Goal: Information Seeking & Learning: Learn about a topic

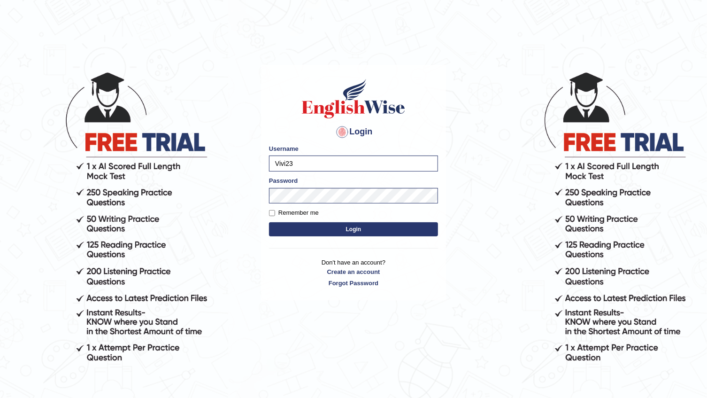
type input "Vivi23"
click at [269, 222] on button "Login" at bounding box center [353, 229] width 169 height 14
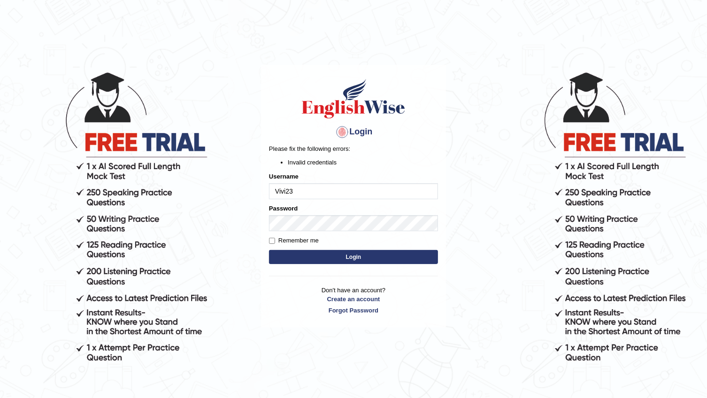
click at [250, 209] on body "Login Please fix the following errors: Invalid credentials Username Vivi23 Pass…" at bounding box center [353, 234] width 707 height 398
click at [301, 181] on div "Username Vivi23" at bounding box center [353, 185] width 169 height 27
click at [301, 198] on input "Vivi23" at bounding box center [353, 191] width 169 height 16
type input "Vivi2305"
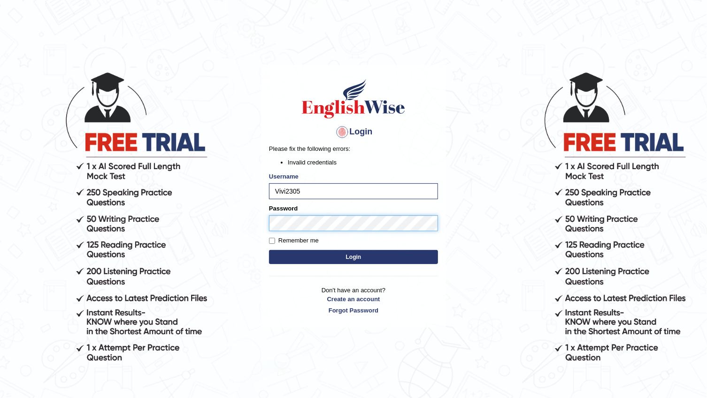
click at [101, 221] on body "Login Please fix the following errors: Invalid credentials Username Vivi2305 Pa…" at bounding box center [353, 234] width 707 height 398
click at [269, 250] on button "Login" at bounding box center [353, 257] width 169 height 14
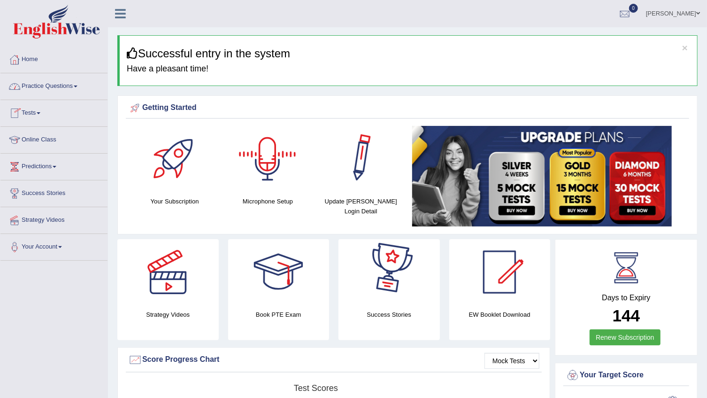
click at [253, 153] on div at bounding box center [268, 159] width 66 height 66
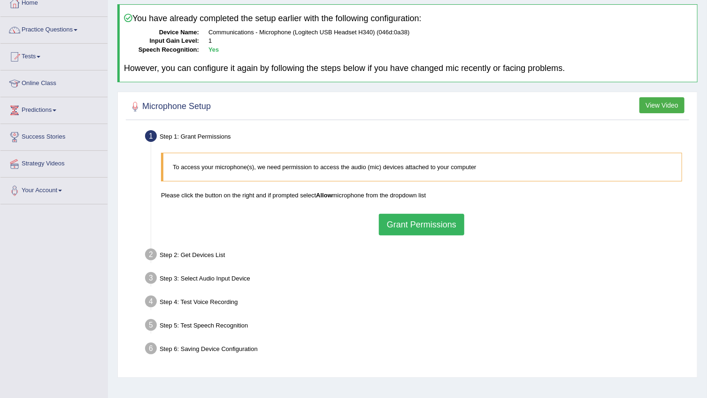
scroll to position [85, 0]
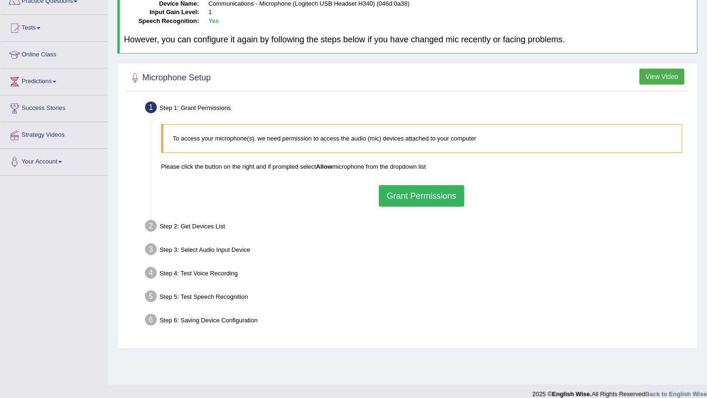
click at [384, 195] on button "Grant Permissions" at bounding box center [421, 196] width 85 height 22
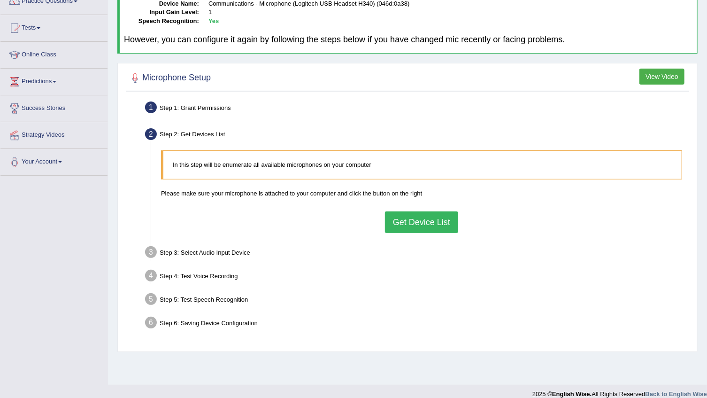
click at [433, 215] on button "Get Device List" at bounding box center [421, 222] width 73 height 22
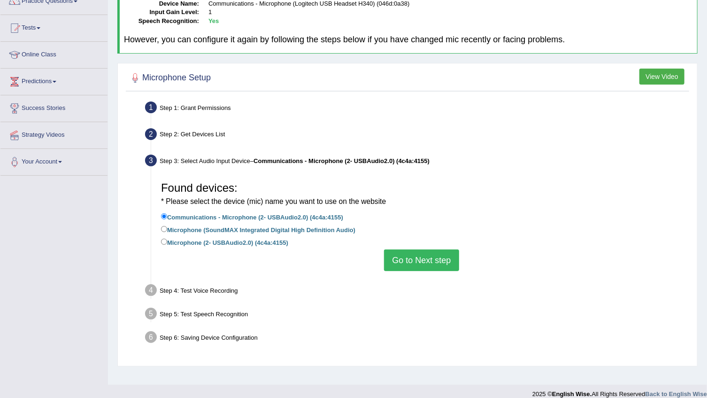
click at [431, 253] on button "Go to Next step" at bounding box center [421, 260] width 75 height 22
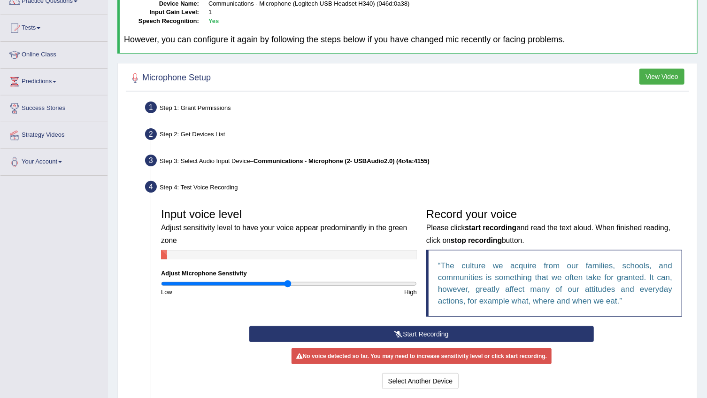
click at [403, 329] on button "Start Recording" at bounding box center [421, 334] width 344 height 16
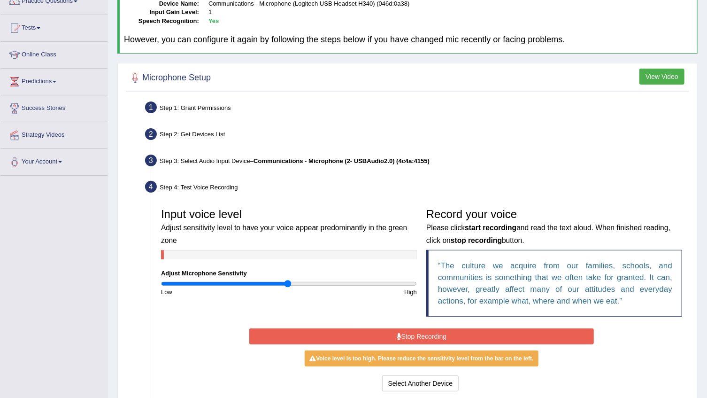
click at [286, 281] on input "range" at bounding box center [289, 284] width 256 height 8
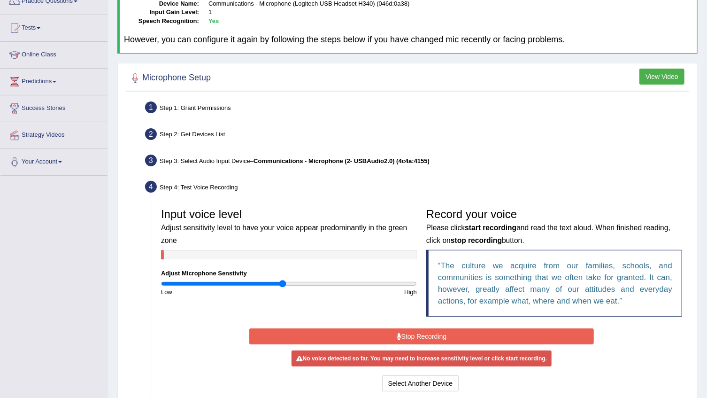
click at [283, 283] on input "range" at bounding box center [289, 284] width 256 height 8
click at [286, 283] on input "range" at bounding box center [289, 284] width 256 height 8
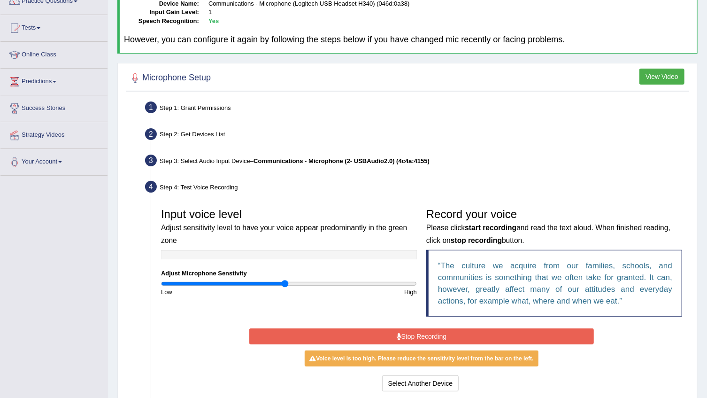
click at [284, 282] on input "range" at bounding box center [289, 284] width 256 height 8
click at [282, 283] on input "range" at bounding box center [289, 284] width 256 height 8
click at [281, 283] on input "range" at bounding box center [289, 284] width 256 height 8
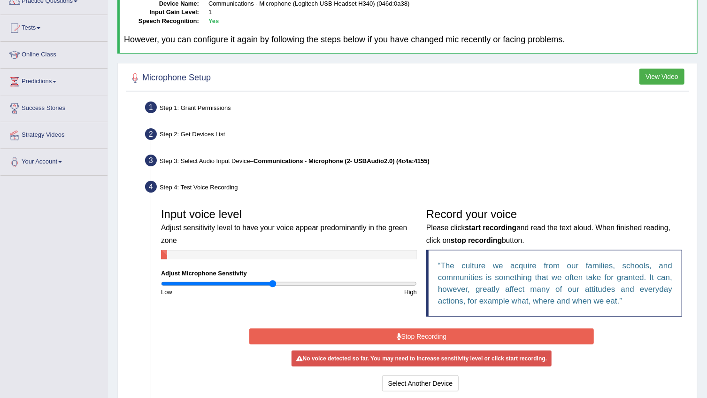
click at [271, 281] on input "range" at bounding box center [289, 284] width 256 height 8
type input "0.56"
click at [232, 281] on input "range" at bounding box center [289, 284] width 256 height 8
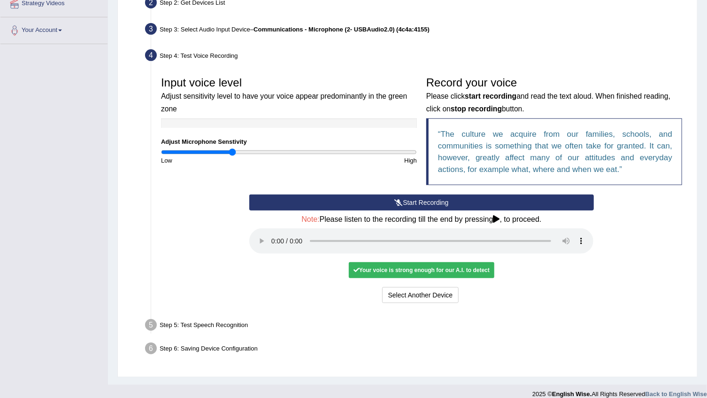
scroll to position [225, 0]
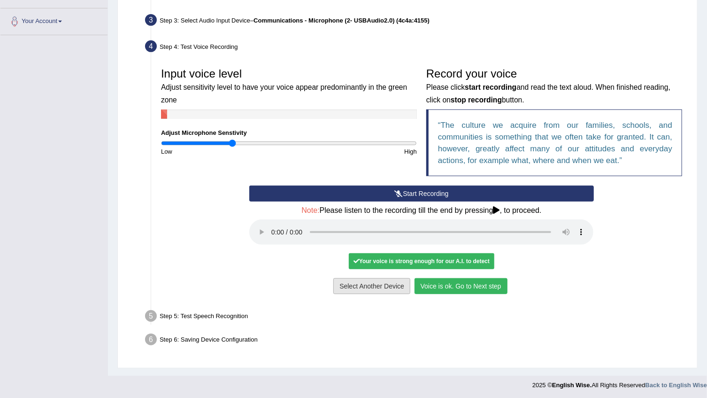
click at [419, 280] on button "Voice is ok. Go to Next step" at bounding box center [461, 286] width 93 height 16
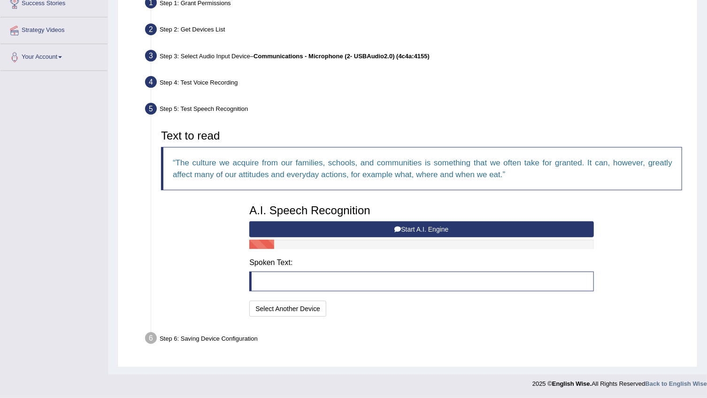
scroll to position [188, 0]
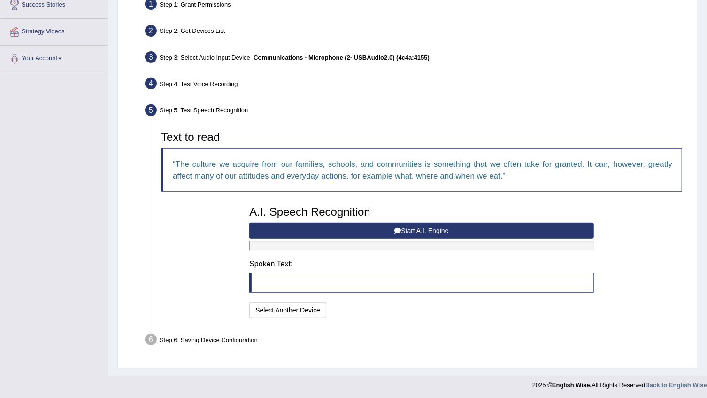
click at [432, 228] on button "Start A.I. Engine" at bounding box center [421, 231] width 344 height 16
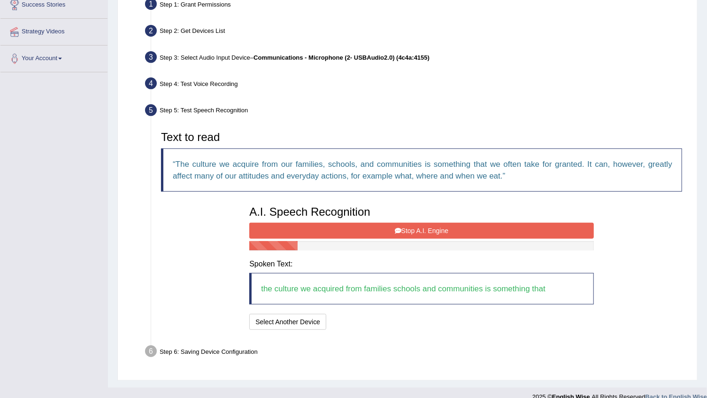
click at [432, 228] on button "Stop A.I. Engine" at bounding box center [421, 231] width 344 height 16
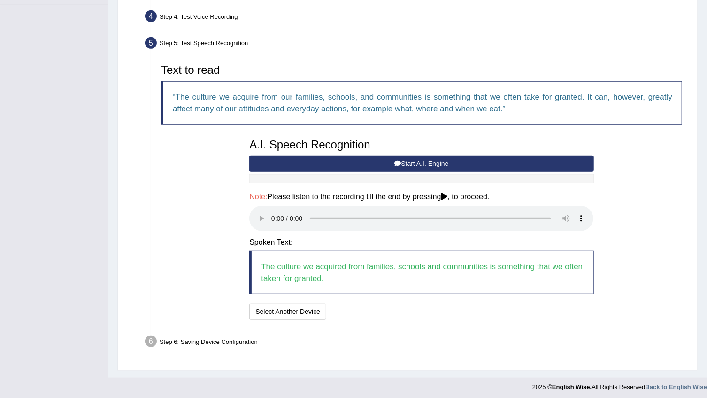
scroll to position [258, 0]
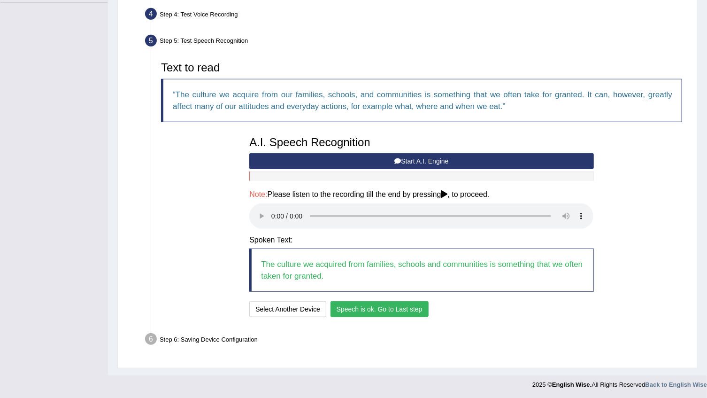
click at [410, 313] on button "Speech is ok. Go to Last step" at bounding box center [379, 309] width 98 height 16
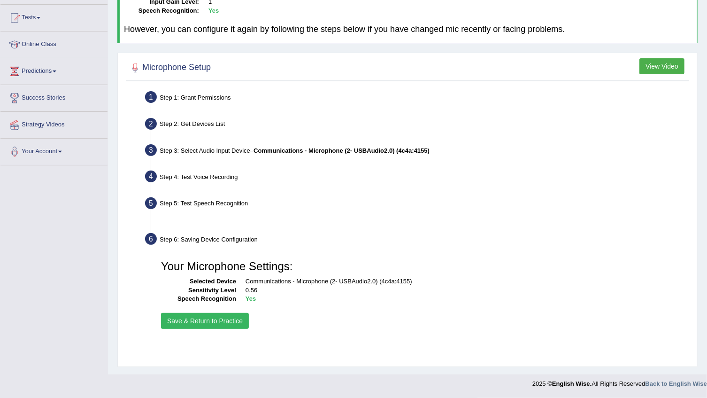
scroll to position [95, 0]
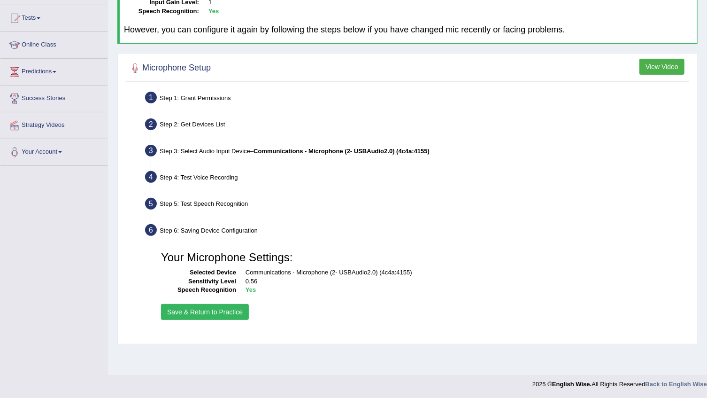
click at [220, 308] on button "Save & Return to Practice" at bounding box center [205, 312] width 88 height 16
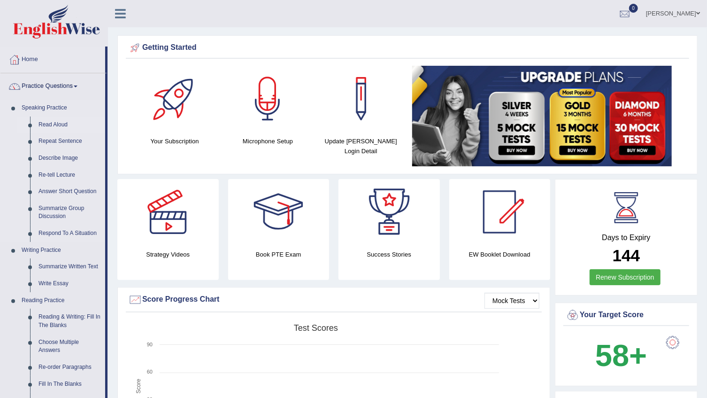
click at [48, 130] on link "Read Aloud" at bounding box center [69, 124] width 71 height 17
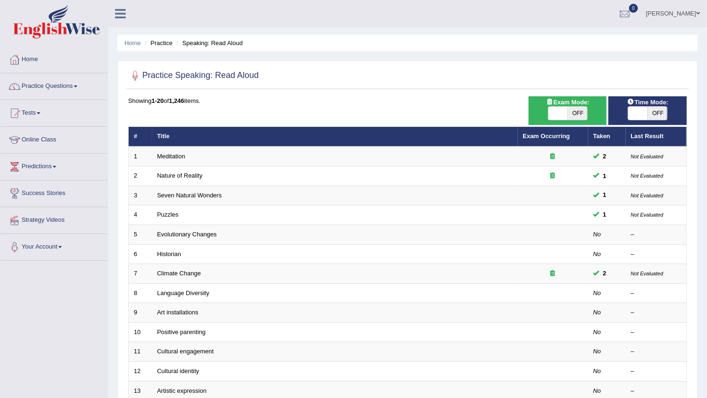
click at [563, 107] on span at bounding box center [558, 113] width 20 height 13
checkbox input "true"
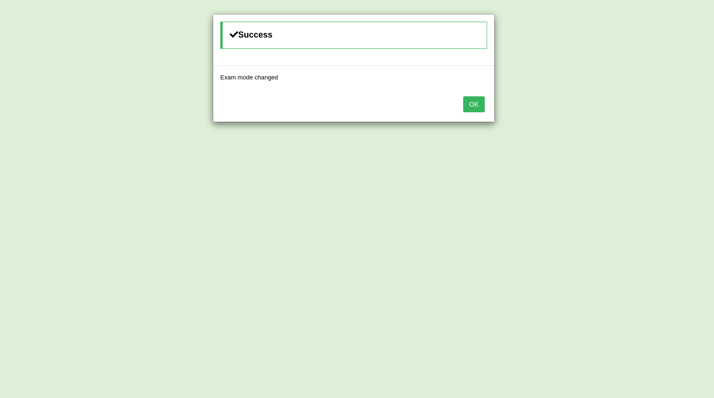
click at [476, 109] on button "OK" at bounding box center [474, 104] width 22 height 16
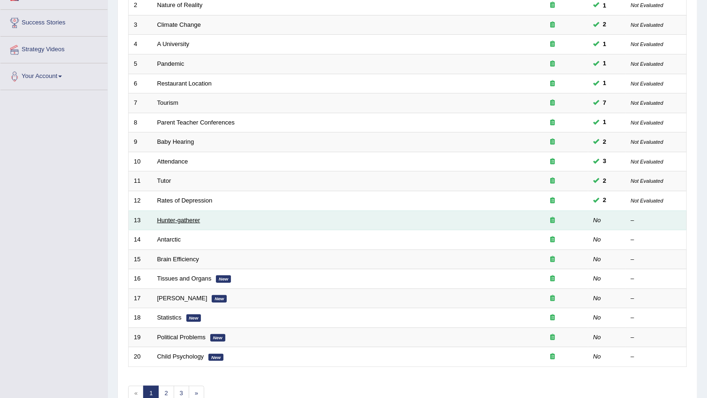
click at [184, 222] on link "Hunter-gatherer" at bounding box center [178, 219] width 43 height 7
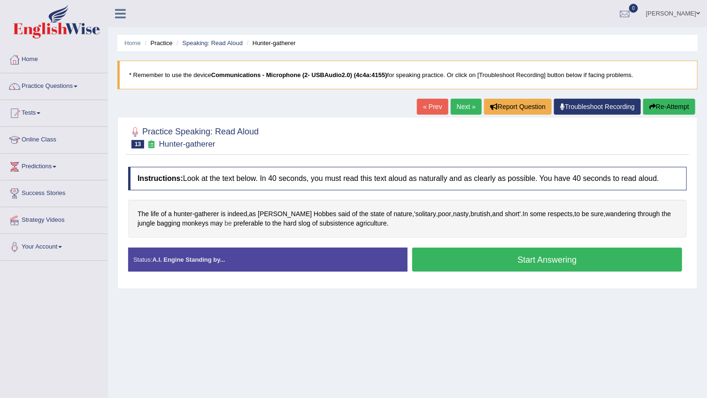
click at [224, 223] on span "be" at bounding box center [228, 223] width 8 height 10
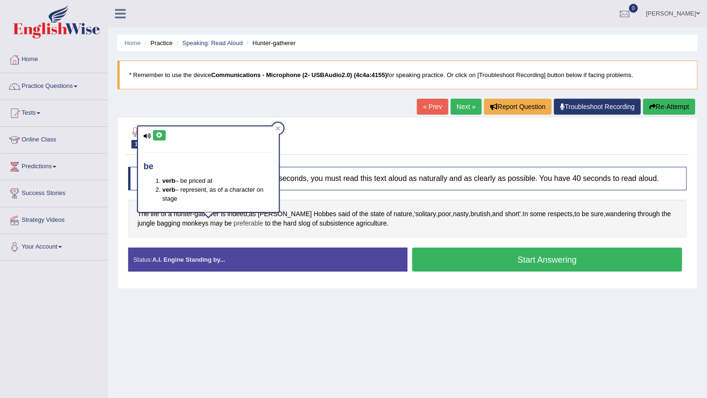
click at [234, 224] on span "preferable" at bounding box center [249, 223] width 30 height 10
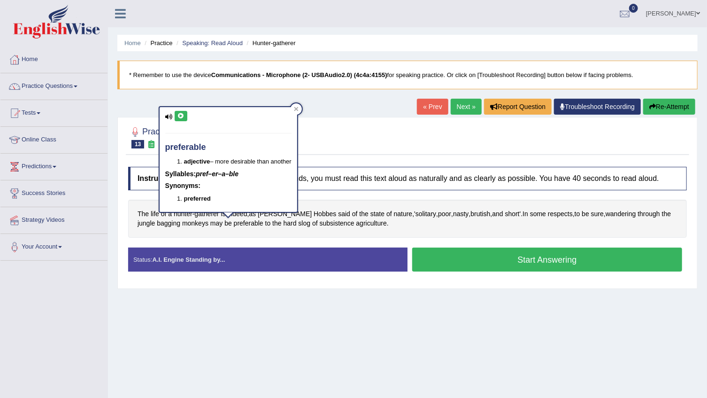
click at [182, 115] on icon at bounding box center [180, 116] width 7 height 6
click at [175, 116] on button at bounding box center [181, 116] width 13 height 10
click at [177, 116] on icon at bounding box center [180, 116] width 7 height 6
click at [572, 262] on button "Start Answering" at bounding box center [547, 259] width 270 height 24
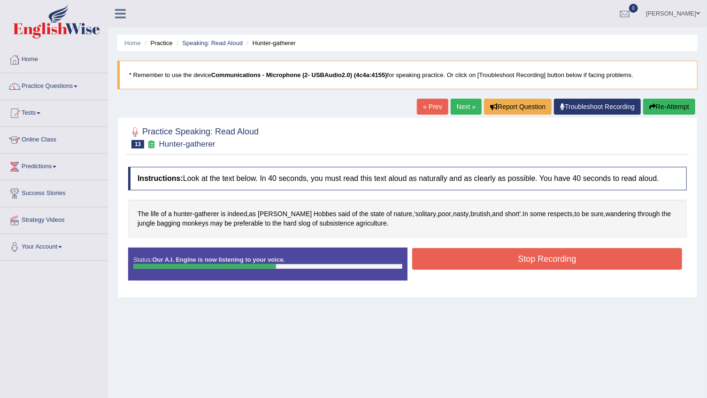
click at [572, 262] on button "Stop Recording" at bounding box center [547, 259] width 270 height 22
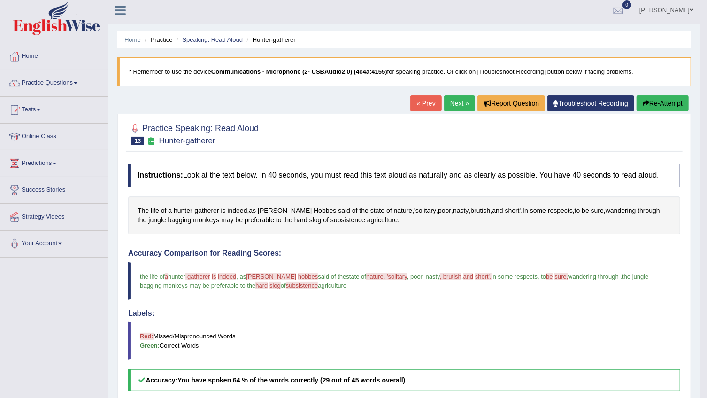
scroll to position [3, 0]
click at [219, 211] on div "The life of a hunter - gatherer is indeed , as Thomas Hobbes said of the state …" at bounding box center [404, 216] width 552 height 38
click at [214, 211] on span "gatherer" at bounding box center [206, 211] width 24 height 10
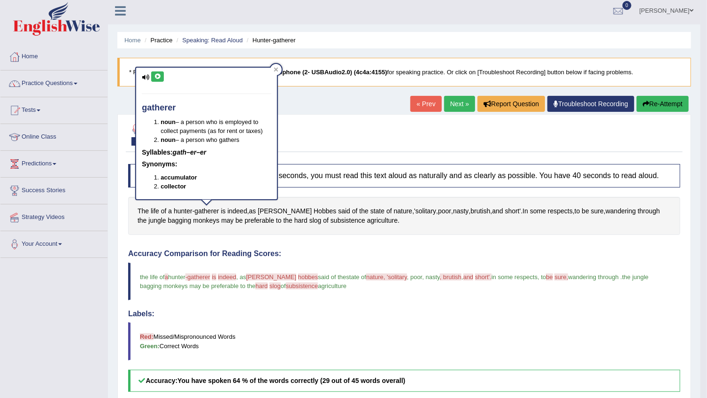
click at [152, 71] on button at bounding box center [157, 76] width 13 height 10
click at [407, 277] on span ", poor, nasty" at bounding box center [423, 276] width 33 height 7
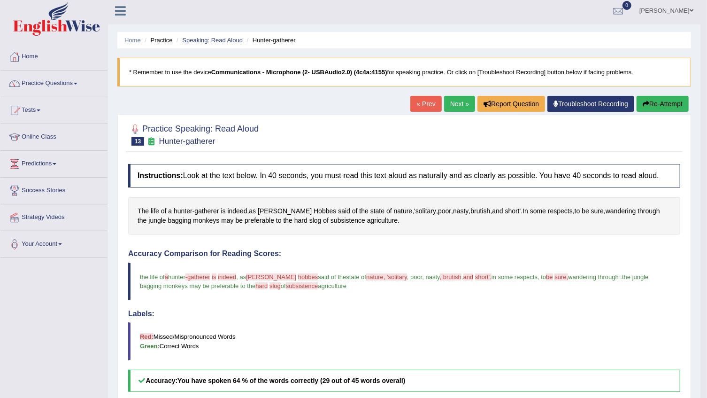
click at [662, 101] on button "Re-Attempt" at bounding box center [663, 104] width 52 height 16
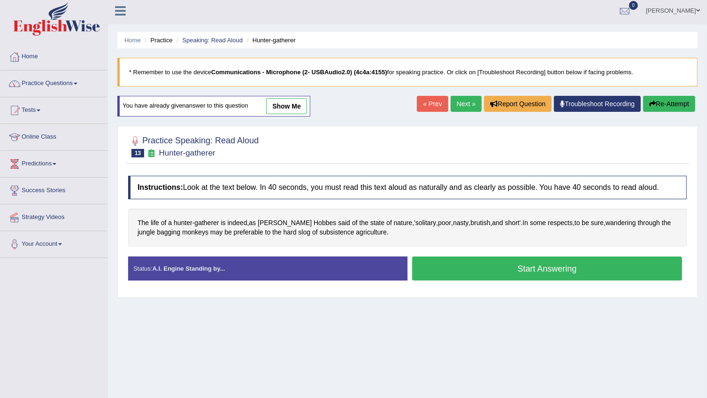
click at [492, 271] on button "Start Answering" at bounding box center [547, 268] width 270 height 24
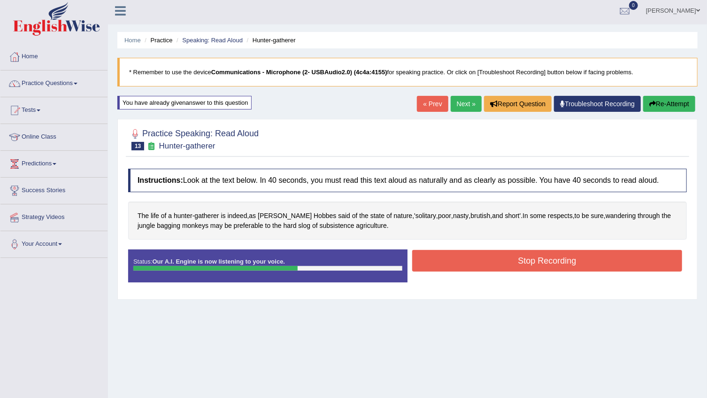
click at [493, 258] on button "Stop Recording" at bounding box center [547, 261] width 270 height 22
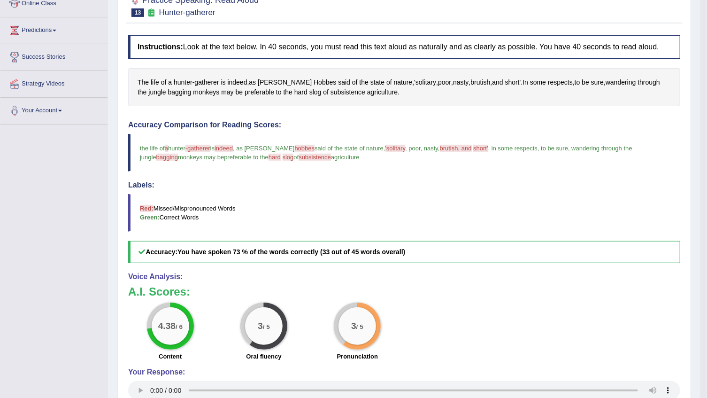
scroll to position [93, 0]
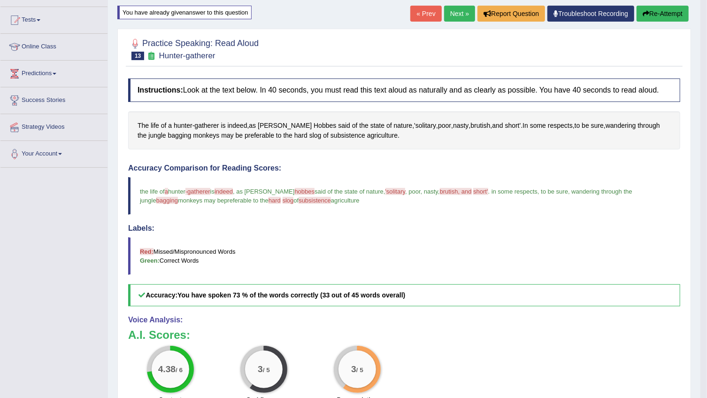
click at [460, 17] on link "Next »" at bounding box center [459, 14] width 31 height 16
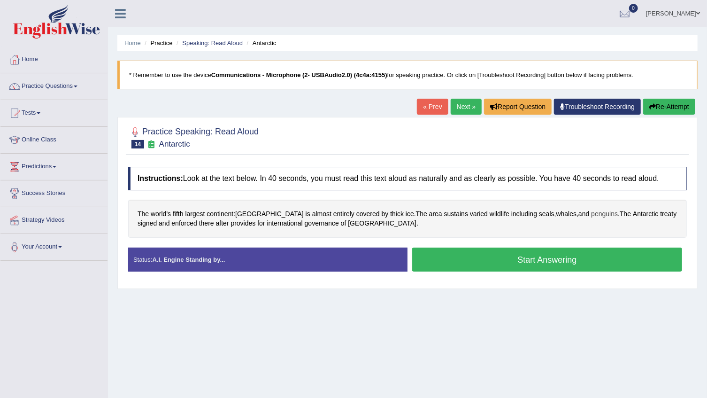
click at [591, 212] on span "penguins" at bounding box center [604, 214] width 27 height 10
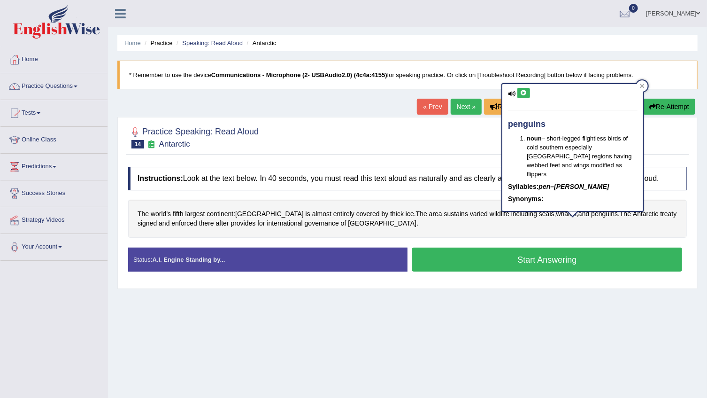
click at [526, 96] on button at bounding box center [523, 93] width 13 height 10
click at [644, 84] on icon at bounding box center [642, 86] width 5 height 5
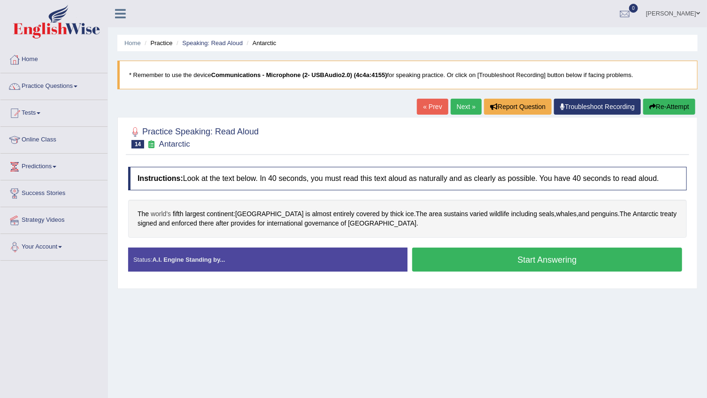
click at [160, 209] on span "world's" at bounding box center [161, 214] width 20 height 10
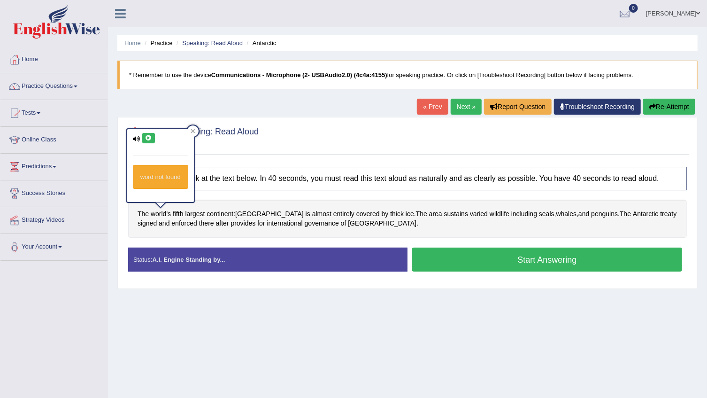
click at [147, 139] on icon at bounding box center [148, 138] width 7 height 6
click at [179, 213] on span "fifth" at bounding box center [178, 214] width 11 height 10
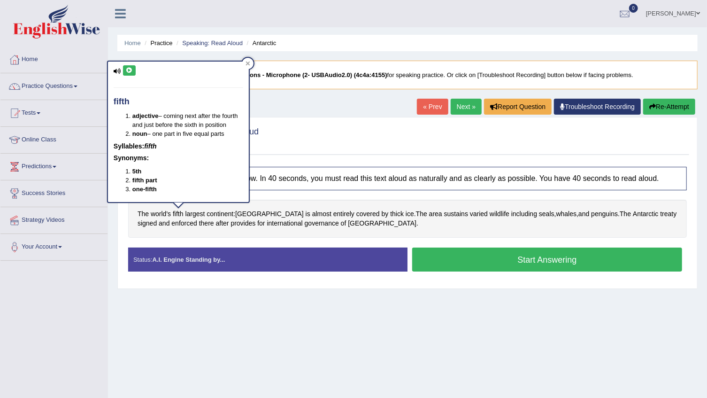
click at [131, 68] on icon at bounding box center [129, 71] width 7 height 6
click at [131, 70] on icon at bounding box center [129, 71] width 7 height 6
click at [200, 213] on span "largest" at bounding box center [195, 214] width 20 height 10
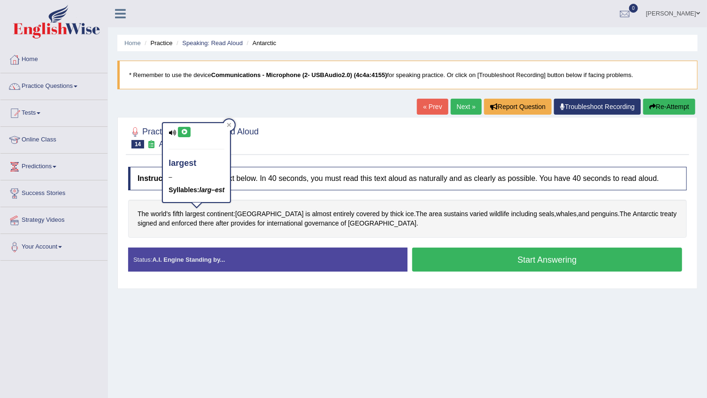
click at [186, 126] on div "largest – Syllables: larg–est" at bounding box center [196, 162] width 67 height 79
click at [186, 129] on icon at bounding box center [184, 132] width 7 height 6
click at [245, 216] on span "Antarctica" at bounding box center [269, 214] width 69 height 10
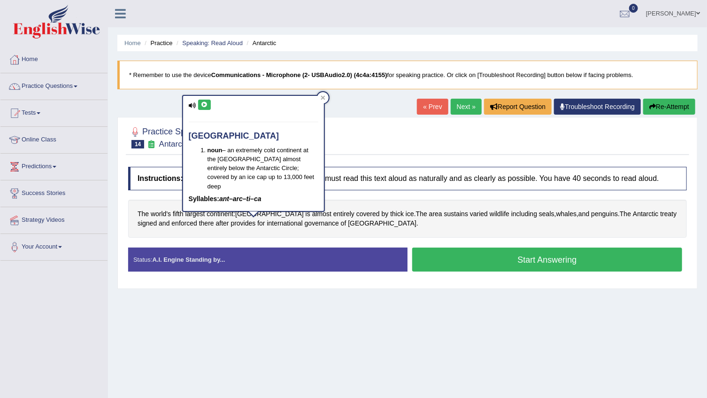
click at [204, 103] on icon at bounding box center [204, 105] width 7 height 6
click at [174, 215] on span "fifth" at bounding box center [178, 214] width 11 height 10
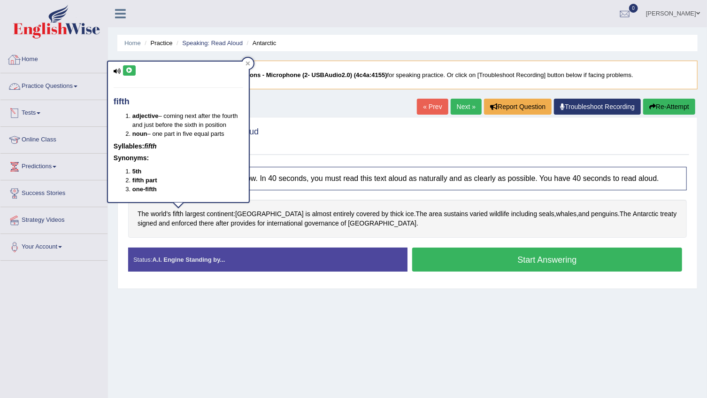
click at [127, 69] on icon at bounding box center [129, 71] width 7 height 6
click at [390, 214] on span "thick" at bounding box center [397, 214] width 14 height 10
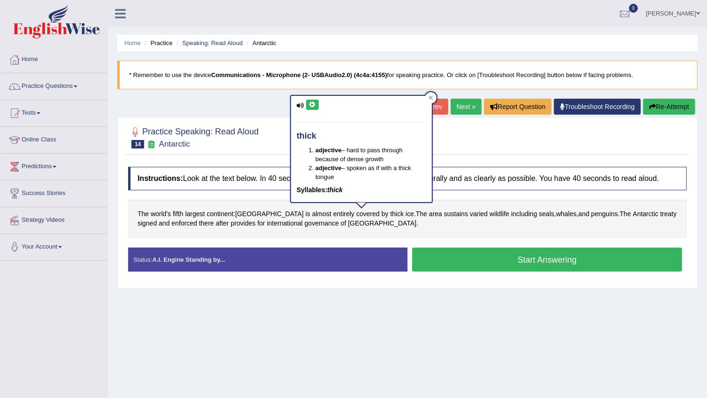
click at [312, 106] on icon at bounding box center [312, 105] width 7 height 6
click at [490, 213] on span "wildlife" at bounding box center [500, 214] width 20 height 10
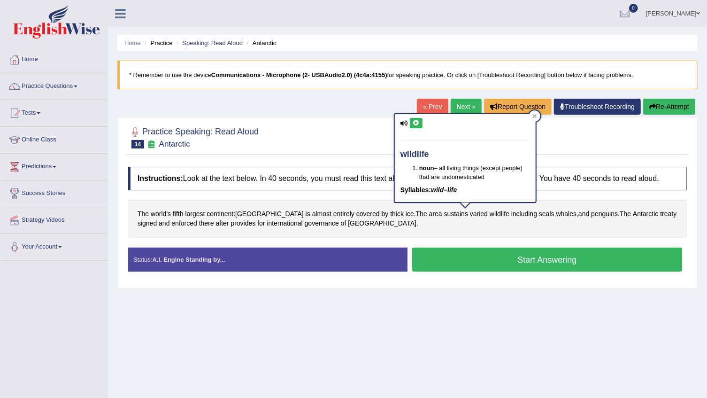
click at [414, 123] on icon at bounding box center [416, 123] width 7 height 6
click at [539, 212] on span "seals" at bounding box center [546, 214] width 15 height 10
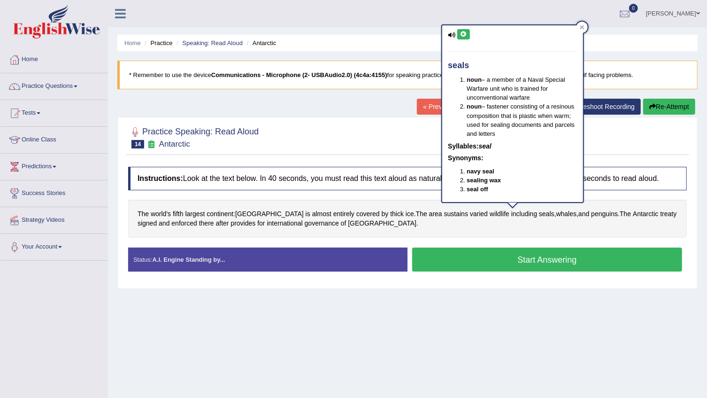
click at [464, 30] on button at bounding box center [463, 34] width 13 height 10
click at [556, 215] on span "whales" at bounding box center [566, 214] width 21 height 10
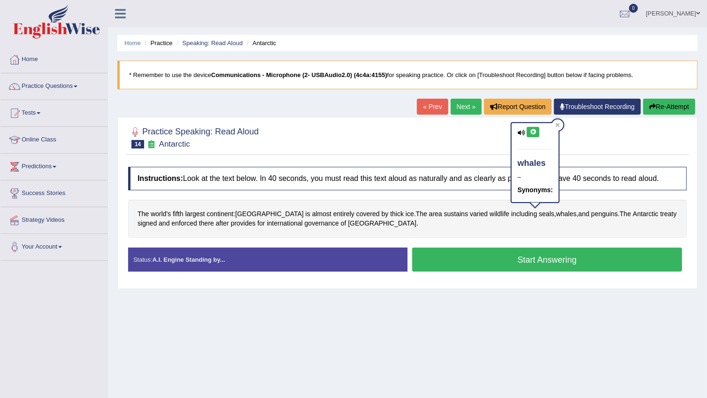
click at [530, 129] on icon at bounding box center [533, 132] width 7 height 6
click at [661, 214] on span "treaty" at bounding box center [669, 214] width 16 height 10
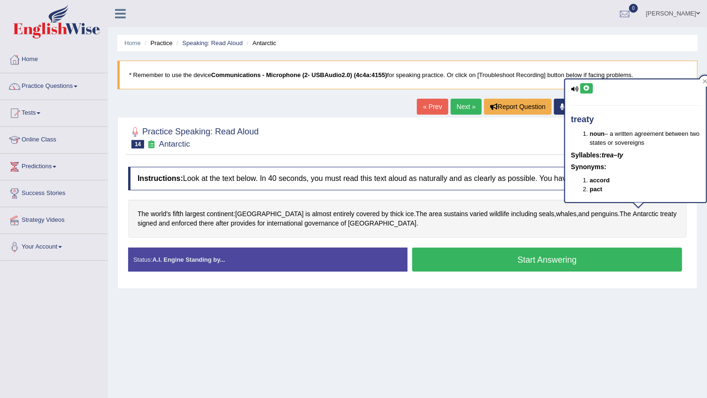
click at [591, 85] on button at bounding box center [586, 88] width 13 height 10
click at [479, 259] on button "Start Answering" at bounding box center [547, 259] width 270 height 24
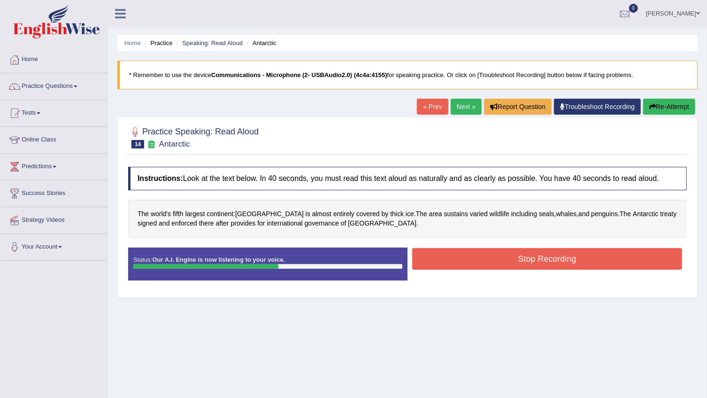
click at [479, 259] on button "Stop Recording" at bounding box center [547, 259] width 270 height 22
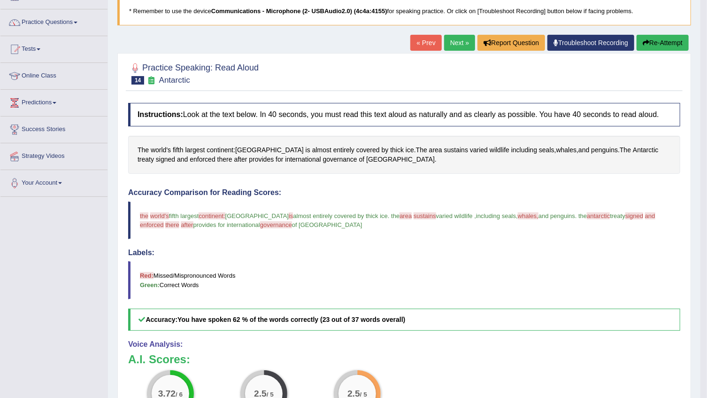
scroll to position [46, 0]
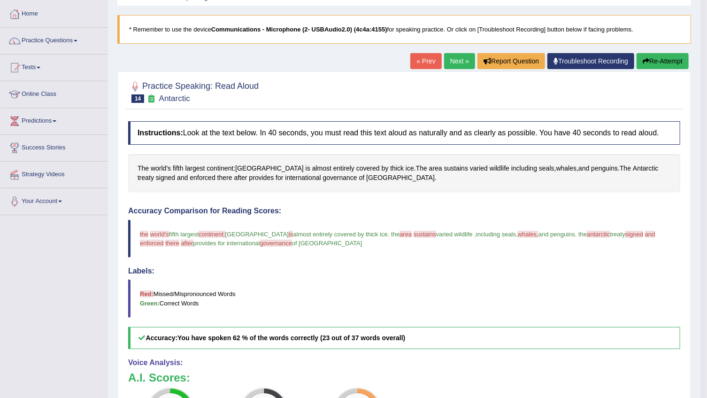
click at [462, 56] on link "Next »" at bounding box center [459, 61] width 31 height 16
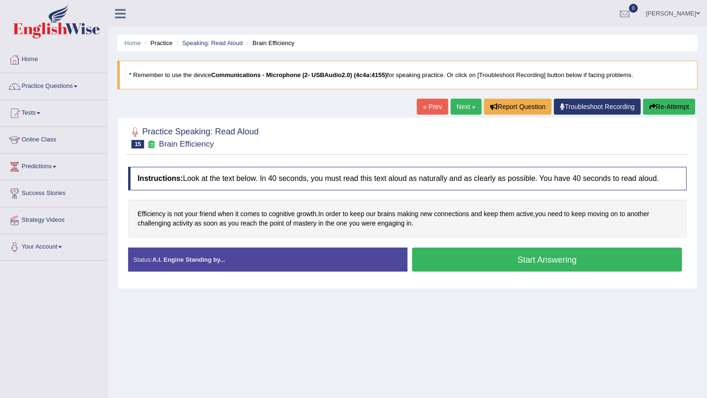
click at [465, 258] on button "Start Answering" at bounding box center [547, 259] width 270 height 24
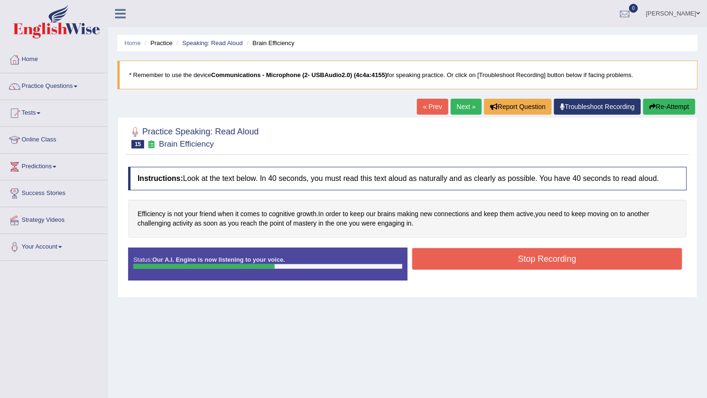
click at [465, 258] on button "Stop Recording" at bounding box center [547, 259] width 270 height 22
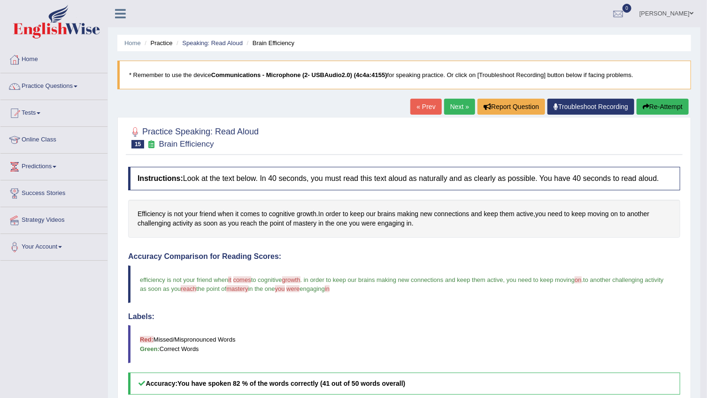
click at [661, 104] on button "Re-Attempt" at bounding box center [663, 107] width 52 height 16
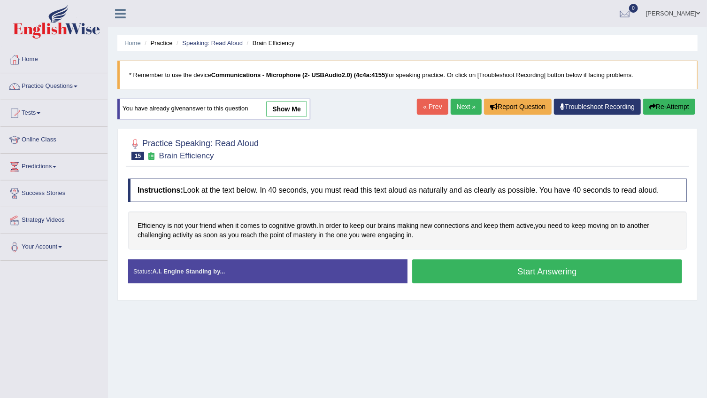
click at [517, 268] on button "Start Answering" at bounding box center [547, 271] width 270 height 24
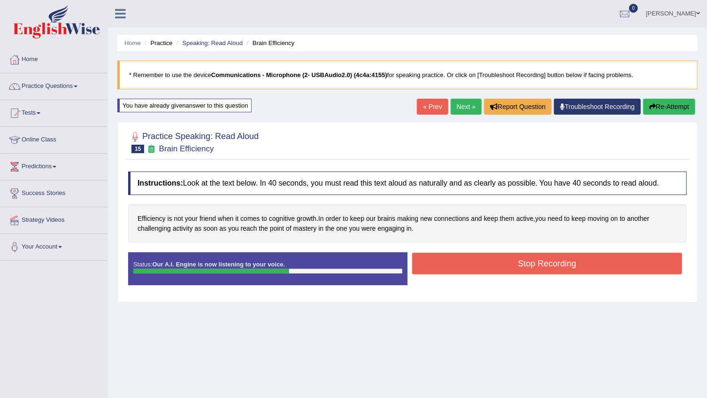
click at [517, 268] on button "Stop Recording" at bounding box center [547, 264] width 270 height 22
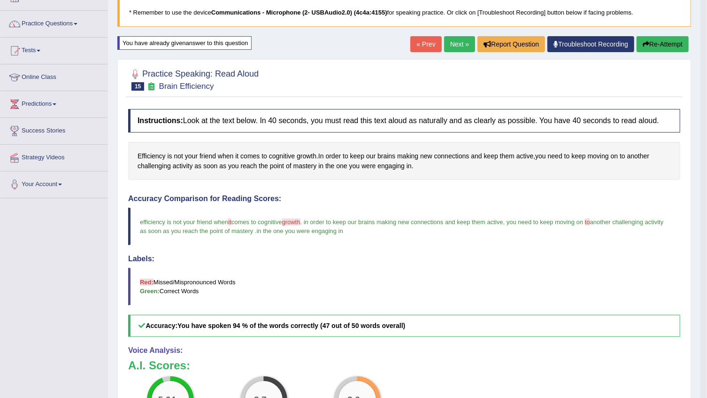
scroll to position [42, 0]
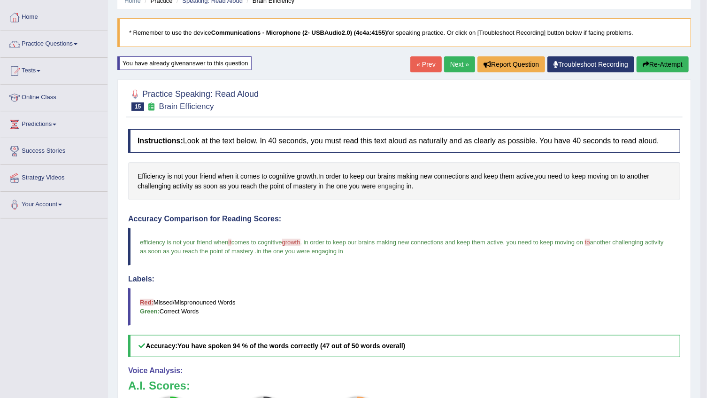
click at [378, 186] on span "engaging" at bounding box center [390, 186] width 27 height 10
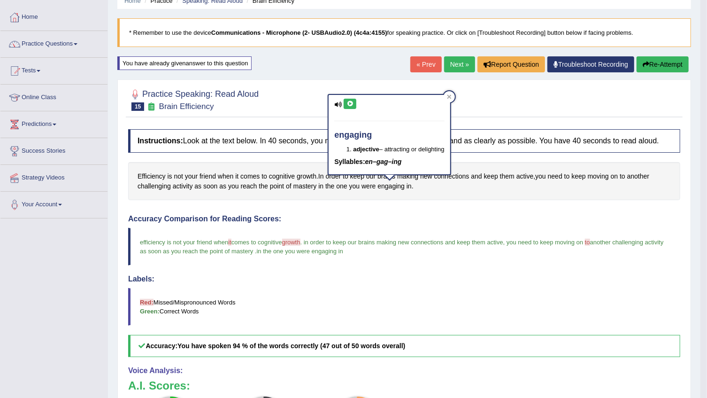
click at [348, 103] on icon at bounding box center [349, 104] width 7 height 6
click at [349, 106] on icon at bounding box center [349, 104] width 7 height 6
click at [350, 106] on icon at bounding box center [349, 104] width 7 height 6
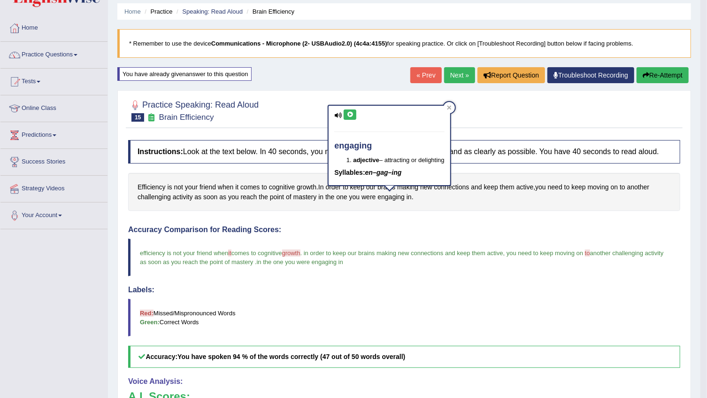
scroll to position [0, 0]
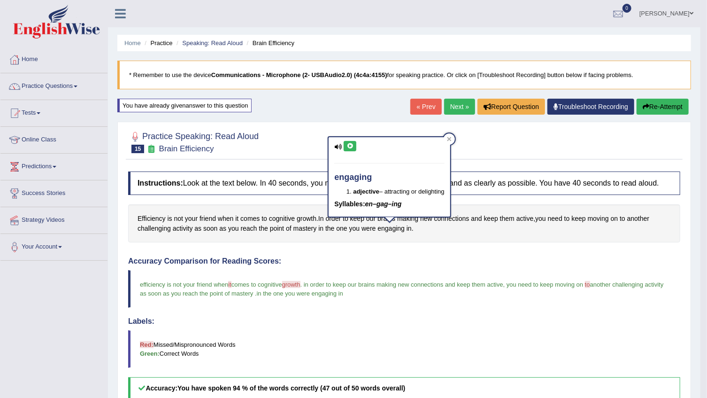
click at [448, 108] on link "Next »" at bounding box center [459, 107] width 31 height 16
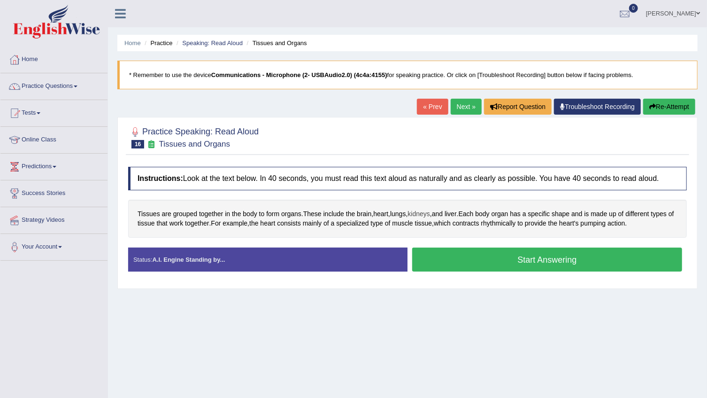
click at [421, 215] on span "kidneys" at bounding box center [419, 214] width 22 height 10
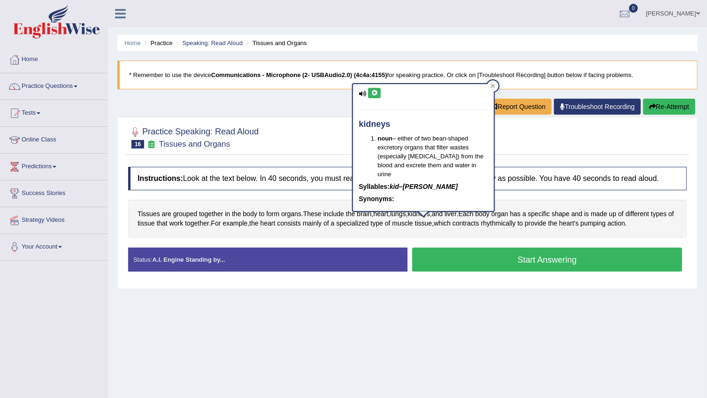
click at [379, 96] on button at bounding box center [374, 93] width 13 height 10
click at [369, 224] on span "specialized" at bounding box center [352, 223] width 32 height 10
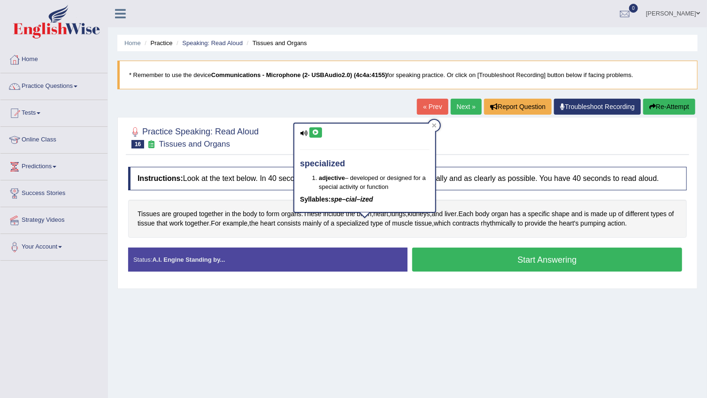
click at [315, 131] on icon at bounding box center [315, 133] width 7 height 6
click at [413, 220] on span "muscle" at bounding box center [402, 223] width 21 height 10
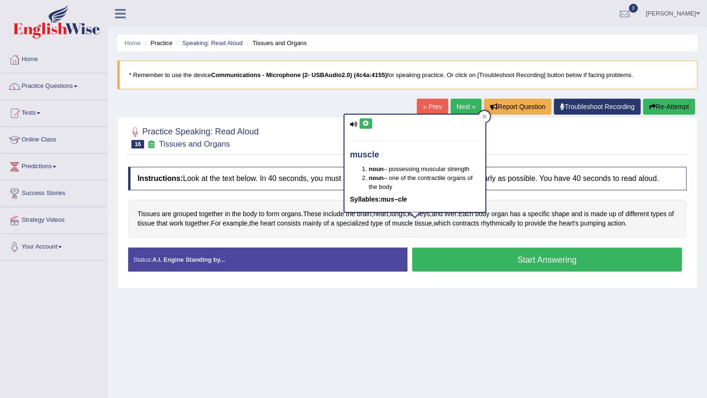
click at [369, 117] on div "muscle noun – possessing muscular strength noun – one of the contractile organs…" at bounding box center [415, 163] width 141 height 97
click at [369, 123] on icon at bounding box center [365, 124] width 7 height 6
click at [514, 222] on span "rhythmically" at bounding box center [498, 223] width 35 height 10
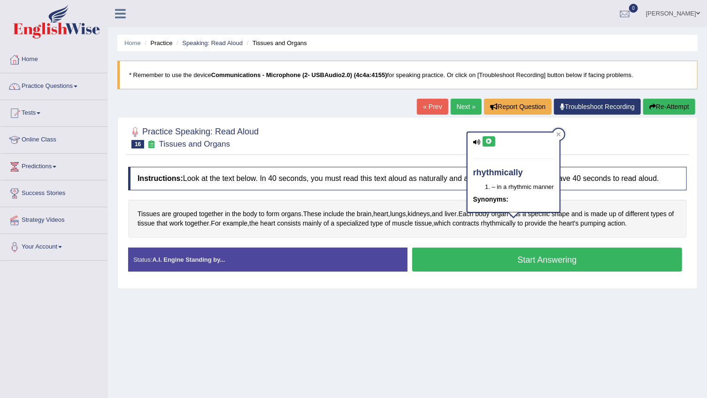
click at [488, 143] on icon at bounding box center [488, 141] width 7 height 6
click at [369, 221] on span "specialized" at bounding box center [352, 223] width 32 height 10
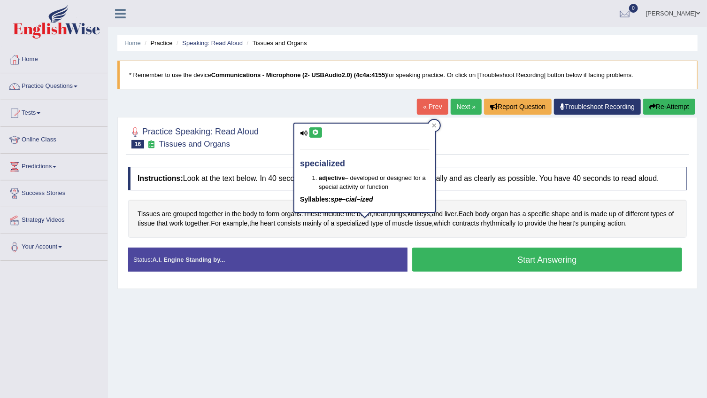
click at [317, 133] on icon at bounding box center [315, 133] width 7 height 6
click at [438, 230] on div "Tissues are grouped together in the body to form organs . These include the bra…" at bounding box center [407, 219] width 559 height 38
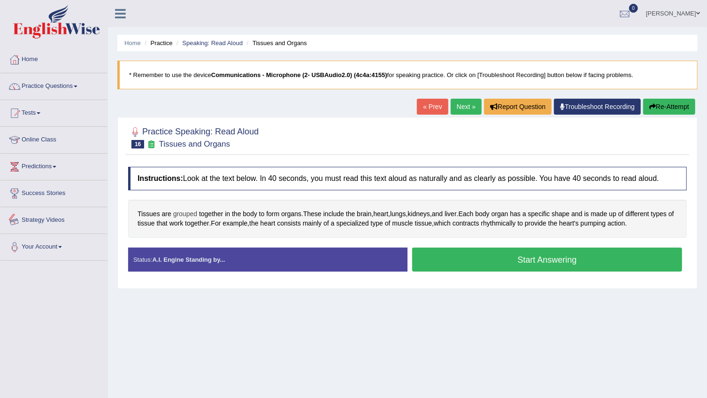
click at [183, 214] on span "grouped" at bounding box center [185, 214] width 24 height 10
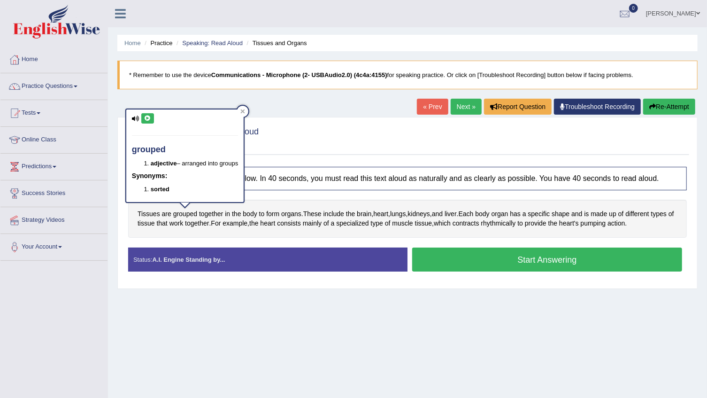
click at [155, 121] on div "grouped adjective – arranged into groups Synonyms: sorted" at bounding box center [184, 155] width 117 height 92
click at [153, 121] on button at bounding box center [147, 118] width 13 height 10
click at [153, 115] on div "grouped adjective – arranged into groups Synonyms: sorted" at bounding box center [184, 155] width 117 height 92
click at [150, 115] on button at bounding box center [147, 118] width 13 height 10
click at [419, 212] on span "kidneys" at bounding box center [419, 214] width 22 height 10
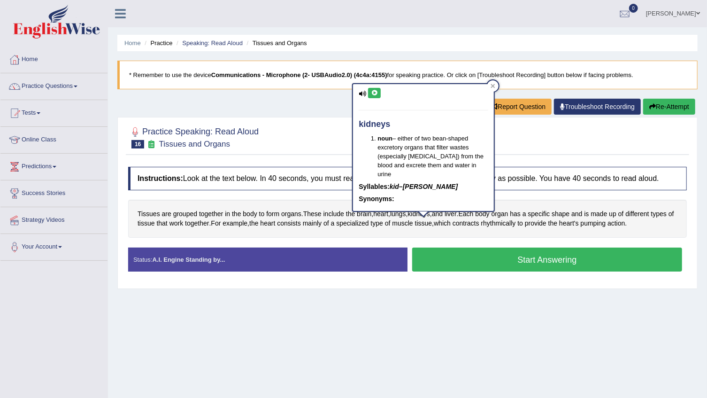
click at [374, 91] on icon at bounding box center [374, 93] width 7 height 6
click at [479, 218] on span "contracts" at bounding box center [466, 223] width 27 height 10
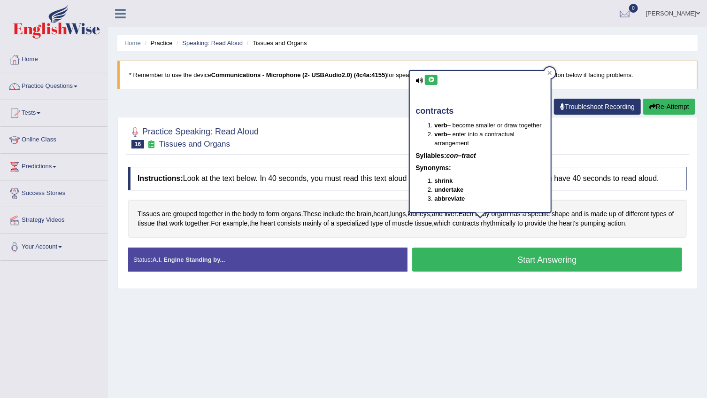
click at [429, 84] on button at bounding box center [431, 80] width 13 height 10
click at [509, 224] on span "rhythmically" at bounding box center [498, 223] width 35 height 10
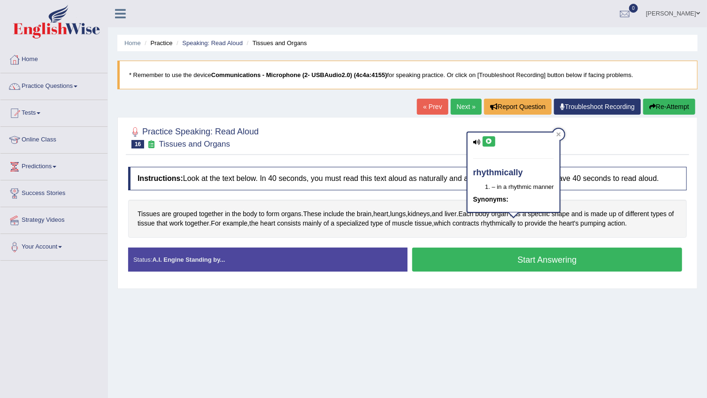
click at [483, 136] on button at bounding box center [489, 141] width 13 height 10
click at [531, 260] on button "Start Answering" at bounding box center [547, 259] width 270 height 24
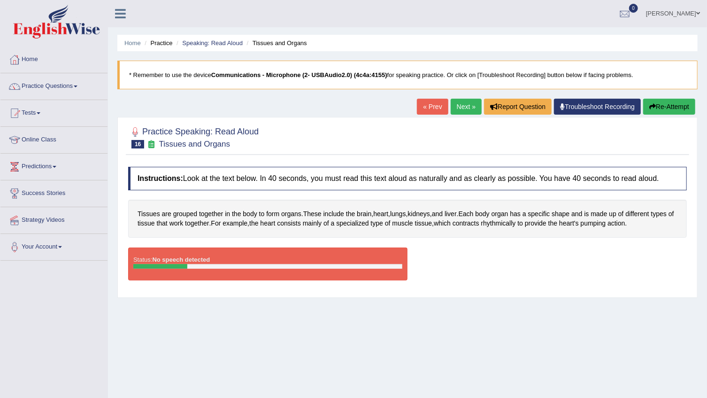
click at [678, 108] on button "Re-Attempt" at bounding box center [669, 107] width 52 height 16
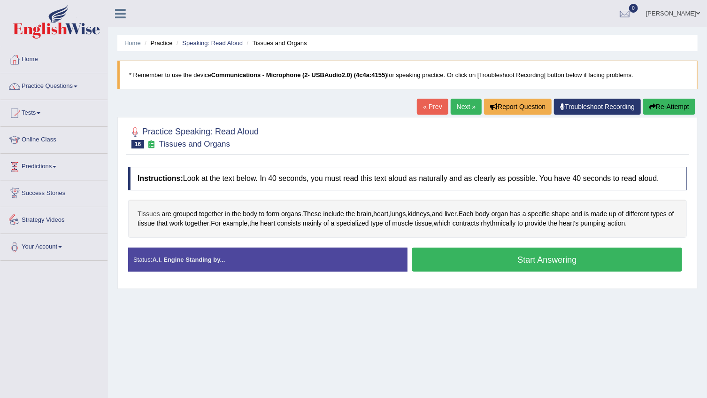
click at [145, 214] on span "Tissues" at bounding box center [149, 214] width 23 height 10
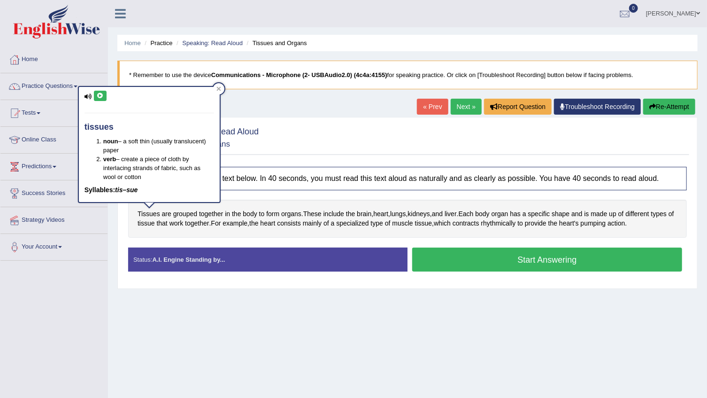
click at [106, 92] on div "tissues noun – a soft thin (usually translucent) paper verb – create a piece of…" at bounding box center [149, 144] width 141 height 115
click at [104, 98] on button at bounding box center [100, 96] width 13 height 10
click at [552, 249] on button "Start Answering" at bounding box center [547, 259] width 270 height 24
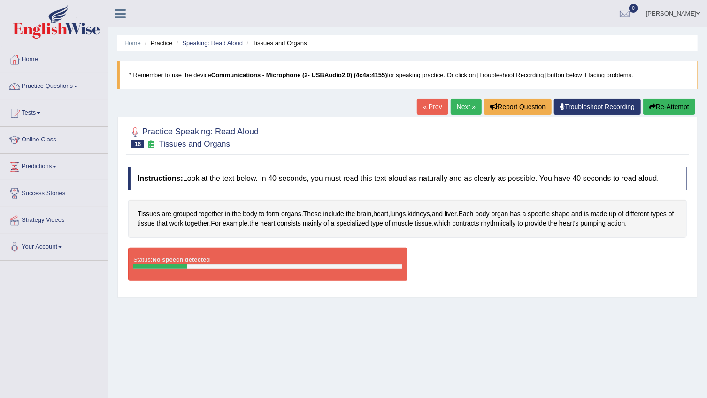
click at [656, 108] on button "Re-Attempt" at bounding box center [669, 107] width 52 height 16
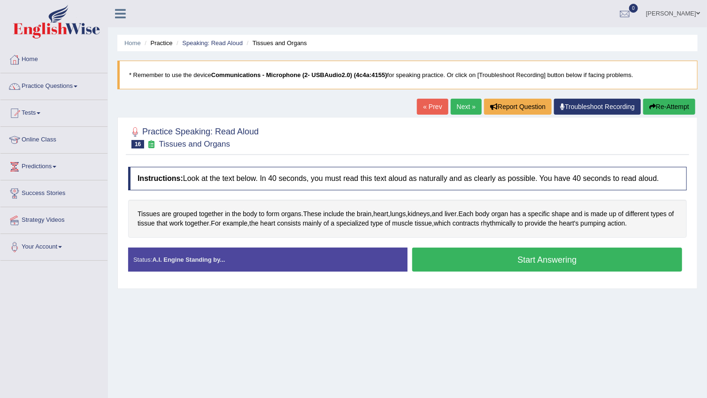
click at [587, 263] on button "Start Answering" at bounding box center [547, 259] width 270 height 24
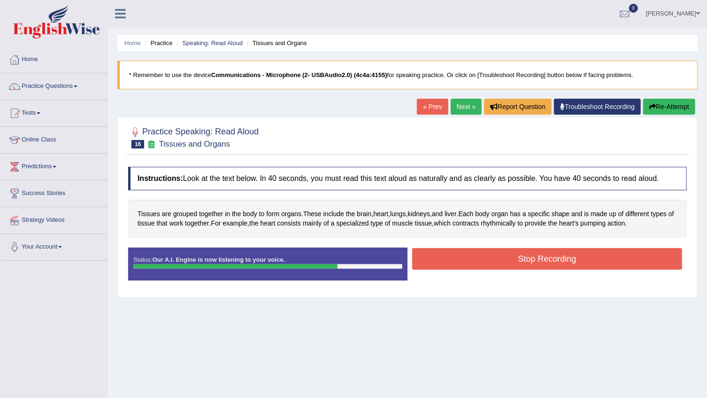
click at [587, 263] on button "Stop Recording" at bounding box center [547, 259] width 270 height 22
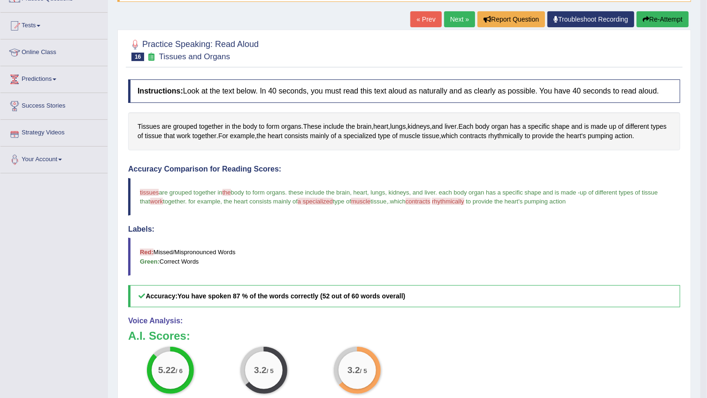
scroll to position [85, 0]
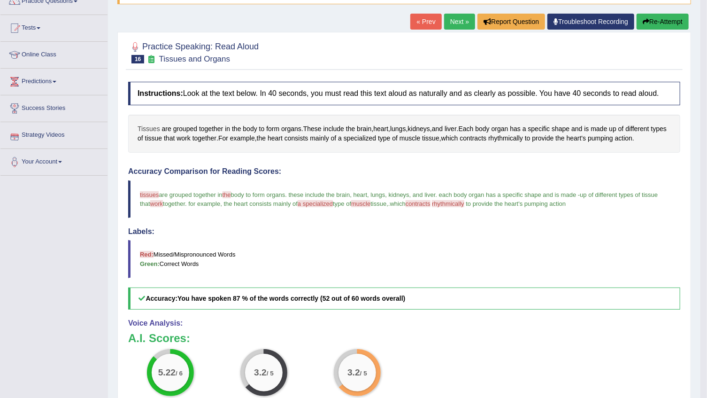
click at [157, 127] on span "Tissues" at bounding box center [149, 129] width 23 height 10
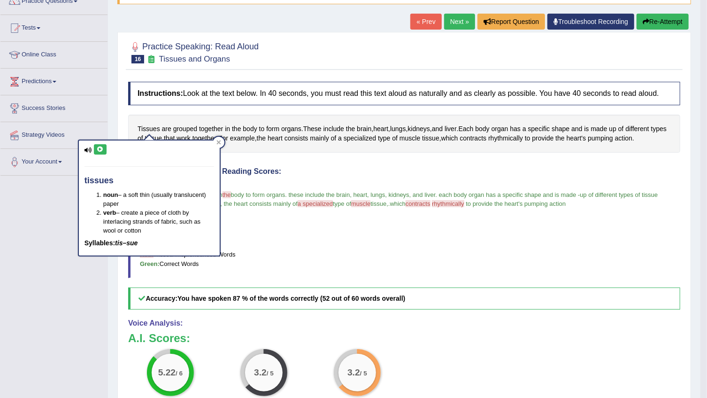
click at [92, 146] on div "tissues noun – a soft thin (usually translucent) paper verb – create a piece of…" at bounding box center [149, 197] width 141 height 115
click at [105, 146] on button at bounding box center [100, 149] width 13 height 10
click at [615, 234] on h4 "Labels:" at bounding box center [404, 231] width 552 height 8
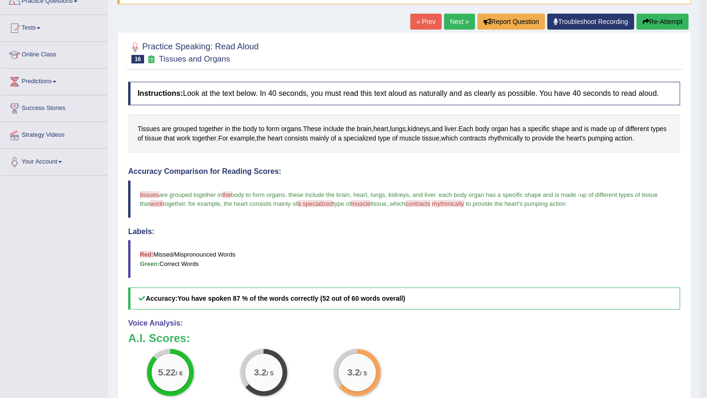
click at [462, 201] on span "rhythmically" at bounding box center [448, 203] width 32 height 7
click at [404, 205] on span "which" at bounding box center [397, 203] width 15 height 7
click at [461, 203] on span "rhythmically" at bounding box center [448, 203] width 32 height 7
click at [425, 205] on span "contracts" at bounding box center [418, 203] width 25 height 7
drag, startPoint x: 126, startPoint y: 194, endPoint x: 142, endPoint y: 193, distance: 16.0
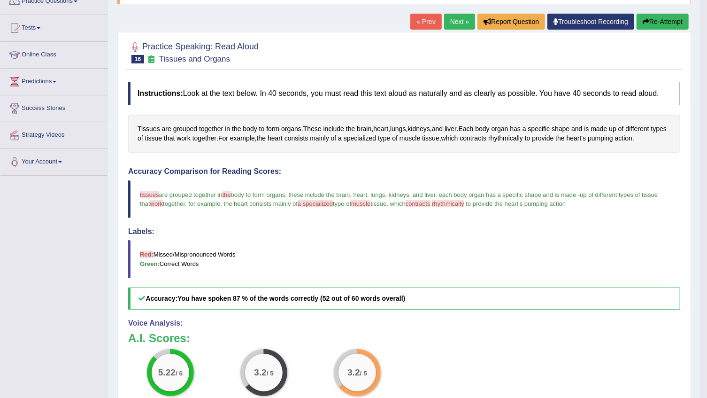
click at [137, 194] on div "Instructions: Look at the text below. In 40 seconds, you must read this text al…" at bounding box center [404, 285] width 557 height 416
drag, startPoint x: 184, startPoint y: 188, endPoint x: 153, endPoint y: 189, distance: 31.0
click at [175, 190] on blockquote "tissues dishes are grouped together in the their body to form organs. these inc…" at bounding box center [404, 199] width 552 height 38
click at [376, 138] on span "specialized" at bounding box center [360, 138] width 32 height 10
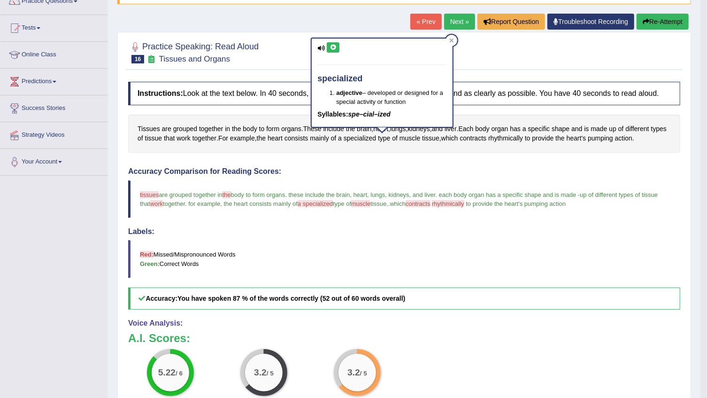
click at [338, 47] on button at bounding box center [333, 47] width 13 height 10
click at [370, 204] on span "muscle" at bounding box center [360, 203] width 19 height 7
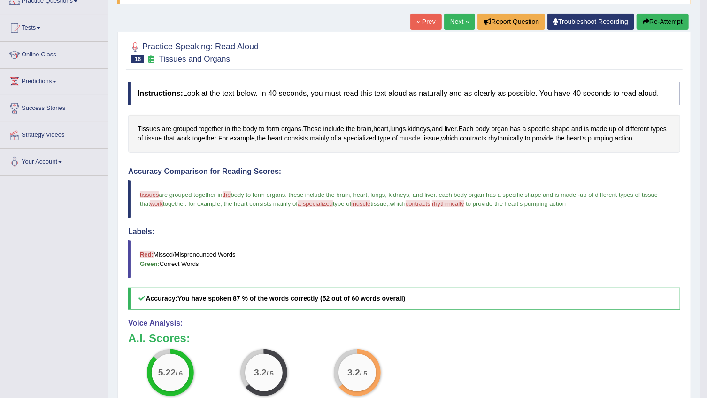
click at [420, 135] on span "muscle" at bounding box center [409, 138] width 21 height 10
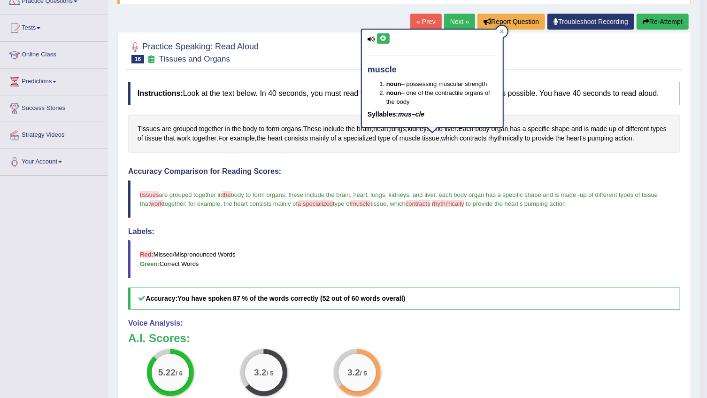
click at [386, 38] on button at bounding box center [383, 38] width 13 height 10
click at [486, 138] on span "contracts" at bounding box center [473, 138] width 27 height 10
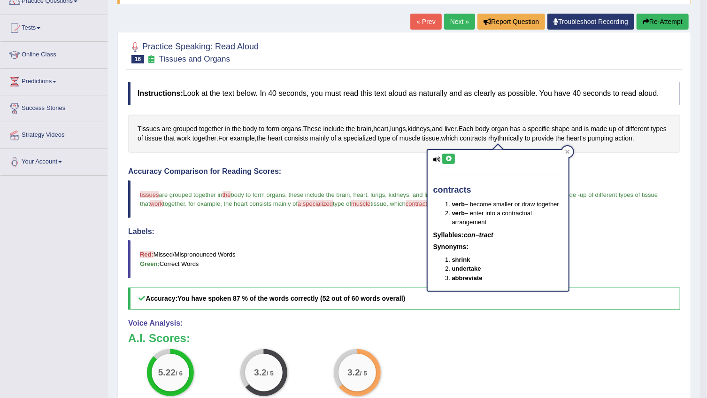
click at [453, 160] on button at bounding box center [448, 159] width 13 height 10
click at [523, 137] on span "rhythmically" at bounding box center [505, 138] width 35 height 10
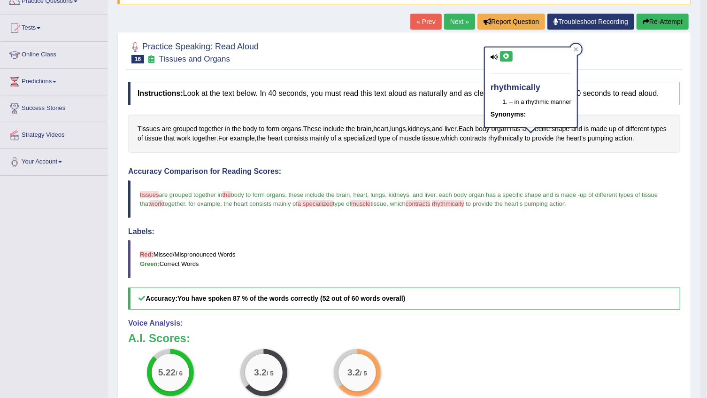
click at [504, 54] on icon at bounding box center [506, 57] width 7 height 6
click at [507, 57] on button at bounding box center [506, 56] width 13 height 10
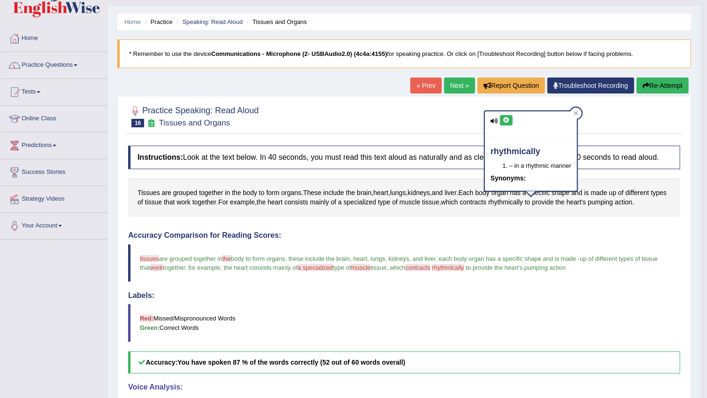
scroll to position [0, 0]
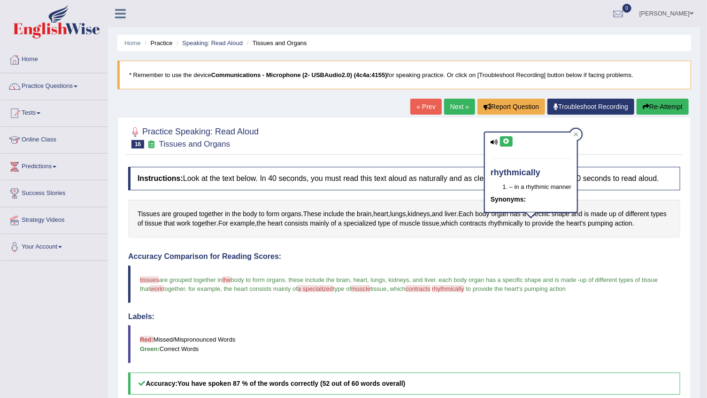
click at [675, 108] on button "Re-Attempt" at bounding box center [663, 107] width 52 height 16
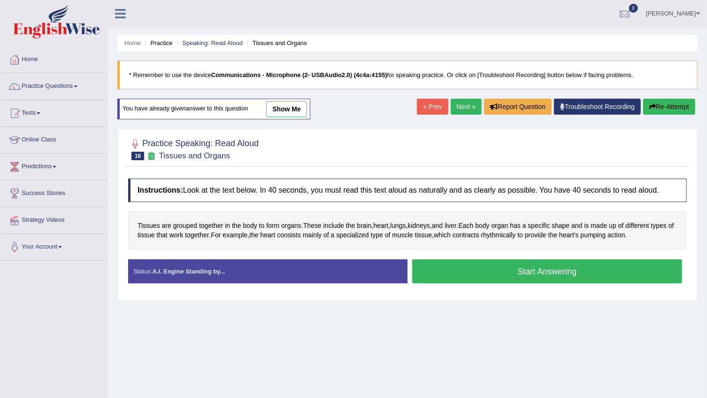
click at [496, 267] on button "Start Answering" at bounding box center [547, 271] width 270 height 24
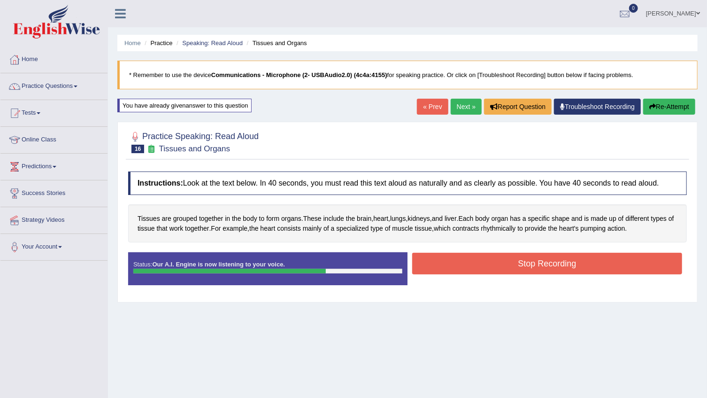
click at [496, 267] on button "Stop Recording" at bounding box center [547, 264] width 270 height 22
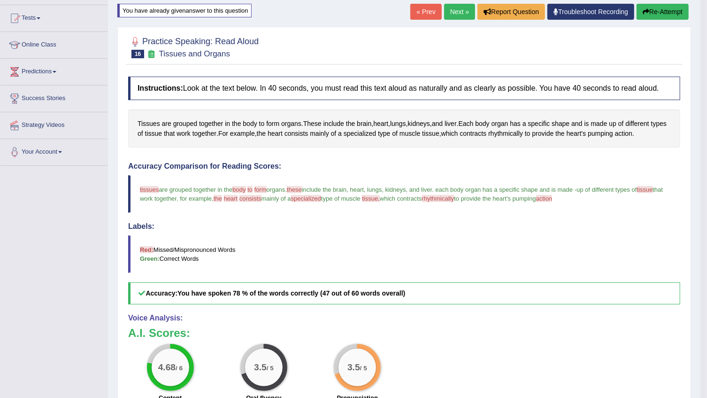
scroll to position [93, 0]
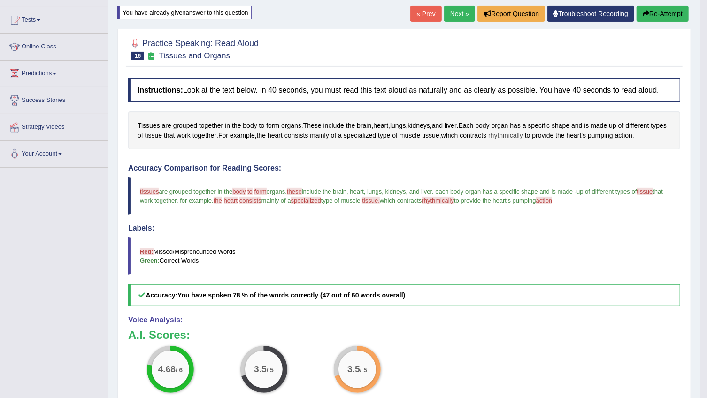
click at [523, 139] on span "rhythmically" at bounding box center [505, 136] width 35 height 10
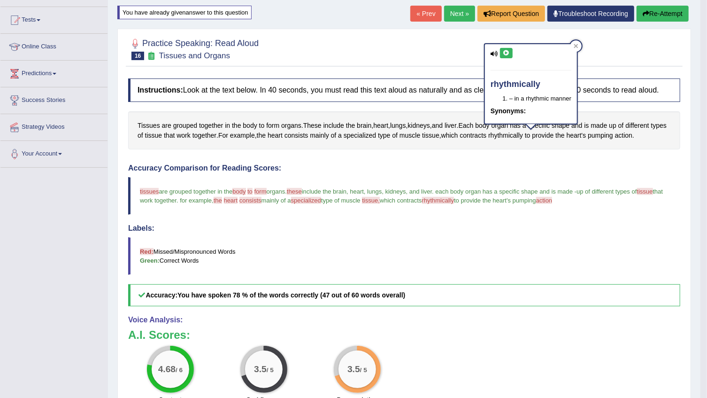
click at [504, 57] on button at bounding box center [506, 53] width 13 height 10
click at [503, 55] on icon at bounding box center [506, 53] width 7 height 6
click at [146, 190] on span "tissues" at bounding box center [149, 191] width 19 height 7
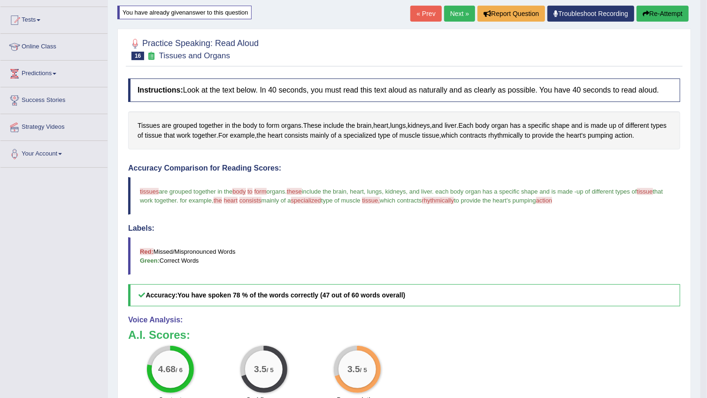
click at [146, 190] on span "tissues" at bounding box center [149, 191] width 19 height 7
click at [139, 123] on span "Tissues" at bounding box center [149, 126] width 23 height 10
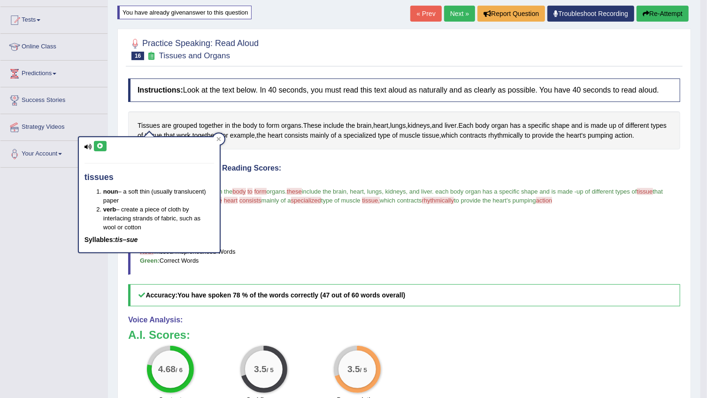
click at [100, 144] on icon at bounding box center [100, 146] width 7 height 6
click at [673, 11] on button "Re-Attempt" at bounding box center [663, 14] width 52 height 16
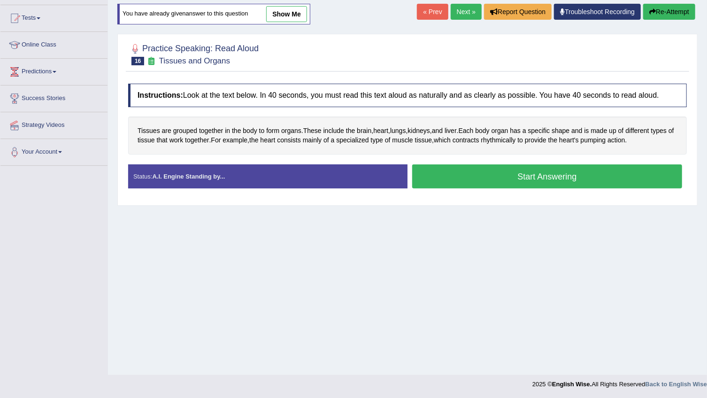
scroll to position [93, 0]
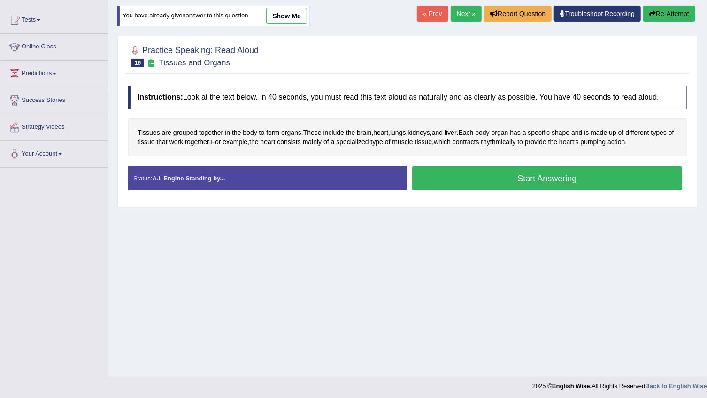
click at [528, 172] on button "Start Answering" at bounding box center [547, 178] width 270 height 24
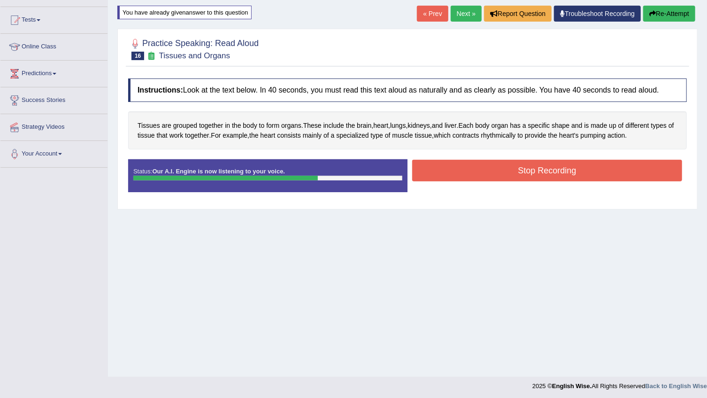
click at [522, 174] on button "Stop Recording" at bounding box center [547, 171] width 270 height 22
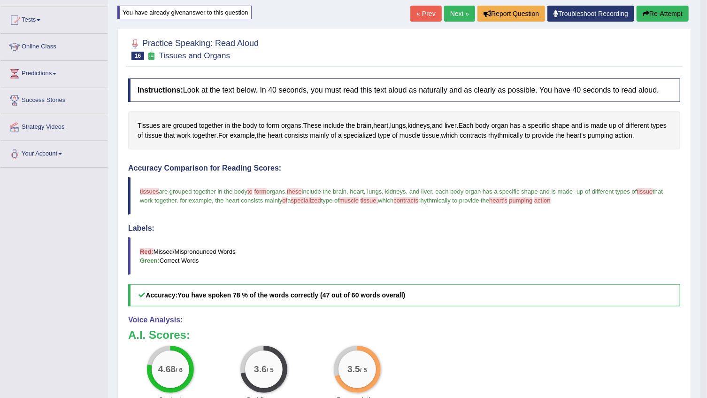
click at [458, 15] on link "Next »" at bounding box center [459, 14] width 31 height 16
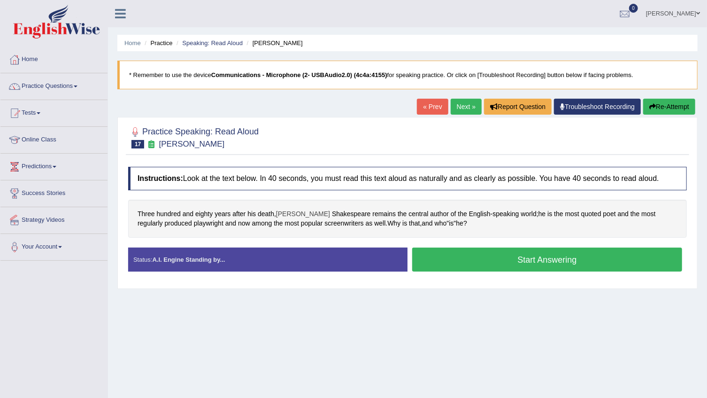
click at [291, 212] on span "[PERSON_NAME]" at bounding box center [303, 214] width 54 height 10
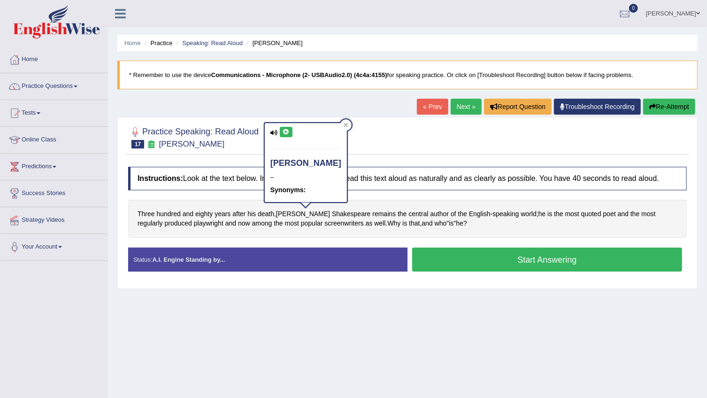
click at [281, 137] on div "[PERSON_NAME] – Synonyms:" at bounding box center [306, 162] width 82 height 79
click at [282, 136] on button at bounding box center [286, 132] width 13 height 10
click at [332, 212] on span "Shakespeare" at bounding box center [351, 214] width 39 height 10
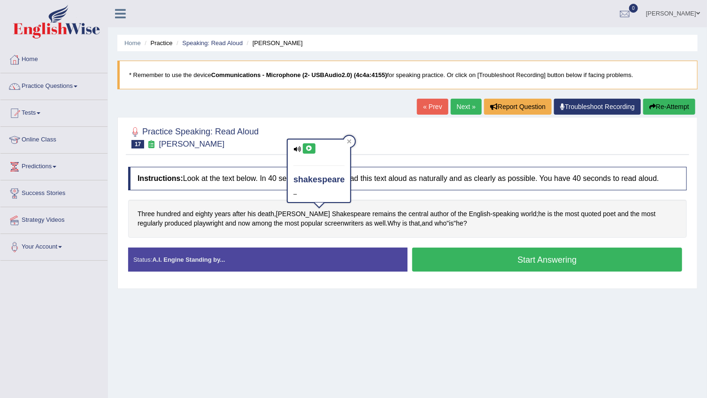
click at [310, 148] on icon at bounding box center [309, 149] width 7 height 6
click at [312, 148] on icon at bounding box center [309, 149] width 7 height 6
click at [581, 209] on span "quoted" at bounding box center [591, 214] width 20 height 10
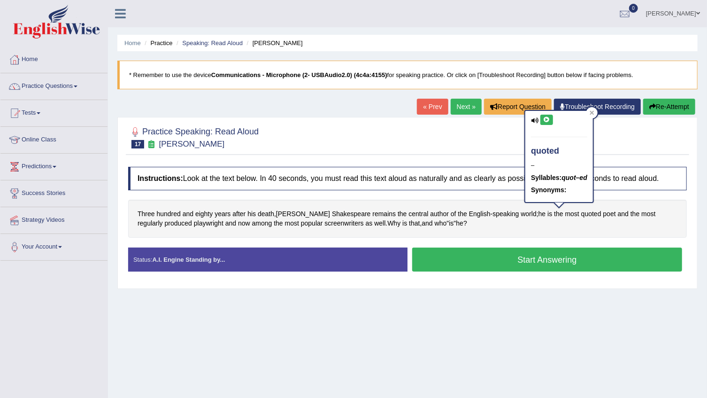
click at [545, 115] on button at bounding box center [546, 120] width 13 height 10
click at [163, 218] on span "regularly" at bounding box center [150, 223] width 25 height 10
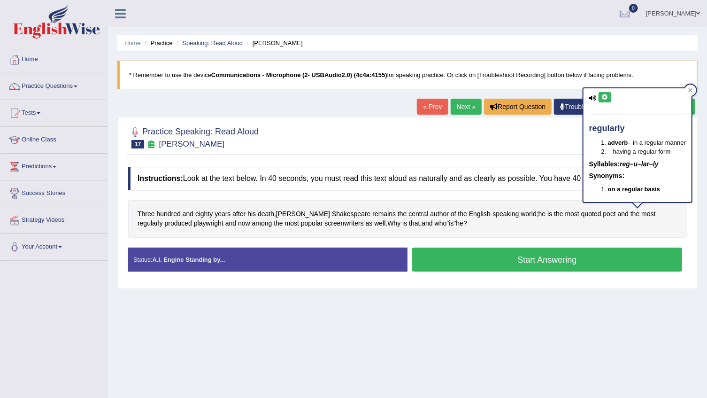
click at [605, 98] on icon at bounding box center [604, 97] width 7 height 6
click at [197, 222] on div "Three hundred and eighty years after his death , [PERSON_NAME] remains the cent…" at bounding box center [407, 219] width 559 height 38
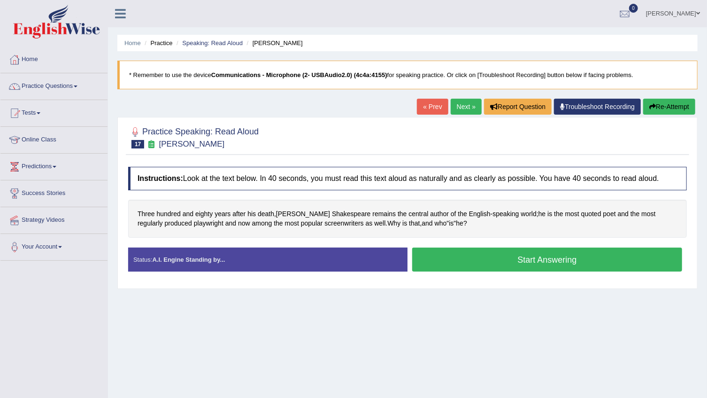
click at [197, 222] on div "Three hundred and eighty years after his death , William Shakespeare remains th…" at bounding box center [407, 219] width 559 height 38
click at [194, 223] on span "playwright" at bounding box center [209, 223] width 30 height 10
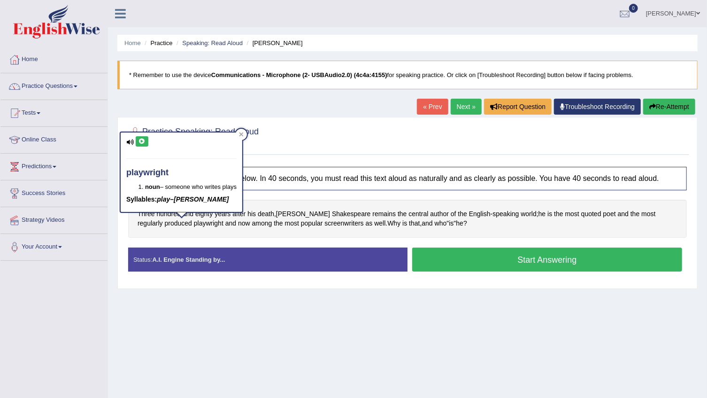
click at [136, 139] on button at bounding box center [142, 141] width 13 height 10
click at [325, 226] on span "screenwriters" at bounding box center [344, 223] width 39 height 10
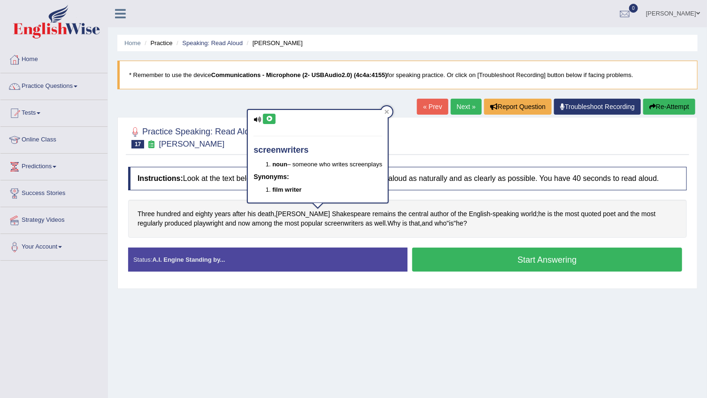
click at [269, 119] on icon at bounding box center [269, 119] width 7 height 6
click at [389, 109] on icon at bounding box center [386, 111] width 5 height 5
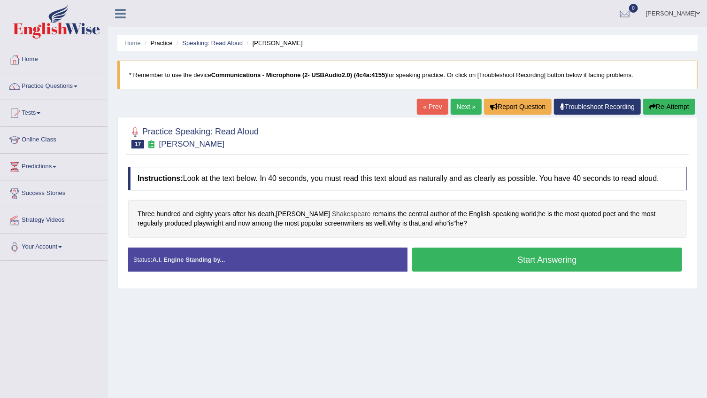
click at [332, 216] on span "Shakespeare" at bounding box center [351, 214] width 39 height 10
click at [309, 141] on div "shakespeare –" at bounding box center [319, 170] width 62 height 62
click at [309, 152] on button at bounding box center [309, 148] width 13 height 10
click at [526, 261] on button "Start Answering" at bounding box center [547, 259] width 270 height 24
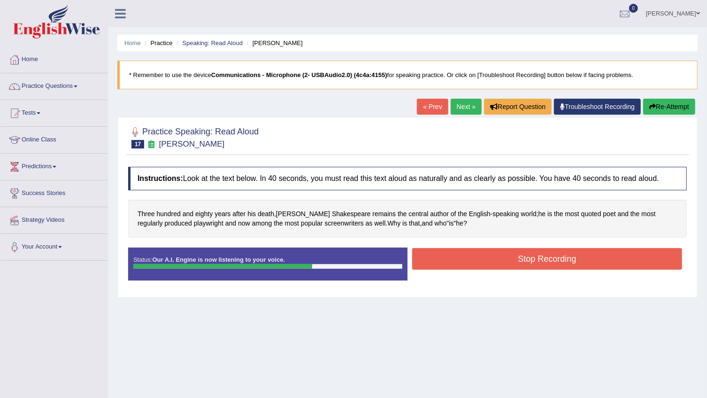
click at [527, 265] on button "Stop Recording" at bounding box center [547, 259] width 270 height 22
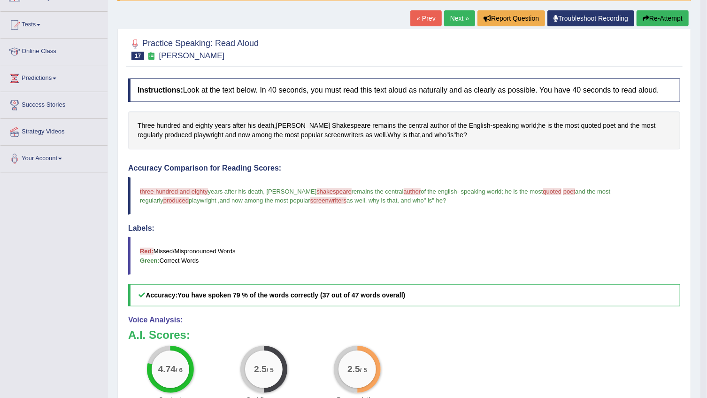
scroll to position [46, 0]
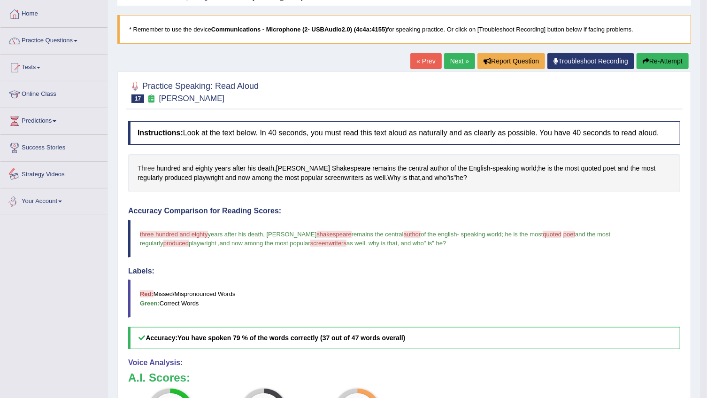
click at [152, 167] on span "Three" at bounding box center [146, 168] width 17 height 10
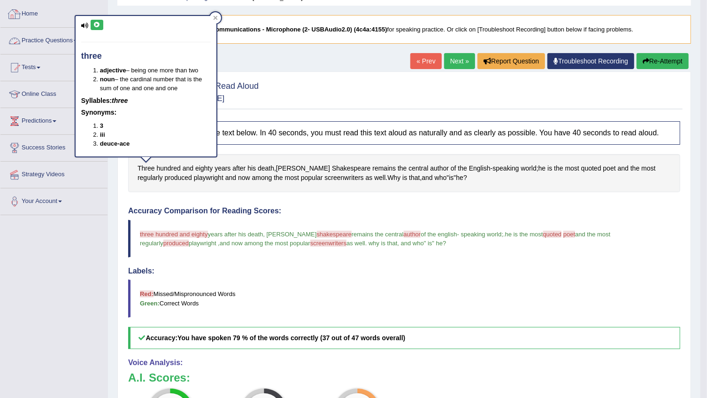
click at [94, 20] on button at bounding box center [97, 25] width 13 height 10
click at [666, 92] on div at bounding box center [404, 91] width 552 height 29
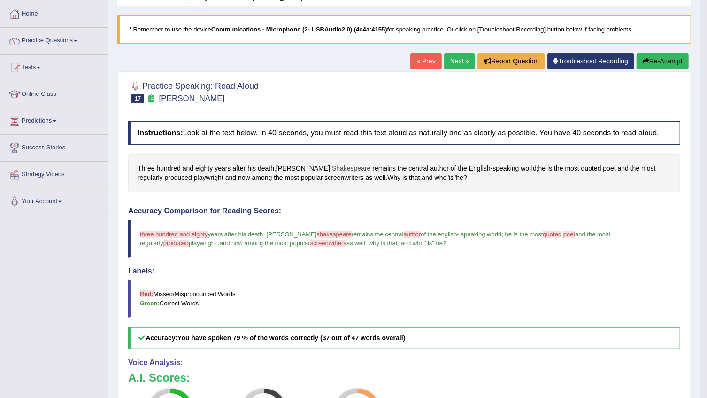
click at [332, 169] on span "Shakespeare" at bounding box center [351, 168] width 39 height 10
click at [310, 106] on button at bounding box center [309, 103] width 13 height 10
click at [311, 102] on icon at bounding box center [309, 103] width 7 height 6
click at [654, 58] on button "Re-Attempt" at bounding box center [663, 61] width 52 height 16
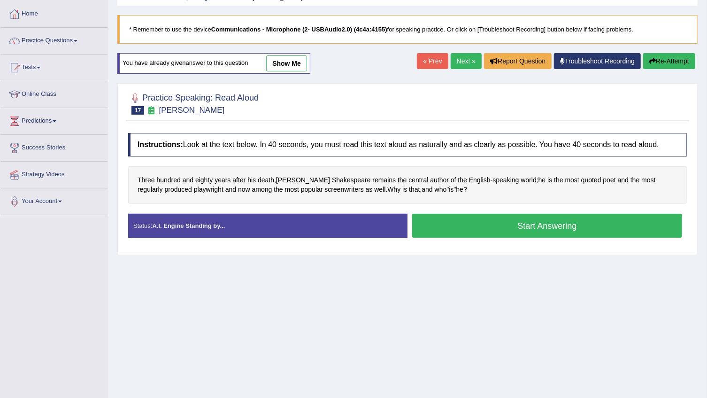
click at [504, 228] on button "Start Answering" at bounding box center [547, 226] width 270 height 24
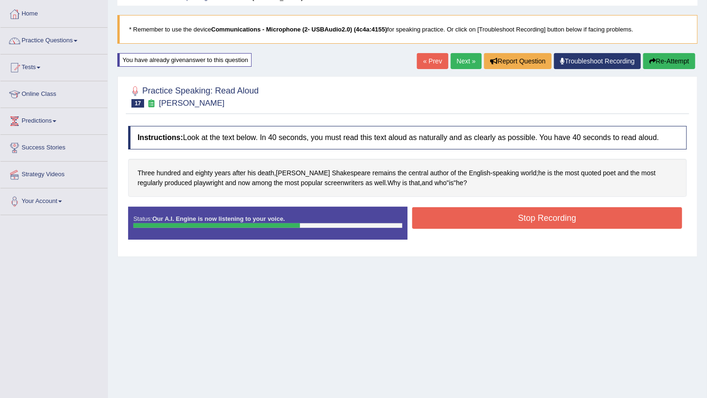
click at [530, 225] on button "Stop Recording" at bounding box center [547, 218] width 270 height 22
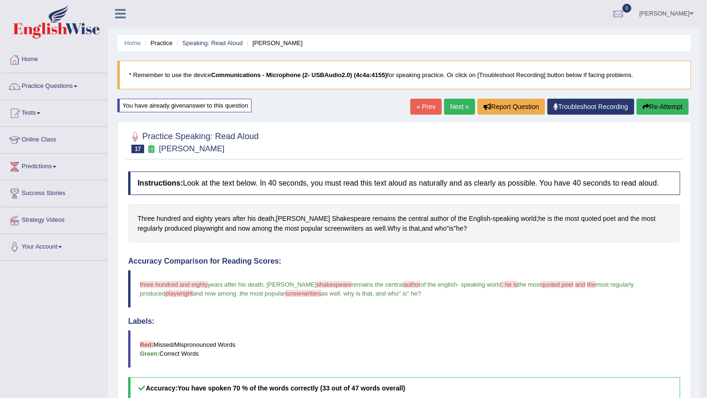
click at [461, 109] on link "Next »" at bounding box center [459, 107] width 31 height 16
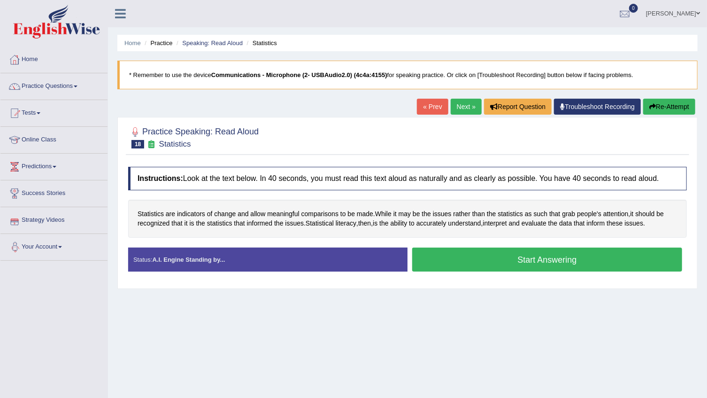
click at [153, 212] on span "Statistics" at bounding box center [151, 214] width 26 height 10
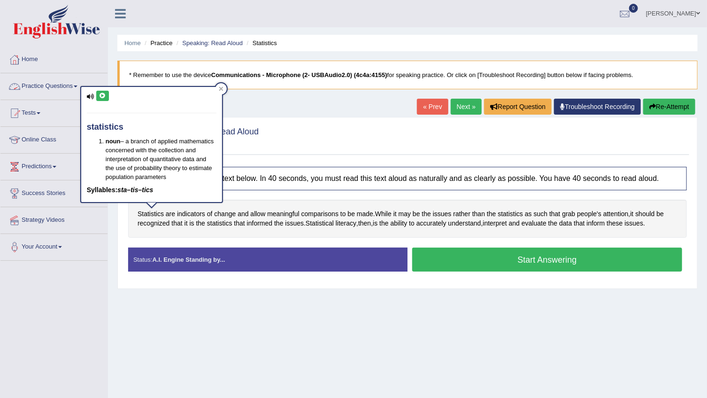
click at [103, 96] on icon at bounding box center [102, 96] width 7 height 6
click at [102, 94] on icon at bounding box center [102, 96] width 7 height 6
click at [277, 210] on span "meaningful" at bounding box center [283, 214] width 32 height 10
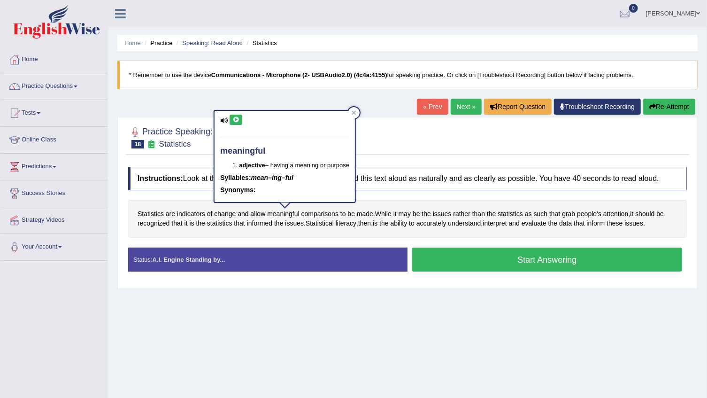
click at [231, 121] on button at bounding box center [236, 120] width 13 height 10
click at [358, 114] on div at bounding box center [353, 112] width 11 height 11
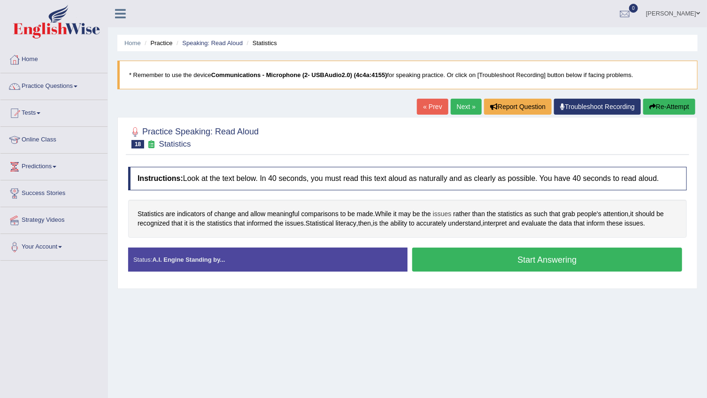
click at [451, 210] on span "issues" at bounding box center [442, 214] width 19 height 10
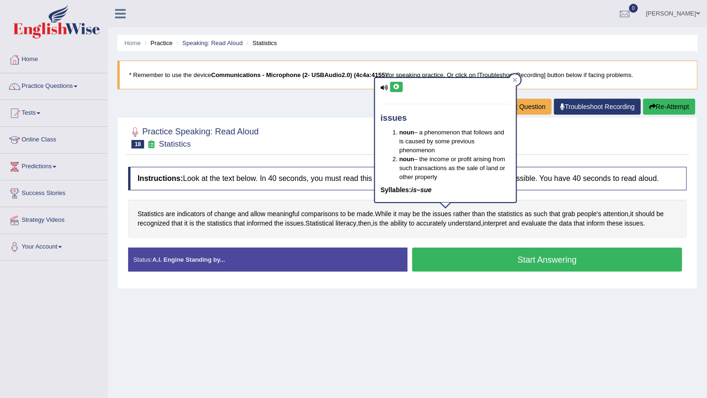
click at [394, 89] on button at bounding box center [396, 87] width 13 height 10
click at [398, 92] on div "issues noun – a phenomenon that follows and is caused by some previous phenomen…" at bounding box center [445, 140] width 141 height 124
click at [398, 87] on icon at bounding box center [396, 87] width 7 height 6
click at [418, 136] on li "noun – a phenomenon that follows and is caused by some previous phenomenon" at bounding box center [454, 141] width 111 height 27
click at [394, 88] on icon at bounding box center [396, 87] width 7 height 6
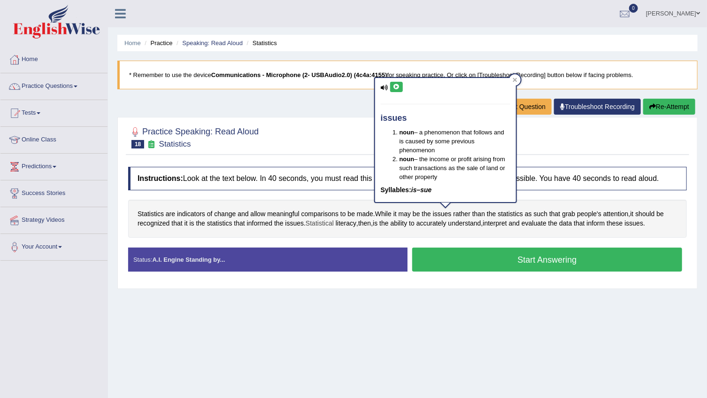
click at [326, 220] on span "Statistical" at bounding box center [320, 223] width 28 height 10
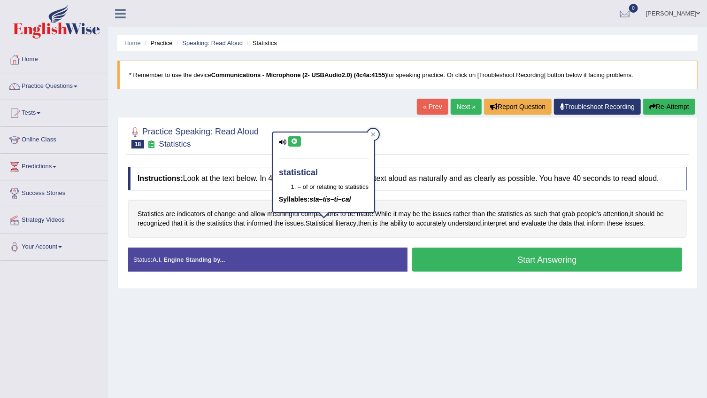
click at [298, 142] on button at bounding box center [294, 141] width 13 height 10
click at [355, 211] on div "statistical – of or relating to statistics Syllables: sta–tis–ti–cal" at bounding box center [323, 171] width 101 height 79
click at [353, 216] on div "statistical – of or relating to statistics Syllables: sta–tis–ti–cal" at bounding box center [323, 174] width 103 height 87
click at [352, 222] on span "literacy" at bounding box center [346, 223] width 21 height 10
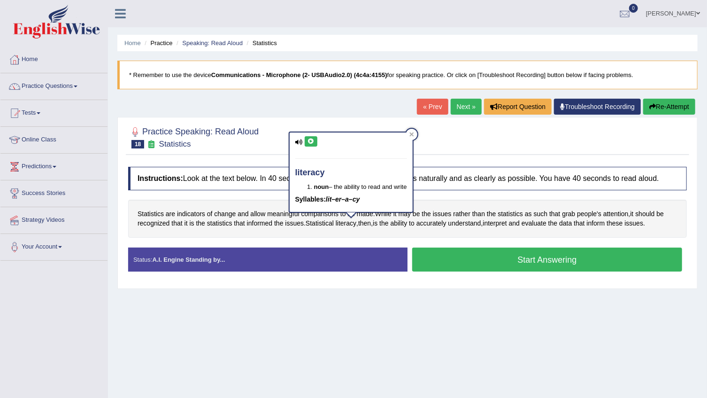
click at [313, 133] on div "literacy noun – the ability to read and write Syllables: lit–er–a–cy" at bounding box center [351, 171] width 123 height 79
click at [312, 136] on button at bounding box center [311, 141] width 13 height 10
click at [432, 223] on span "accurately" at bounding box center [431, 223] width 30 height 10
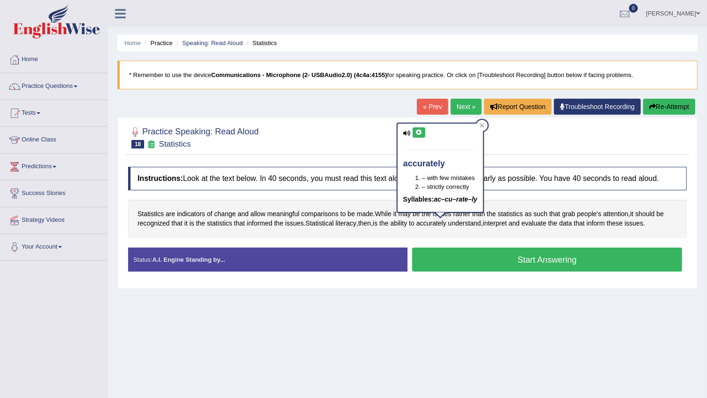
click at [420, 132] on icon at bounding box center [418, 133] width 7 height 6
click at [422, 132] on button at bounding box center [419, 132] width 13 height 10
click at [423, 134] on button at bounding box center [419, 132] width 13 height 10
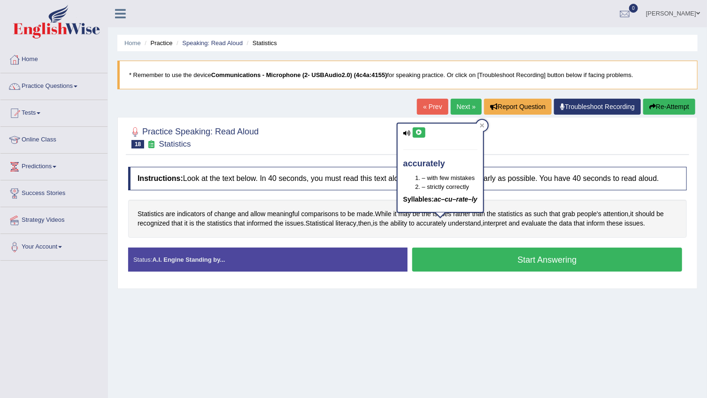
click at [423, 134] on button at bounding box center [419, 132] width 13 height 10
click at [421, 134] on icon at bounding box center [418, 133] width 7 height 6
click at [413, 131] on button at bounding box center [419, 132] width 13 height 10
click at [414, 134] on button at bounding box center [419, 132] width 13 height 10
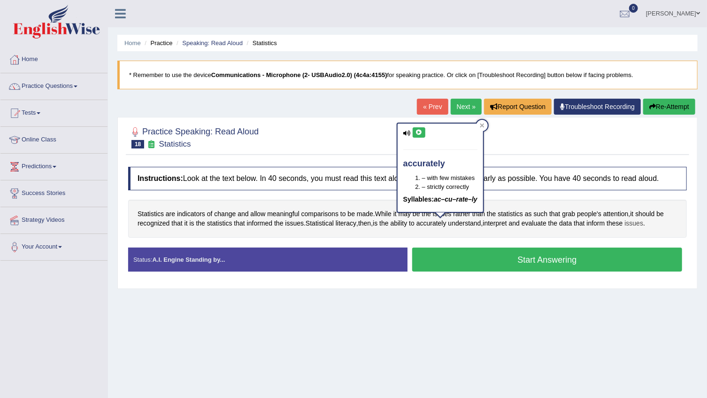
click at [644, 223] on span "issues" at bounding box center [634, 223] width 19 height 10
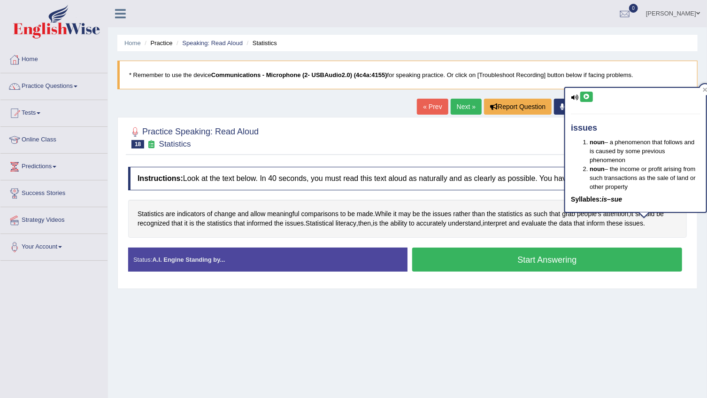
click at [589, 97] on icon at bounding box center [586, 97] width 7 height 6
click at [155, 214] on span "Statistics" at bounding box center [151, 214] width 26 height 10
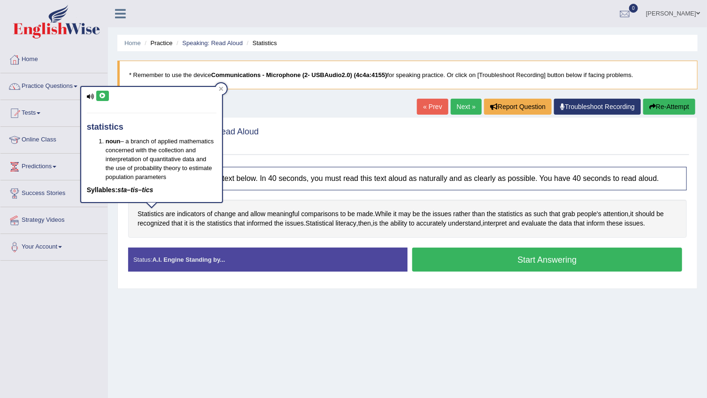
click at [100, 98] on icon at bounding box center [102, 96] width 7 height 6
click at [455, 258] on button "Start Answering" at bounding box center [547, 259] width 270 height 24
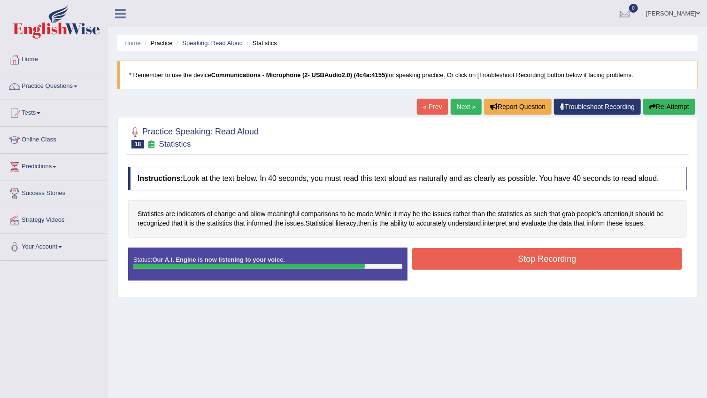
click at [455, 258] on button "Stop Recording" at bounding box center [547, 259] width 270 height 22
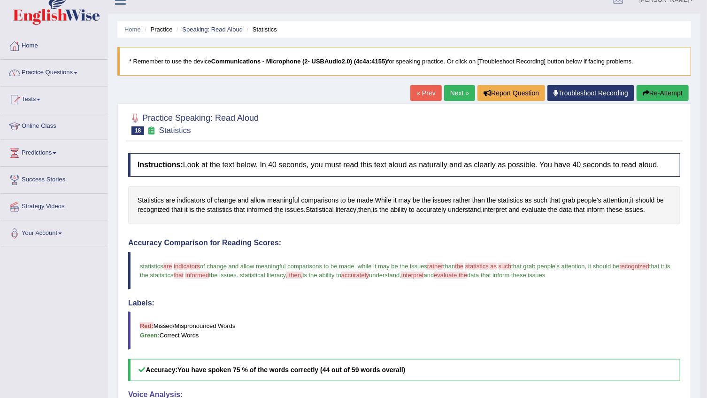
scroll to position [3, 0]
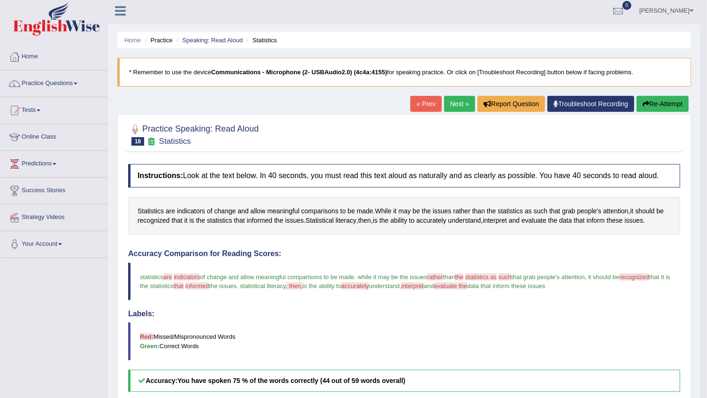
click at [676, 100] on button "Re-Attempt" at bounding box center [663, 104] width 52 height 16
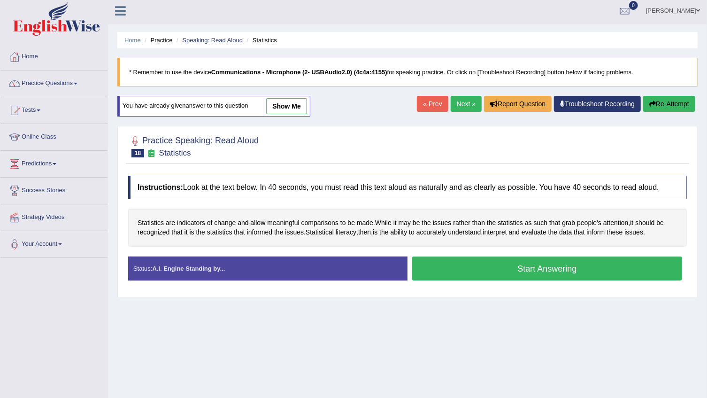
click at [519, 271] on button "Start Answering" at bounding box center [547, 268] width 270 height 24
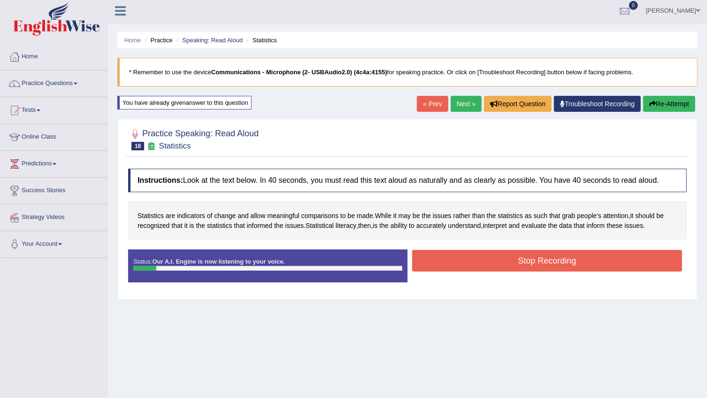
click at [685, 107] on button "Re-Attempt" at bounding box center [669, 104] width 52 height 16
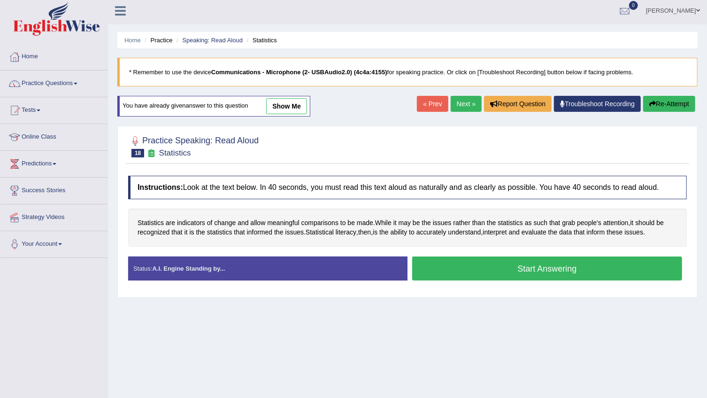
scroll to position [3, 0]
click at [596, 264] on button "Start Answering" at bounding box center [547, 268] width 270 height 24
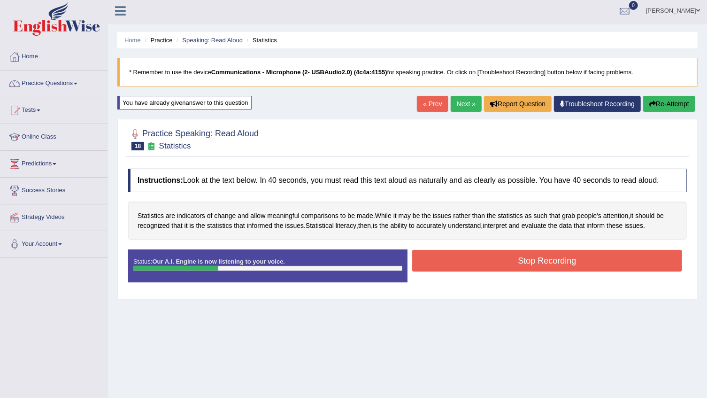
click at [676, 111] on button "Re-Attempt" at bounding box center [669, 104] width 52 height 16
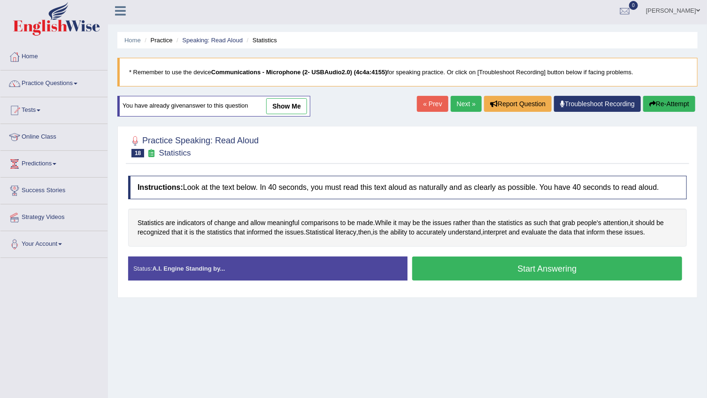
click at [570, 261] on button "Start Answering" at bounding box center [547, 268] width 270 height 24
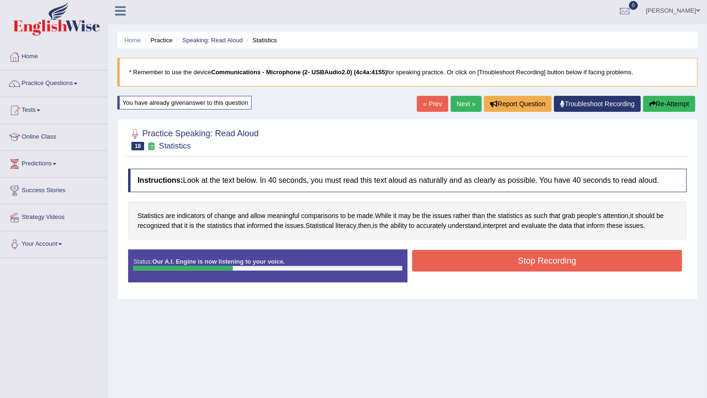
click at [570, 261] on button "Stop Recording" at bounding box center [547, 261] width 270 height 22
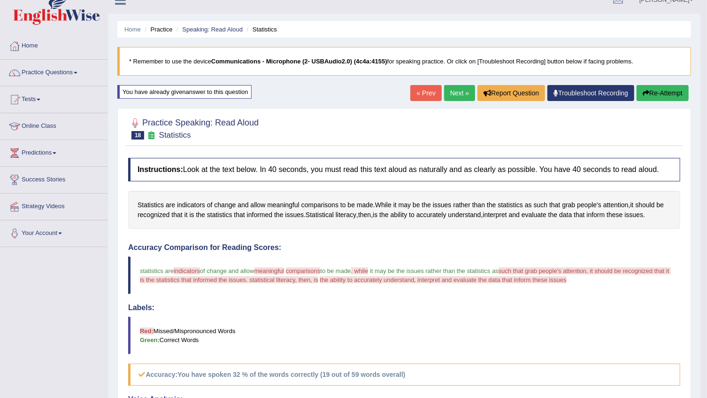
scroll to position [8, 0]
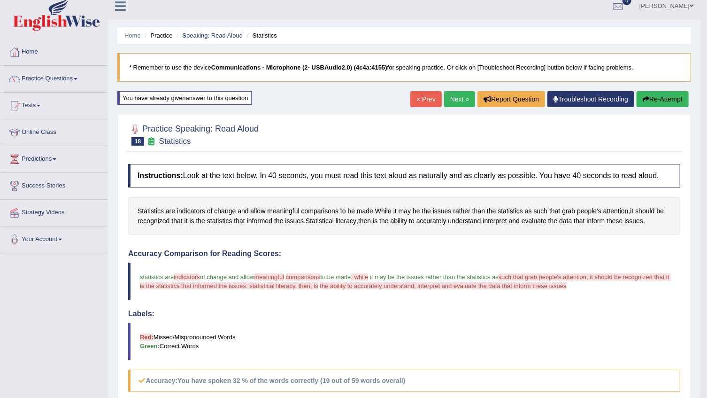
click at [663, 95] on button "Re-Attempt" at bounding box center [663, 99] width 52 height 16
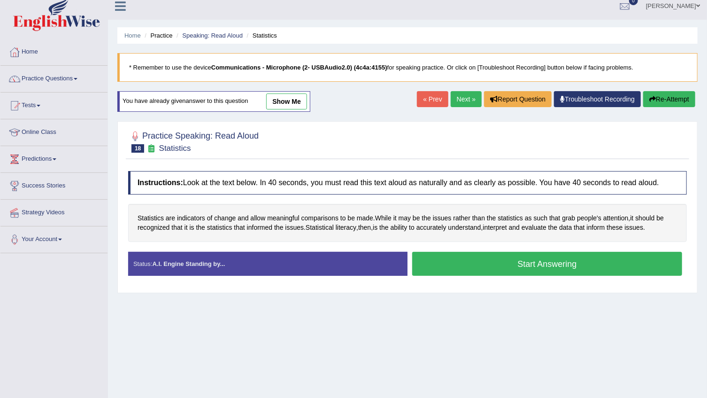
click at [547, 259] on button "Start Answering" at bounding box center [547, 264] width 270 height 24
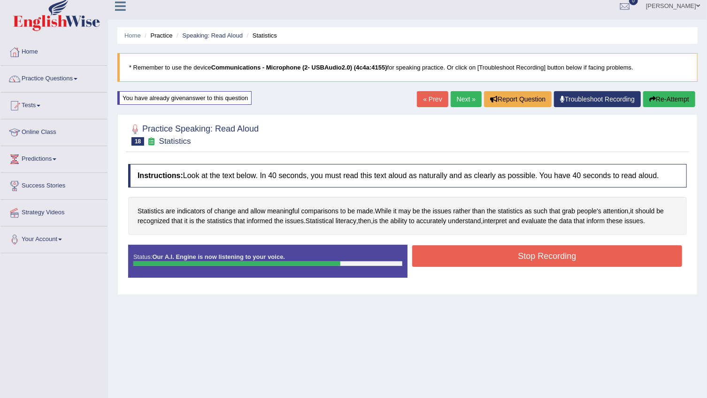
click at [547, 259] on button "Stop Recording" at bounding box center [547, 256] width 270 height 22
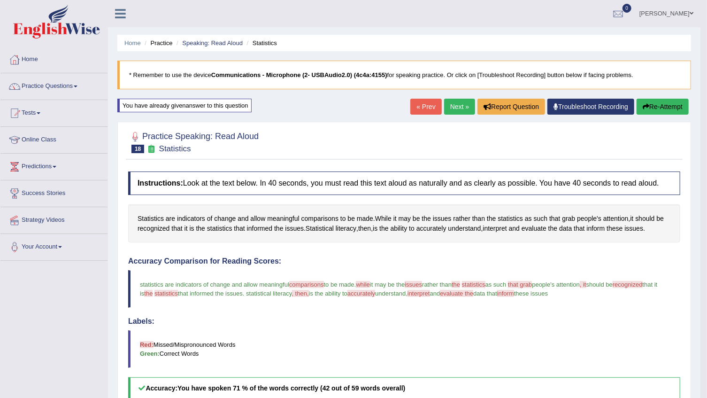
click at [452, 107] on link "Next »" at bounding box center [459, 107] width 31 height 16
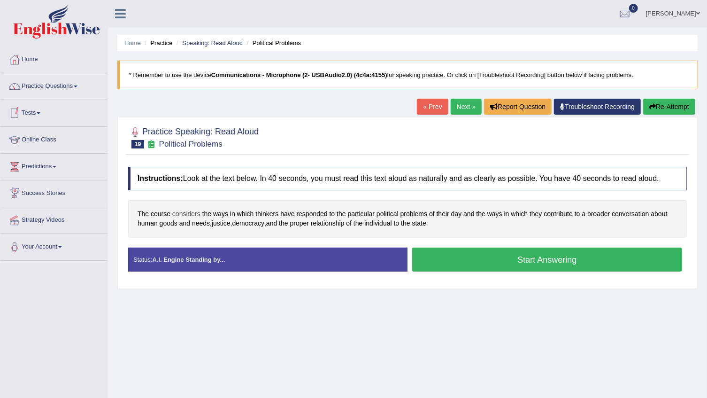
click at [183, 210] on span "considers" at bounding box center [186, 214] width 28 height 10
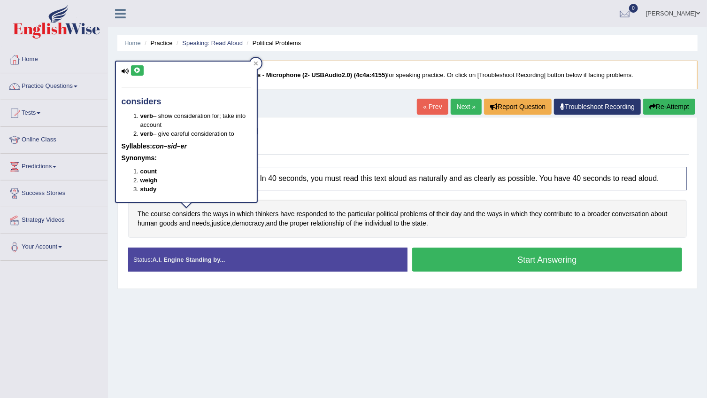
click at [132, 66] on button at bounding box center [137, 70] width 13 height 10
click at [139, 75] on button at bounding box center [137, 70] width 13 height 10
click at [264, 211] on span "thinkers" at bounding box center [266, 214] width 23 height 10
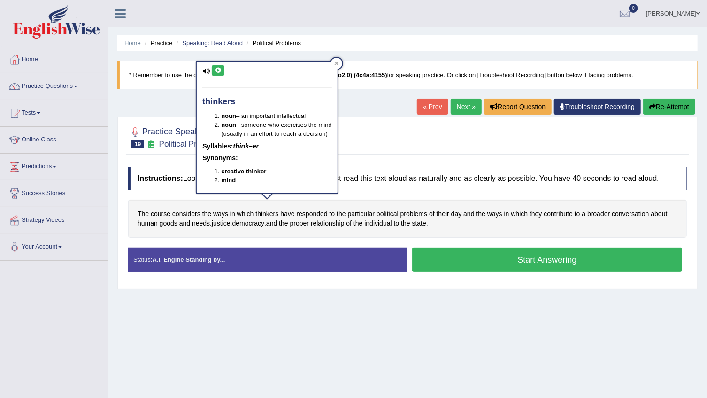
click at [216, 71] on icon at bounding box center [218, 71] width 7 height 6
click at [372, 211] on span "particular" at bounding box center [361, 214] width 27 height 10
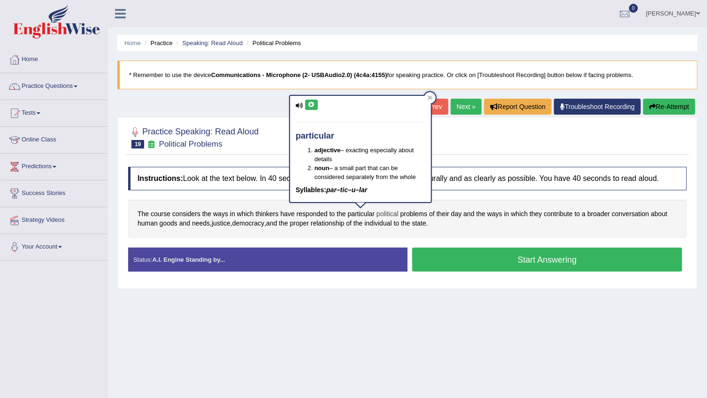
click at [382, 214] on span "political" at bounding box center [387, 214] width 22 height 10
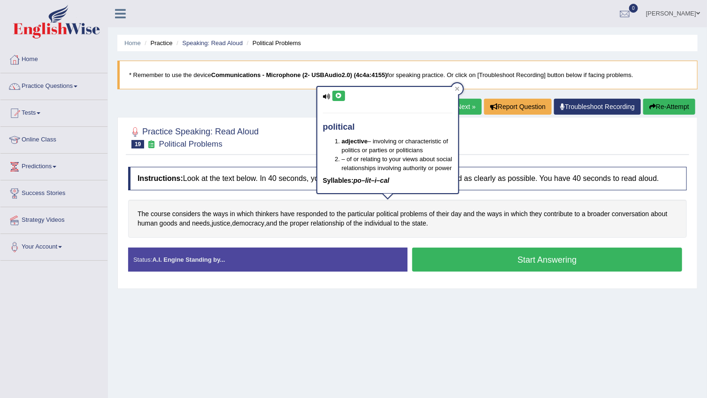
click at [340, 99] on button at bounding box center [338, 96] width 13 height 10
drag, startPoint x: 568, startPoint y: 207, endPoint x: 564, endPoint y: 215, distance: 8.8
click at [565, 211] on div "The course considers the ways in which thinkers have responded to the particula…" at bounding box center [407, 219] width 559 height 38
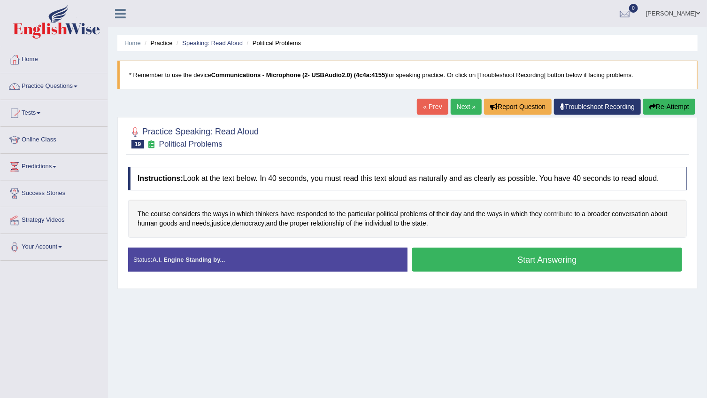
click at [564, 215] on span "contribute" at bounding box center [558, 214] width 29 height 10
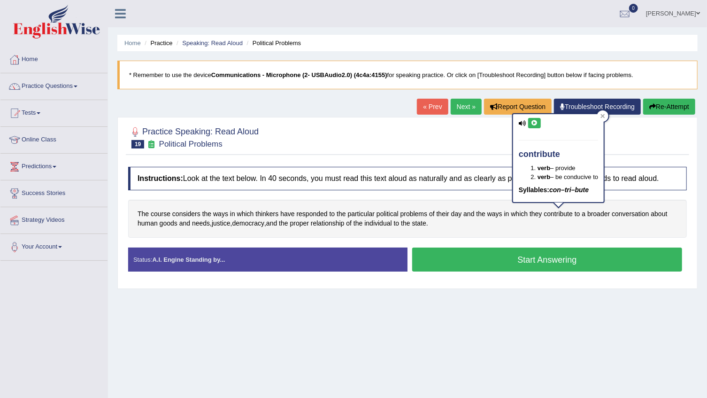
click at [534, 120] on icon at bounding box center [534, 123] width 7 height 6
click at [595, 212] on span "broader" at bounding box center [598, 214] width 23 height 10
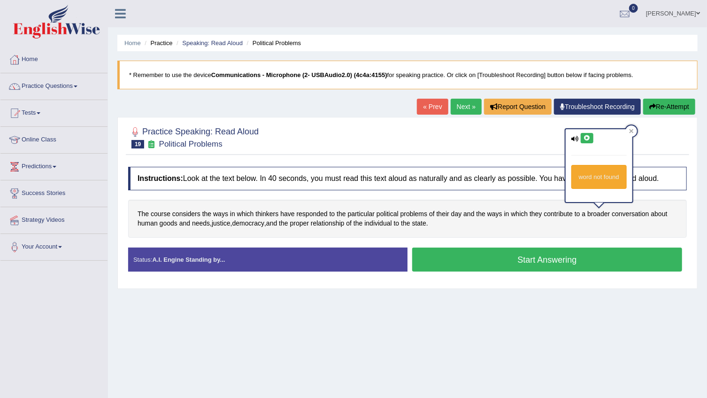
click at [586, 136] on icon at bounding box center [587, 138] width 7 height 6
click at [584, 136] on icon at bounding box center [587, 138] width 7 height 6
click at [225, 225] on span "justice" at bounding box center [221, 223] width 19 height 10
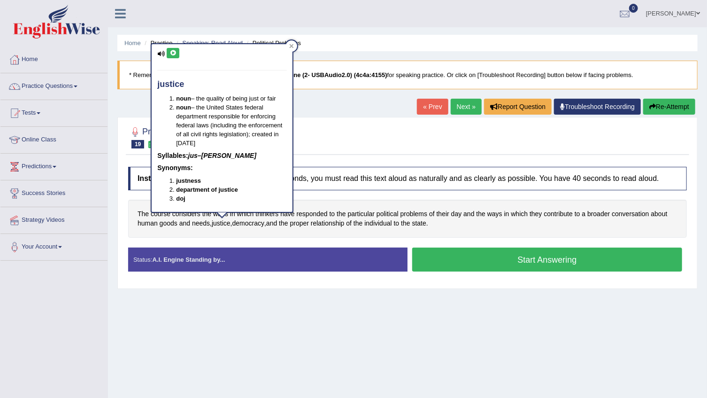
click at [174, 54] on icon at bounding box center [172, 53] width 7 height 6
click at [260, 221] on span "democracy" at bounding box center [248, 223] width 32 height 10
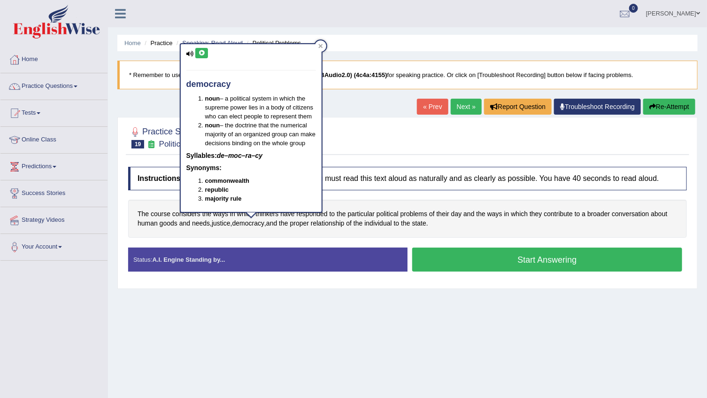
click at [205, 57] on button at bounding box center [201, 53] width 13 height 10
click at [383, 224] on span "individual" at bounding box center [377, 223] width 27 height 10
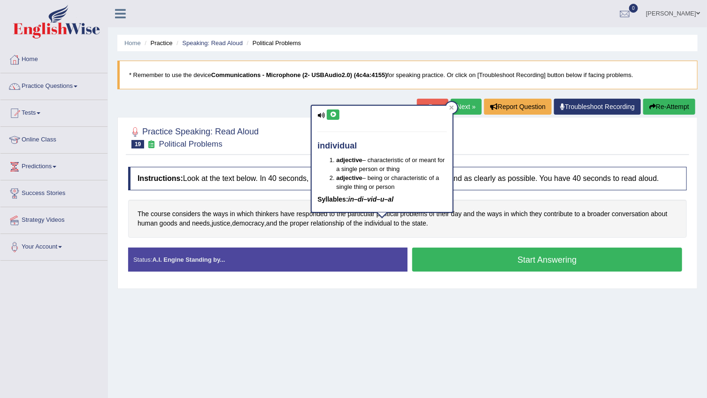
click at [332, 115] on icon at bounding box center [333, 115] width 7 height 6
click at [496, 252] on button "Start Answering" at bounding box center [547, 259] width 270 height 24
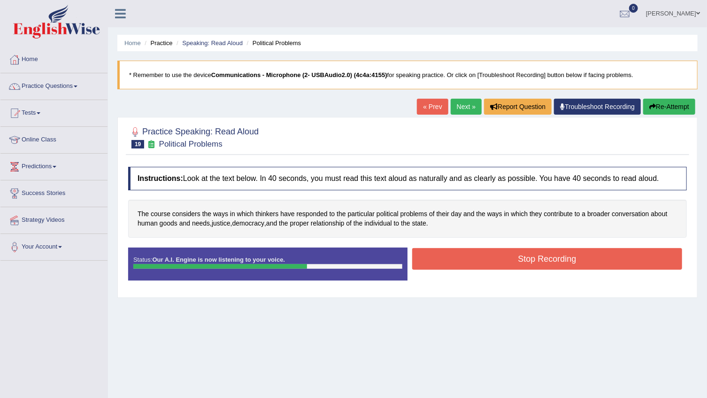
click at [496, 252] on button "Stop Recording" at bounding box center [547, 259] width 270 height 22
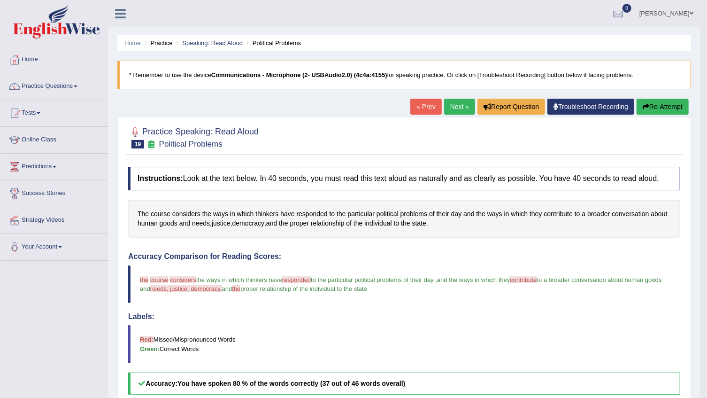
click at [685, 109] on button "Re-Attempt" at bounding box center [663, 107] width 52 height 16
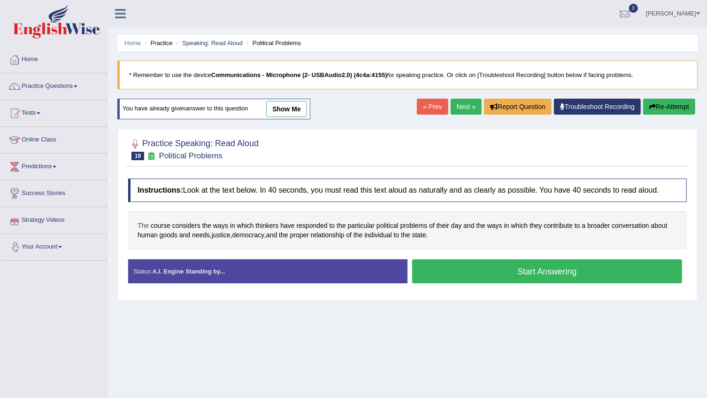
click at [144, 225] on span "The" at bounding box center [143, 226] width 11 height 10
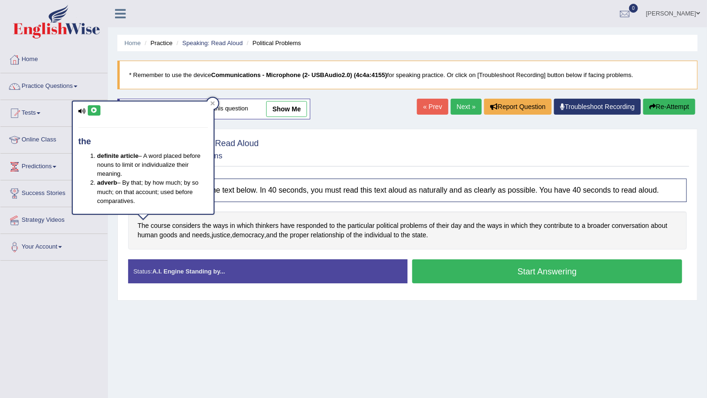
click at [97, 113] on button at bounding box center [94, 110] width 13 height 10
click at [142, 223] on span "The" at bounding box center [143, 226] width 11 height 10
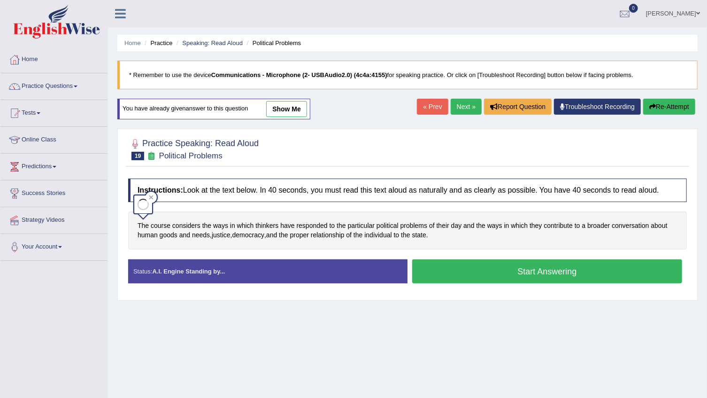
click at [148, 223] on div "The course considers the ways in which thinkers have responded to the particula…" at bounding box center [407, 230] width 559 height 38
click at [156, 223] on span "course" at bounding box center [161, 226] width 20 height 10
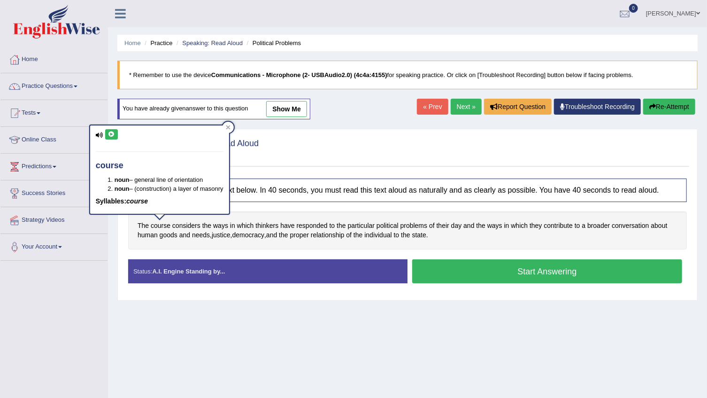
click at [92, 129] on div "course noun – general line of orientation noun – (construction) a layer of maso…" at bounding box center [159, 169] width 139 height 88
click at [102, 129] on div "course noun – general line of orientation noun – (construction) a layer of maso…" at bounding box center [159, 169] width 139 height 88
click at [115, 132] on button at bounding box center [111, 134] width 13 height 10
click at [193, 225] on span "considers" at bounding box center [186, 226] width 28 height 10
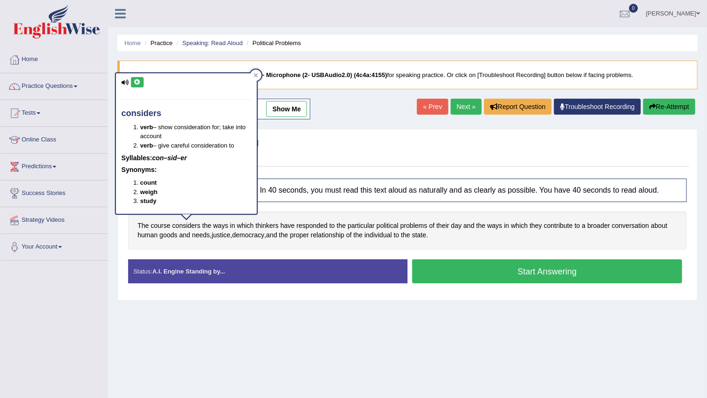
click at [140, 81] on icon at bounding box center [137, 82] width 7 height 6
click at [389, 223] on span "political" at bounding box center [387, 226] width 22 height 10
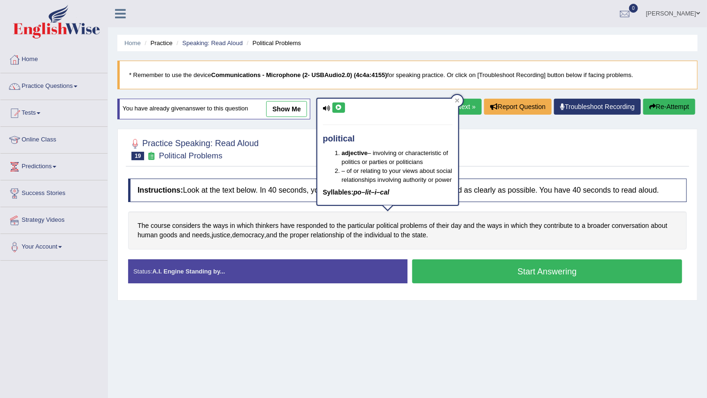
click at [341, 108] on button at bounding box center [338, 107] width 13 height 10
click at [562, 223] on span "contribute" at bounding box center [558, 226] width 29 height 10
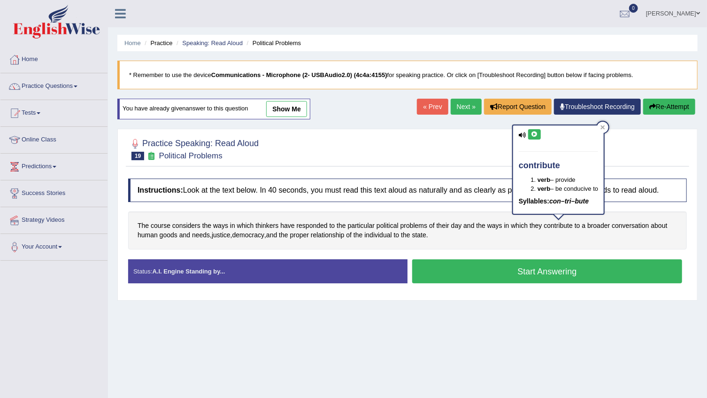
click at [534, 131] on icon at bounding box center [534, 134] width 7 height 6
click at [587, 226] on div "The course considers the ways in which thinkers have responded to the particula…" at bounding box center [407, 230] width 559 height 38
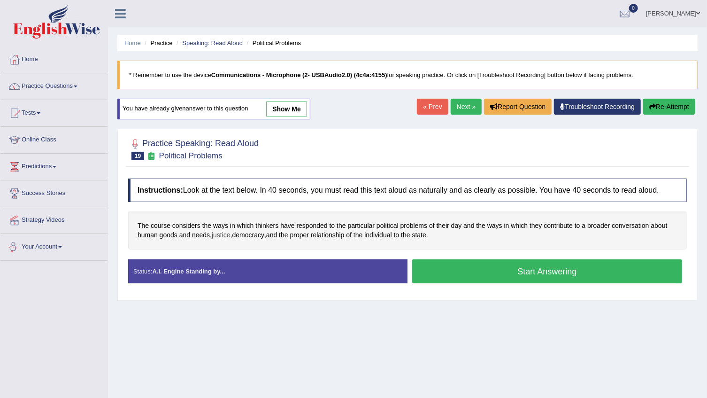
click at [218, 234] on span "justice" at bounding box center [221, 235] width 19 height 10
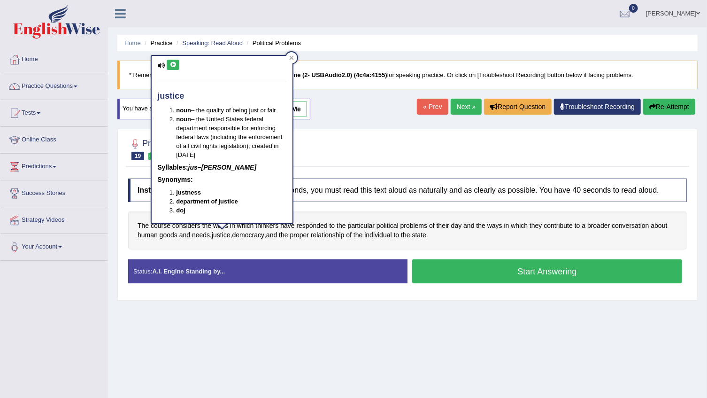
click at [174, 67] on button at bounding box center [173, 65] width 13 height 10
click at [173, 69] on button at bounding box center [173, 65] width 13 height 10
click at [173, 64] on icon at bounding box center [172, 65] width 7 height 6
click at [173, 62] on icon at bounding box center [172, 65] width 7 height 6
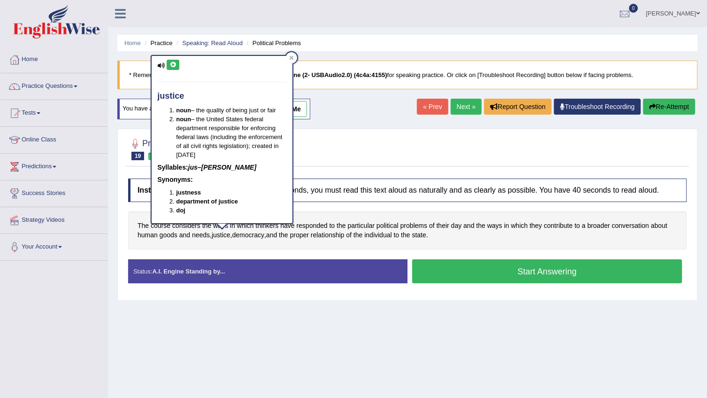
click at [173, 62] on icon at bounding box center [172, 65] width 7 height 6
click at [326, 206] on div "Instructions: Look at the text below. In 40 seconds, you must read this text al…" at bounding box center [407, 235] width 563 height 122
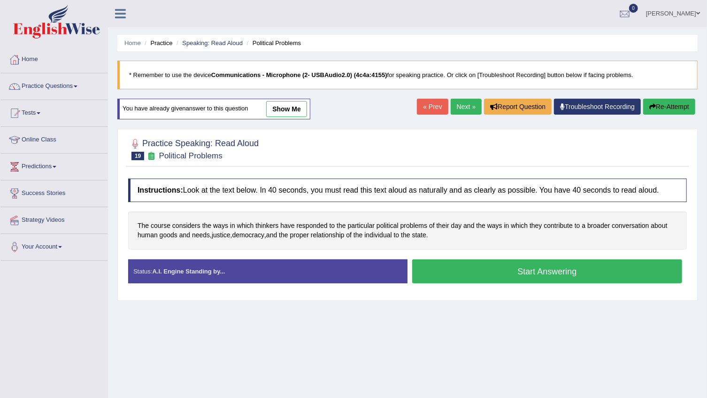
click at [521, 273] on button "Start Answering" at bounding box center [547, 271] width 270 height 24
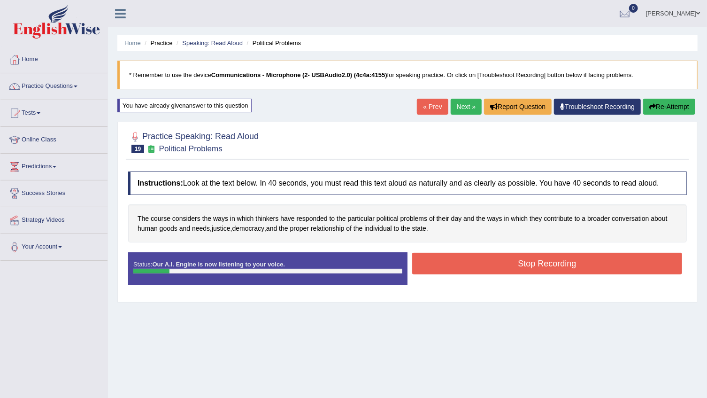
click at [668, 112] on button "Re-Attempt" at bounding box center [669, 107] width 52 height 16
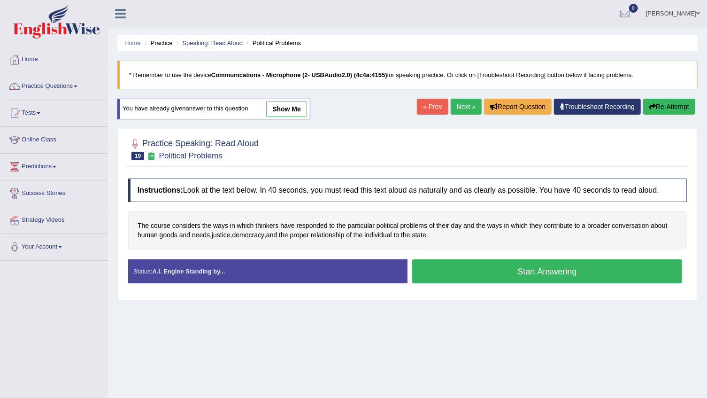
click at [535, 274] on button "Start Answering" at bounding box center [547, 271] width 270 height 24
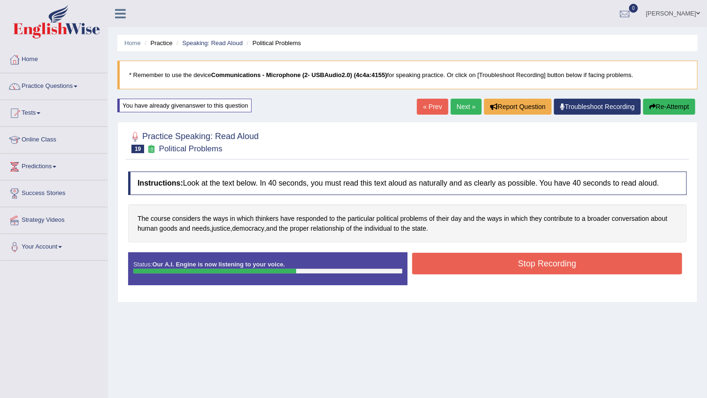
click at [535, 269] on button "Stop Recording" at bounding box center [547, 264] width 270 height 22
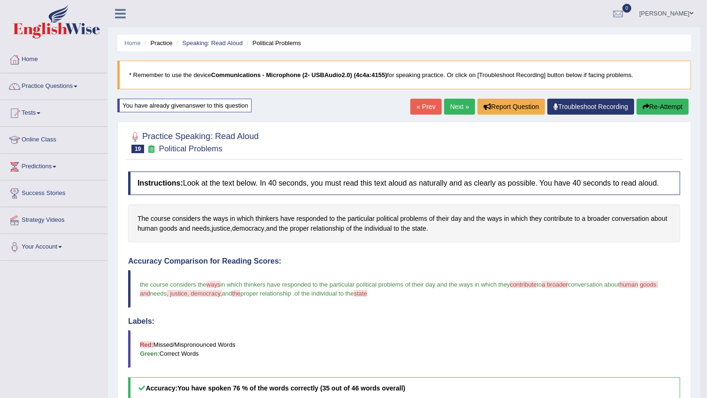
click at [671, 106] on button "Re-Attempt" at bounding box center [663, 107] width 52 height 16
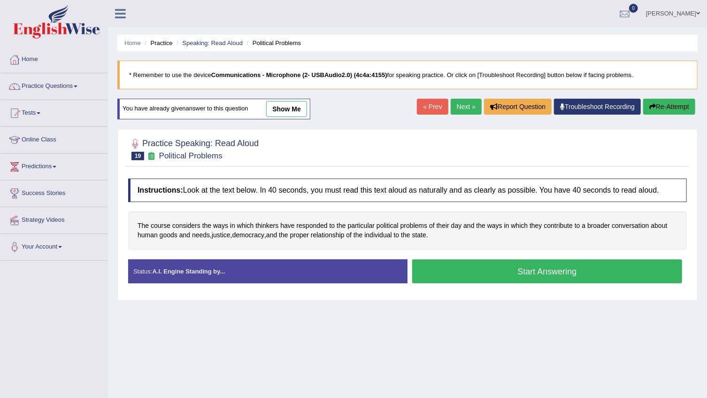
click at [514, 277] on button "Start Answering" at bounding box center [547, 271] width 270 height 24
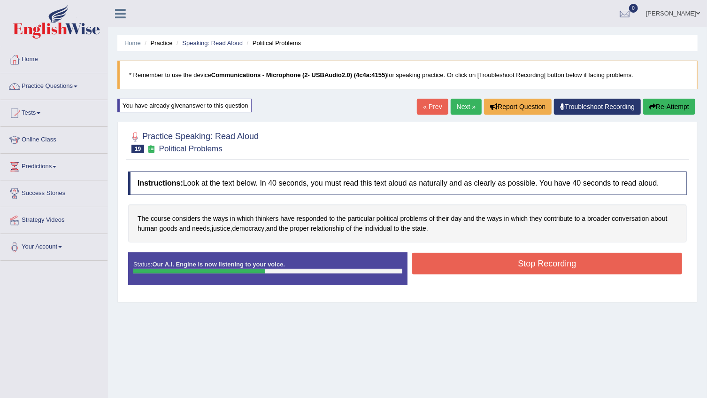
click at [515, 268] on button "Stop Recording" at bounding box center [547, 264] width 270 height 22
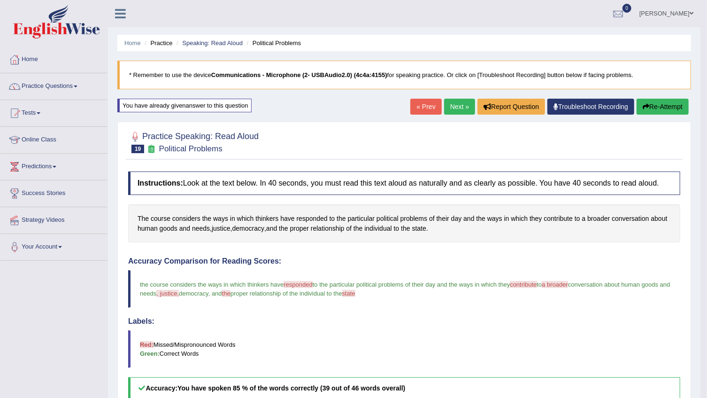
click at [460, 106] on link "Next »" at bounding box center [459, 107] width 31 height 16
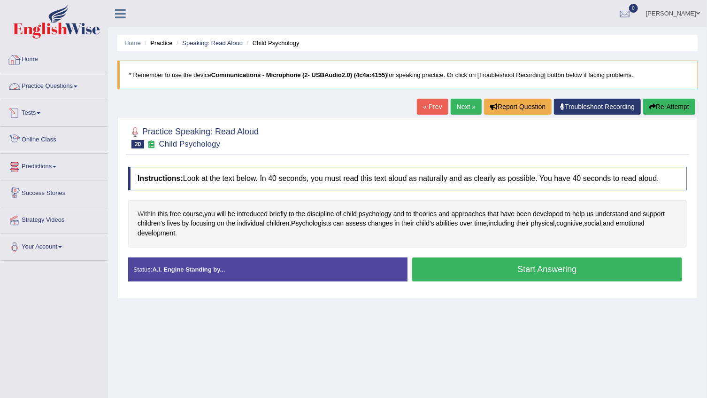
click at [148, 215] on span "Within" at bounding box center [147, 214] width 18 height 10
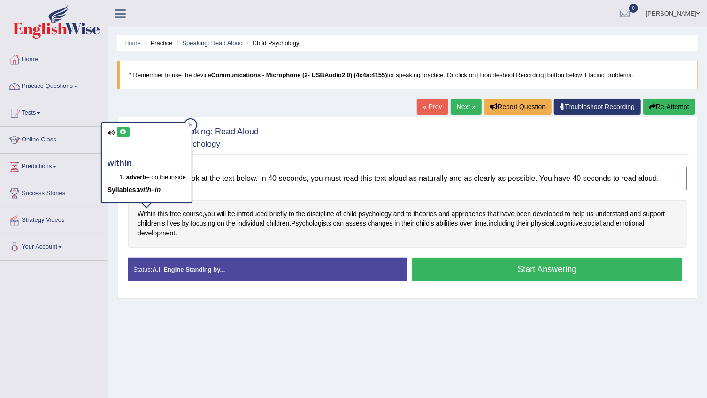
click at [121, 133] on icon at bounding box center [123, 132] width 7 height 6
click at [462, 209] on span "approaches" at bounding box center [469, 214] width 34 height 10
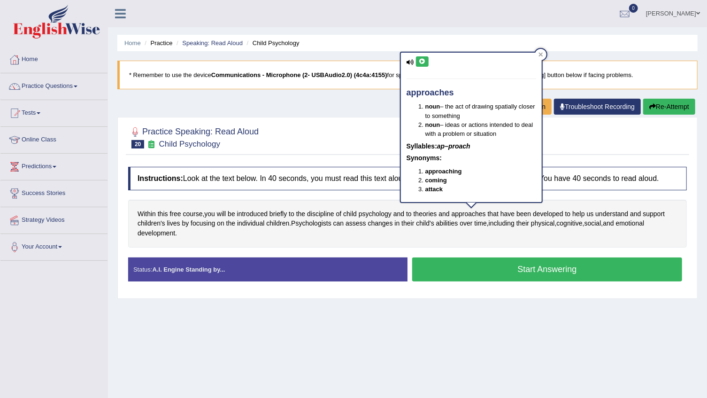
click at [424, 63] on icon at bounding box center [422, 62] width 7 height 6
click at [171, 220] on span "lives" at bounding box center [173, 223] width 13 height 10
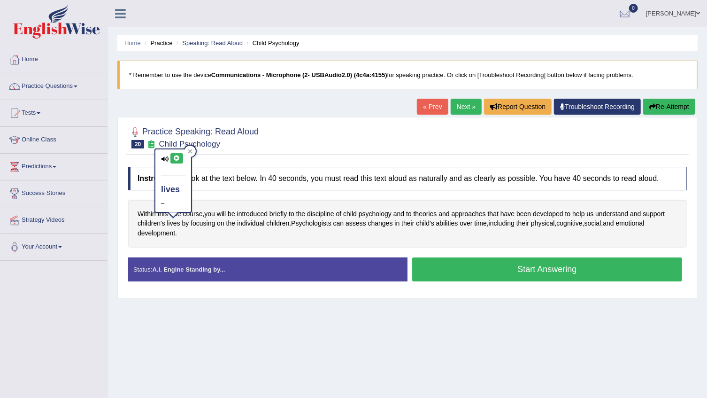
click at [174, 158] on icon at bounding box center [176, 158] width 7 height 6
click at [154, 222] on span "children's" at bounding box center [152, 223] width 28 height 10
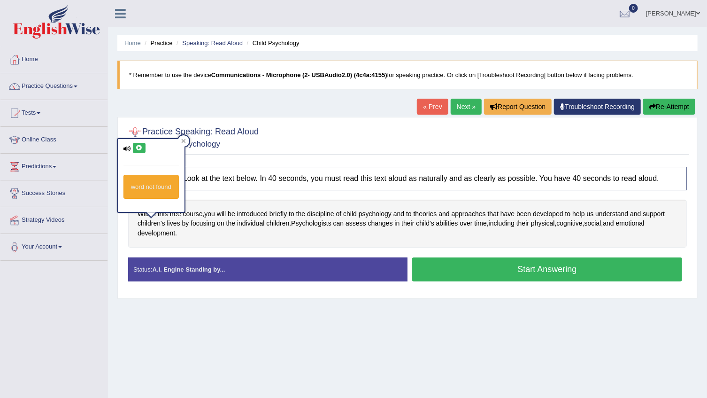
click at [136, 148] on icon at bounding box center [139, 148] width 7 height 6
click at [137, 147] on icon at bounding box center [139, 148] width 7 height 6
click at [282, 220] on span "children" at bounding box center [277, 223] width 23 height 10
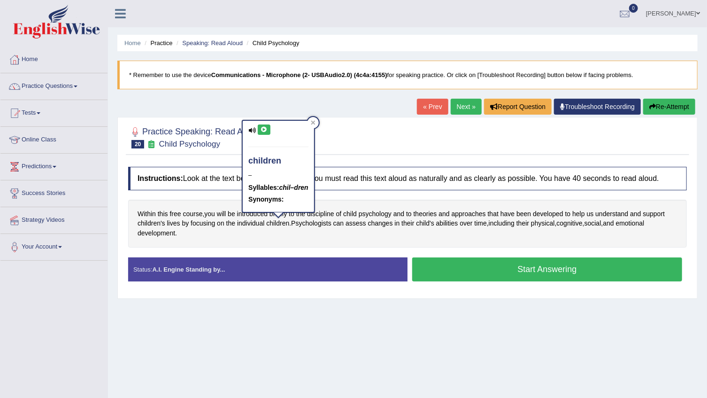
click at [268, 127] on button at bounding box center [264, 129] width 13 height 10
click at [303, 227] on span "Psychologists" at bounding box center [311, 223] width 40 height 10
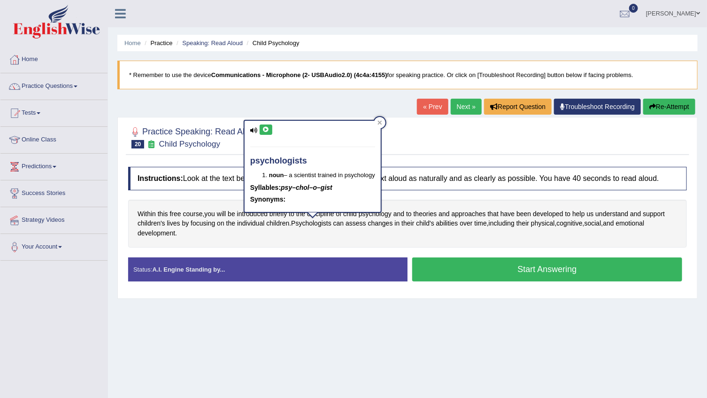
click at [270, 130] on button at bounding box center [266, 129] width 13 height 10
click at [380, 214] on div "psychologists noun – a scientist trained in psychology Syllables: psy–chol–o–gi…" at bounding box center [313, 169] width 138 height 99
click at [380, 211] on div "psychologists noun – a scientist trained in psychology Syllables: psy–chol–o–gi…" at bounding box center [313, 166] width 136 height 91
click at [385, 211] on span "psychology" at bounding box center [375, 214] width 33 height 10
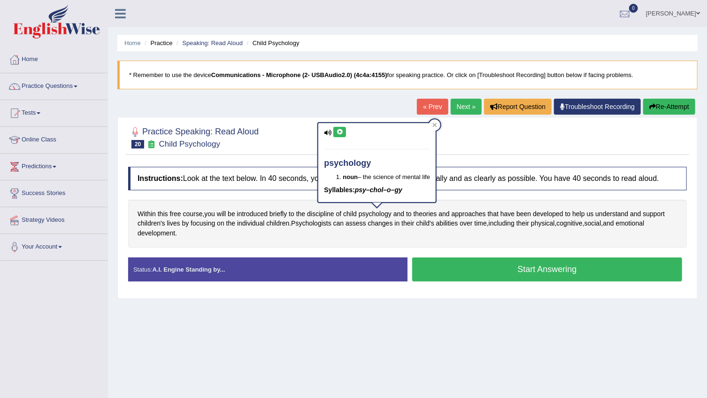
click at [331, 121] on div "Practice Speaking: Read Aloud 20 Child Psychology Instructions: Look at the tex…" at bounding box center [407, 207] width 580 height 181
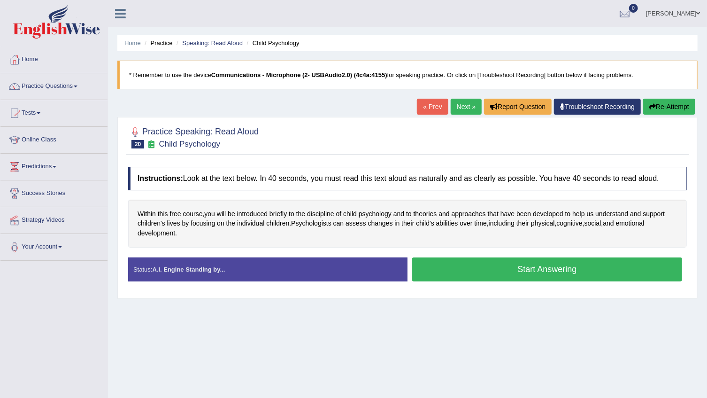
click at [340, 130] on div at bounding box center [407, 137] width 559 height 29
click at [394, 215] on div "Within this free course , you will be introduced briefly to the discipline of c…" at bounding box center [407, 224] width 559 height 48
click at [386, 209] on span "psychology" at bounding box center [375, 214] width 33 height 10
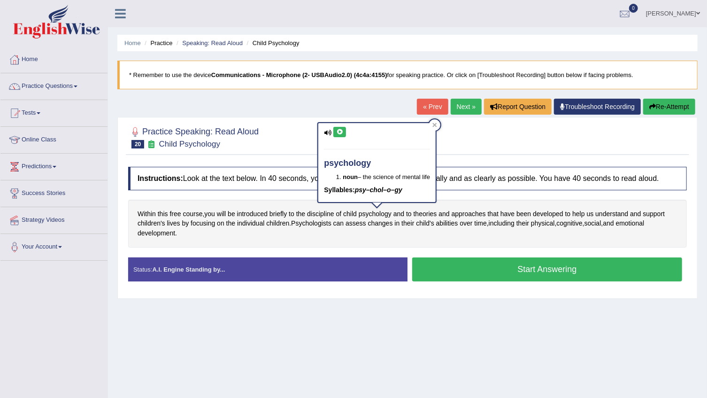
click at [345, 136] on button at bounding box center [339, 132] width 13 height 10
click at [461, 234] on div "Within this free course , you will be introduced briefly to the discipline of c…" at bounding box center [407, 224] width 559 height 48
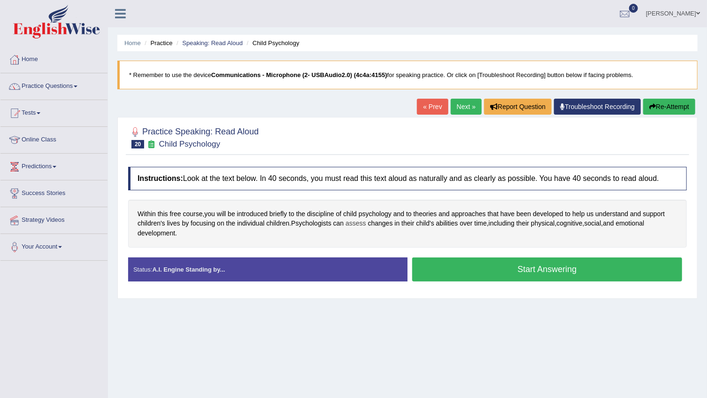
click at [360, 226] on span "assess" at bounding box center [356, 223] width 21 height 10
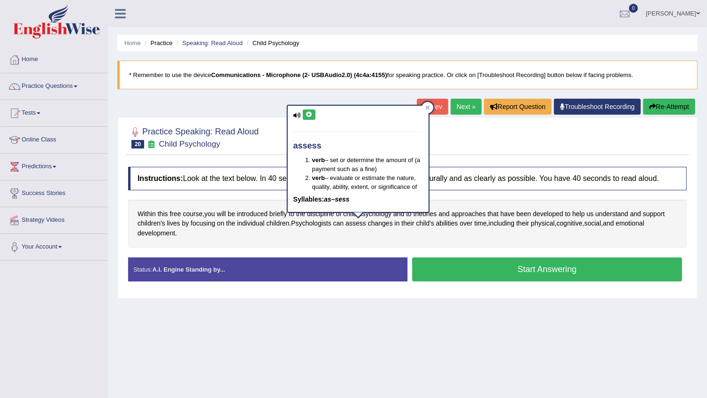
click at [312, 115] on button at bounding box center [309, 114] width 13 height 10
click at [367, 215] on div "assess verb – set or determine the amount of (a payment such as a fine) verb – …" at bounding box center [358, 162] width 143 height 114
click at [371, 215] on div "assess verb – set or determine the amount of (a payment such as a fine) verb – …" at bounding box center [358, 162] width 143 height 114
click at [375, 214] on div "assess verb – set or determine the amount of (a payment such as a fine) verb – …" at bounding box center [358, 162] width 143 height 114
click at [392, 212] on div "assess verb – set or determine the amount of (a payment such as a fine) verb – …" at bounding box center [358, 159] width 143 height 108
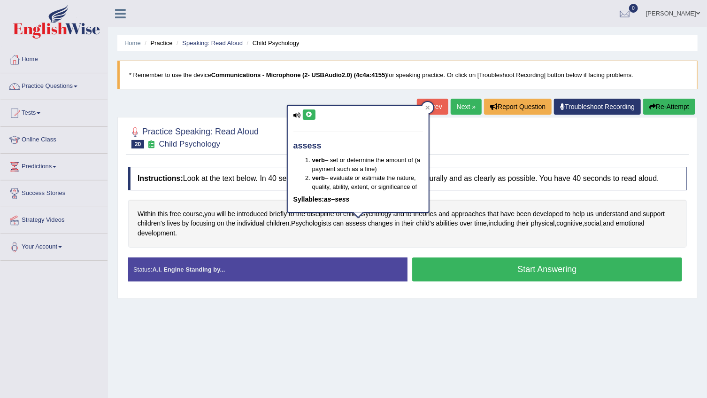
click at [383, 214] on div "assess verb – set or determine the amount of (a payment such as a fine) verb – …" at bounding box center [358, 162] width 143 height 114
click at [313, 112] on button at bounding box center [309, 114] width 13 height 10
click at [361, 232] on div "Within this free course , you will be introduced briefly to the discipline of c…" at bounding box center [407, 224] width 559 height 48
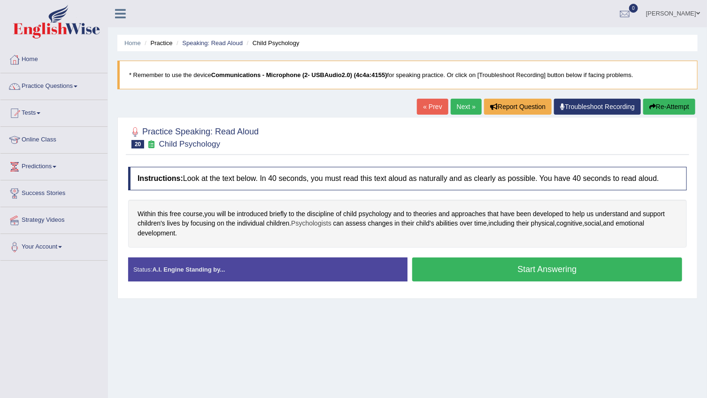
click at [311, 222] on span "Psychologists" at bounding box center [311, 223] width 40 height 10
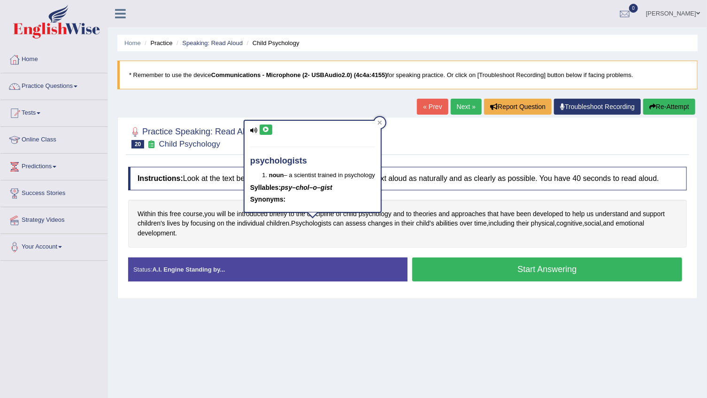
click at [267, 128] on icon at bounding box center [265, 130] width 7 height 6
click at [382, 214] on div "psychologists noun – a scientist trained in psychology Syllables: psy–chol–o–gi…" at bounding box center [313, 169] width 138 height 99
click at [386, 213] on span "psychology" at bounding box center [375, 214] width 33 height 10
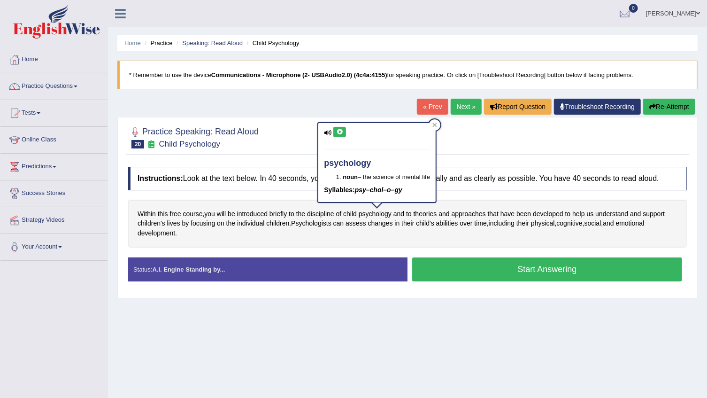
click at [338, 129] on icon at bounding box center [339, 132] width 7 height 6
click at [466, 230] on div "Within this free course , you will be introduced briefly to the discipline of c…" at bounding box center [407, 224] width 559 height 48
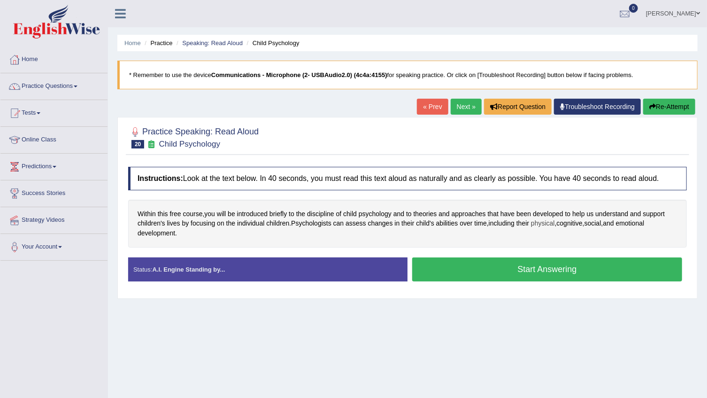
click at [549, 223] on span "physical" at bounding box center [543, 223] width 24 height 10
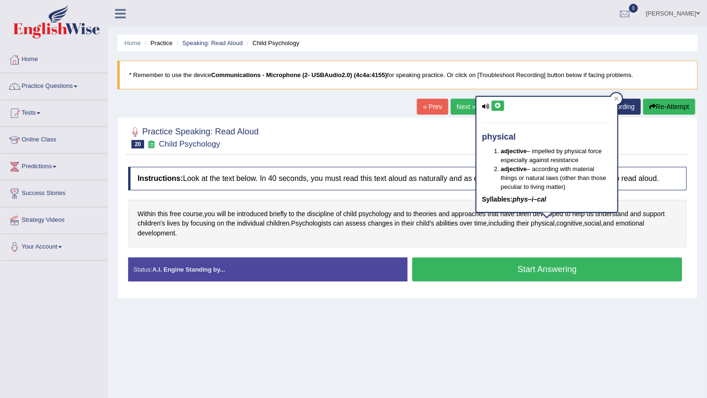
click at [499, 101] on button at bounding box center [498, 105] width 13 height 10
click at [576, 221] on span "cognitive" at bounding box center [570, 223] width 26 height 10
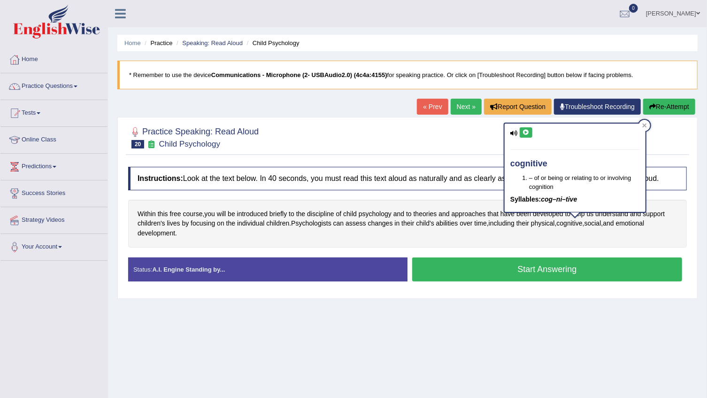
click at [525, 132] on icon at bounding box center [525, 133] width 7 height 6
click at [597, 231] on div "Within this free course , you will be introduced briefly to the discipline of c…" at bounding box center [407, 224] width 559 height 48
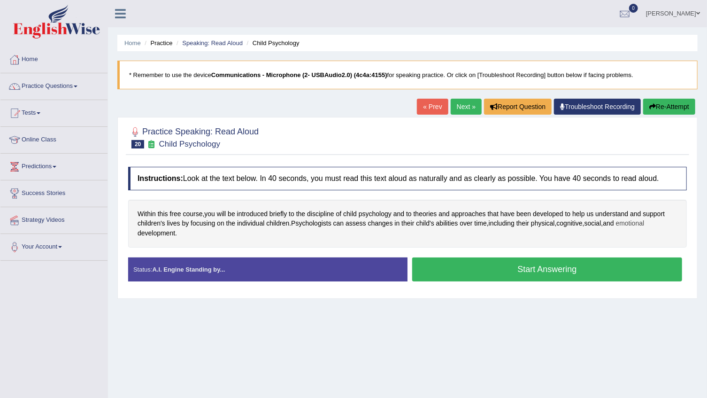
click at [634, 220] on span "emotional" at bounding box center [630, 223] width 29 height 10
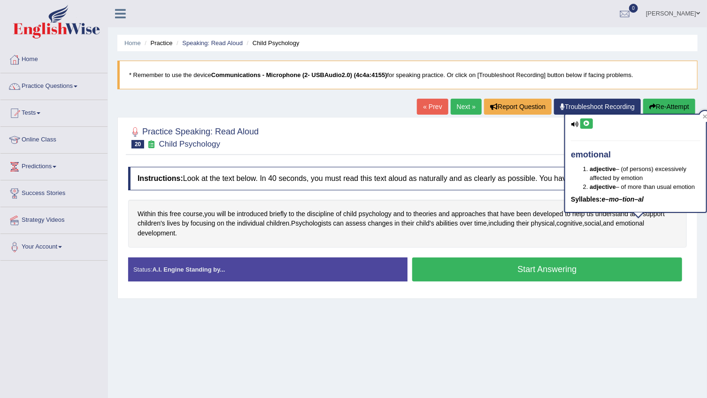
click at [590, 123] on button at bounding box center [586, 123] width 13 height 10
click at [525, 231] on div "Within this free course , you will be introduced briefly to the discipline of c…" at bounding box center [407, 224] width 559 height 48
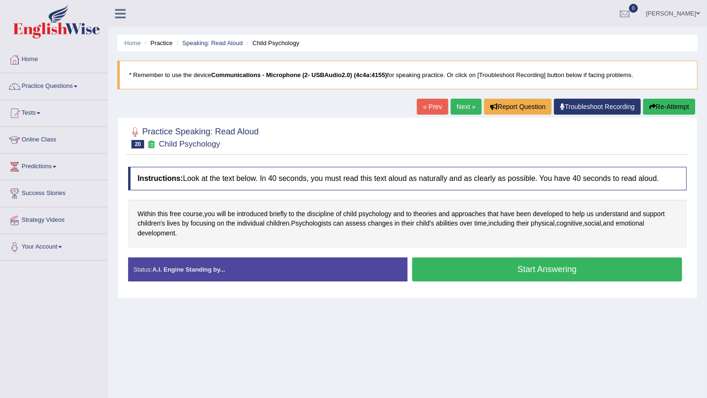
click at [519, 273] on button "Start Answering" at bounding box center [547, 269] width 270 height 24
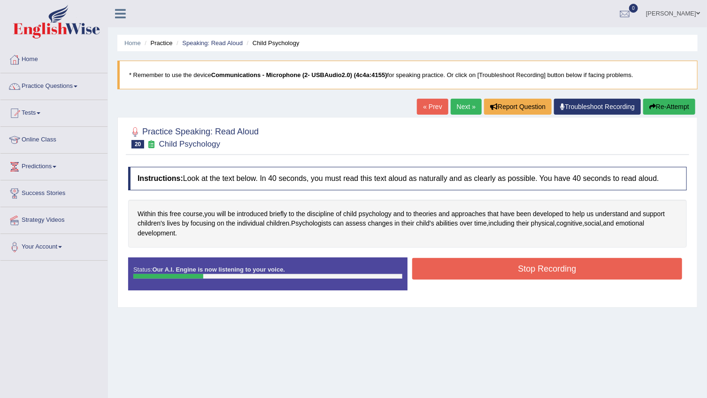
click at [519, 273] on button "Stop Recording" at bounding box center [547, 269] width 270 height 22
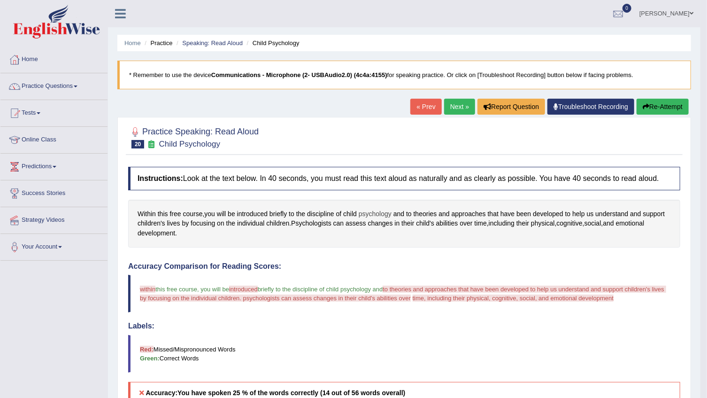
click at [383, 212] on span "psychology" at bounding box center [375, 214] width 33 height 10
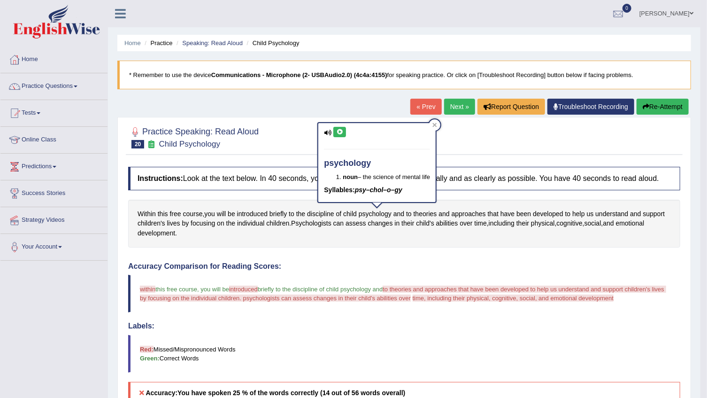
click at [345, 129] on button at bounding box center [339, 132] width 13 height 10
click at [437, 124] on div "psychology noun – the science of mental life Syllables: psy–chol–o–gy" at bounding box center [376, 165] width 119 height 87
click at [440, 124] on div at bounding box center [434, 124] width 11 height 11
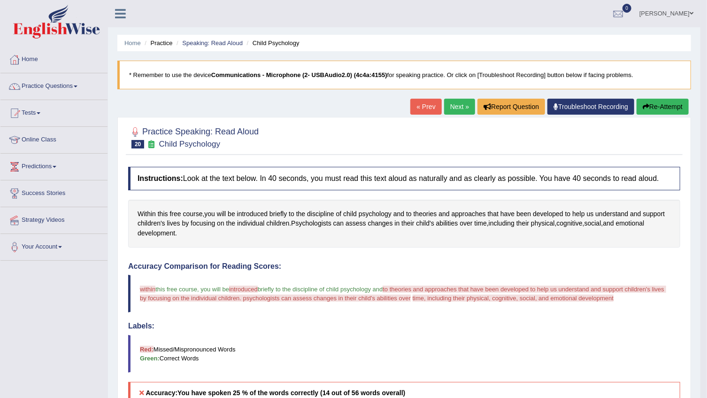
click at [646, 106] on icon "button" at bounding box center [646, 106] width 7 height 7
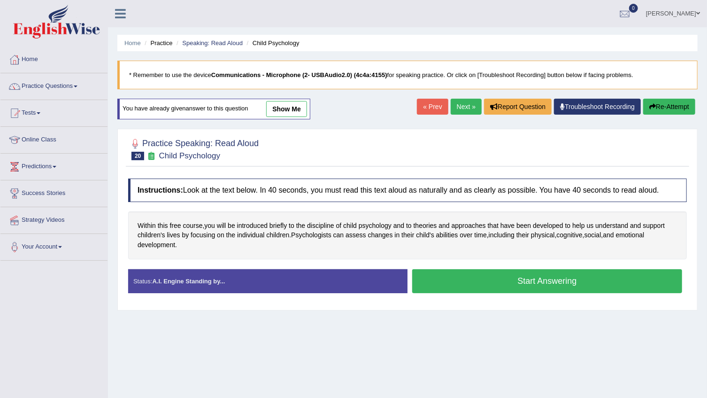
click at [531, 277] on button "Start Answering" at bounding box center [547, 281] width 270 height 24
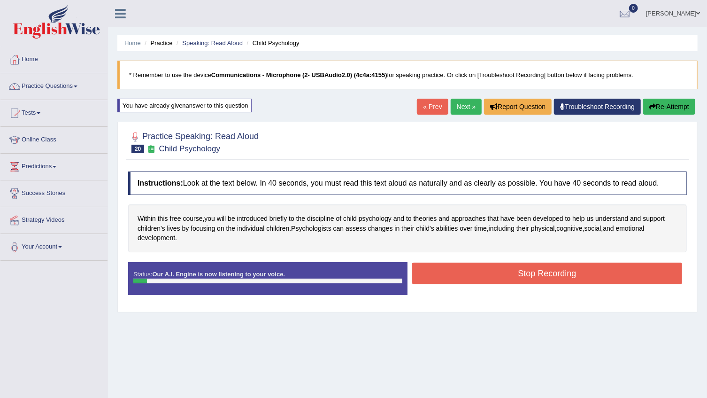
click at [531, 277] on button "Stop Recording" at bounding box center [547, 273] width 270 height 22
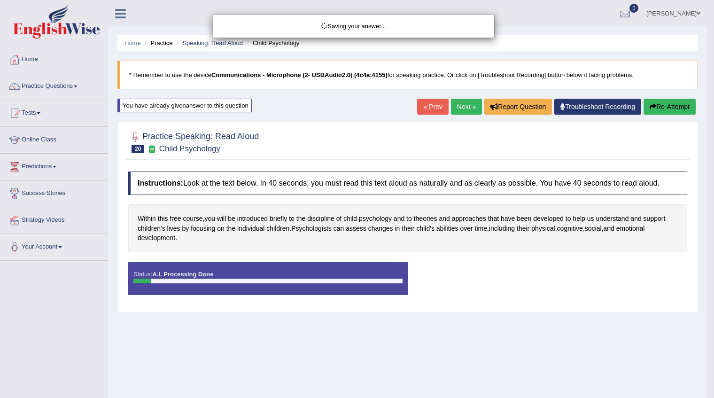
click at [681, 108] on div "Saving your answer..." at bounding box center [357, 199] width 714 height 398
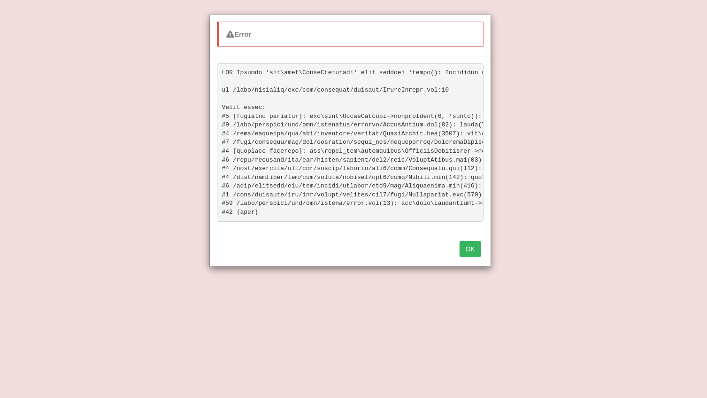
click at [480, 254] on button "OK" at bounding box center [471, 249] width 22 height 16
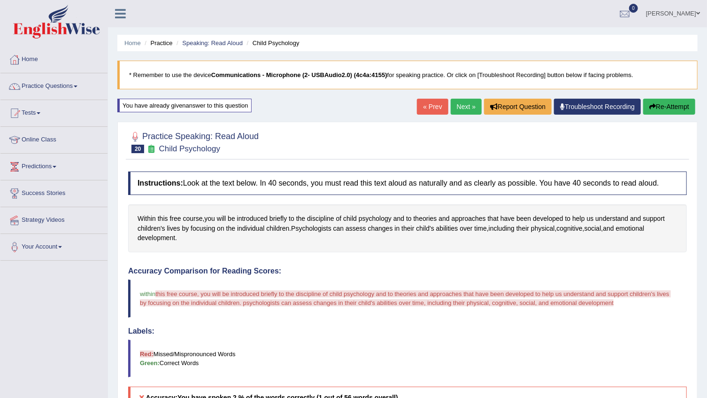
click at [658, 111] on button "Re-Attempt" at bounding box center [669, 107] width 52 height 16
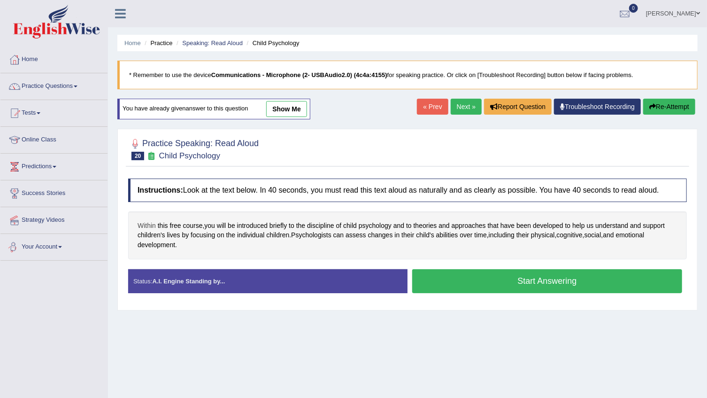
click at [144, 225] on span "Within" at bounding box center [147, 226] width 18 height 10
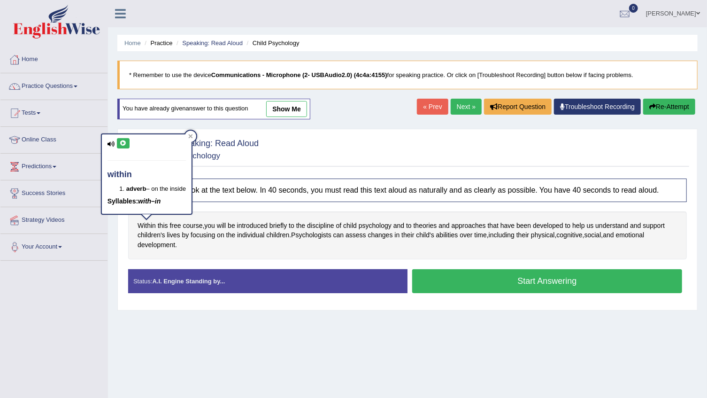
click at [127, 146] on button at bounding box center [123, 143] width 13 height 10
click at [561, 281] on button "Start Answering" at bounding box center [547, 281] width 270 height 24
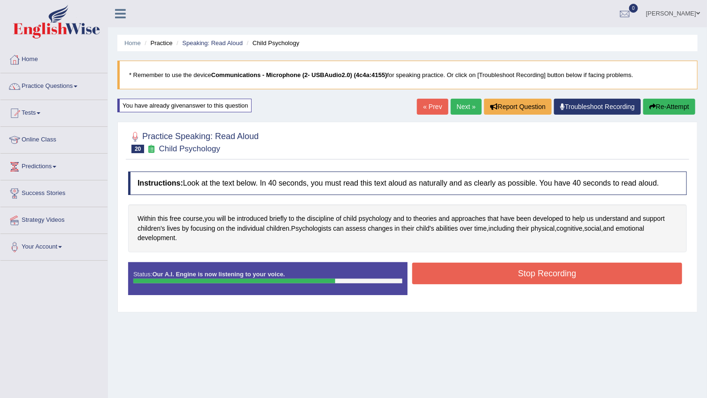
click at [561, 281] on button "Stop Recording" at bounding box center [547, 273] width 270 height 22
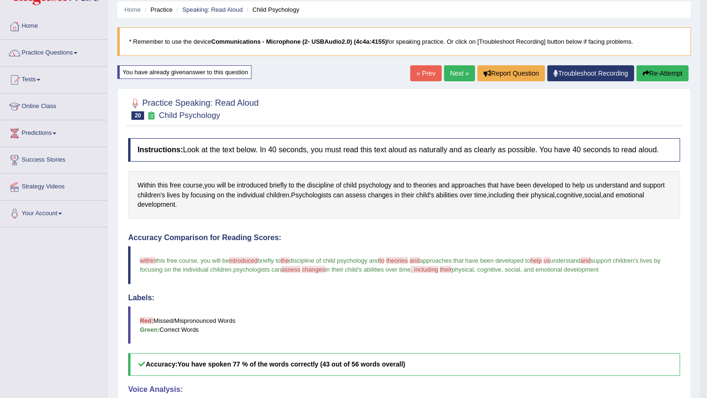
scroll to position [17, 0]
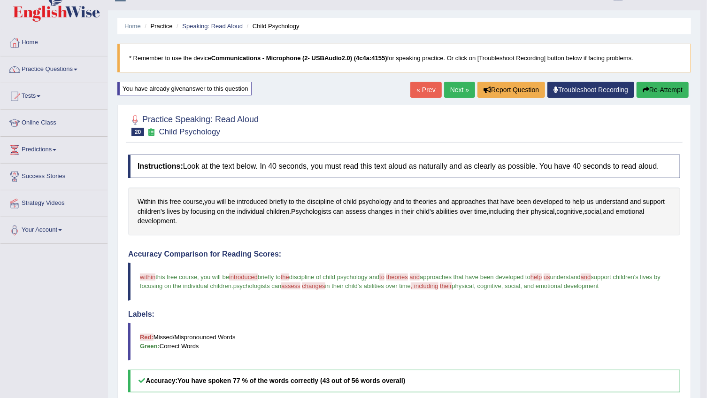
click at [657, 89] on button "Re-Attempt" at bounding box center [663, 90] width 52 height 16
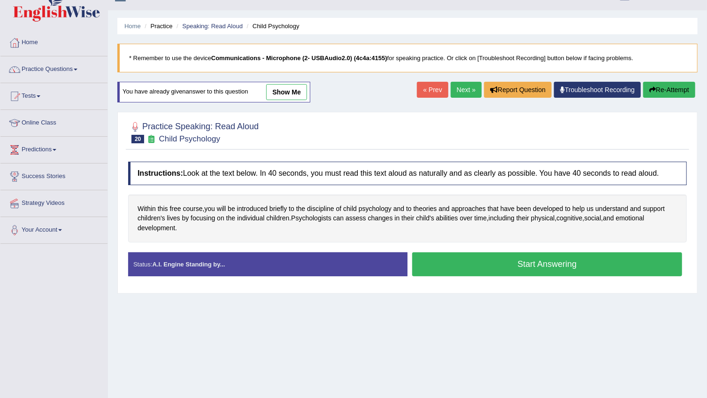
click at [494, 261] on button "Start Answering" at bounding box center [547, 264] width 270 height 24
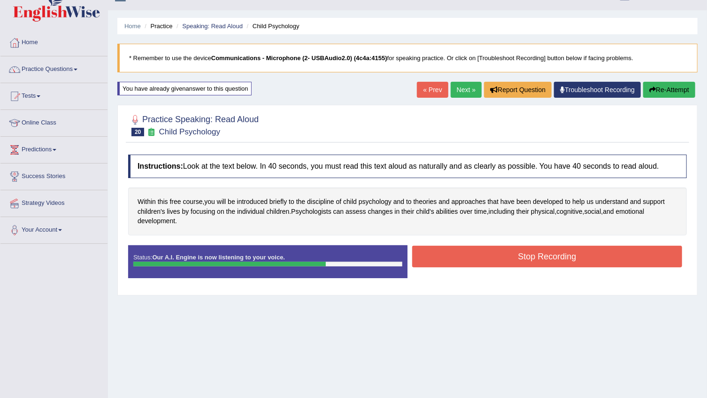
click at [494, 261] on button "Stop Recording" at bounding box center [547, 257] width 270 height 22
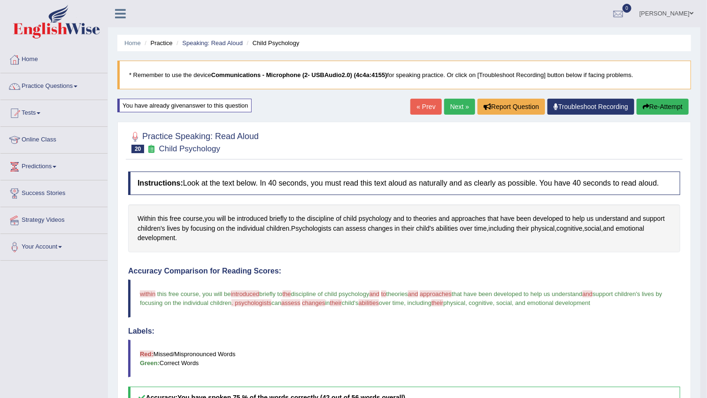
click at [671, 106] on button "Re-Attempt" at bounding box center [663, 107] width 52 height 16
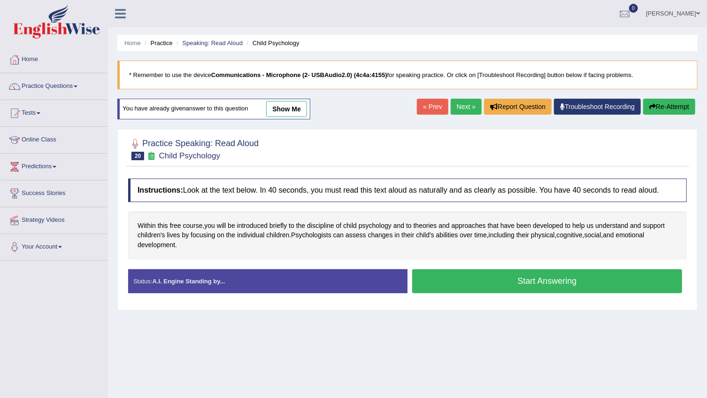
click at [613, 291] on button "Start Answering" at bounding box center [547, 281] width 270 height 24
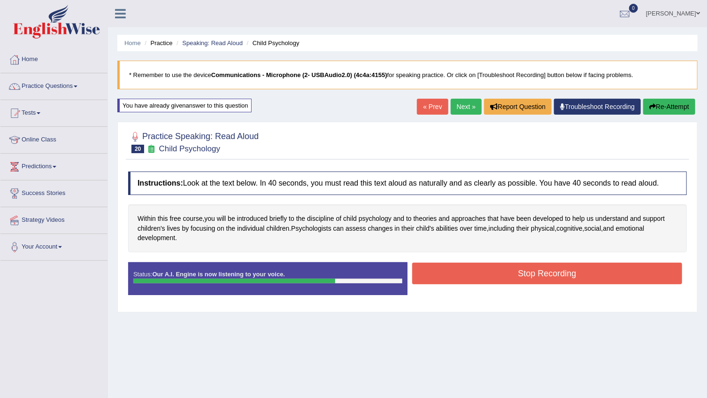
click at [611, 272] on button "Stop Recording" at bounding box center [547, 273] width 270 height 22
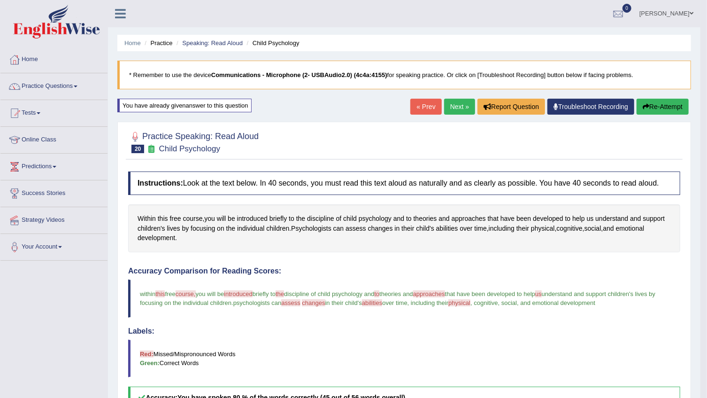
click at [444, 105] on link "Next »" at bounding box center [459, 107] width 31 height 16
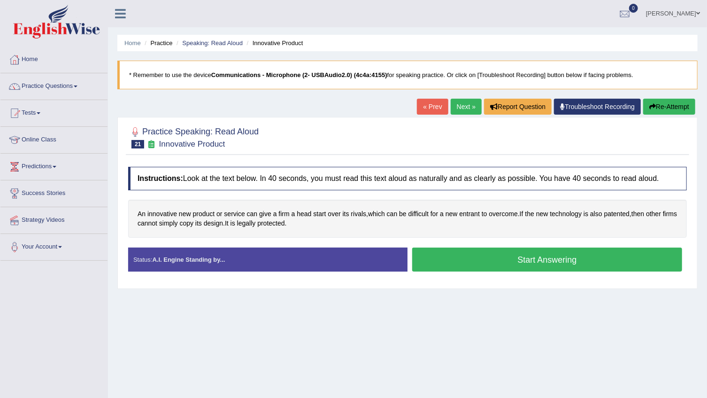
click at [554, 261] on button "Start Answering" at bounding box center [547, 259] width 270 height 24
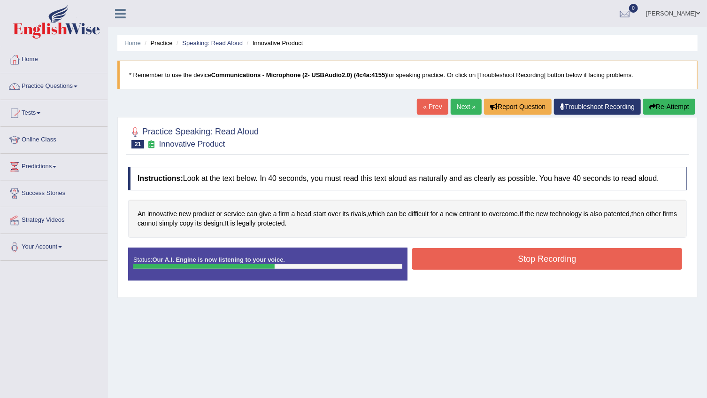
click at [558, 266] on button "Stop Recording" at bounding box center [547, 259] width 270 height 22
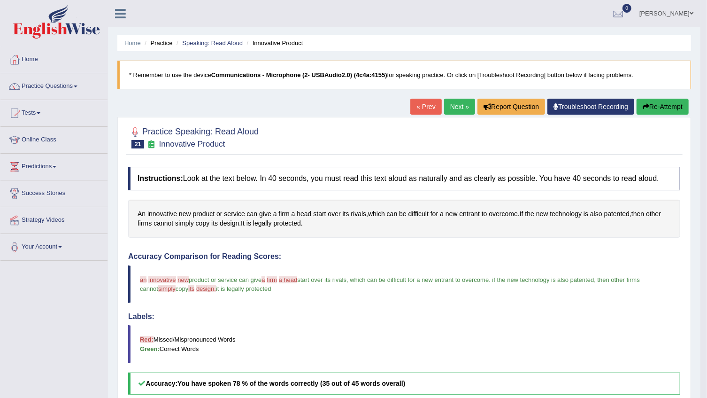
click at [671, 108] on button "Re-Attempt" at bounding box center [663, 107] width 52 height 16
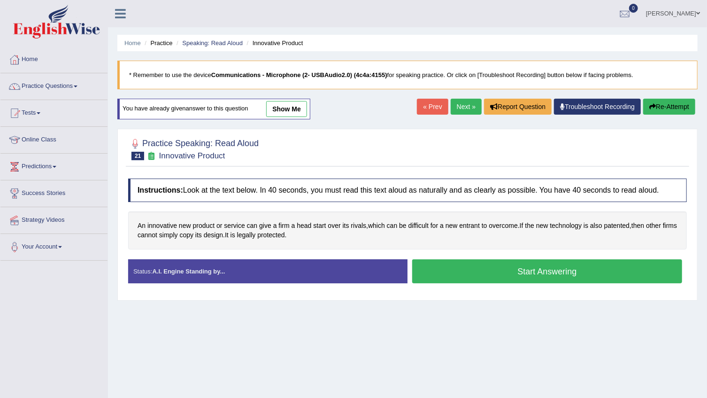
click at [556, 271] on button "Start Answering" at bounding box center [547, 271] width 270 height 24
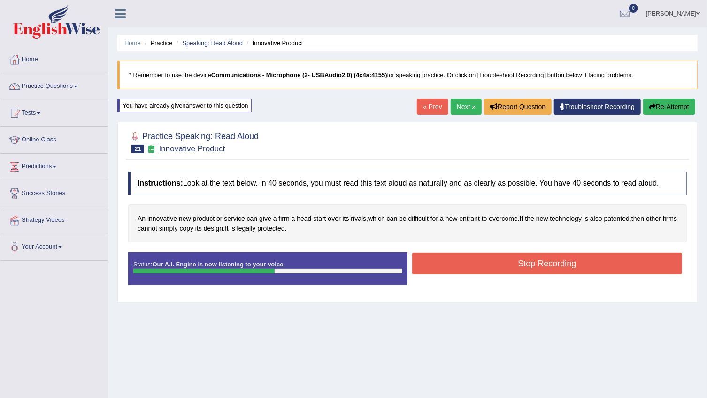
click at [549, 263] on button "Stop Recording" at bounding box center [547, 264] width 270 height 22
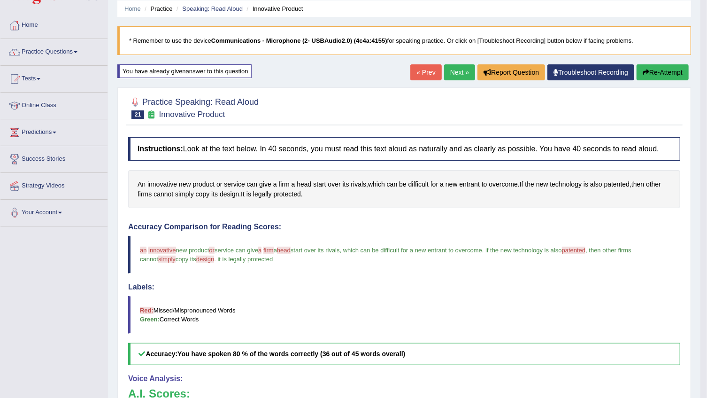
scroll to position [8, 0]
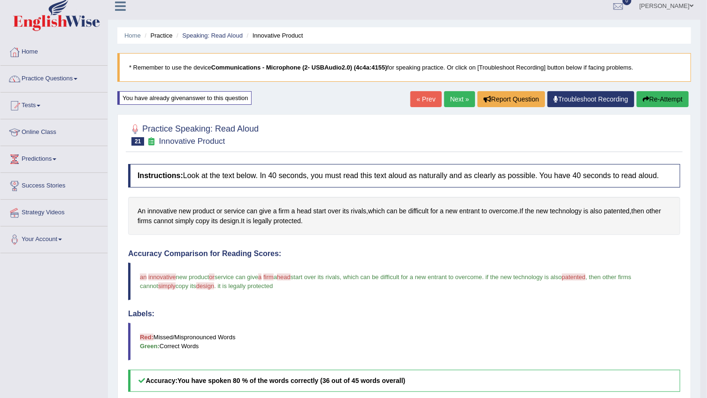
click at [674, 101] on button "Re-Attempt" at bounding box center [663, 99] width 52 height 16
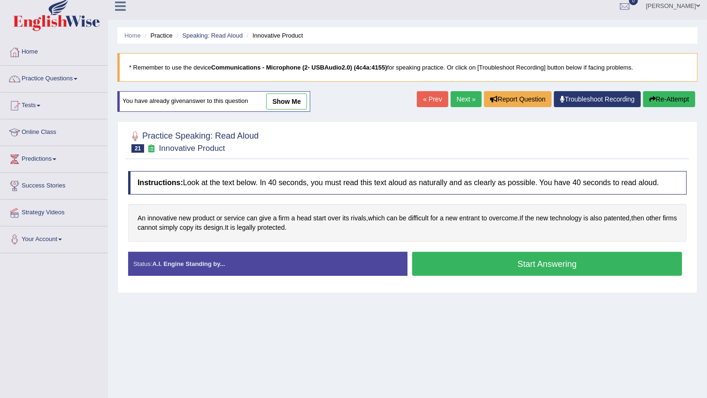
click at [480, 269] on button "Start Answering" at bounding box center [547, 264] width 270 height 24
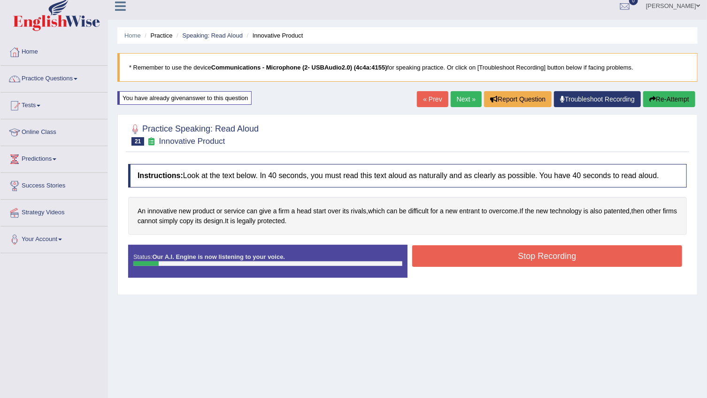
click at [664, 101] on button "Re-Attempt" at bounding box center [669, 99] width 52 height 16
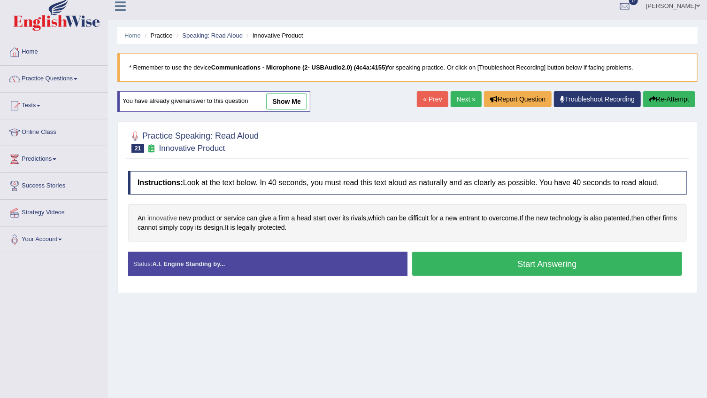
click at [165, 215] on span "innovative" at bounding box center [162, 218] width 30 height 10
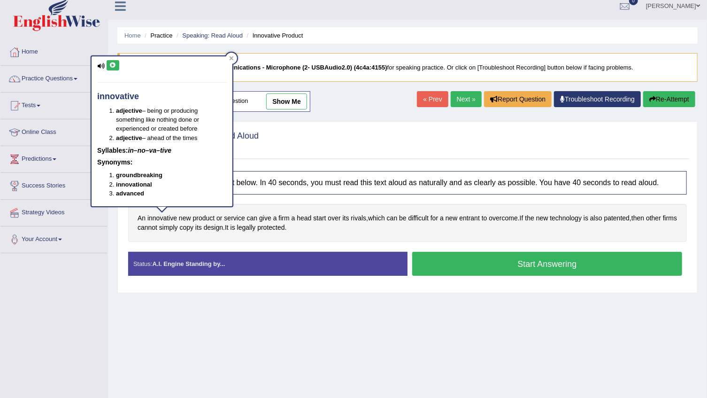
click at [113, 64] on icon at bounding box center [112, 65] width 7 height 6
click at [115, 65] on icon at bounding box center [112, 65] width 7 height 6
click at [556, 261] on button "Start Answering" at bounding box center [547, 264] width 270 height 24
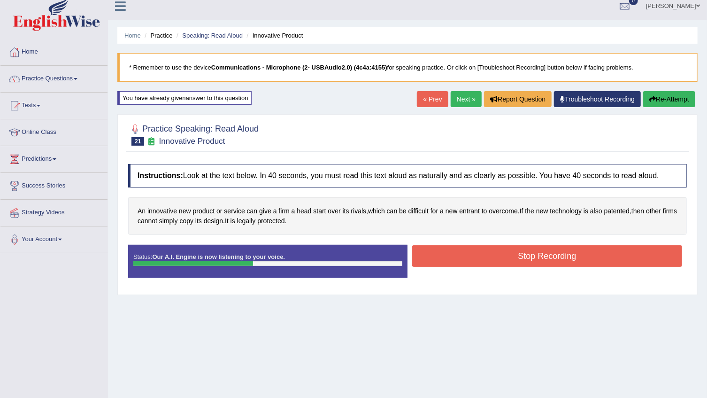
click at [559, 257] on button "Stop Recording" at bounding box center [547, 256] width 270 height 22
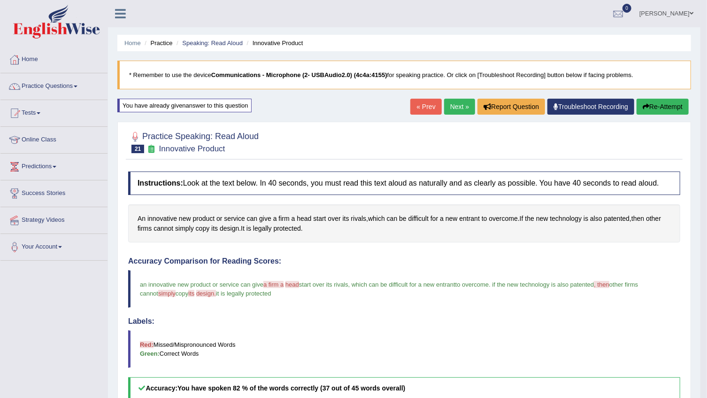
click at [451, 106] on link "Next »" at bounding box center [459, 107] width 31 height 16
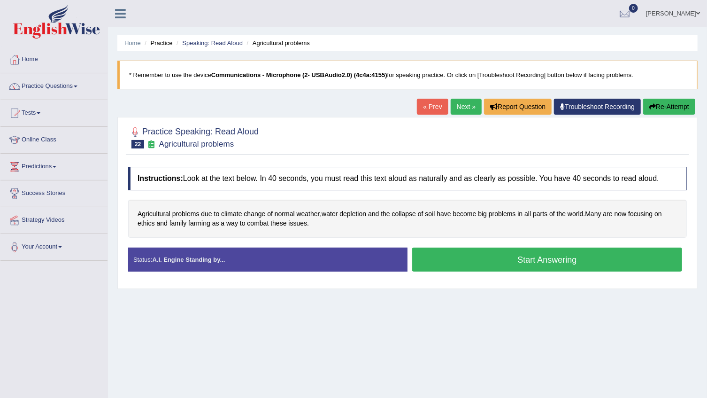
click at [567, 260] on button "Start Answering" at bounding box center [547, 259] width 270 height 24
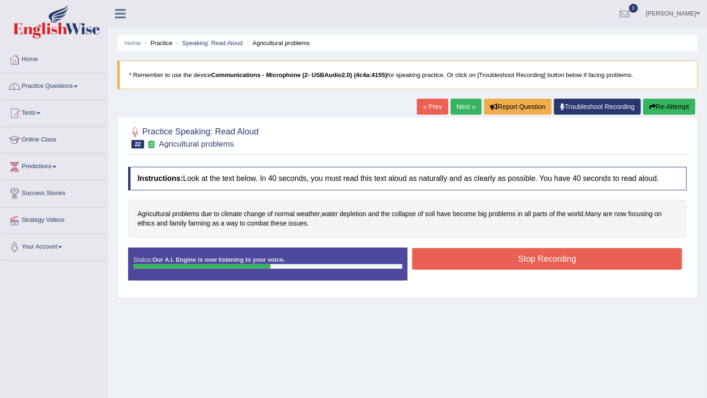
click at [567, 260] on button "Stop Recording" at bounding box center [547, 259] width 270 height 22
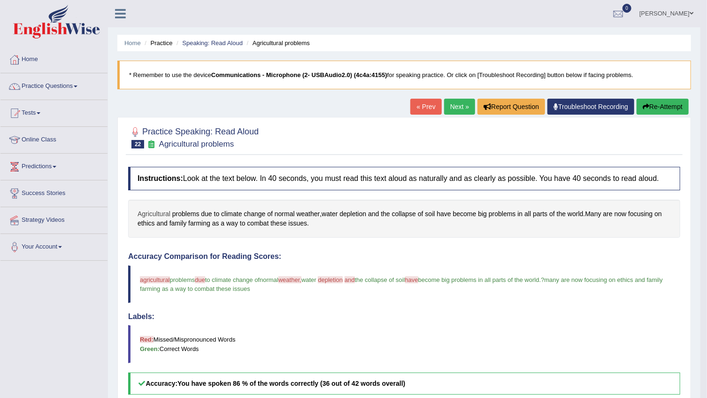
click at [155, 211] on span "Agricultural" at bounding box center [154, 214] width 33 height 10
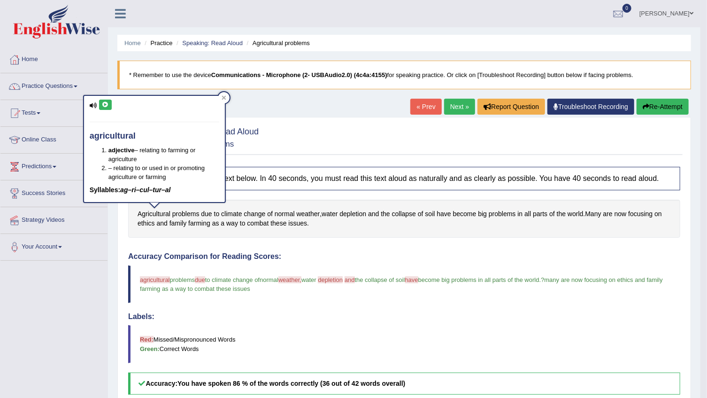
click at [99, 103] on button at bounding box center [105, 105] width 13 height 10
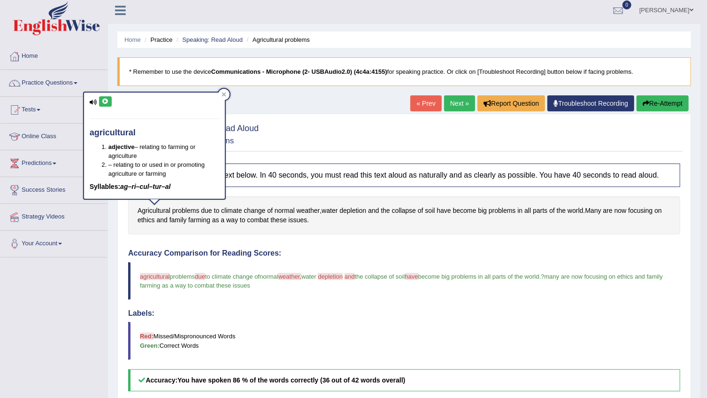
scroll to position [3, 0]
click at [227, 92] on div at bounding box center [223, 94] width 11 height 11
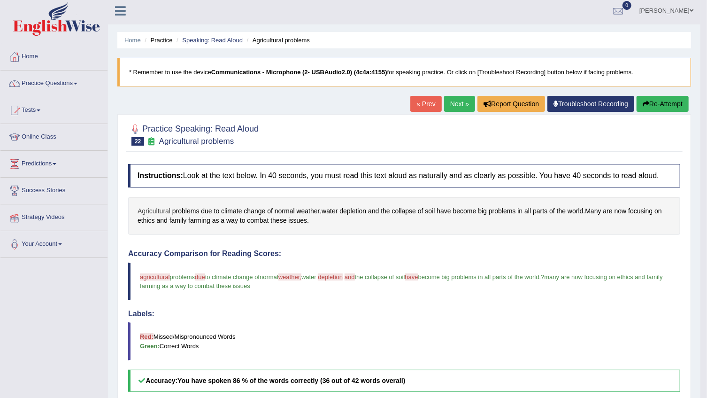
click at [145, 210] on span "Agricultural" at bounding box center [154, 211] width 33 height 10
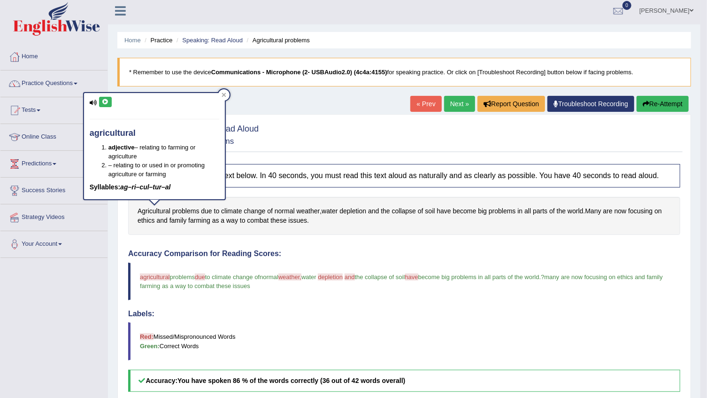
click at [104, 100] on icon at bounding box center [105, 102] width 7 height 6
click at [654, 105] on button "Re-Attempt" at bounding box center [663, 104] width 52 height 16
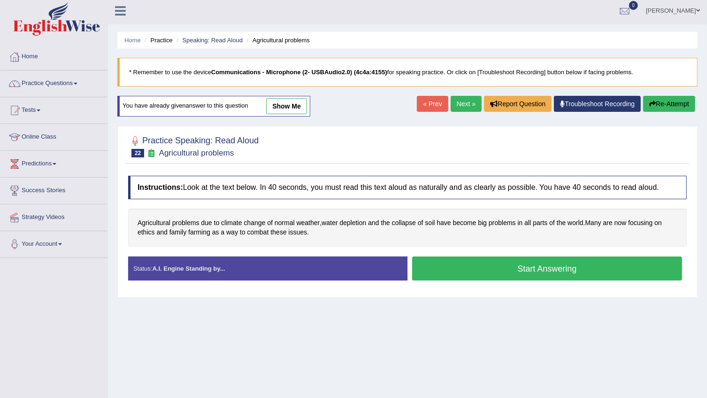
click at [505, 273] on button "Start Answering" at bounding box center [547, 268] width 270 height 24
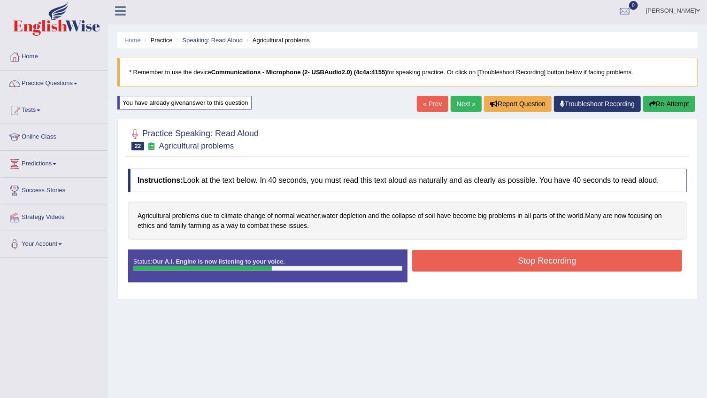
click at [530, 256] on button "Stop Recording" at bounding box center [547, 261] width 270 height 22
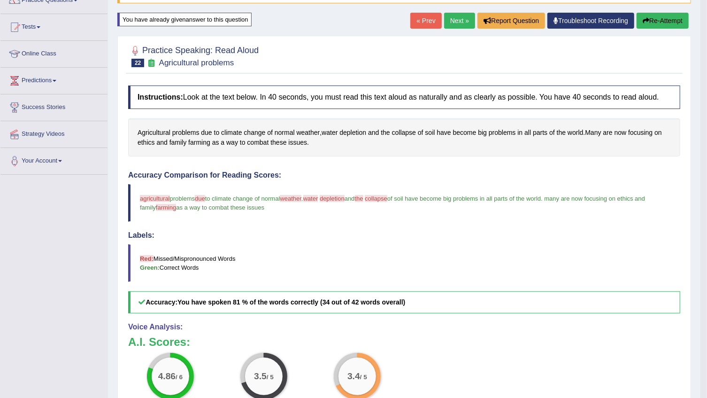
scroll to position [131, 0]
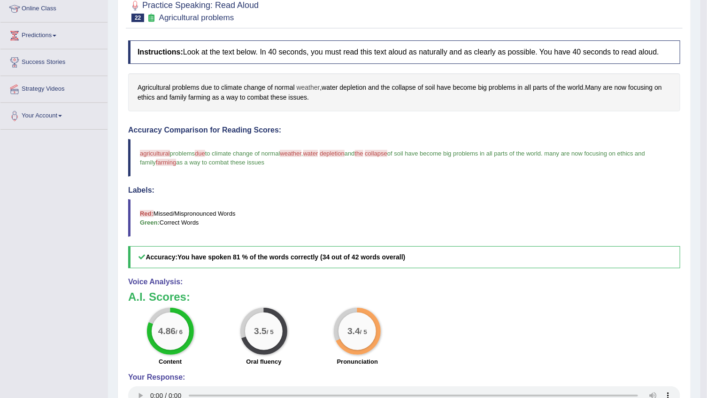
click at [311, 84] on span "weather" at bounding box center [308, 88] width 23 height 10
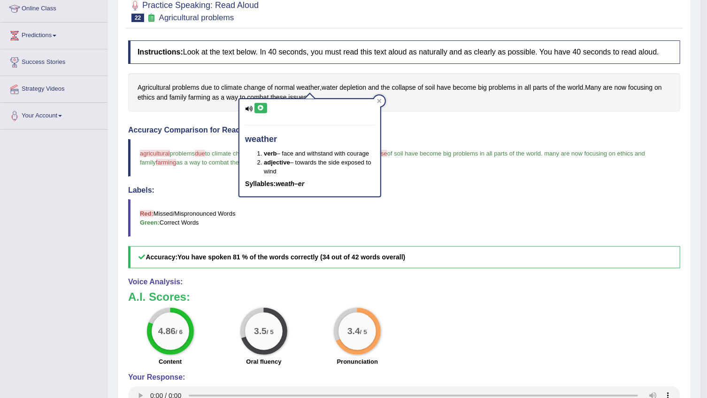
click at [259, 109] on icon at bounding box center [260, 108] width 7 height 6
click at [510, 136] on div "Accuracy Comparison for Reading Scores: agricultural agriculture problems due d…" at bounding box center [404, 197] width 552 height 142
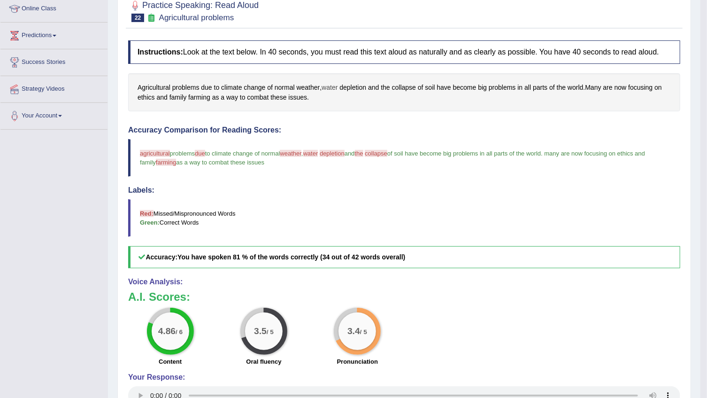
click at [335, 90] on span "water" at bounding box center [330, 88] width 16 height 10
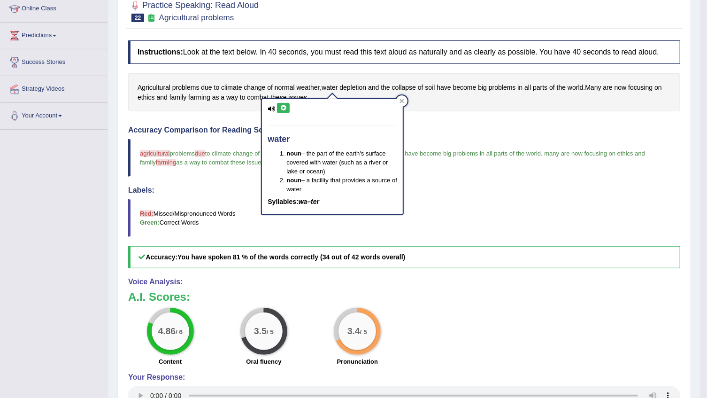
click at [289, 109] on button at bounding box center [283, 108] width 13 height 10
click at [404, 105] on div "water noun – the part of the earth's surface covered with water (such as a rive…" at bounding box center [332, 153] width 143 height 123
click at [406, 104] on div at bounding box center [401, 100] width 11 height 11
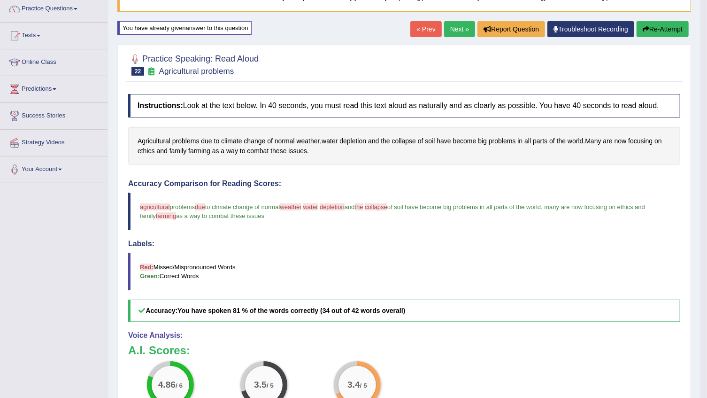
scroll to position [46, 0]
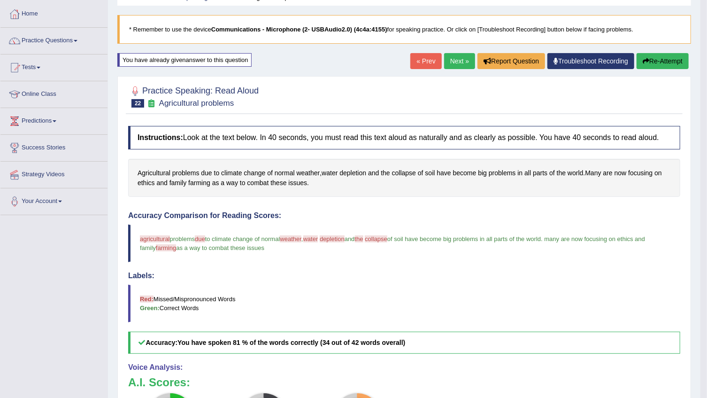
click at [666, 63] on button "Re-Attempt" at bounding box center [663, 61] width 52 height 16
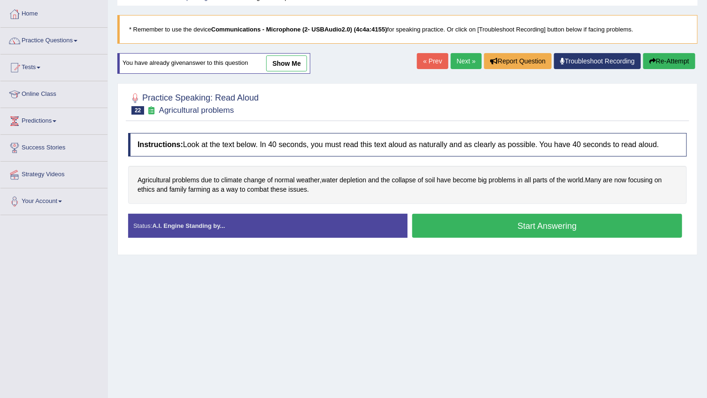
click at [530, 230] on button "Start Answering" at bounding box center [547, 226] width 270 height 24
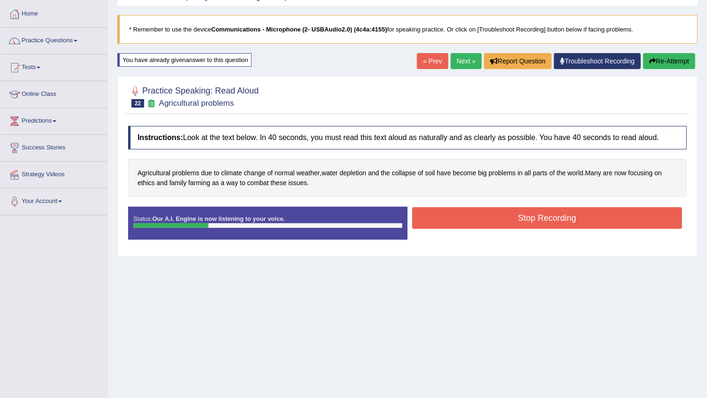
click at [566, 220] on button "Stop Recording" at bounding box center [547, 218] width 270 height 22
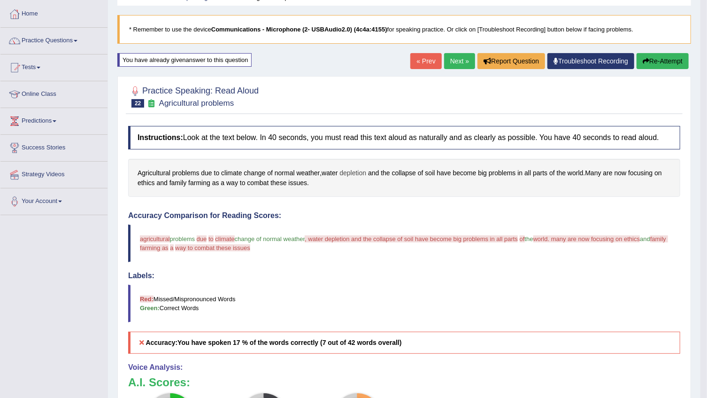
click at [365, 173] on span "depletion" at bounding box center [352, 173] width 27 height 10
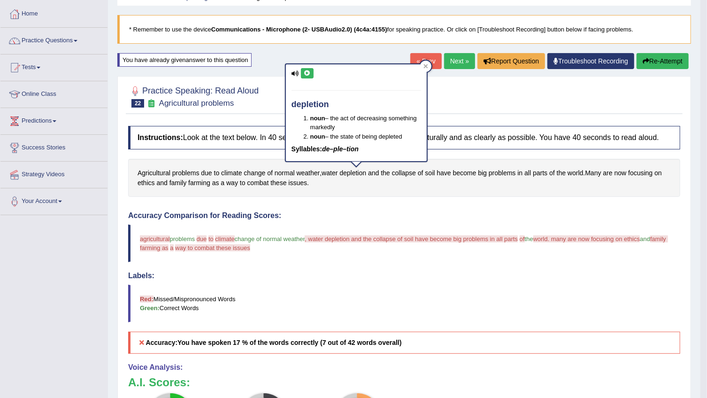
click at [310, 73] on icon at bounding box center [307, 73] width 7 height 6
click at [232, 172] on span "climate" at bounding box center [231, 173] width 21 height 10
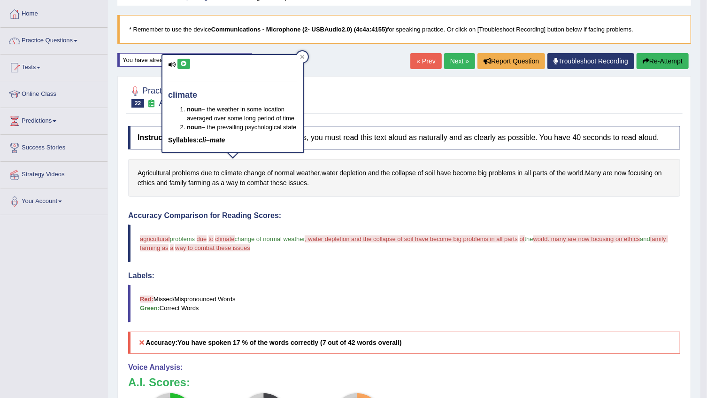
click at [186, 64] on icon at bounding box center [183, 64] width 7 height 6
click at [186, 59] on button at bounding box center [183, 64] width 13 height 10
click at [260, 174] on span "change" at bounding box center [255, 173] width 22 height 10
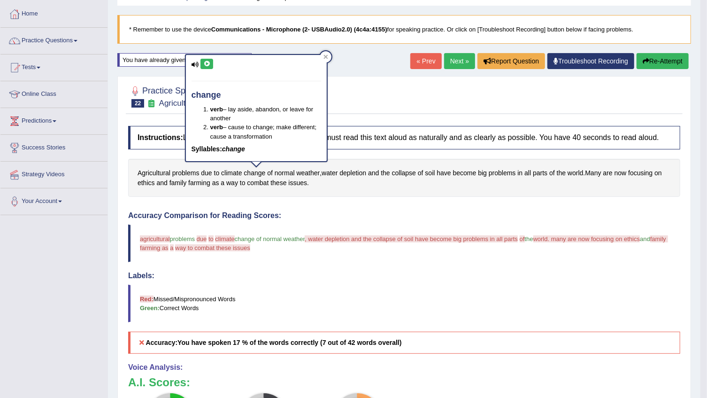
click at [211, 63] on button at bounding box center [206, 64] width 13 height 10
click at [308, 171] on span "weather" at bounding box center [308, 173] width 23 height 10
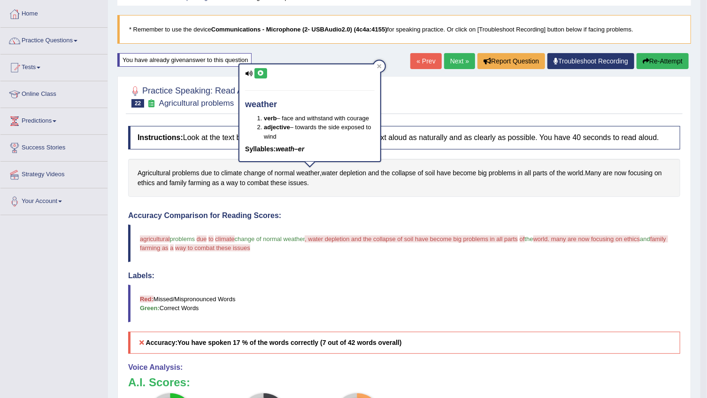
click at [256, 68] on button at bounding box center [260, 73] width 13 height 10
click at [264, 70] on button at bounding box center [260, 73] width 13 height 10
click at [336, 172] on span "water" at bounding box center [330, 173] width 16 height 10
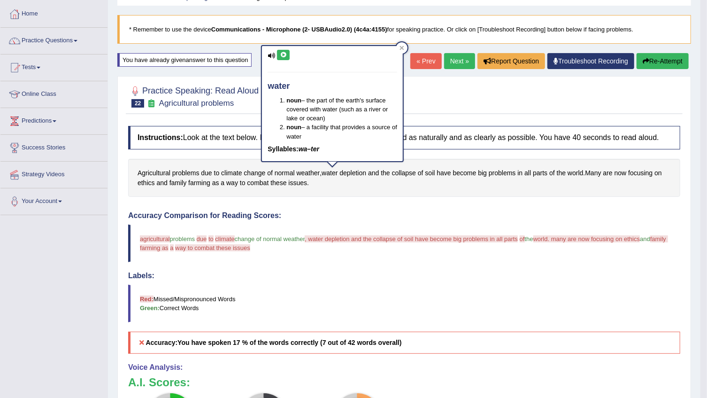
click at [287, 47] on div "water noun – the part of the earth's surface covered with water (such as a rive…" at bounding box center [332, 103] width 141 height 115
click at [287, 52] on button at bounding box center [283, 55] width 13 height 10
click at [646, 69] on div "« Prev Next » Report Question Troubleshoot Recording Re-Attempt" at bounding box center [550, 62] width 281 height 18
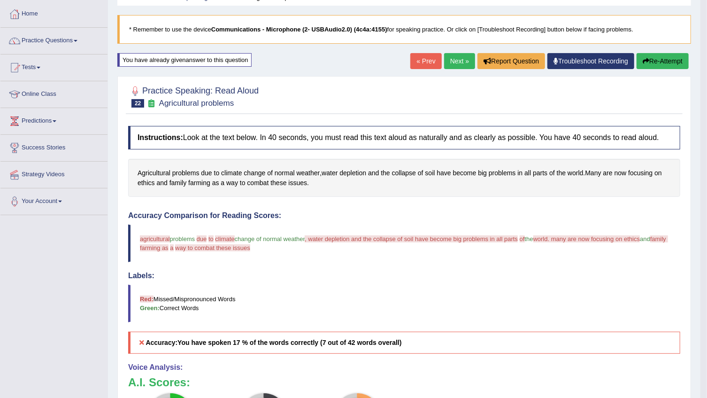
click at [650, 58] on button "Re-Attempt" at bounding box center [663, 61] width 52 height 16
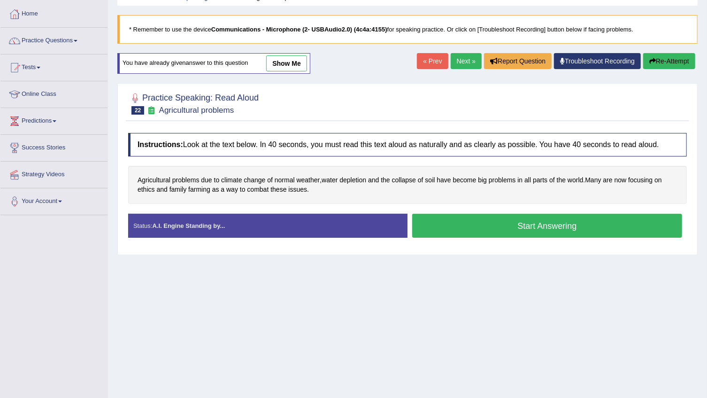
click at [542, 227] on button "Start Answering" at bounding box center [547, 226] width 270 height 24
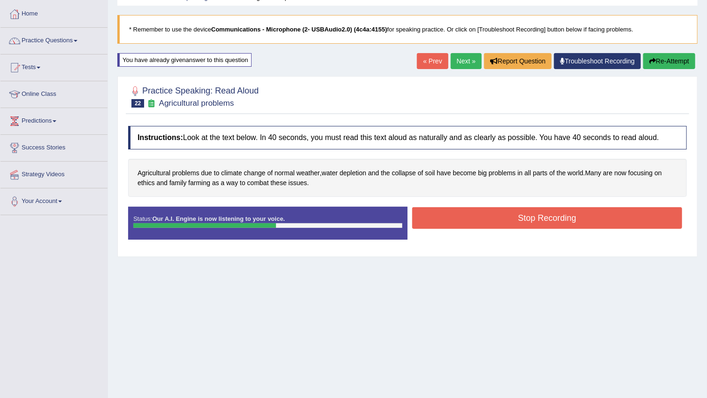
click at [542, 227] on button "Stop Recording" at bounding box center [547, 218] width 270 height 22
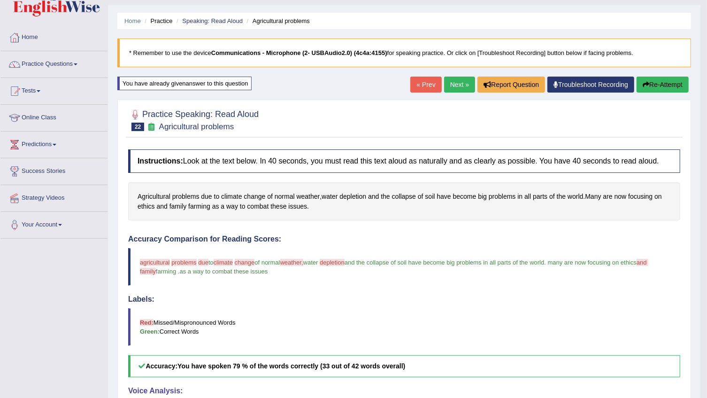
scroll to position [3, 0]
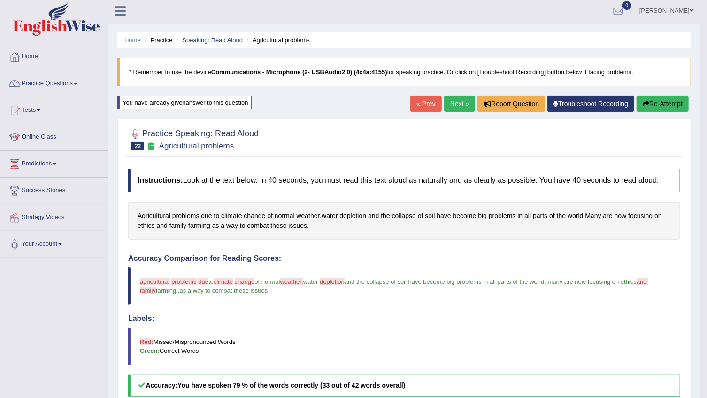
click at [456, 107] on link "Next »" at bounding box center [459, 104] width 31 height 16
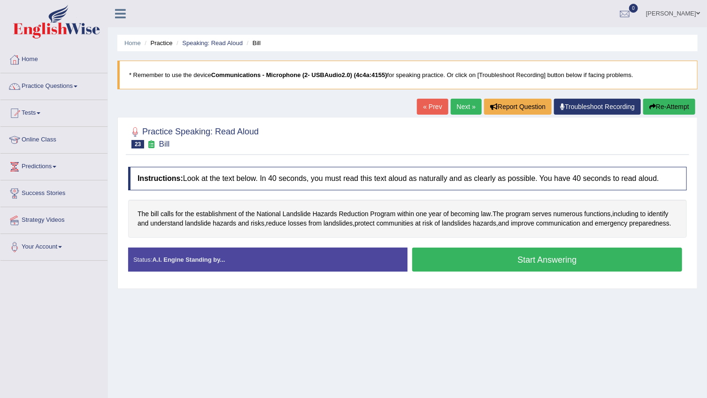
click at [530, 262] on button "Start Answering" at bounding box center [547, 259] width 270 height 24
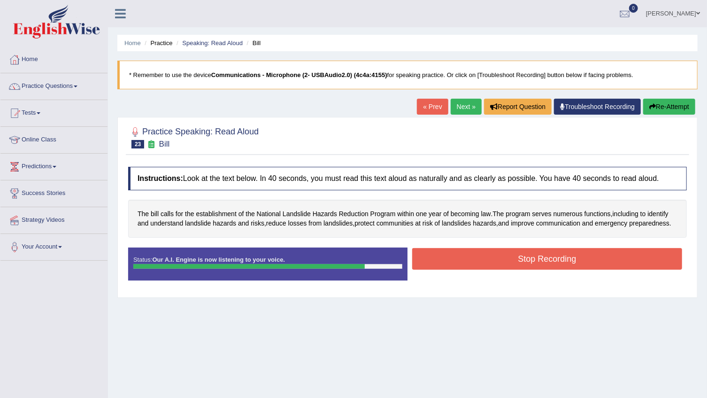
click at [530, 262] on button "Stop Recording" at bounding box center [547, 259] width 270 height 22
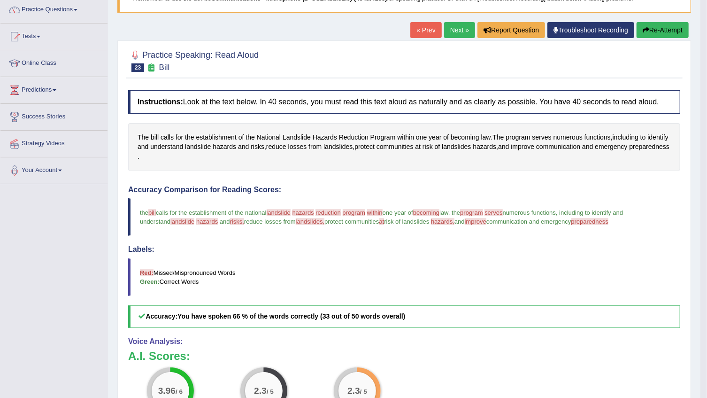
scroll to position [55, 0]
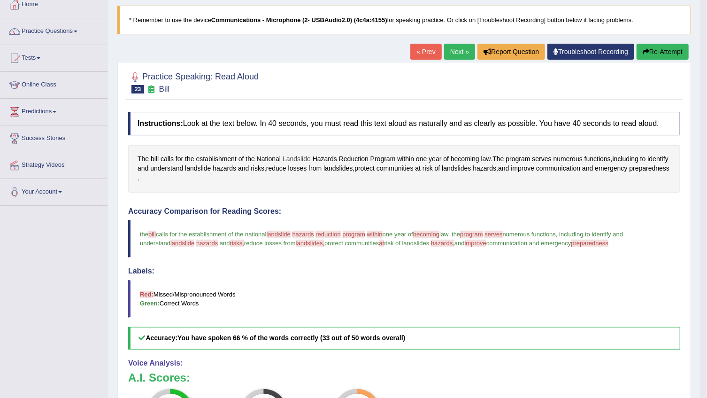
click at [300, 159] on span "Landslide" at bounding box center [297, 159] width 28 height 10
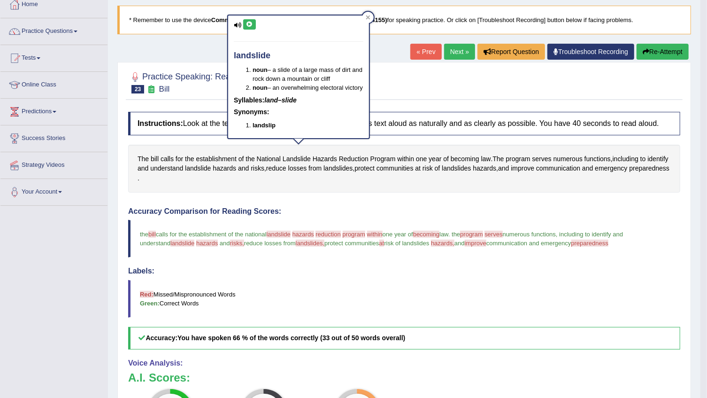
click at [249, 23] on icon at bounding box center [249, 25] width 7 height 6
click at [329, 158] on span "Hazards" at bounding box center [325, 159] width 24 height 10
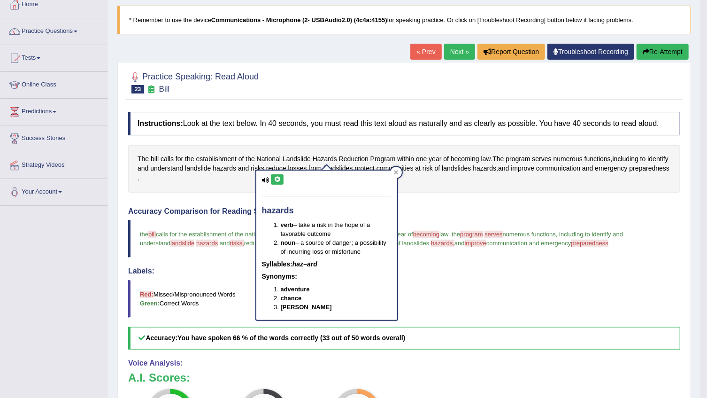
click at [279, 184] on div "hazards verb – take a risk in the hope of a favorable outcome noun – a source o…" at bounding box center [326, 244] width 141 height 149
click at [280, 182] on button at bounding box center [277, 179] width 13 height 10
click at [280, 180] on icon at bounding box center [277, 180] width 7 height 6
click at [394, 171] on icon at bounding box center [396, 172] width 4 height 4
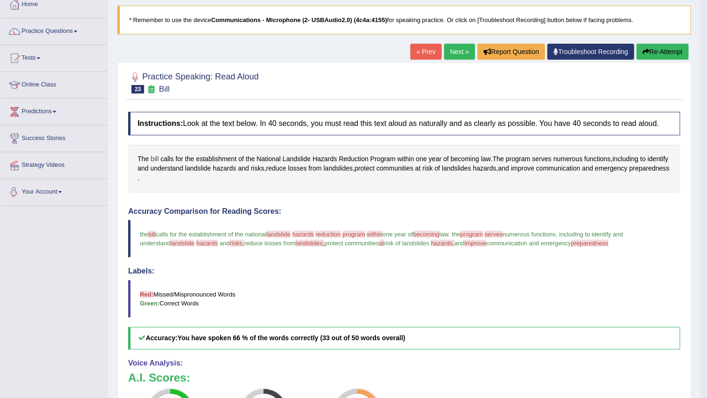
click at [157, 158] on span "bill" at bounding box center [155, 159] width 8 height 10
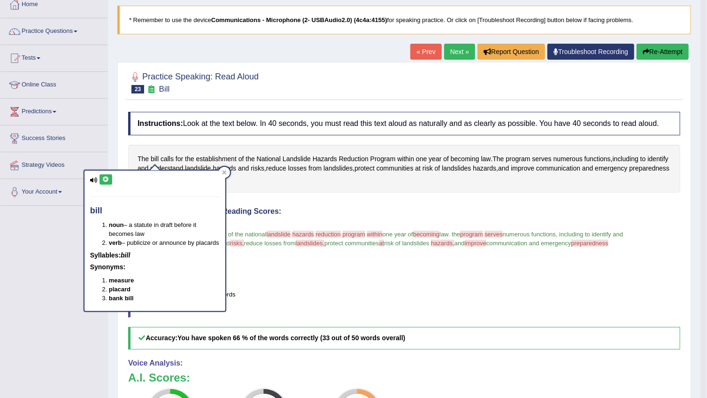
click at [110, 181] on button at bounding box center [106, 179] width 13 height 10
click at [677, 48] on button "Re-Attempt" at bounding box center [663, 52] width 52 height 16
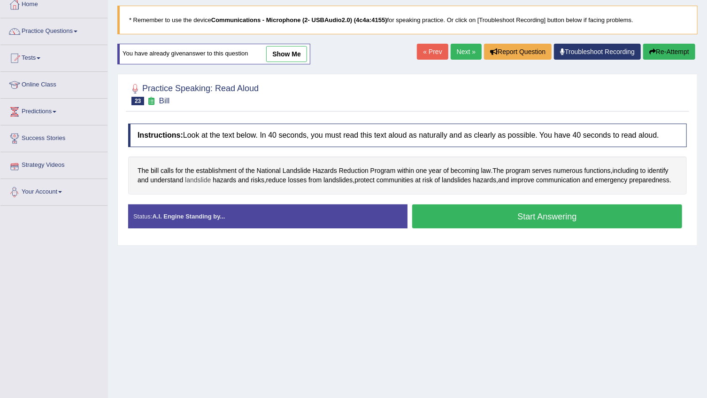
click at [207, 175] on span "landslide" at bounding box center [198, 180] width 26 height 10
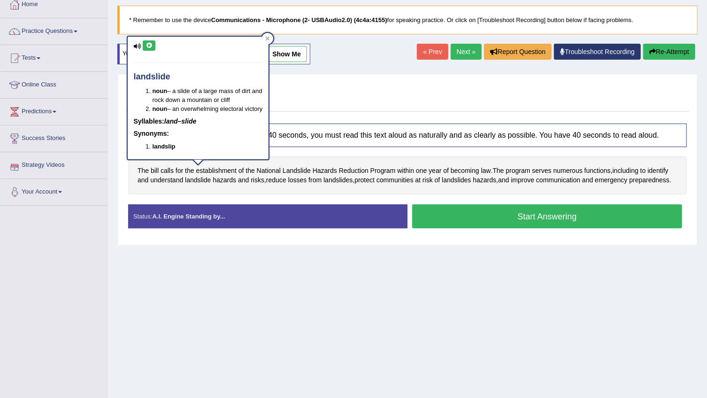
click at [207, 166] on div "landslide noun – a slide of a large mass of dirt and rock down a mountain or cl…" at bounding box center [198, 101] width 143 height 131
click at [152, 44] on icon at bounding box center [149, 46] width 7 height 6
click at [221, 166] on div "landslide noun – a slide of a large mass of dirt and rock down a mountain or cl…" at bounding box center [198, 101] width 143 height 131
click at [224, 166] on div "landslide noun – a slide of a large mass of dirt and rock down a mountain or cl…" at bounding box center [198, 101] width 143 height 131
click at [218, 166] on div "landslide noun – a slide of a large mass of dirt and rock down a mountain or cl…" at bounding box center [198, 101] width 143 height 131
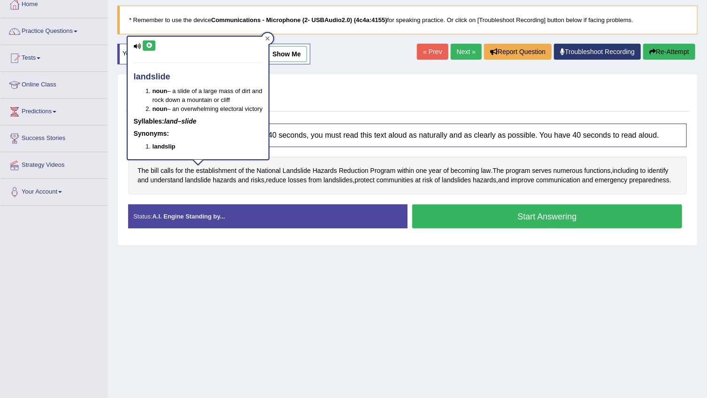
click at [269, 40] on icon at bounding box center [267, 38] width 5 height 5
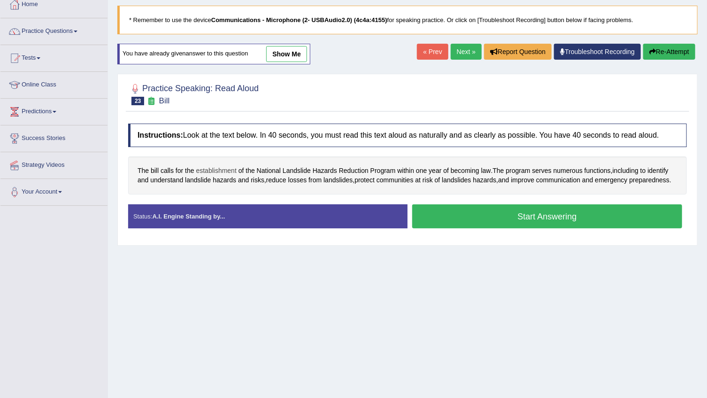
click at [207, 170] on span "establishment" at bounding box center [216, 171] width 40 height 10
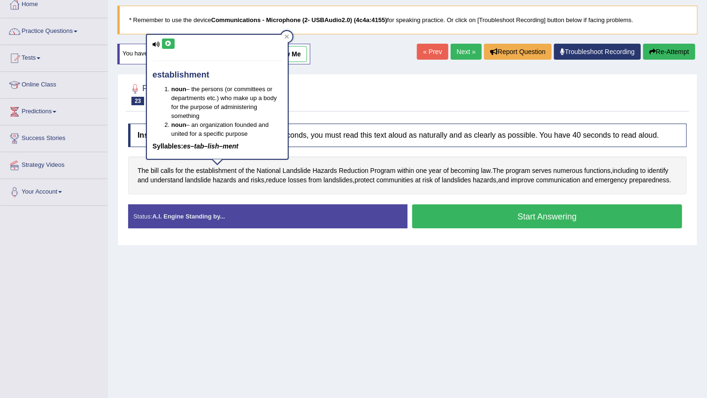
click at [163, 46] on button at bounding box center [168, 43] width 13 height 10
click at [516, 170] on span "program" at bounding box center [518, 171] width 24 height 10
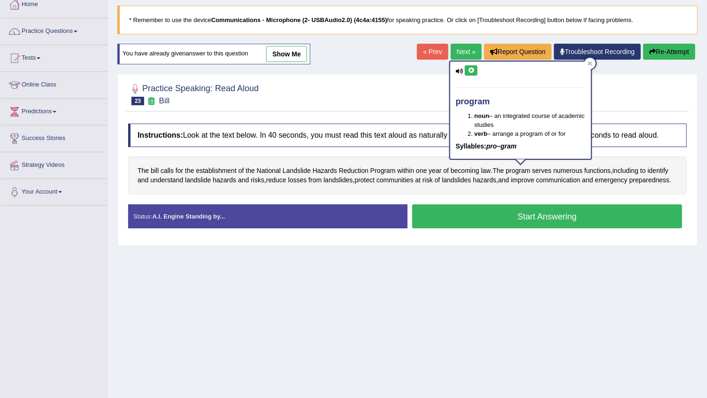
click at [474, 69] on button at bounding box center [471, 70] width 13 height 10
click at [498, 172] on span "The" at bounding box center [498, 171] width 11 height 10
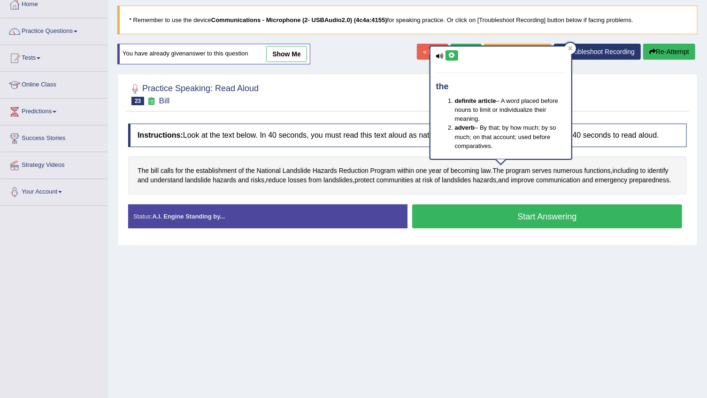
click at [452, 61] on div "the definite article – A word placed before nouns to limit or individualize the…" at bounding box center [500, 102] width 141 height 112
click at [450, 57] on icon at bounding box center [451, 56] width 7 height 6
click at [575, 174] on span "numerous" at bounding box center [567, 171] width 29 height 10
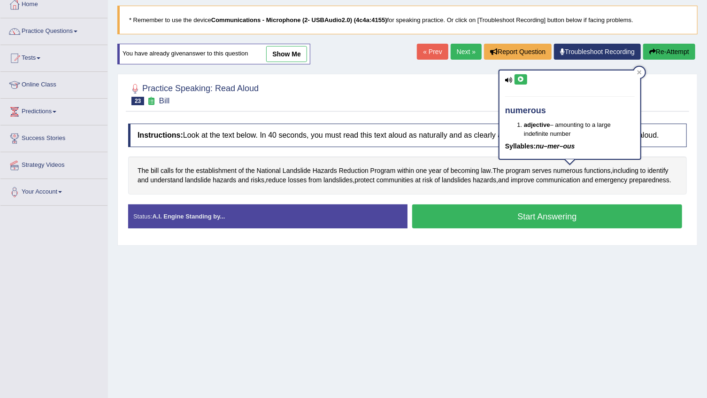
click at [526, 80] on button at bounding box center [521, 79] width 13 height 10
click at [253, 179] on span "risks" at bounding box center [258, 180] width 14 height 10
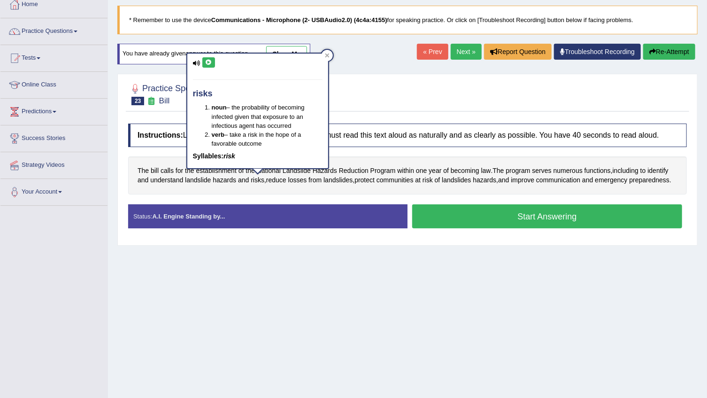
click at [207, 60] on icon at bounding box center [208, 63] width 7 height 6
click at [227, 179] on span "hazards" at bounding box center [224, 180] width 23 height 10
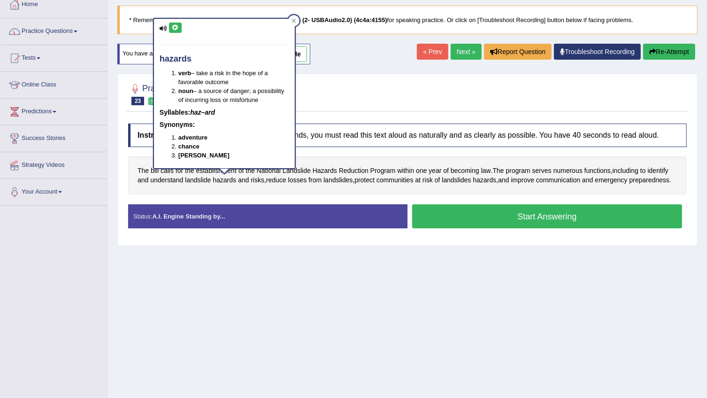
click at [175, 29] on icon at bounding box center [175, 28] width 7 height 6
click at [385, 163] on div "The bill calls for the establishment of the National Landslide Hazards Reductio…" at bounding box center [407, 175] width 559 height 38
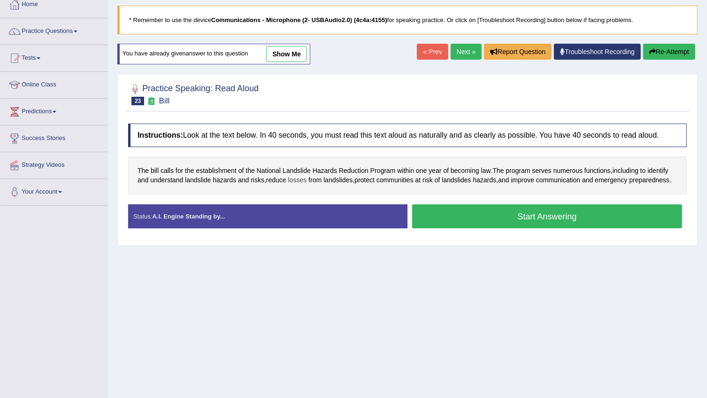
click at [305, 181] on span "losses" at bounding box center [297, 180] width 19 height 10
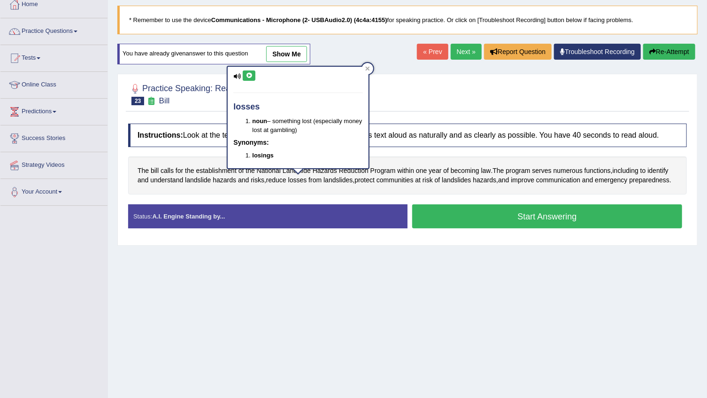
click at [246, 75] on icon at bounding box center [249, 76] width 7 height 6
click at [328, 176] on span "landslides" at bounding box center [337, 180] width 29 height 10
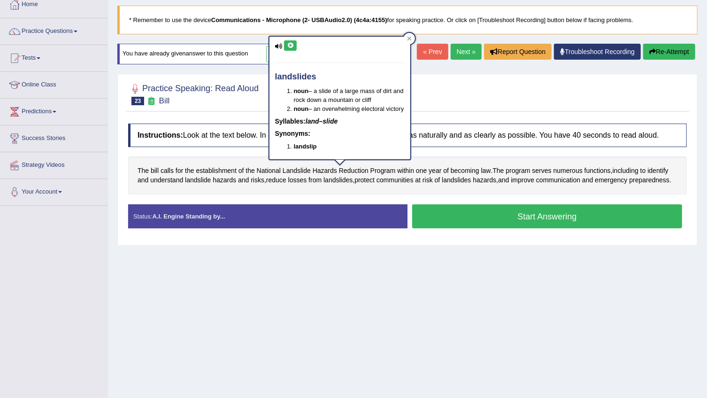
click at [289, 45] on icon at bounding box center [290, 46] width 7 height 6
click at [610, 180] on span "emergency" at bounding box center [611, 180] width 32 height 10
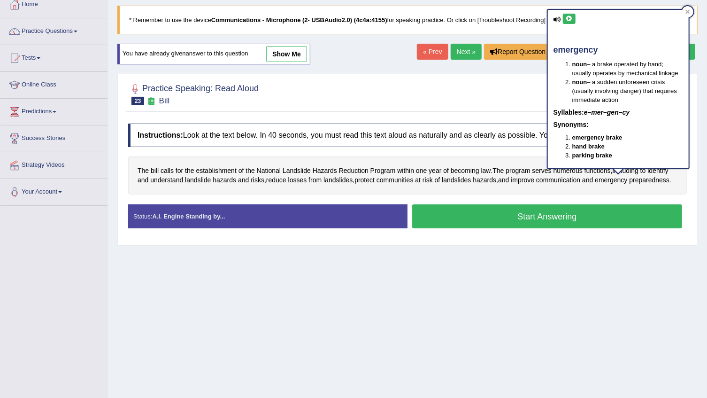
click at [568, 19] on icon at bounding box center [569, 19] width 7 height 6
click at [664, 180] on span "preparedness" at bounding box center [650, 180] width 40 height 10
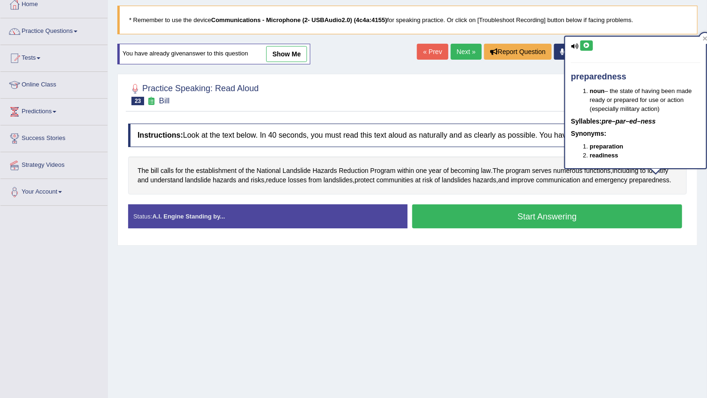
click at [585, 43] on icon at bounding box center [586, 46] width 7 height 6
click at [519, 217] on button "Start Answering" at bounding box center [547, 216] width 270 height 24
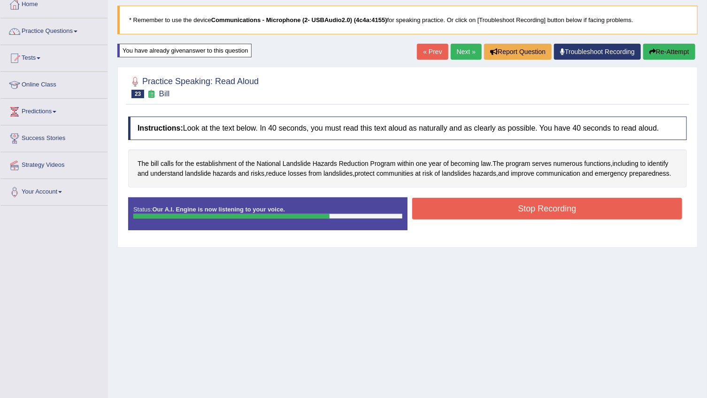
click at [535, 218] on button "Stop Recording" at bounding box center [547, 209] width 270 height 22
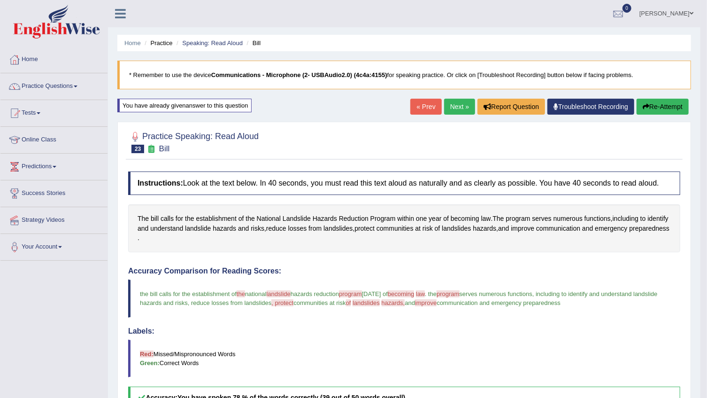
click at [459, 103] on link "Next »" at bounding box center [459, 107] width 31 height 16
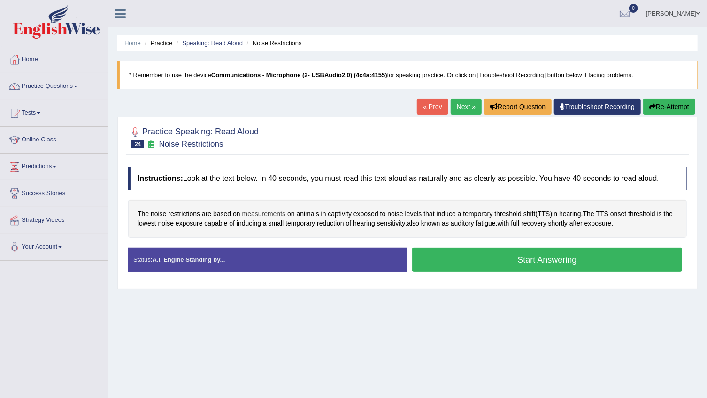
click at [270, 215] on span "measurements" at bounding box center [264, 214] width 44 height 10
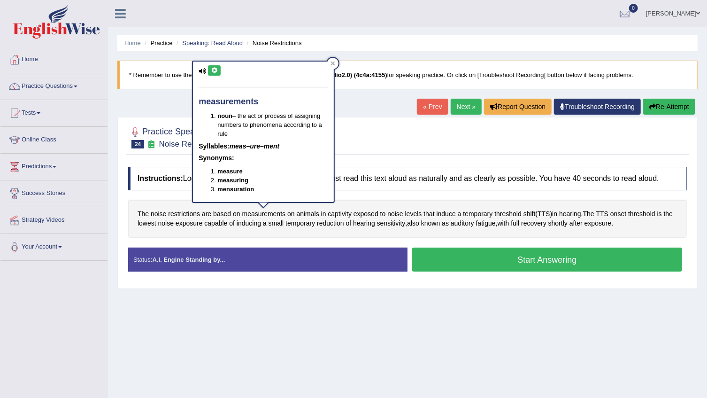
click at [213, 62] on div "measurements noun – the act or process of assigning numbers to phenomena accord…" at bounding box center [263, 131] width 141 height 140
click at [214, 68] on icon at bounding box center [214, 71] width 7 height 6
click at [332, 211] on span "captivity" at bounding box center [340, 214] width 24 height 10
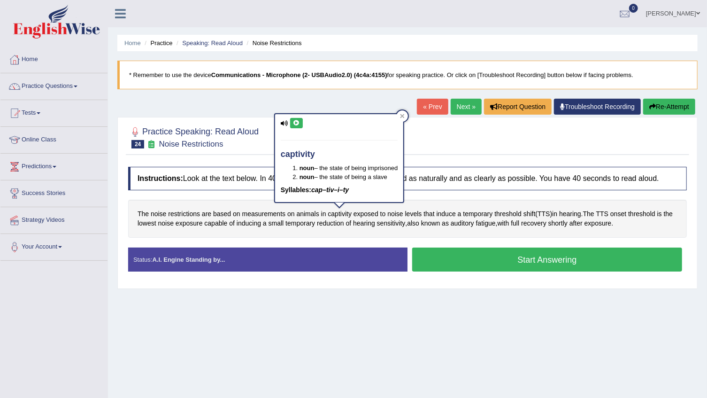
click at [300, 125] on button at bounding box center [296, 123] width 13 height 10
click at [610, 207] on div "The noise restrictions are based on measurements on animals in captivity expose…" at bounding box center [407, 219] width 559 height 38
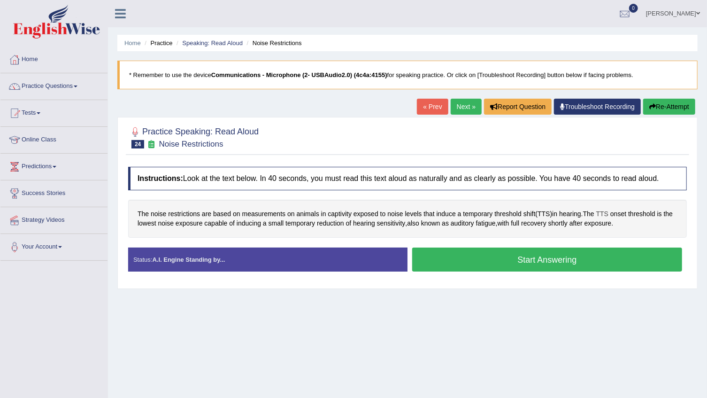
click at [608, 213] on span "TTS" at bounding box center [602, 214] width 12 height 10
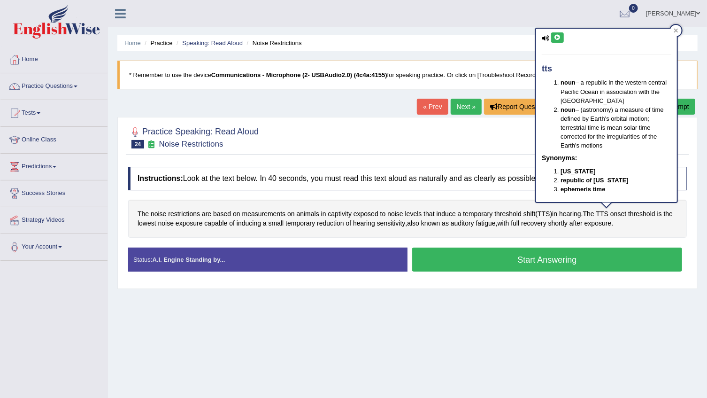
click at [558, 35] on icon at bounding box center [557, 38] width 7 height 6
click at [186, 223] on span "exposure" at bounding box center [189, 223] width 27 height 10
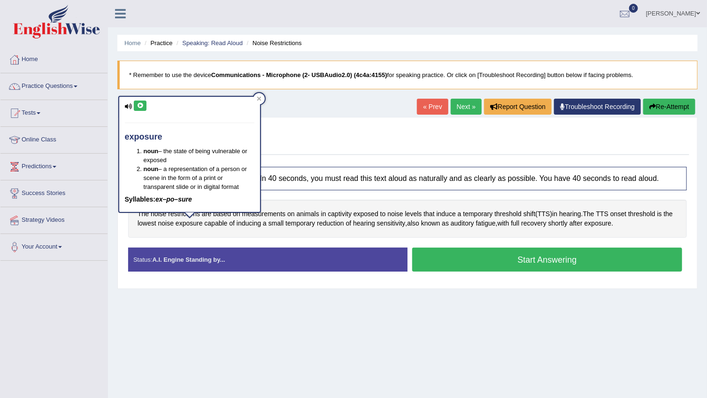
click at [144, 101] on button at bounding box center [140, 105] width 13 height 10
click at [212, 223] on span "capable" at bounding box center [215, 223] width 23 height 10
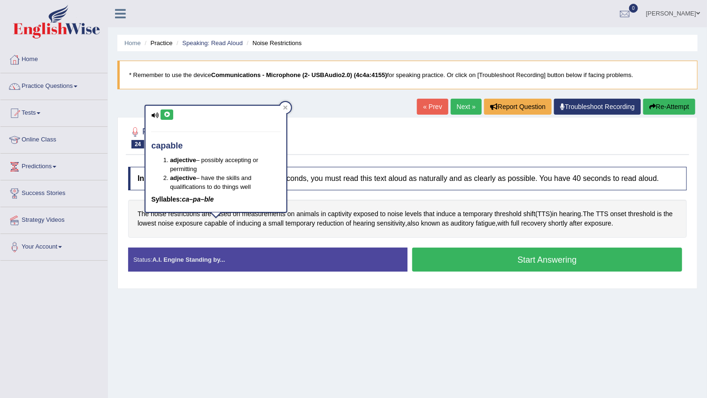
click at [166, 114] on icon at bounding box center [166, 115] width 7 height 6
click at [452, 195] on div "Instructions: Look at the text below. In 40 seconds, you must read this text al…" at bounding box center [407, 223] width 563 height 122
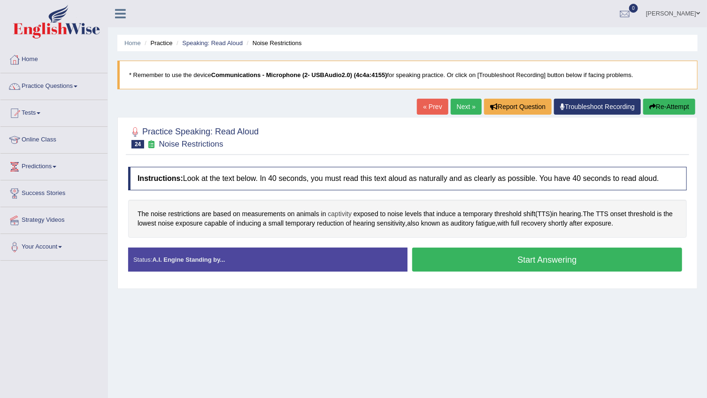
click at [338, 212] on span "captivity" at bounding box center [340, 214] width 24 height 10
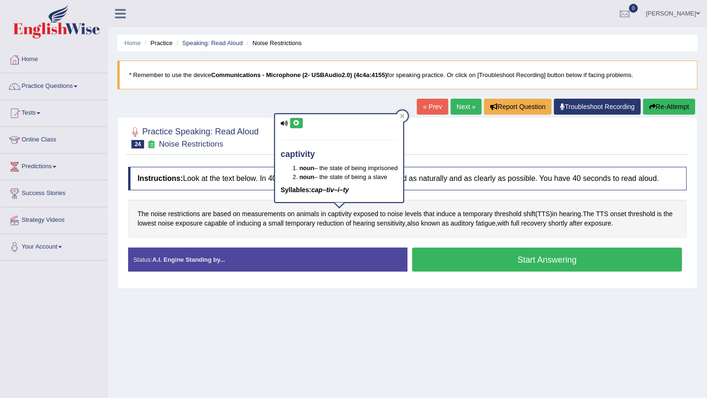
click at [295, 124] on icon at bounding box center [296, 123] width 7 height 6
click at [338, 82] on blockquote "* Remember to use the device Communications - Microphone (2- USBAudio2.0) (4c4a…" at bounding box center [407, 75] width 580 height 29
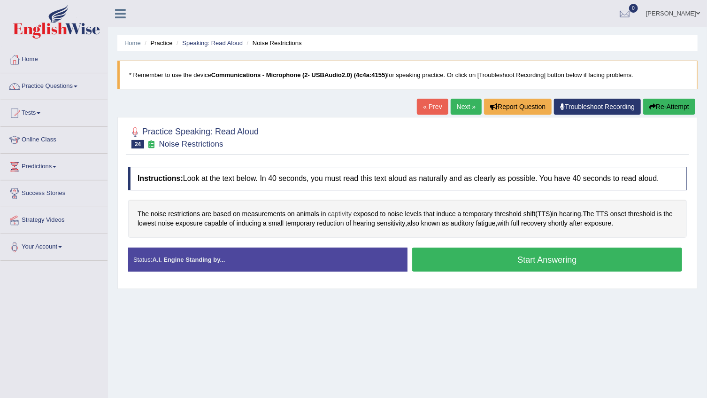
click at [348, 211] on span "captivity" at bounding box center [340, 214] width 24 height 10
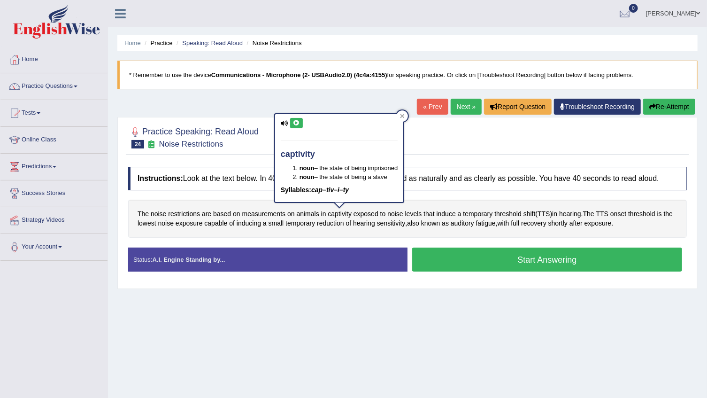
click at [299, 120] on icon at bounding box center [296, 123] width 7 height 6
click at [461, 156] on div "Practice Speaking: Read Aloud 24 Noise Restrictions Instructions: Look at the t…" at bounding box center [407, 203] width 580 height 172
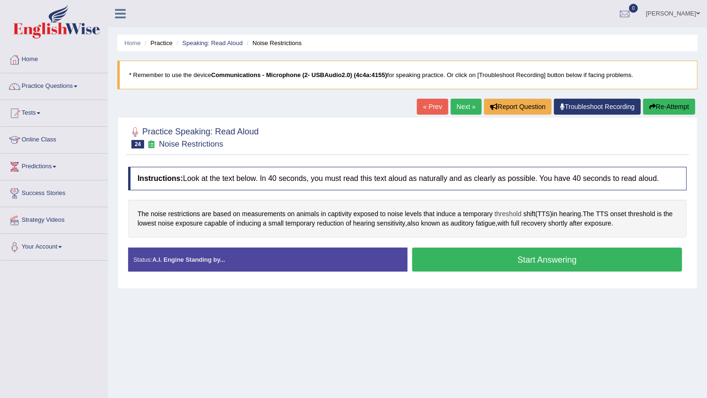
click at [505, 217] on span "threshold" at bounding box center [507, 214] width 27 height 10
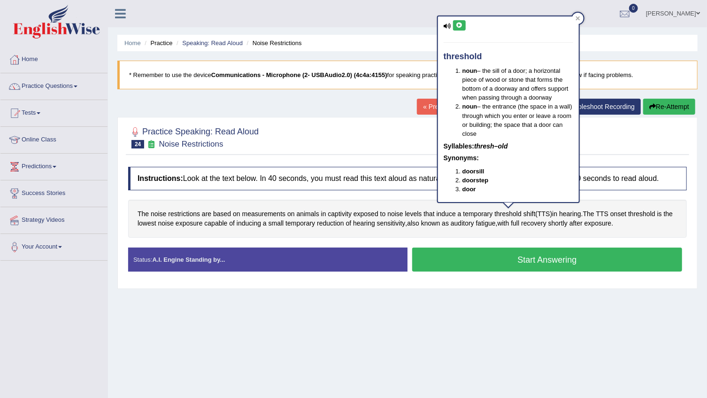
click at [462, 28] on button at bounding box center [459, 25] width 13 height 10
click at [528, 214] on span "shift" at bounding box center [529, 214] width 12 height 10
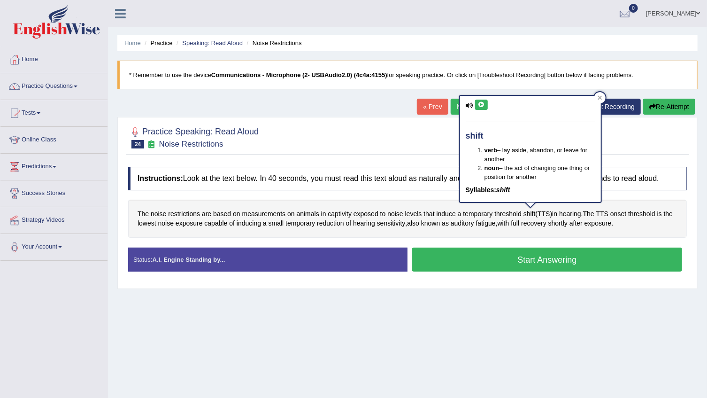
click at [478, 102] on icon at bounding box center [481, 105] width 7 height 6
drag, startPoint x: 608, startPoint y: 92, endPoint x: 604, endPoint y: 94, distance: 5.1
click at [607, 92] on div "Home Practice Speaking: Read Aloud Noise Restrictions * Remember to use the dev…" at bounding box center [407, 234] width 599 height 469
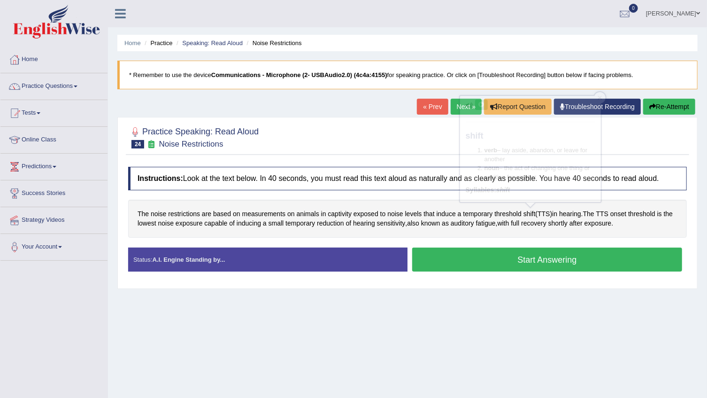
click at [601, 95] on div "Home Practice Speaking: Read Aloud Noise Restrictions * Remember to use the dev…" at bounding box center [407, 234] width 599 height 469
click at [338, 213] on span "captivity" at bounding box center [340, 214] width 24 height 10
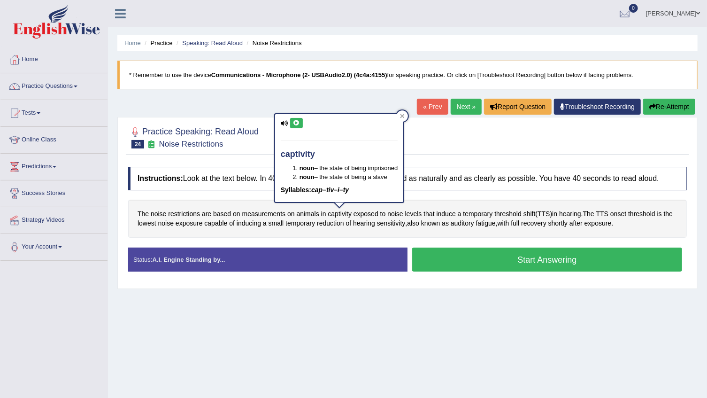
click at [298, 123] on icon at bounding box center [296, 123] width 7 height 6
click at [404, 117] on icon at bounding box center [402, 116] width 5 height 5
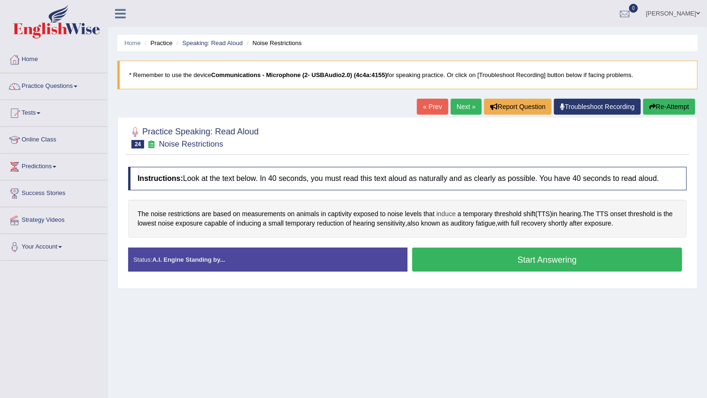
click at [449, 215] on span "induce" at bounding box center [446, 214] width 19 height 10
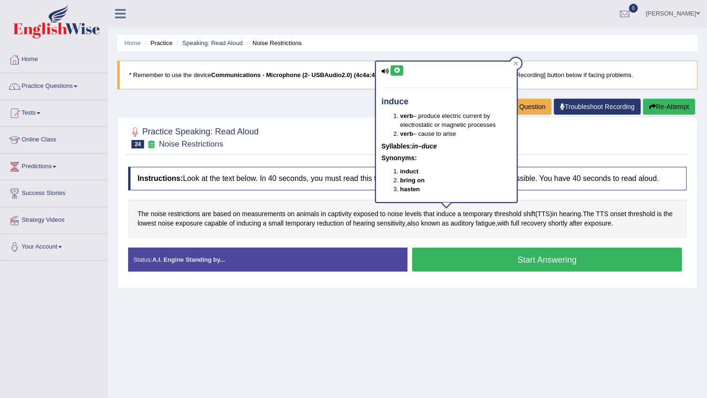
click at [398, 68] on icon at bounding box center [396, 71] width 7 height 6
click at [516, 63] on icon at bounding box center [516, 63] width 4 height 4
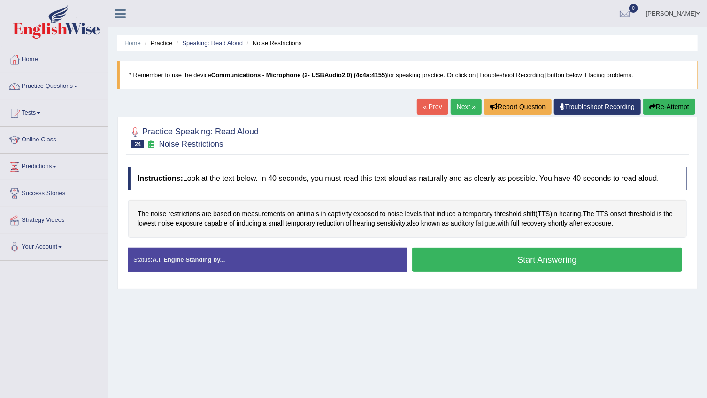
click at [496, 220] on span "fatigue" at bounding box center [486, 223] width 20 height 10
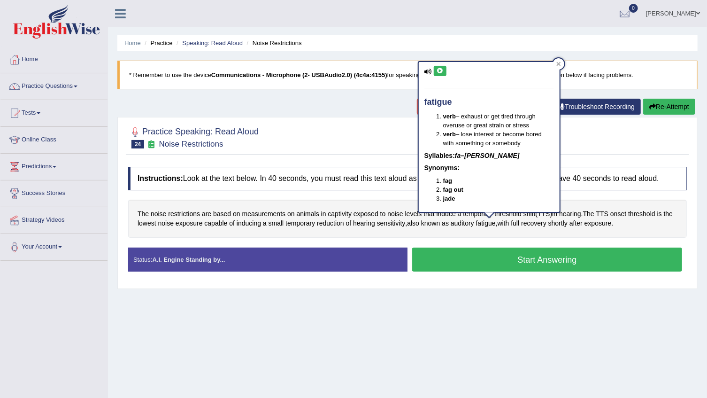
click at [445, 69] on div "fatigue verb – exhaust or get tired through overuse or great strain or stress v…" at bounding box center [489, 136] width 141 height 149
click at [443, 69] on button at bounding box center [440, 71] width 13 height 10
click at [577, 233] on div "The noise restrictions are based on measurements on animals in captivity expose…" at bounding box center [407, 219] width 559 height 38
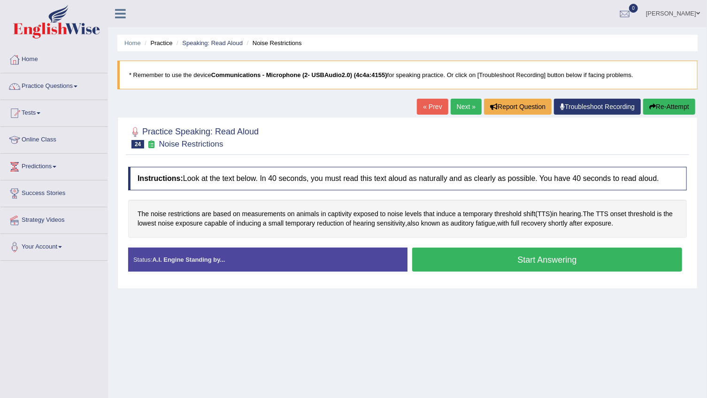
click at [555, 259] on button "Start Answering" at bounding box center [547, 259] width 270 height 24
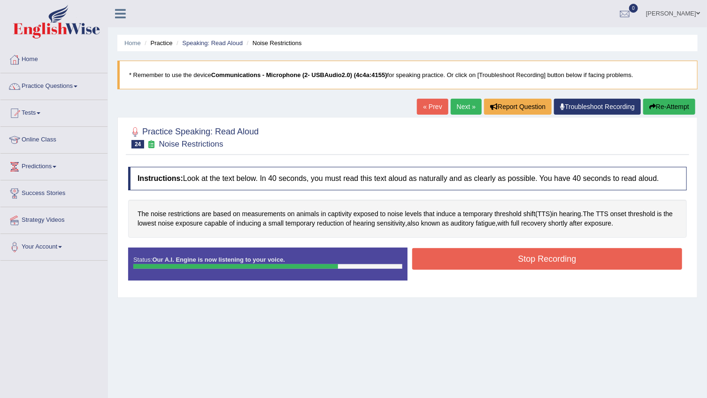
click at [555, 259] on button "Stop Recording" at bounding box center [547, 259] width 270 height 22
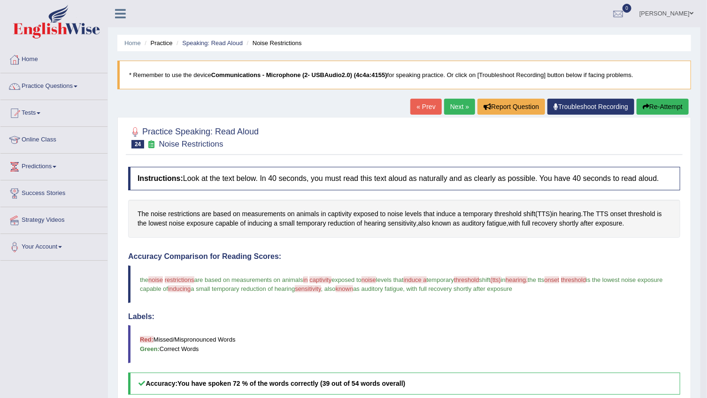
click at [661, 100] on button "Re-Attempt" at bounding box center [663, 107] width 52 height 16
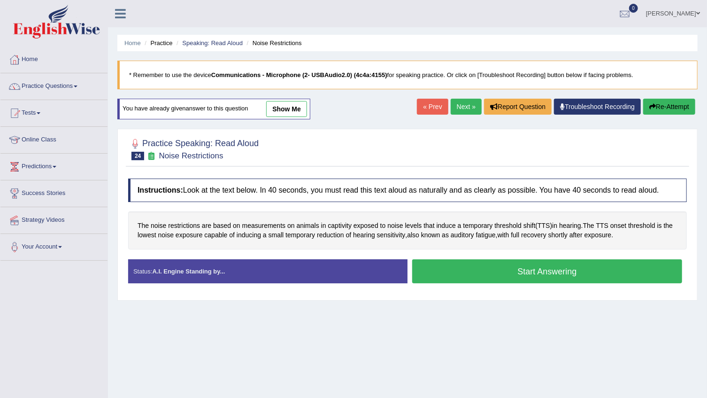
click at [555, 276] on button "Start Answering" at bounding box center [547, 271] width 270 height 24
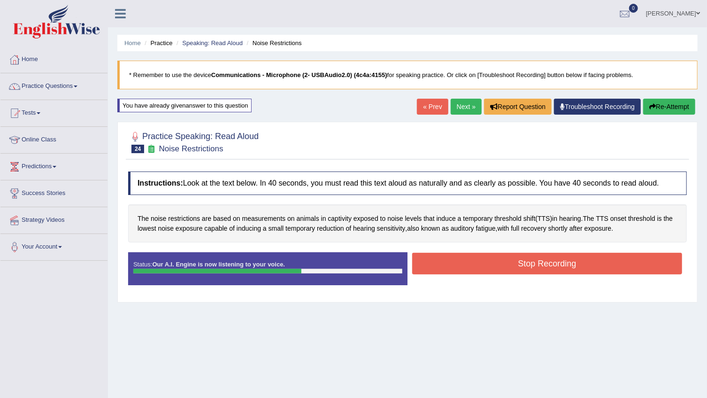
click at [553, 261] on button "Stop Recording" at bounding box center [547, 264] width 270 height 22
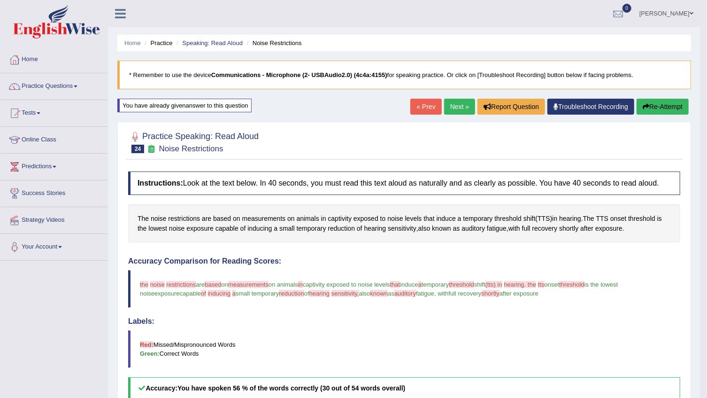
click at [461, 109] on link "Next »" at bounding box center [459, 107] width 31 height 16
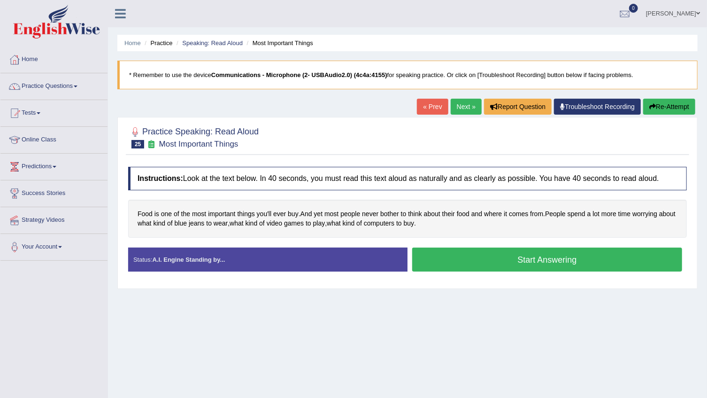
click at [563, 264] on button "Start Answering" at bounding box center [547, 259] width 270 height 24
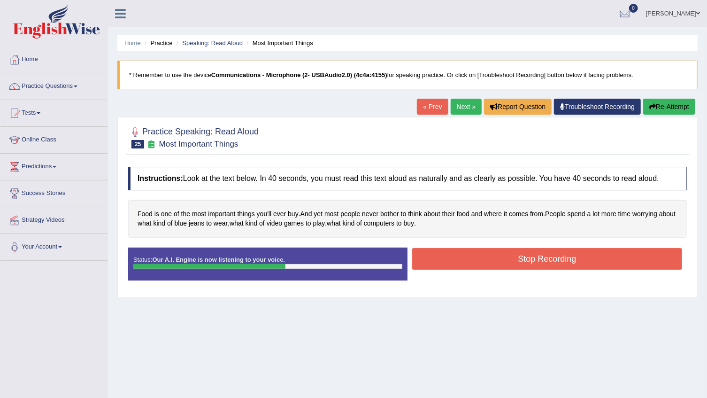
click at [544, 260] on button "Stop Recording" at bounding box center [547, 259] width 270 height 22
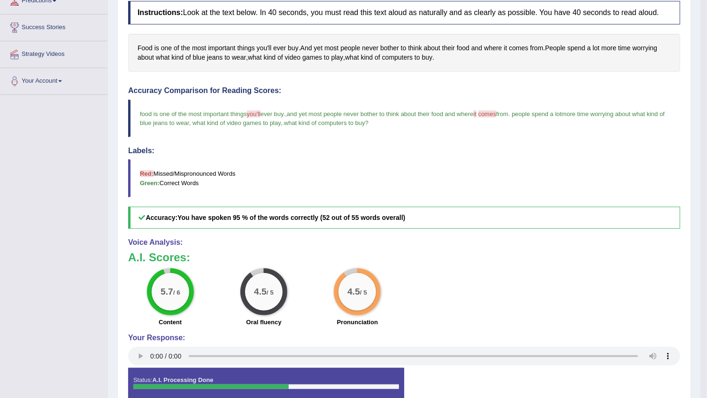
scroll to position [170, 0]
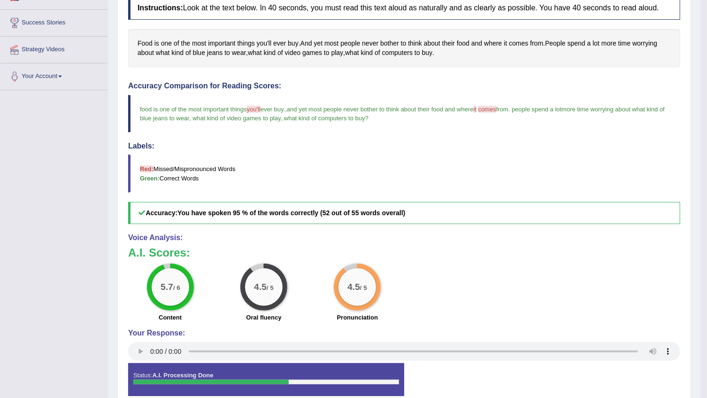
click at [146, 363] on div "Status: A.I. Processing Done" at bounding box center [266, 379] width 276 height 33
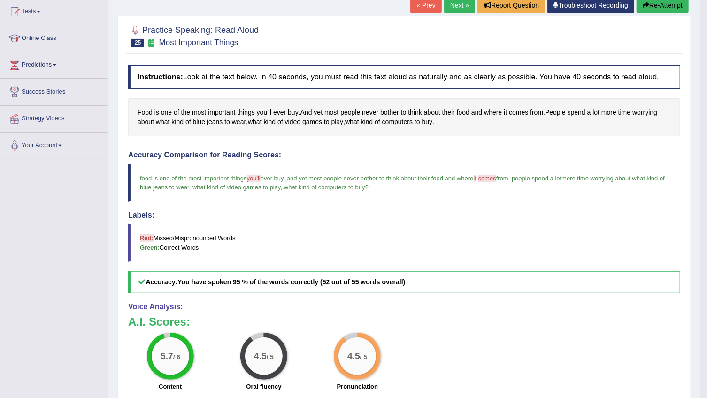
scroll to position [46, 0]
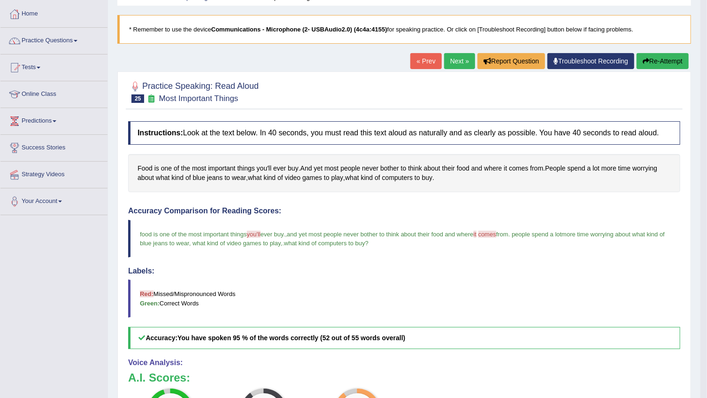
click at [422, 64] on link "« Prev" at bounding box center [425, 61] width 31 height 16
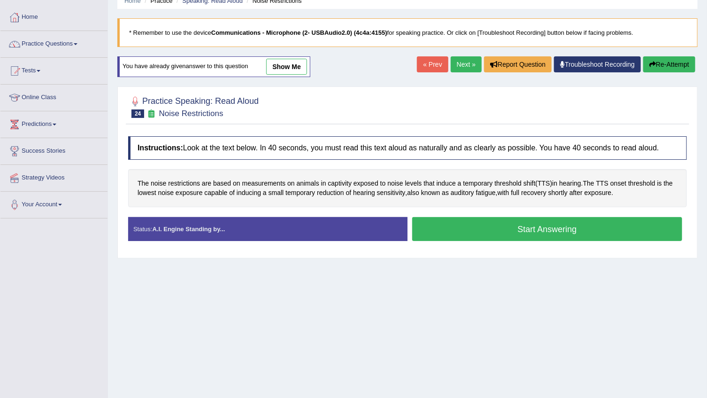
click at [307, 63] on div "You have already given answer to this question show me" at bounding box center [213, 66] width 193 height 21
click at [299, 63] on link "show me" at bounding box center [286, 67] width 41 height 16
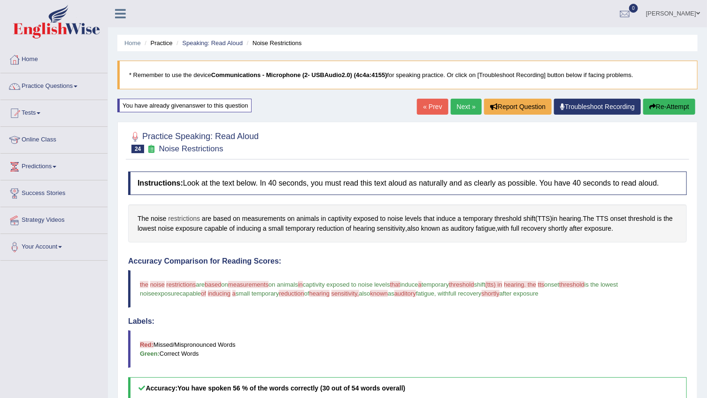
click at [185, 215] on span "restrictions" at bounding box center [184, 219] width 32 height 10
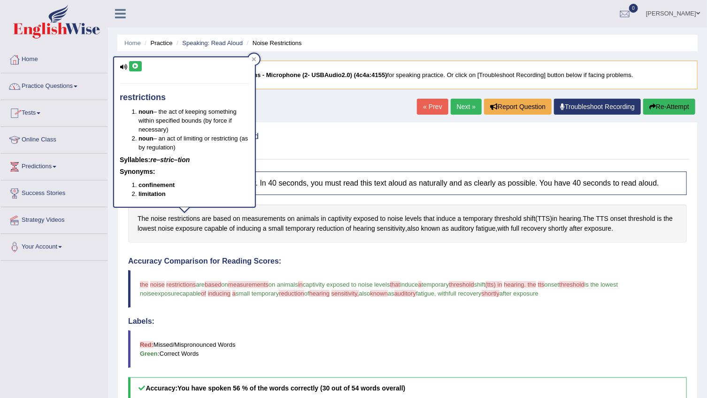
click at [135, 66] on icon at bounding box center [135, 66] width 7 height 6
click at [303, 103] on div "Home Practice Speaking: Read Aloud Noise Restrictions * Remember to use the dev…" at bounding box center [407, 293] width 599 height 586
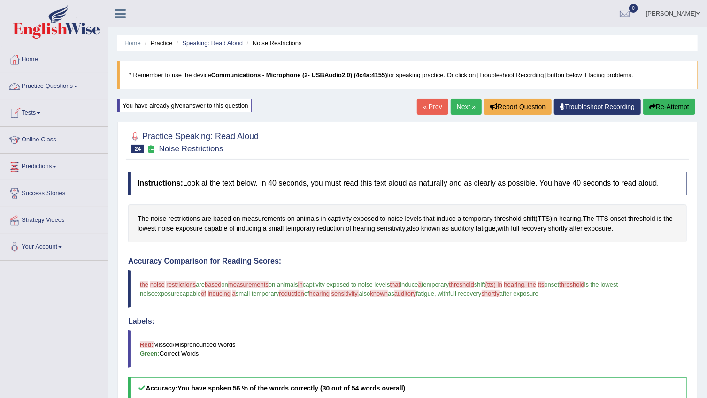
click at [31, 86] on link "Practice Questions" at bounding box center [53, 84] width 107 height 23
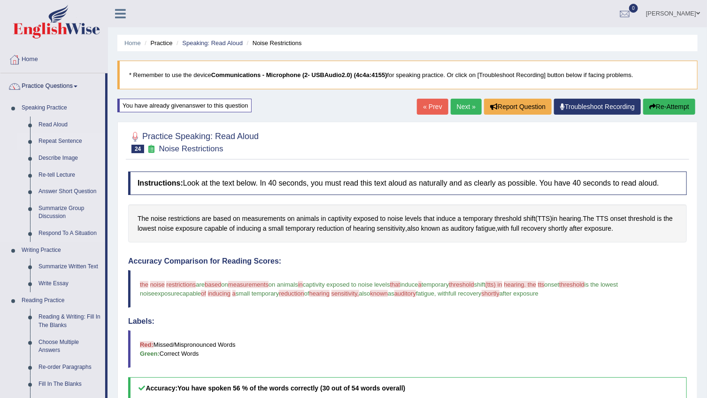
click at [39, 141] on link "Repeat Sentence" at bounding box center [69, 141] width 71 height 17
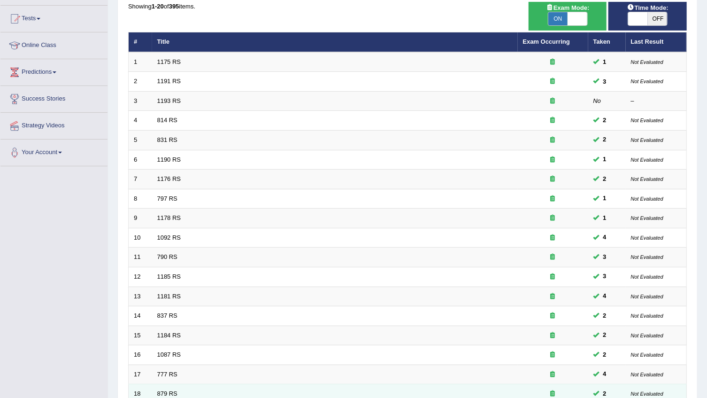
scroll to position [223, 0]
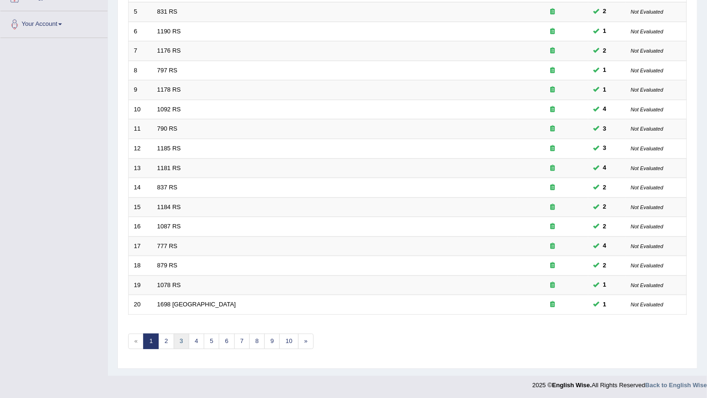
click at [175, 335] on link "3" at bounding box center [181, 340] width 15 height 15
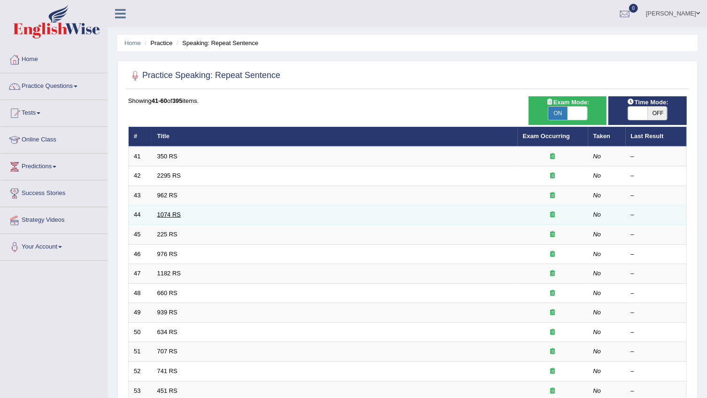
click at [172, 213] on link "1074 RS" at bounding box center [169, 214] width 24 height 7
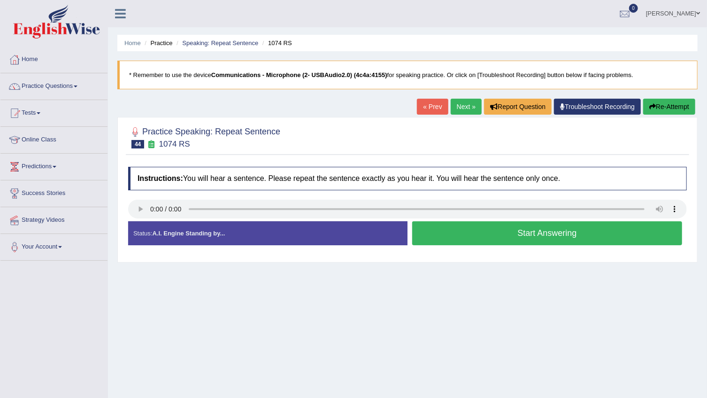
click at [474, 234] on button "Start Answering" at bounding box center [547, 233] width 270 height 24
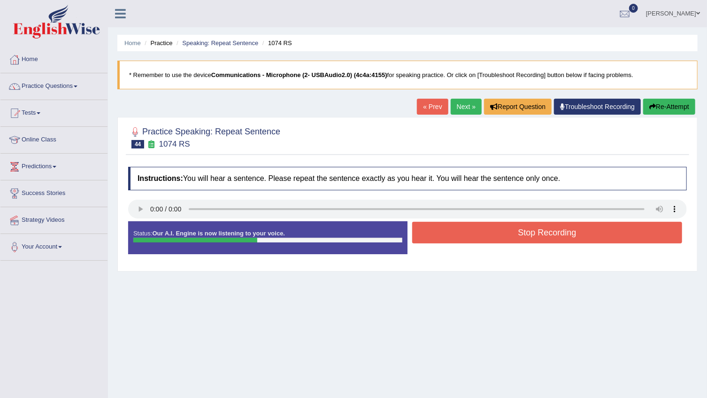
click at [471, 232] on button "Stop Recording" at bounding box center [547, 233] width 270 height 22
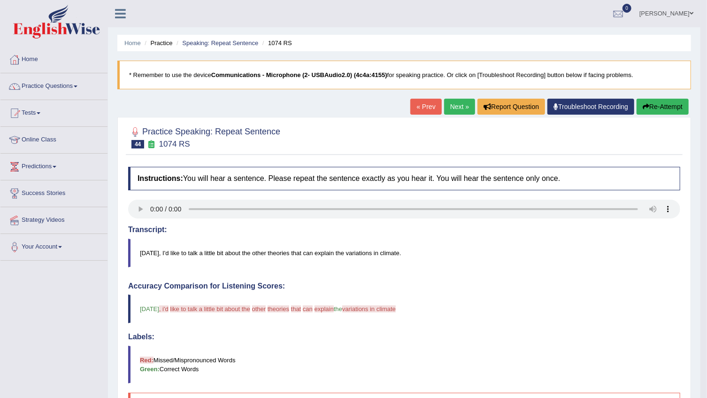
click at [662, 100] on button "Re-Attempt" at bounding box center [663, 107] width 52 height 16
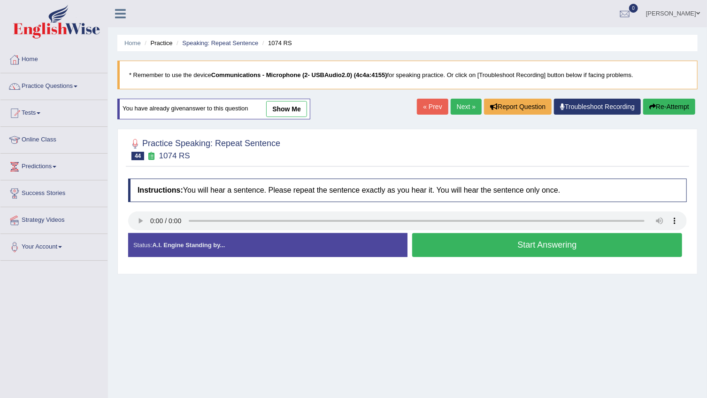
click at [574, 246] on button "Start Answering" at bounding box center [547, 245] width 270 height 24
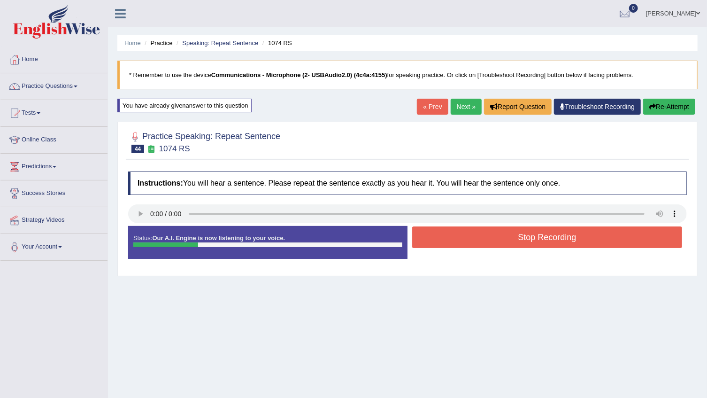
click at [574, 246] on button "Stop Recording" at bounding box center [547, 237] width 270 height 22
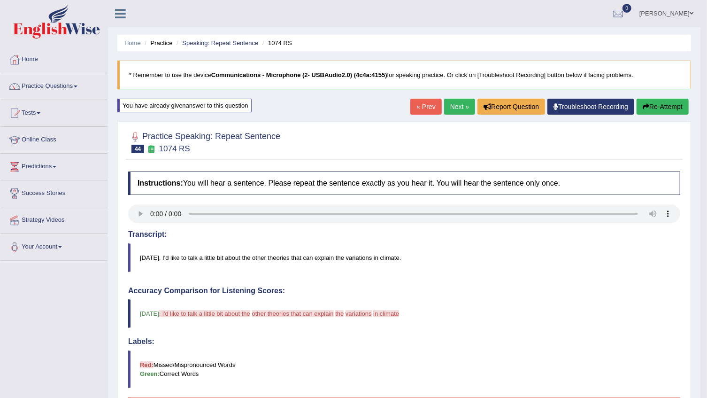
click at [666, 103] on button "Re-Attempt" at bounding box center [663, 107] width 52 height 16
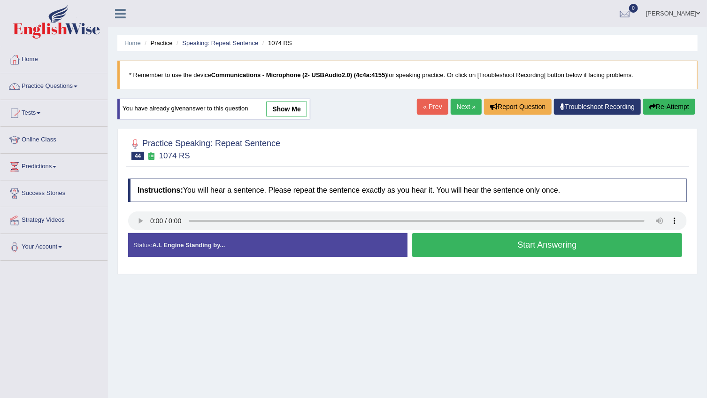
click at [457, 247] on button "Start Answering" at bounding box center [547, 245] width 270 height 24
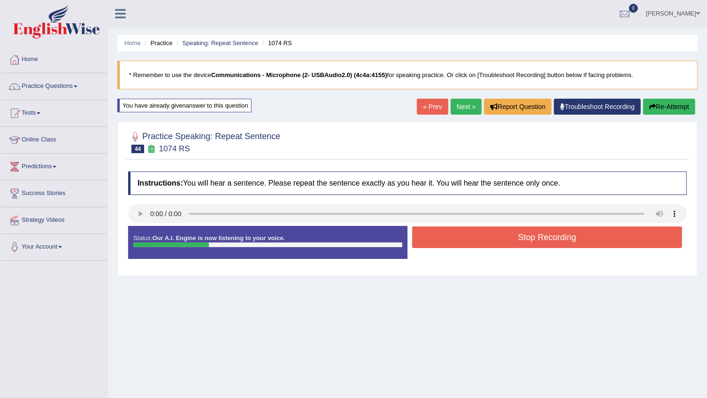
click at [458, 239] on button "Stop Recording" at bounding box center [547, 237] width 270 height 22
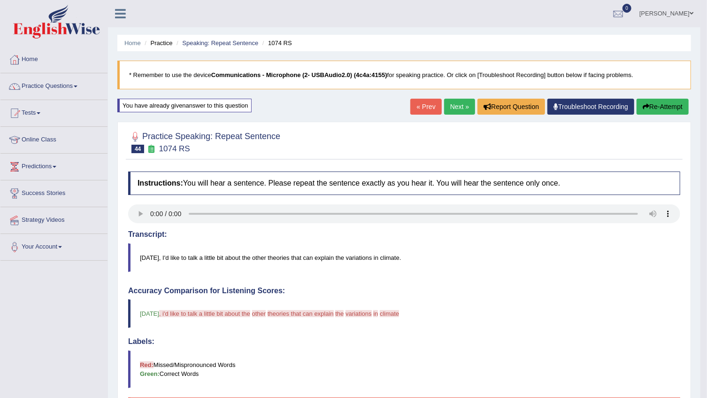
click at [461, 100] on link "Next »" at bounding box center [459, 107] width 31 height 16
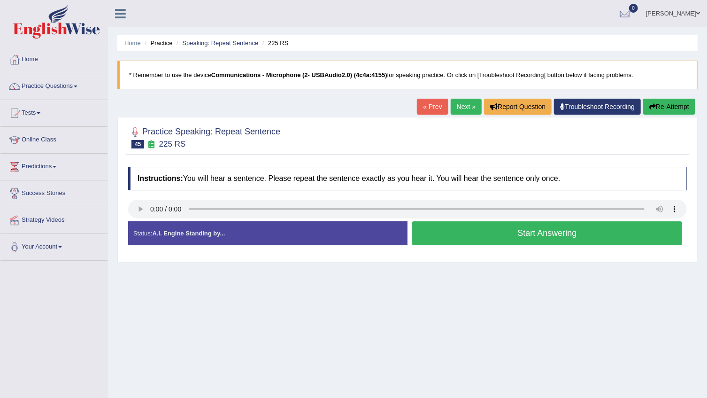
click at [445, 230] on button "Start Answering" at bounding box center [547, 233] width 270 height 24
click at [0, 0] on button "Stop Recording" at bounding box center [0, 0] width 0 height 0
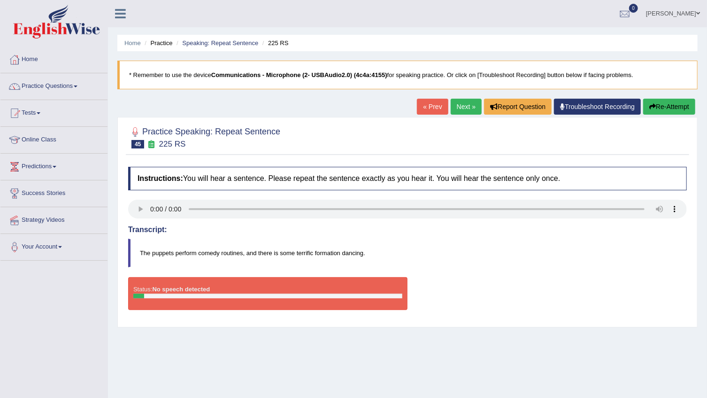
click at [666, 108] on button "Re-Attempt" at bounding box center [669, 107] width 52 height 16
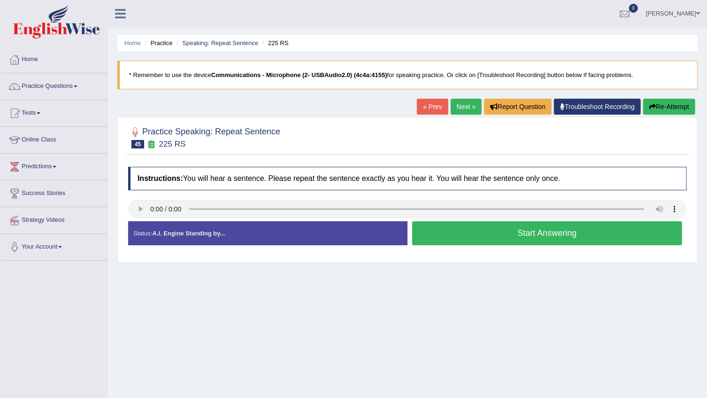
click at [461, 100] on link "Next »" at bounding box center [466, 107] width 31 height 16
click at [465, 242] on button "Start Answering" at bounding box center [547, 233] width 270 height 24
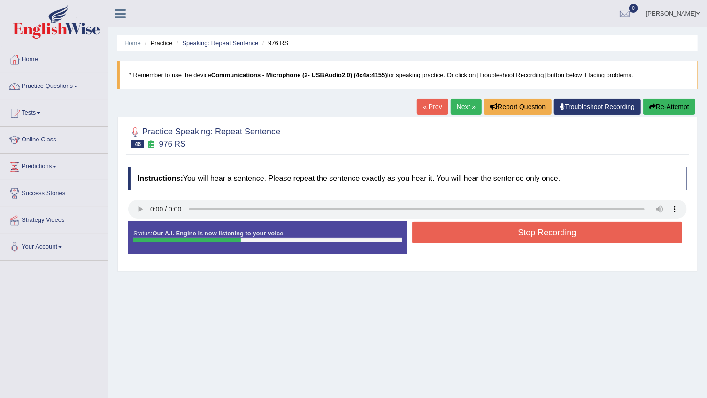
click at [465, 239] on button "Stop Recording" at bounding box center [547, 233] width 270 height 22
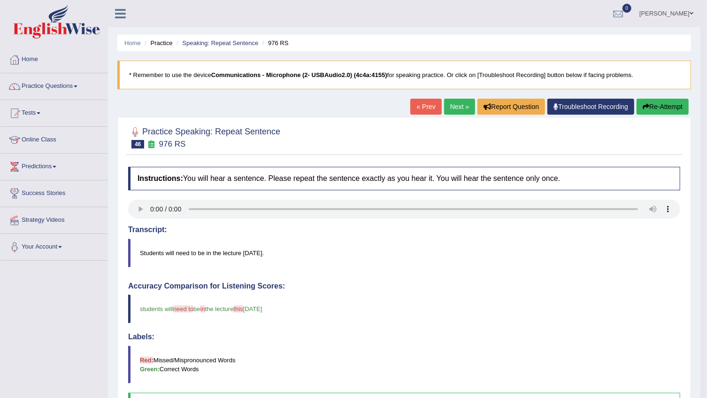
click at [459, 107] on link "Next »" at bounding box center [459, 107] width 31 height 16
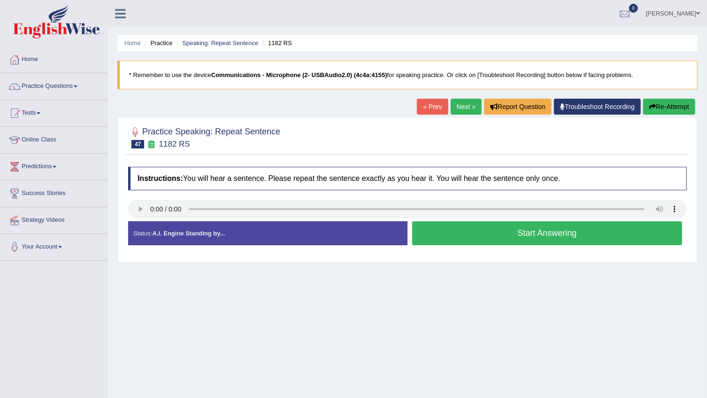
click at [480, 236] on button "Start Answering" at bounding box center [547, 233] width 270 height 24
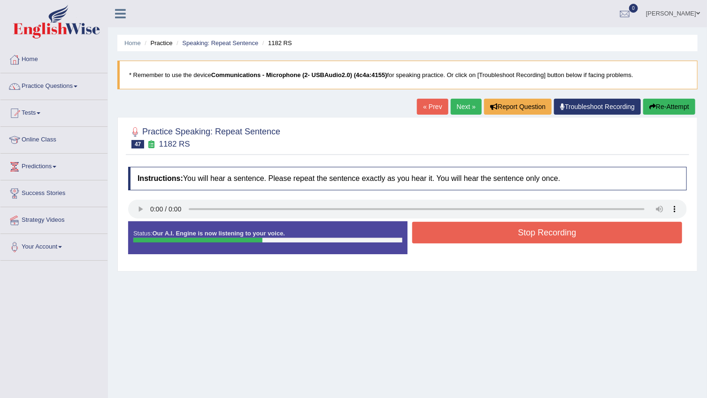
click at [480, 236] on button "Stop Recording" at bounding box center [547, 233] width 270 height 22
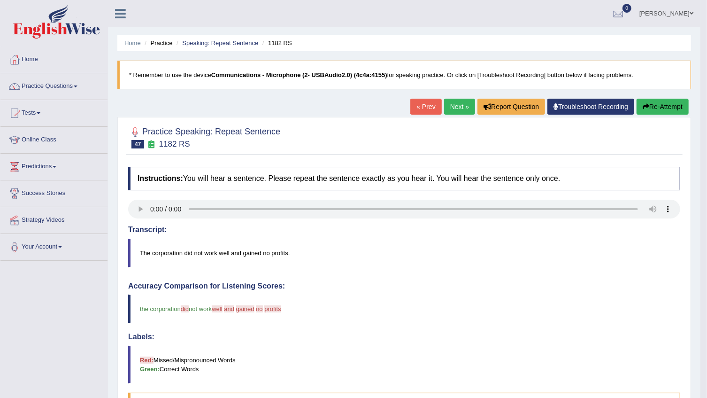
click at [466, 106] on link "Next »" at bounding box center [459, 107] width 31 height 16
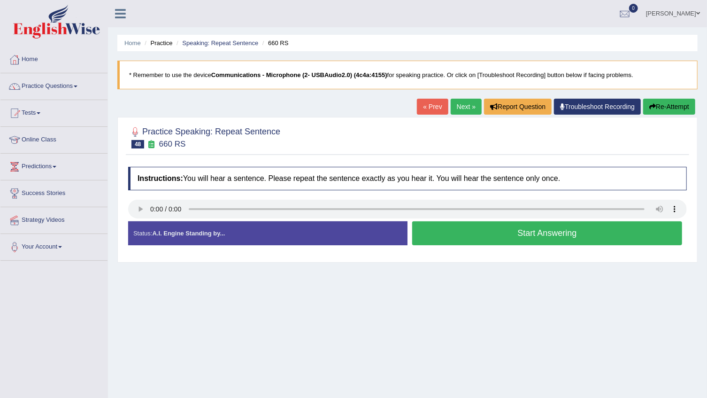
click at [585, 243] on button "Start Answering" at bounding box center [547, 233] width 270 height 24
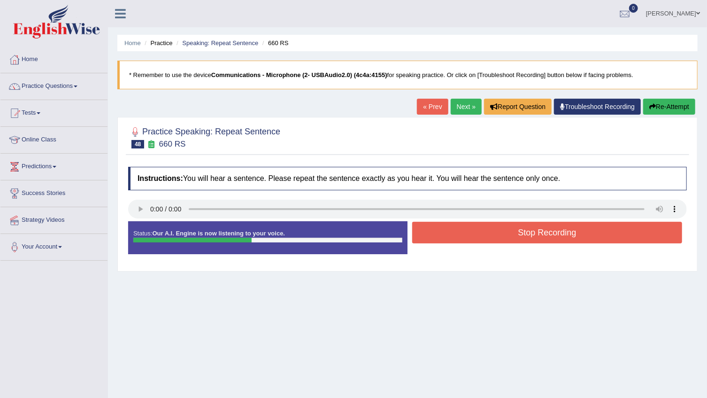
click at [676, 114] on button "Re-Attempt" at bounding box center [669, 107] width 52 height 16
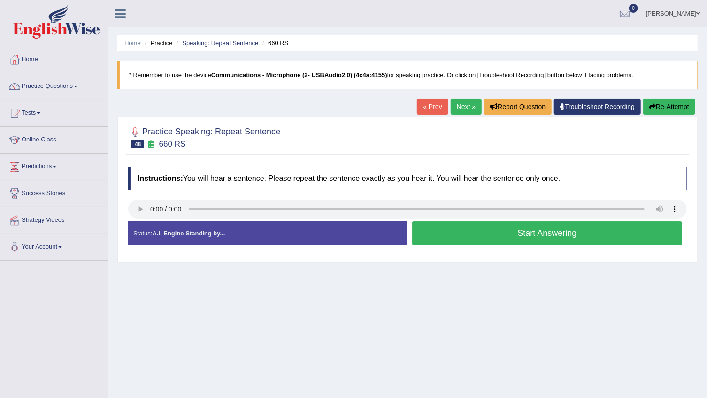
click at [591, 234] on button "Start Answering" at bounding box center [547, 233] width 270 height 24
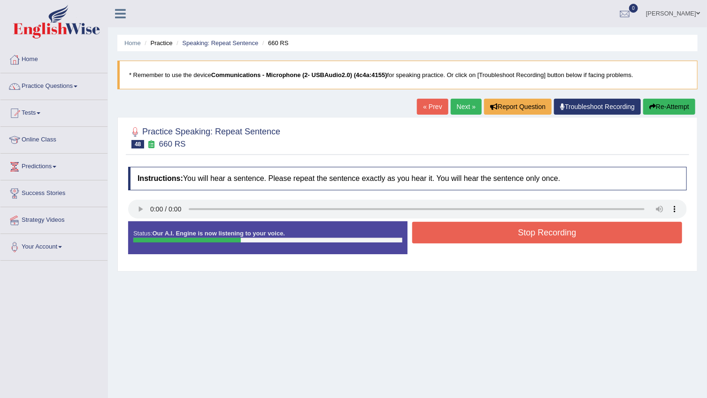
click at [591, 234] on button "Stop Recording" at bounding box center [547, 233] width 270 height 22
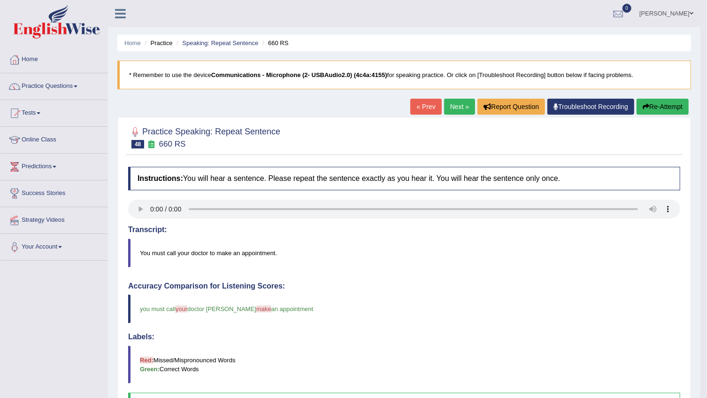
click at [450, 108] on link "Next »" at bounding box center [459, 107] width 31 height 16
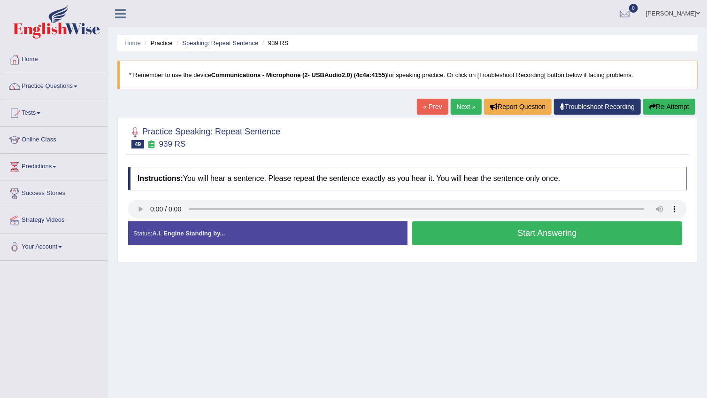
click at [621, 233] on button "Start Answering" at bounding box center [547, 233] width 270 height 24
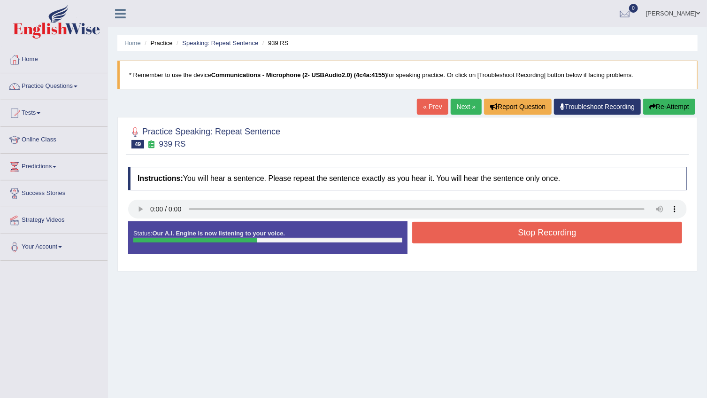
click at [621, 233] on button "Stop Recording" at bounding box center [547, 233] width 270 height 22
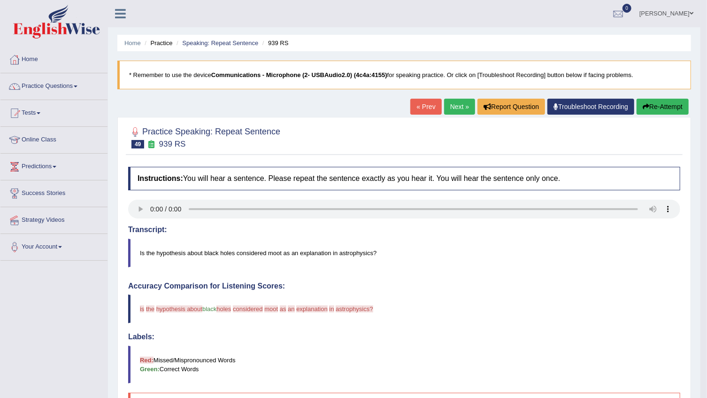
click at [468, 100] on link "Next »" at bounding box center [459, 107] width 31 height 16
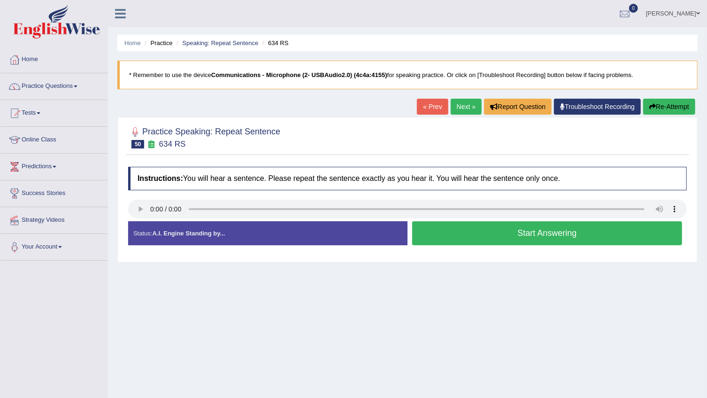
click at [588, 225] on button "Start Answering" at bounding box center [547, 233] width 270 height 24
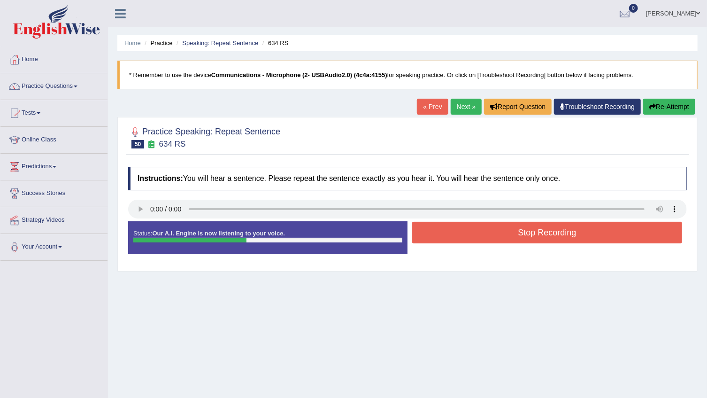
click at [588, 225] on button "Stop Recording" at bounding box center [547, 233] width 270 height 22
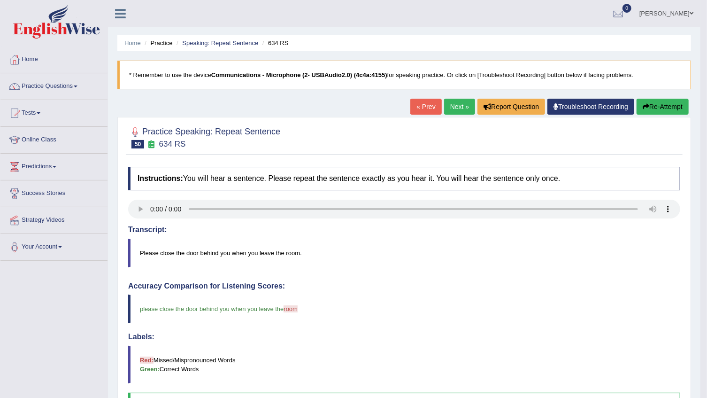
click at [461, 111] on link "Next »" at bounding box center [459, 107] width 31 height 16
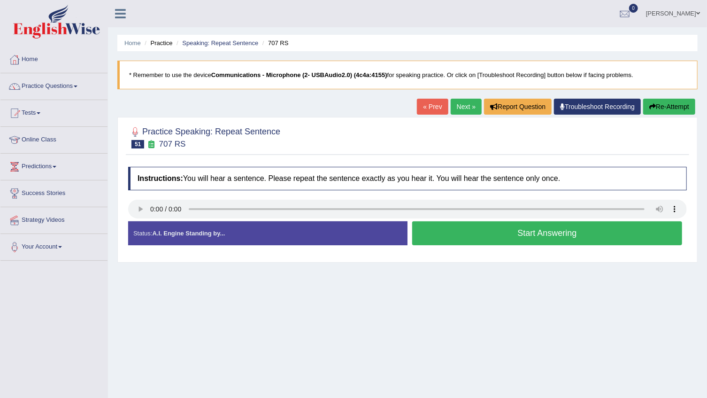
click at [593, 237] on button "Start Answering" at bounding box center [547, 233] width 270 height 24
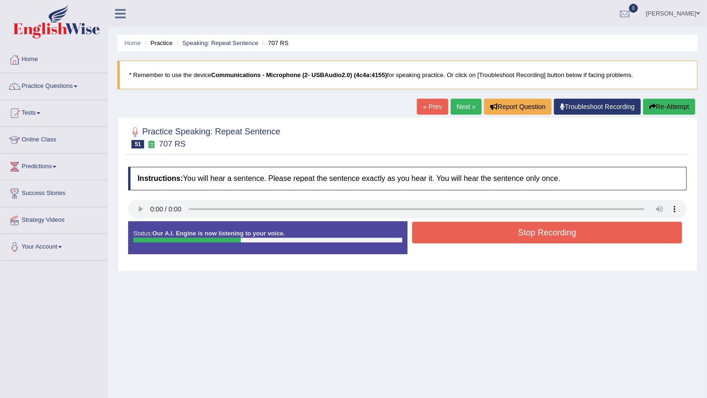
click at [674, 105] on button "Re-Attempt" at bounding box center [669, 107] width 52 height 16
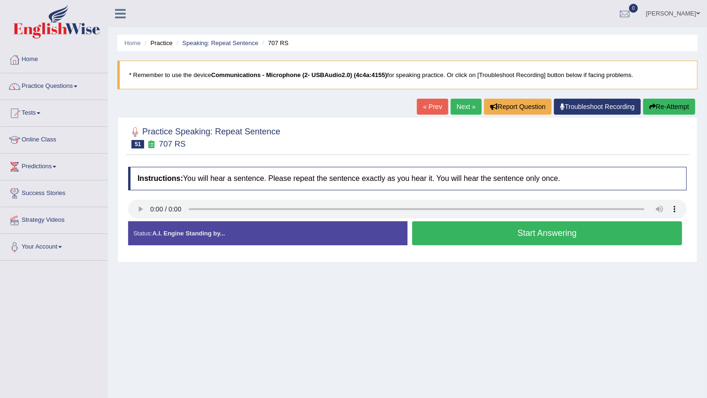
click at [631, 234] on button "Start Answering" at bounding box center [547, 233] width 270 height 24
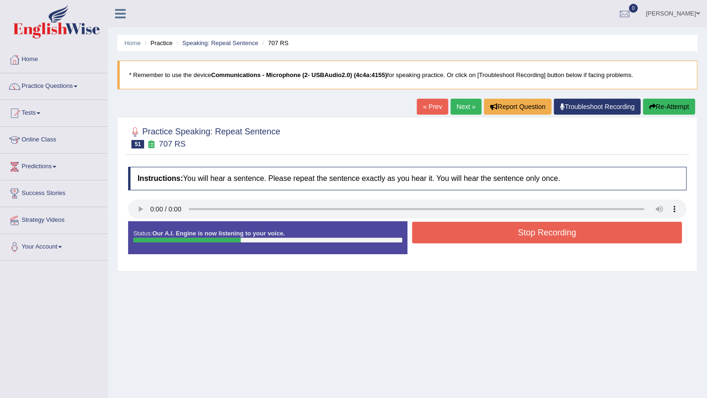
click at [587, 268] on div "Practice Speaking: Repeat Sentence 51 707 RS Instructions: You will hear a sent…" at bounding box center [407, 194] width 580 height 154
drag, startPoint x: 587, startPoint y: 254, endPoint x: 587, endPoint y: 240, distance: 14.6
click at [587, 251] on div "Status: Our A.I. Engine is now listening to your voice. Start Answering Stop Re…" at bounding box center [407, 242] width 559 height 42
click at [587, 239] on button "Stop Recording" at bounding box center [547, 233] width 270 height 22
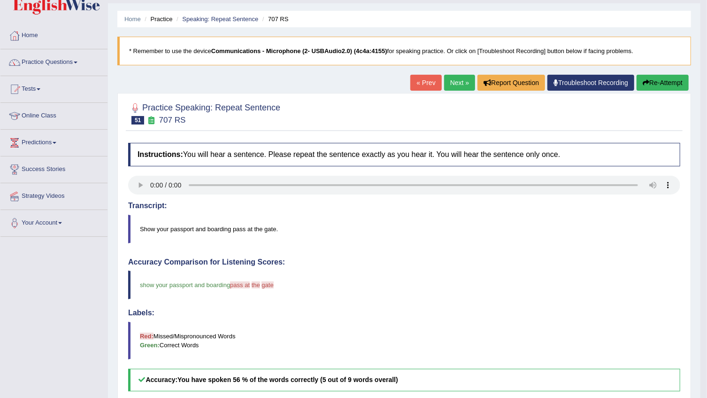
scroll to position [23, 0]
click at [669, 84] on button "Re-Attempt" at bounding box center [663, 83] width 52 height 16
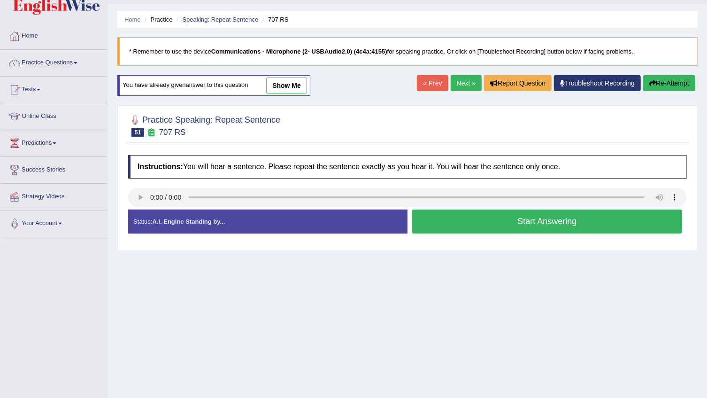
click at [628, 224] on button "Start Answering" at bounding box center [547, 221] width 270 height 24
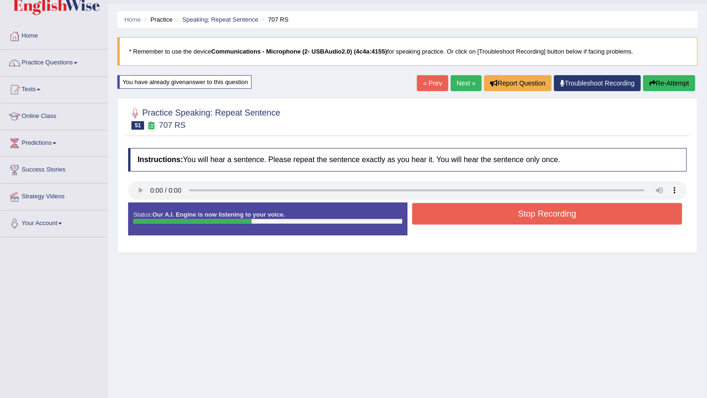
click at [628, 215] on button "Stop Recording" at bounding box center [547, 214] width 270 height 22
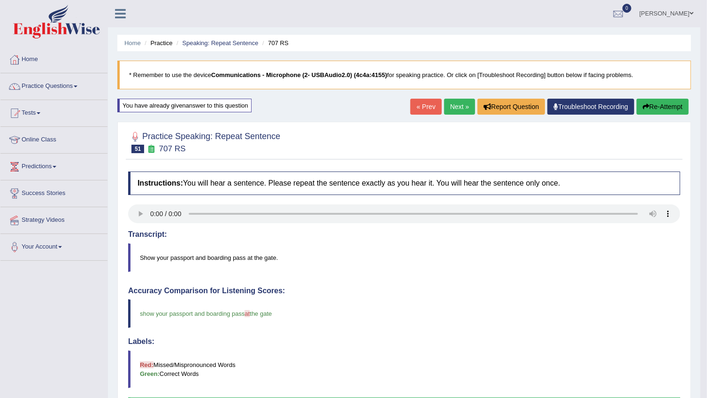
click at [668, 104] on button "Re-Attempt" at bounding box center [663, 107] width 52 height 16
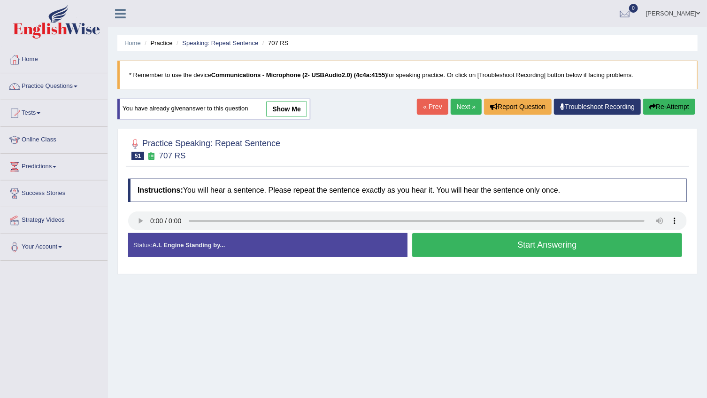
click at [511, 244] on button "Start Answering" at bounding box center [547, 245] width 270 height 24
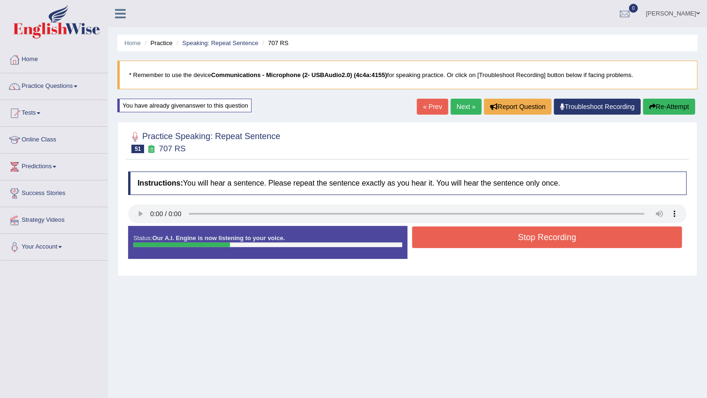
click at [511, 244] on button "Stop Recording" at bounding box center [547, 237] width 270 height 22
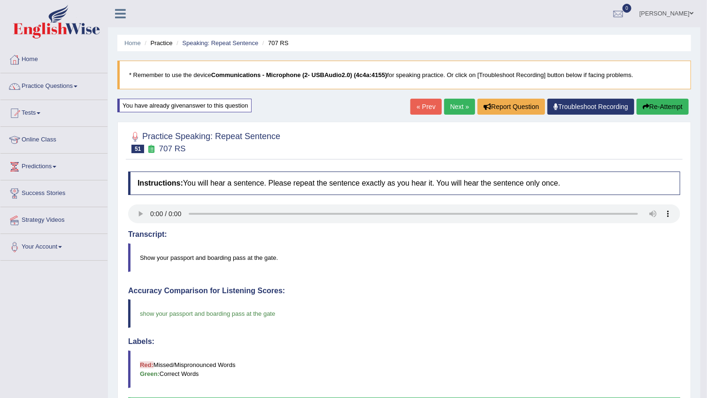
click at [655, 103] on button "Re-Attempt" at bounding box center [663, 107] width 52 height 16
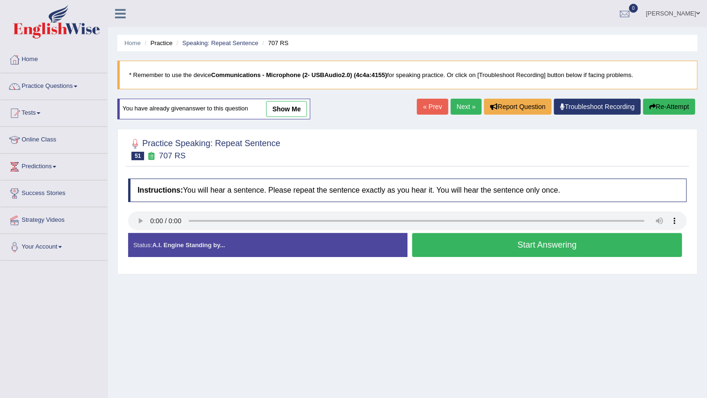
click at [468, 103] on link "Next »" at bounding box center [466, 107] width 31 height 16
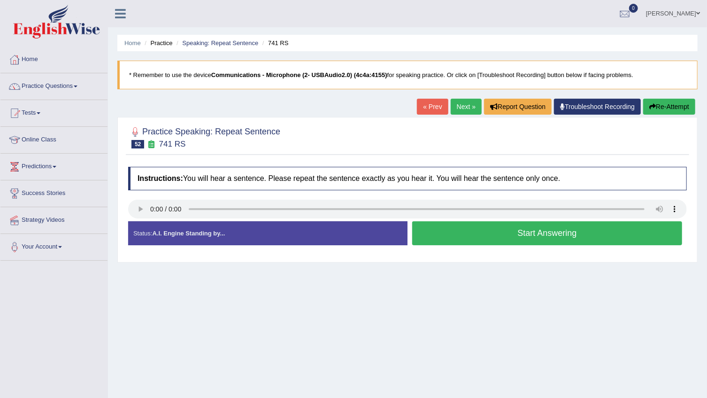
click at [516, 230] on button "Start Answering" at bounding box center [547, 233] width 270 height 24
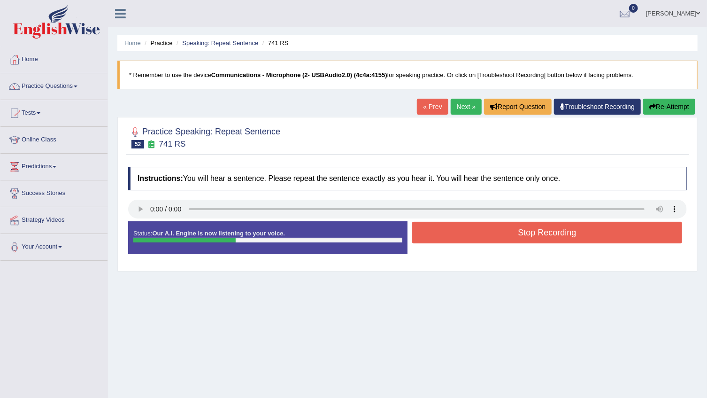
click at [516, 230] on button "Stop Recording" at bounding box center [547, 233] width 270 height 22
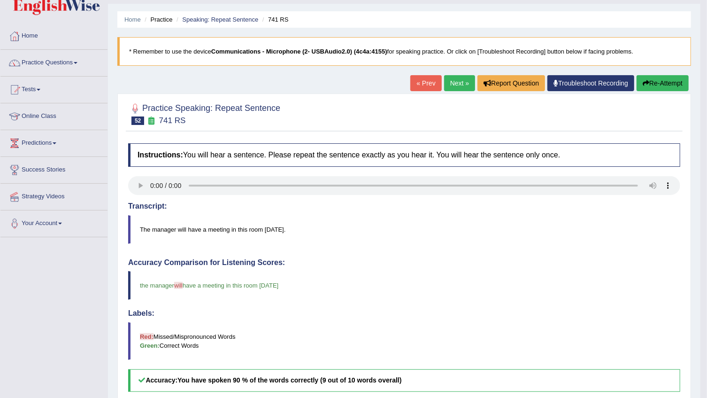
scroll to position [23, 0]
click at [447, 84] on link "Next »" at bounding box center [459, 83] width 31 height 16
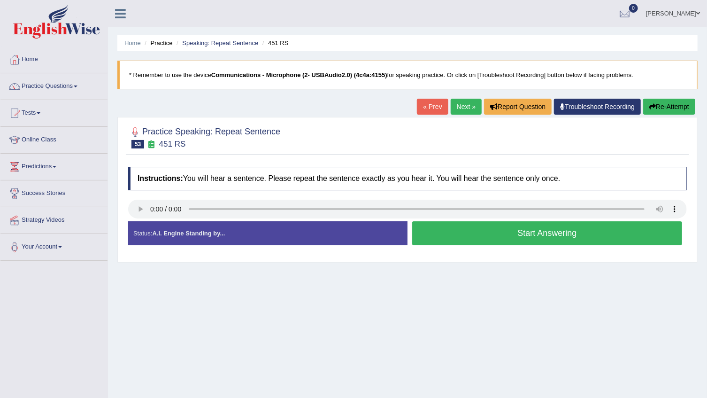
click at [615, 230] on button "Start Answering" at bounding box center [547, 233] width 270 height 24
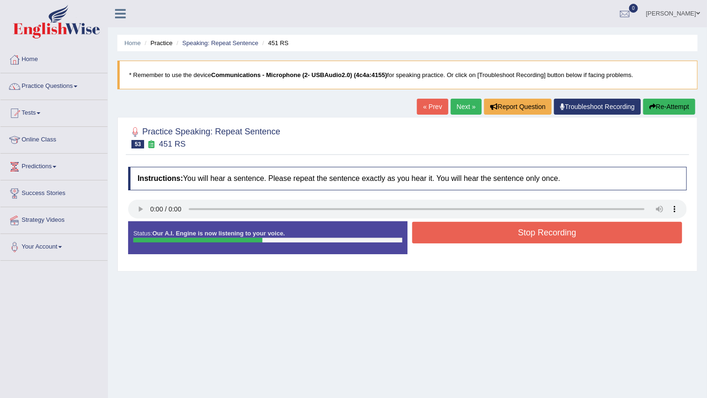
click at [615, 230] on button "Stop Recording" at bounding box center [547, 233] width 270 height 22
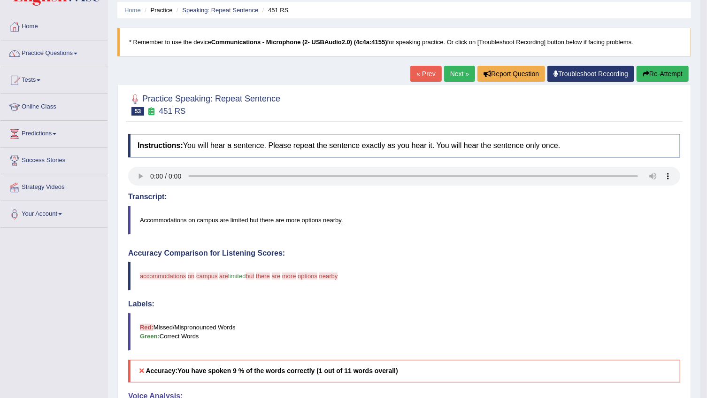
scroll to position [23, 0]
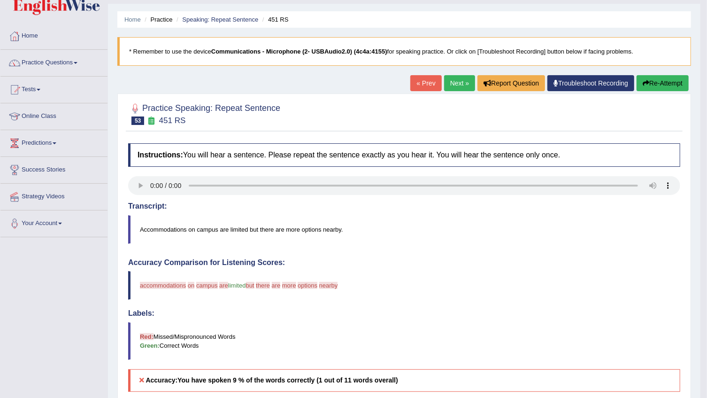
click at [656, 84] on button "Re-Attempt" at bounding box center [663, 83] width 52 height 16
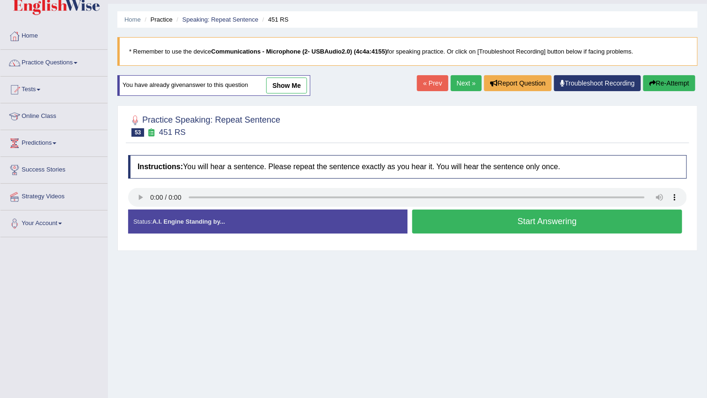
click at [549, 222] on button "Start Answering" at bounding box center [547, 221] width 270 height 24
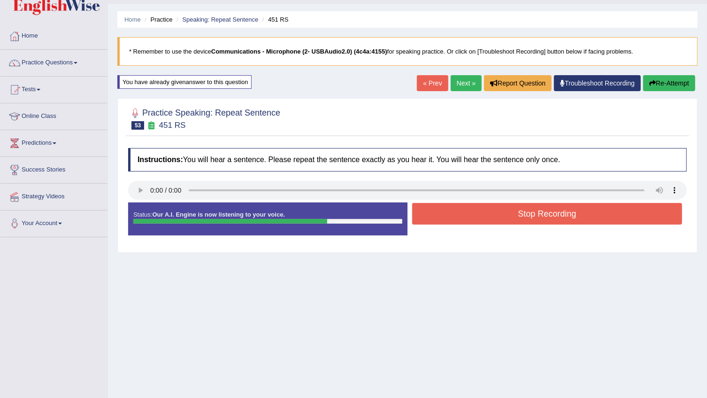
click at [551, 213] on button "Stop Recording" at bounding box center [547, 214] width 270 height 22
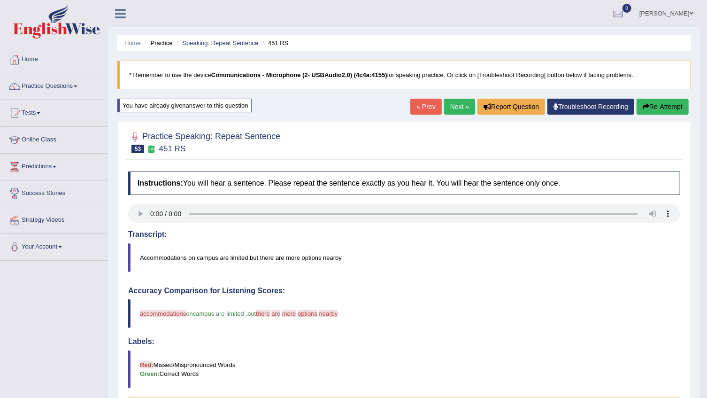
click at [469, 108] on link "Next »" at bounding box center [459, 107] width 31 height 16
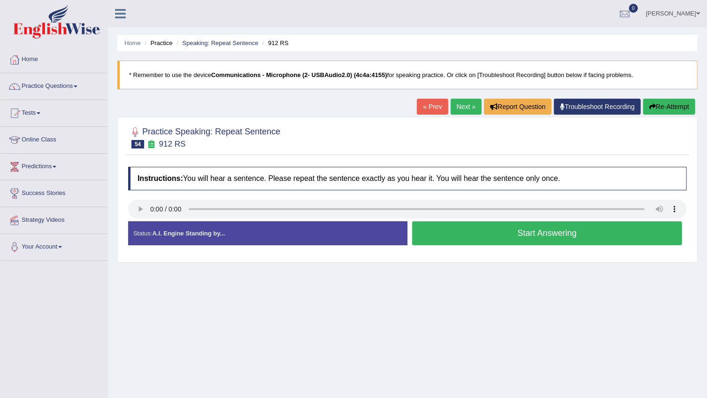
click at [577, 236] on button "Start Answering" at bounding box center [547, 233] width 270 height 24
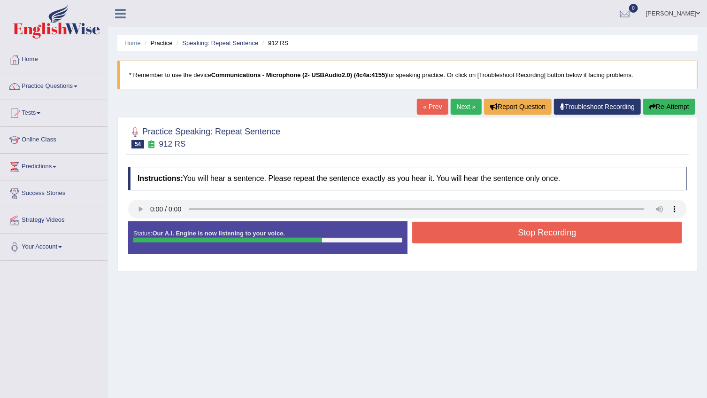
click at [577, 236] on button "Stop Recording" at bounding box center [547, 233] width 270 height 22
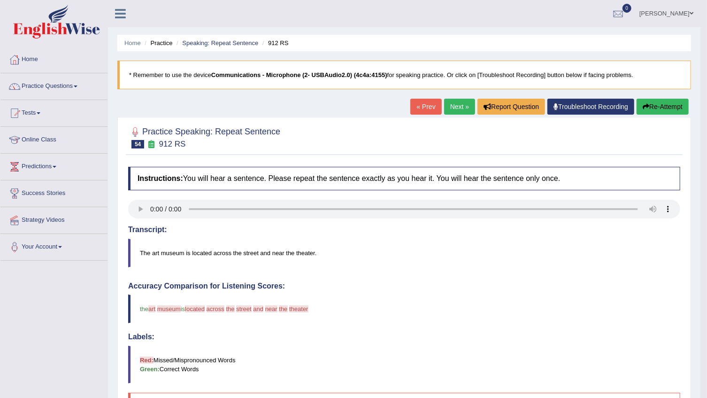
click at [665, 108] on button "Re-Attempt" at bounding box center [663, 107] width 52 height 16
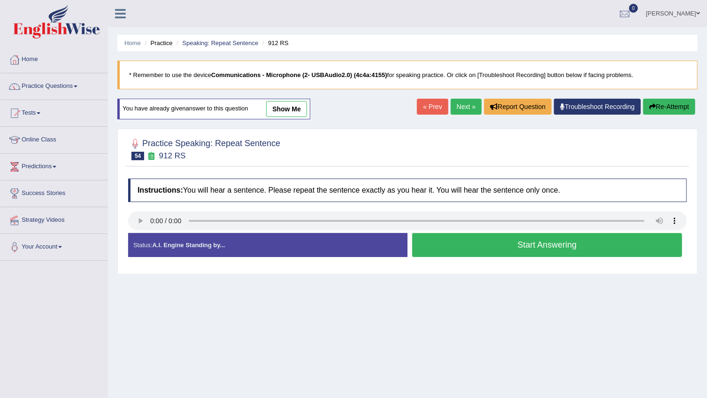
click at [577, 249] on button "Start Answering" at bounding box center [547, 245] width 270 height 24
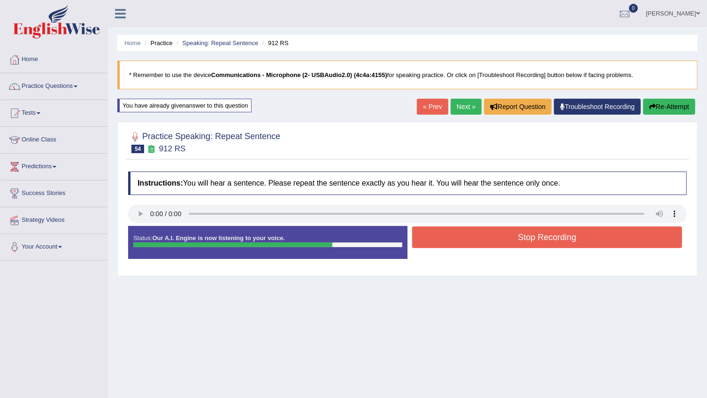
click at [576, 241] on button "Stop Recording" at bounding box center [547, 237] width 270 height 22
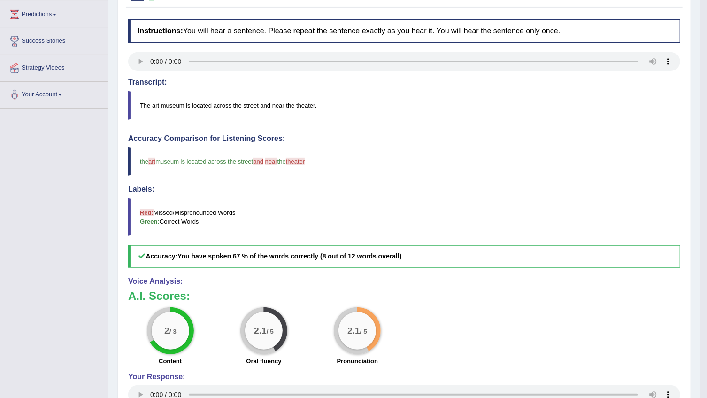
scroll to position [28, 0]
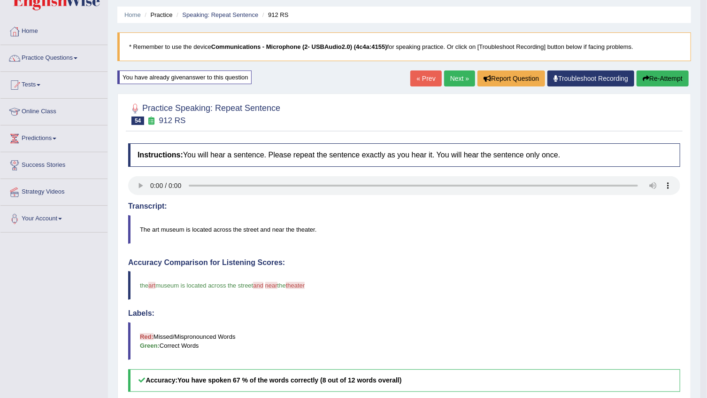
click at [464, 79] on link "Next »" at bounding box center [459, 78] width 31 height 16
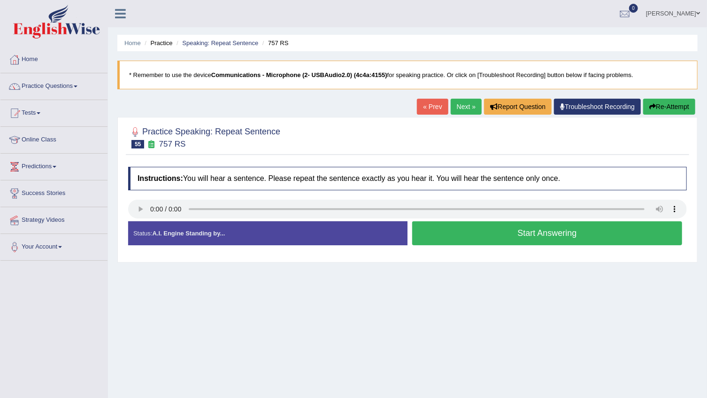
click at [543, 230] on button "Start Answering" at bounding box center [547, 233] width 270 height 24
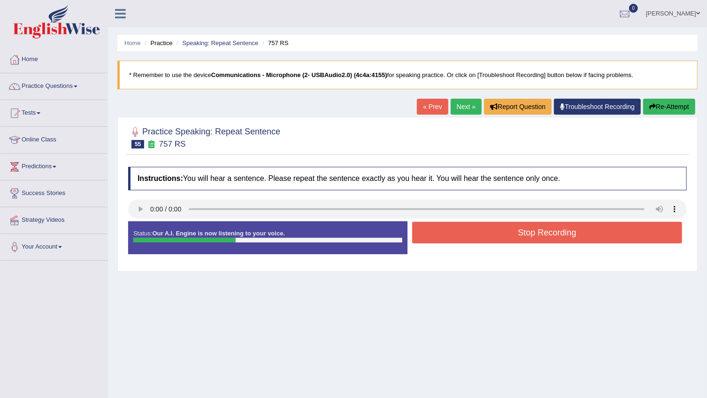
click at [543, 230] on button "Stop Recording" at bounding box center [547, 233] width 270 height 22
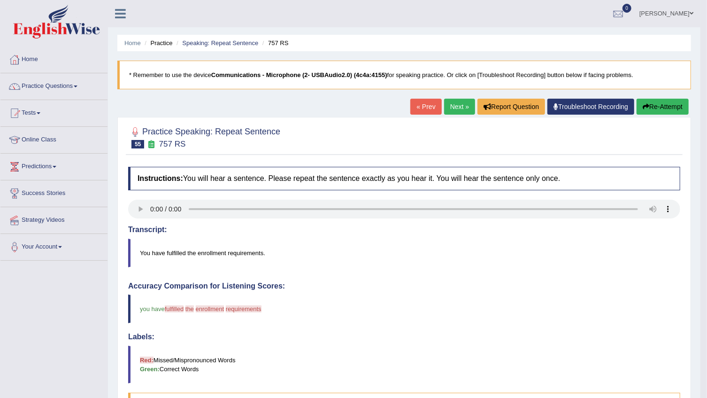
click at [457, 106] on link "Next »" at bounding box center [459, 107] width 31 height 16
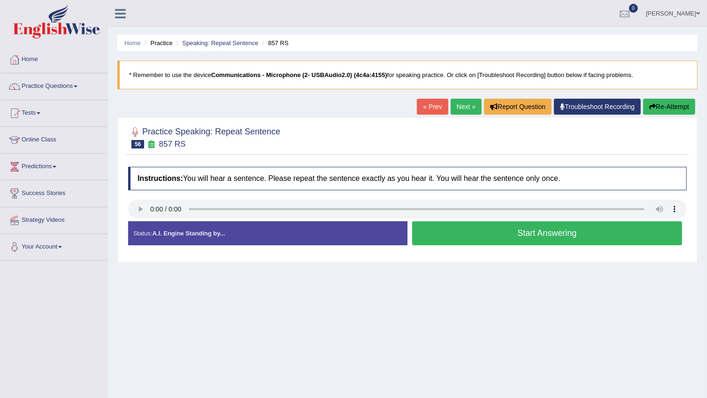
click at [539, 232] on button "Start Answering" at bounding box center [547, 233] width 270 height 24
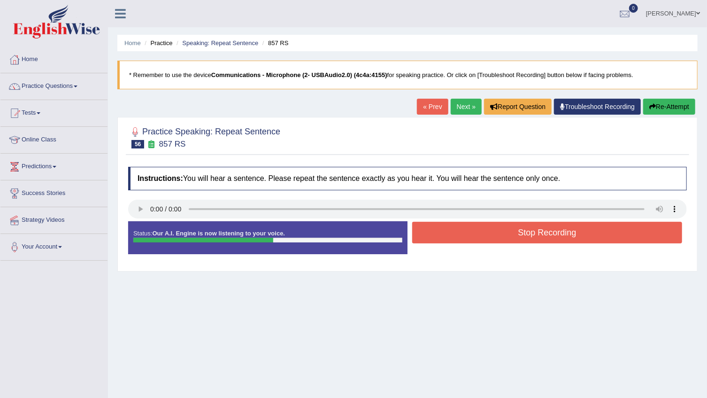
click at [529, 236] on button "Stop Recording" at bounding box center [547, 233] width 270 height 22
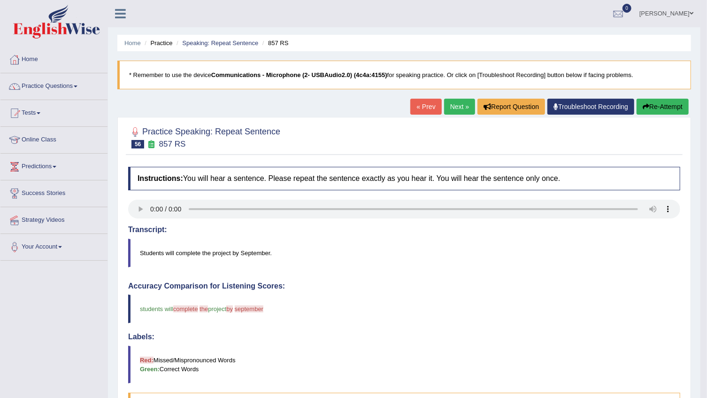
click at [676, 108] on button "Re-Attempt" at bounding box center [663, 107] width 52 height 16
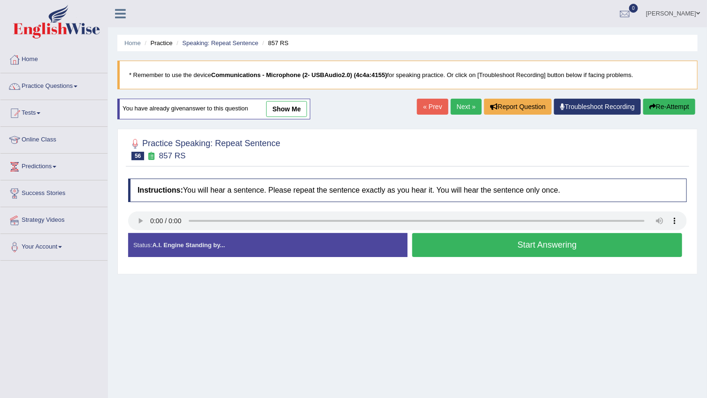
click at [553, 244] on button "Start Answering" at bounding box center [547, 245] width 270 height 24
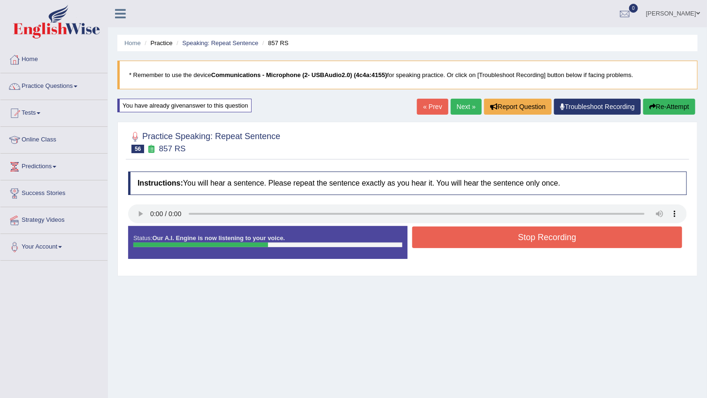
click at [553, 239] on button "Stop Recording" at bounding box center [547, 237] width 270 height 22
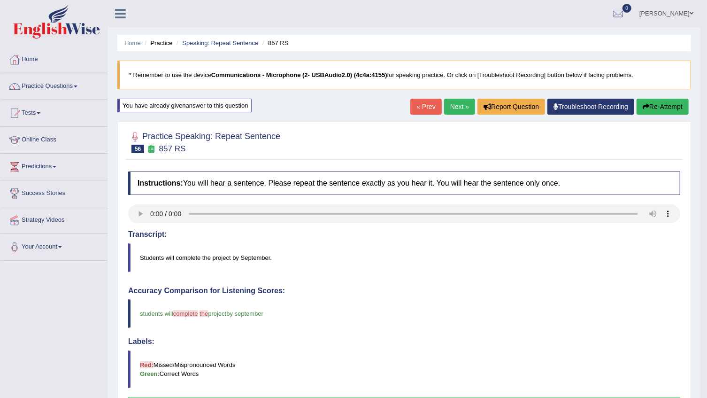
click at [454, 108] on link "Next »" at bounding box center [459, 107] width 31 height 16
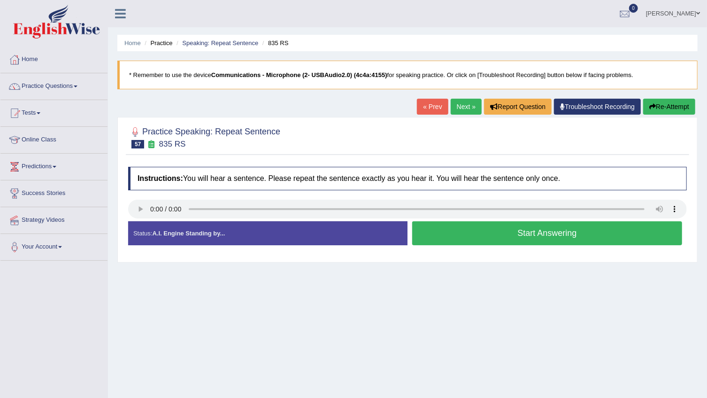
click at [600, 231] on button "Start Answering" at bounding box center [547, 233] width 270 height 24
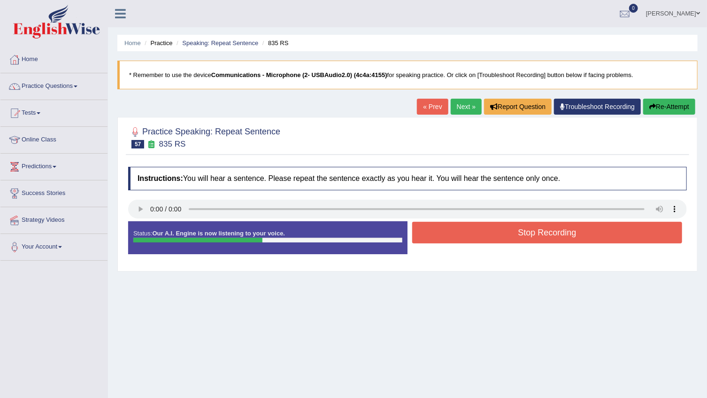
click at [599, 232] on button "Stop Recording" at bounding box center [547, 233] width 270 height 22
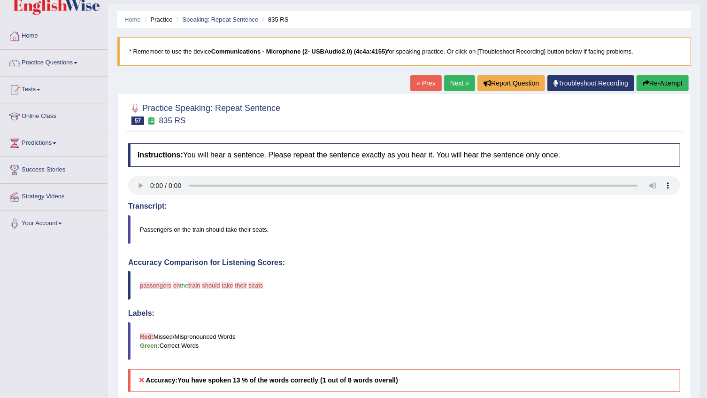
scroll to position [23, 0]
click at [667, 84] on button "Re-Attempt" at bounding box center [663, 83] width 52 height 16
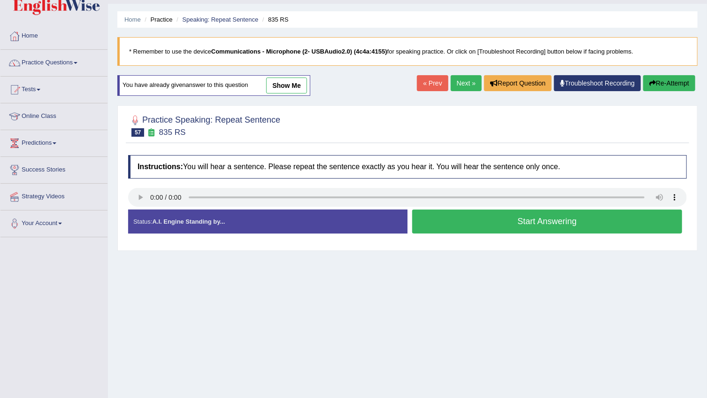
click at [597, 217] on button "Start Answering" at bounding box center [547, 221] width 270 height 24
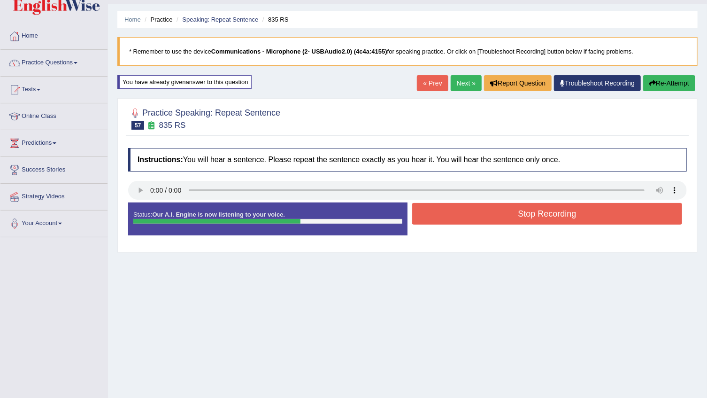
click at [591, 220] on button "Stop Recording" at bounding box center [547, 214] width 270 height 22
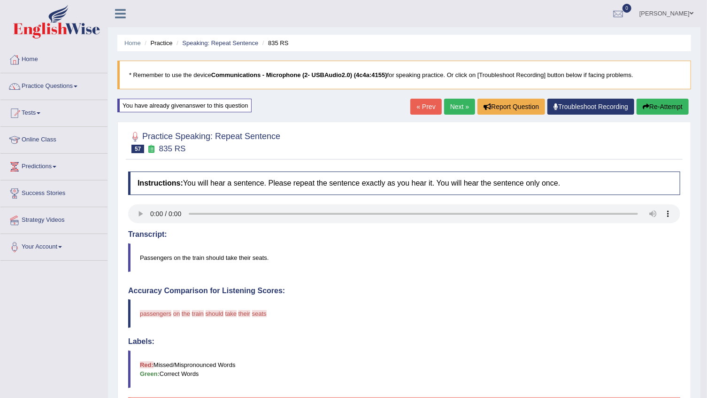
click at [463, 106] on link "Next »" at bounding box center [459, 107] width 31 height 16
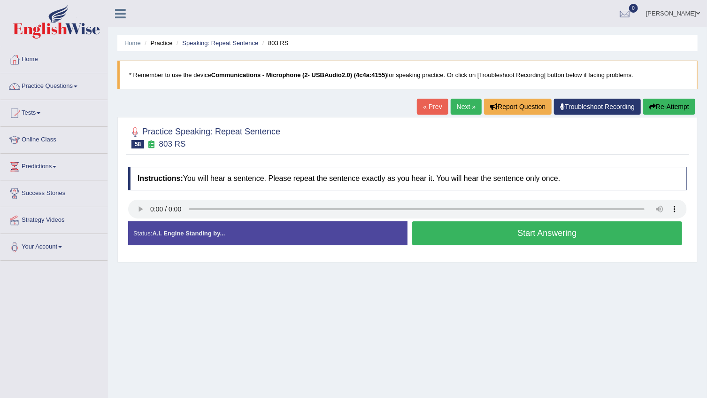
click at [488, 234] on button "Start Answering" at bounding box center [547, 233] width 270 height 24
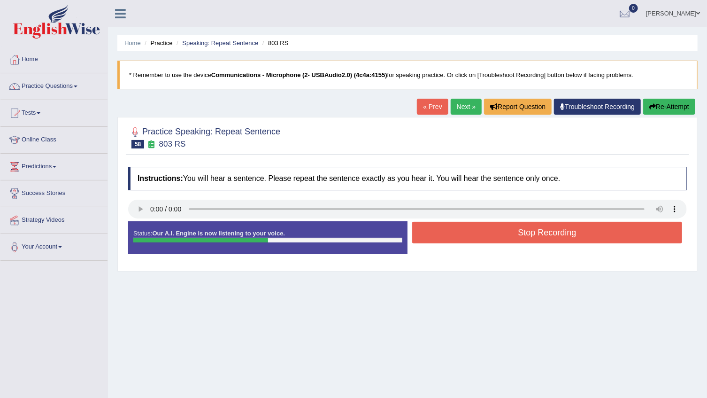
click at [528, 234] on button "Stop Recording" at bounding box center [547, 233] width 270 height 22
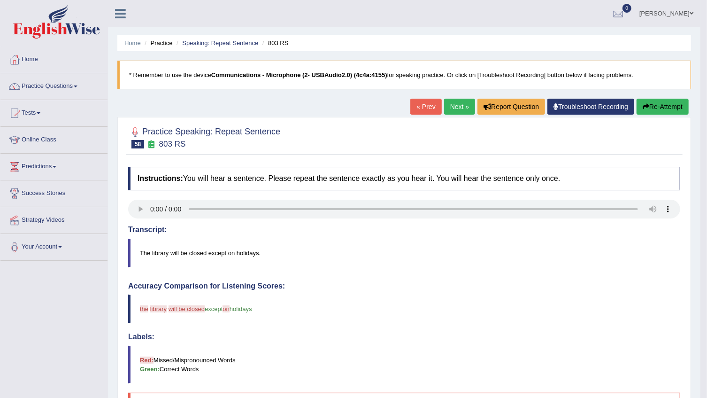
click at [462, 101] on link "Next »" at bounding box center [459, 107] width 31 height 16
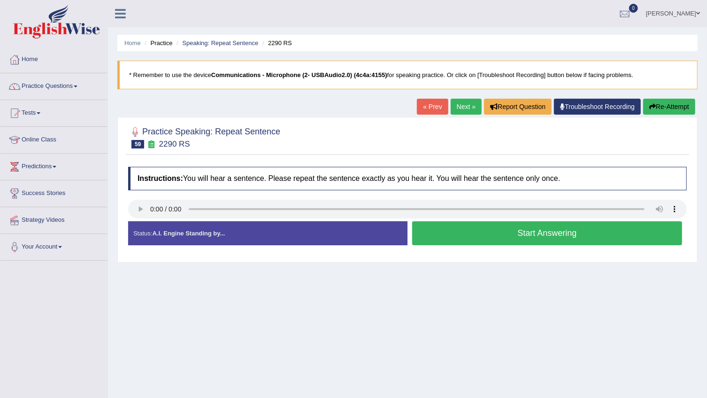
click at [575, 235] on button "Start Answering" at bounding box center [547, 233] width 270 height 24
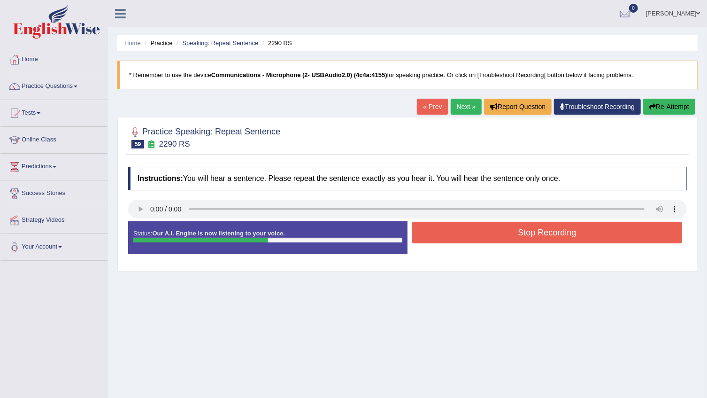
click at [659, 103] on button "Re-Attempt" at bounding box center [669, 107] width 52 height 16
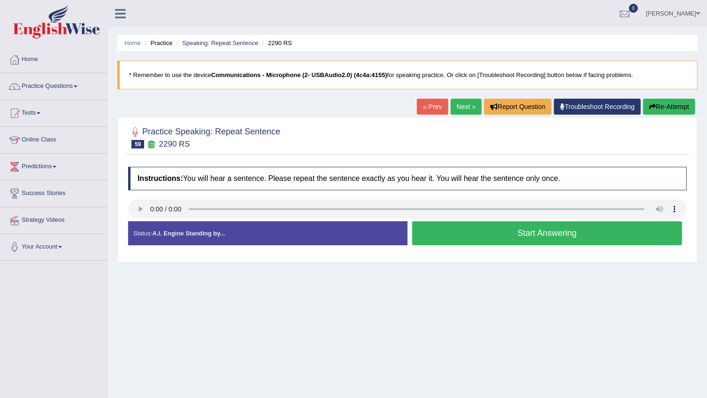
click at [568, 231] on button "Start Answering" at bounding box center [547, 233] width 270 height 24
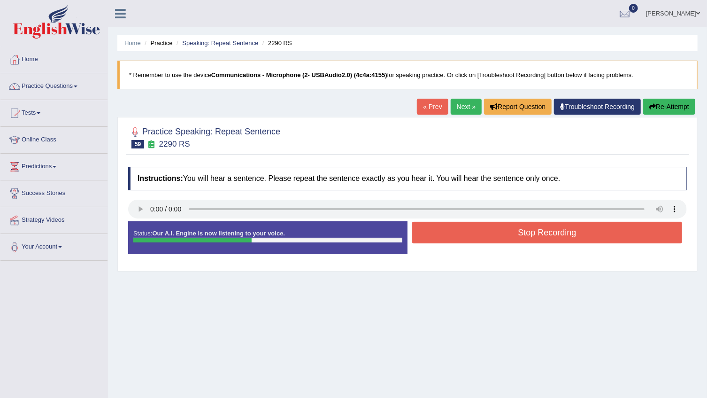
click at [553, 231] on button "Stop Recording" at bounding box center [547, 233] width 270 height 22
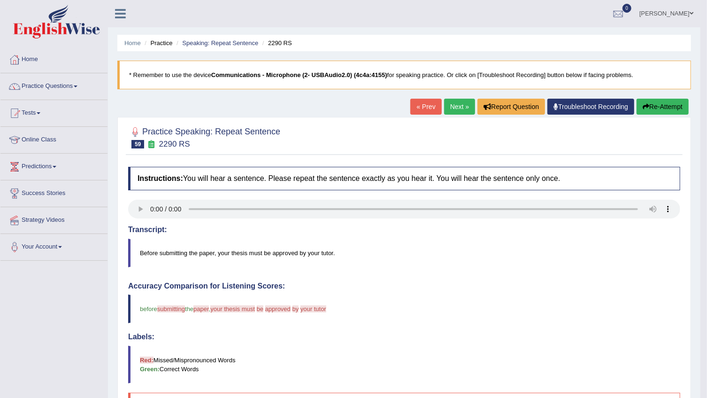
click at [682, 105] on button "Re-Attempt" at bounding box center [663, 107] width 52 height 16
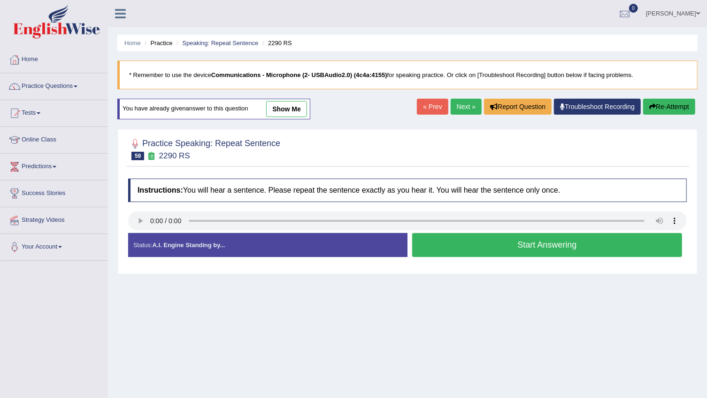
click at [559, 250] on button "Start Answering" at bounding box center [547, 245] width 270 height 24
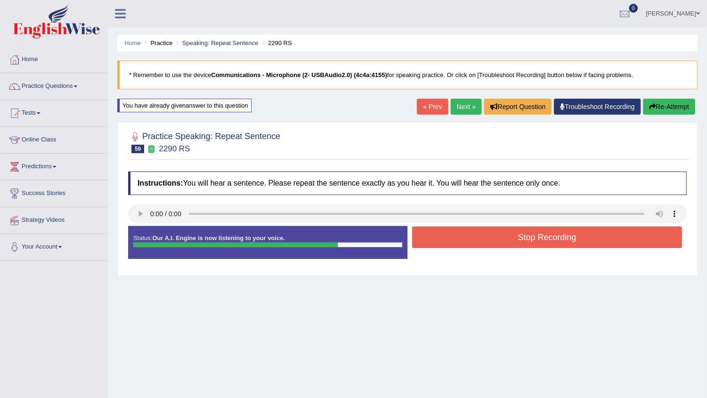
click at [473, 237] on button "Stop Recording" at bounding box center [547, 237] width 270 height 22
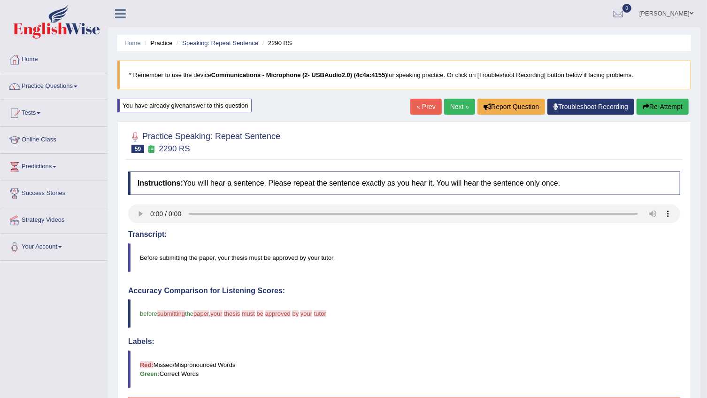
click at [459, 103] on link "Next »" at bounding box center [459, 107] width 31 height 16
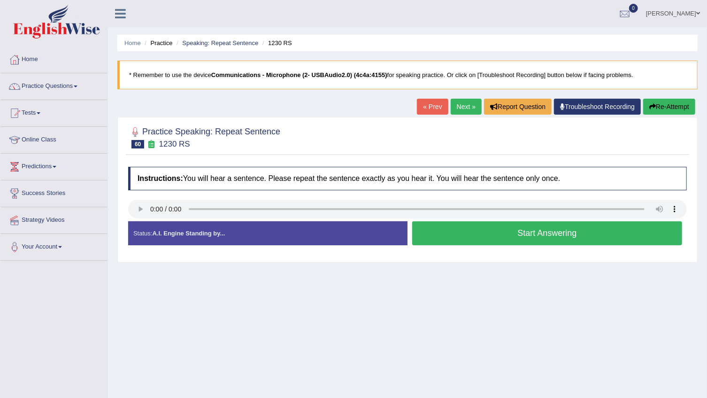
click at [658, 109] on button "Re-Attempt" at bounding box center [669, 107] width 52 height 16
click at [613, 230] on button "Start Answering" at bounding box center [547, 233] width 270 height 24
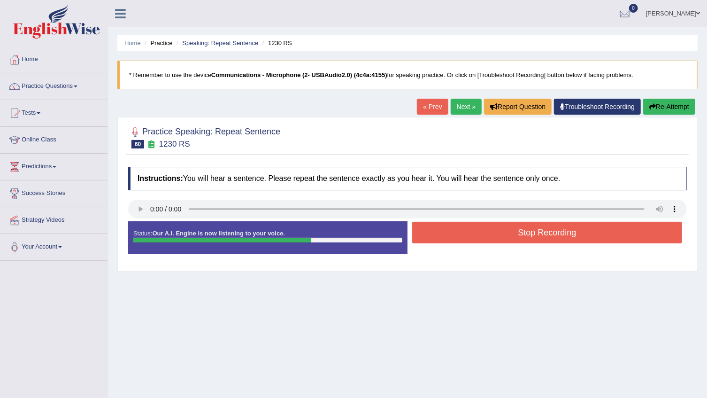
click at [581, 232] on button "Stop Recording" at bounding box center [547, 233] width 270 height 22
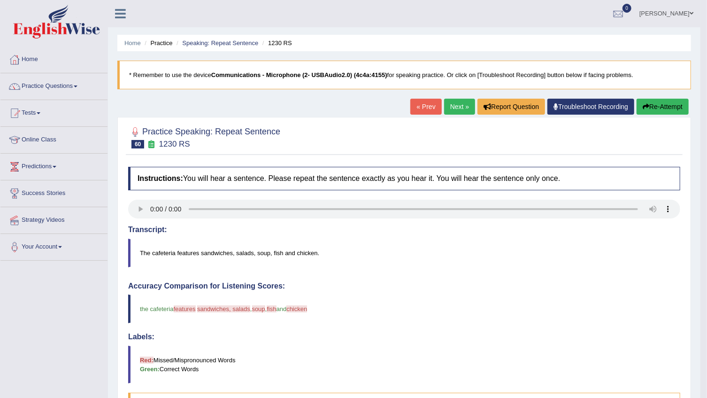
click at [467, 105] on link "Next »" at bounding box center [459, 107] width 31 height 16
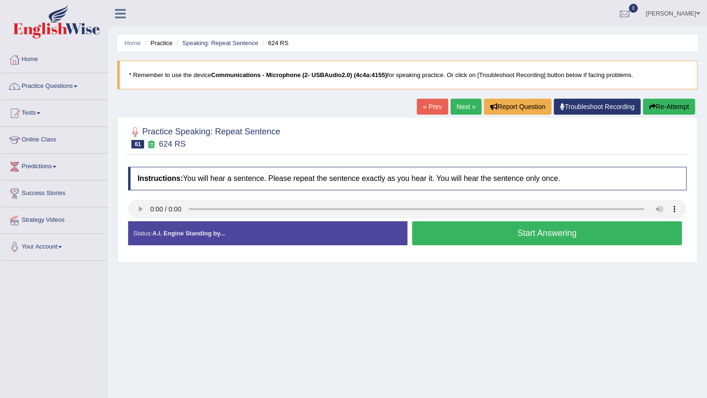
click at [528, 232] on button "Start Answering" at bounding box center [547, 233] width 270 height 24
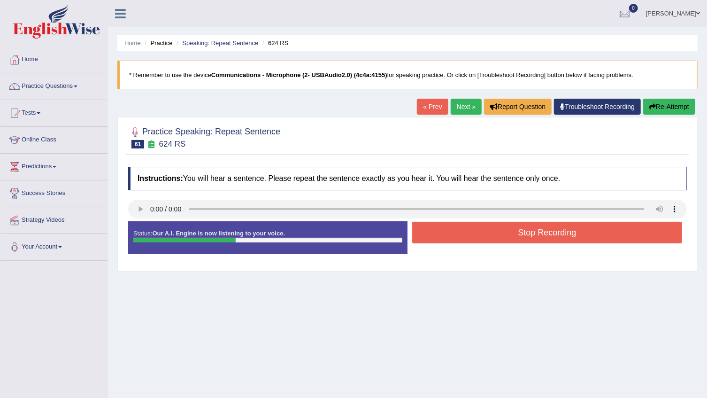
click at [528, 232] on button "Stop Recording" at bounding box center [547, 233] width 270 height 22
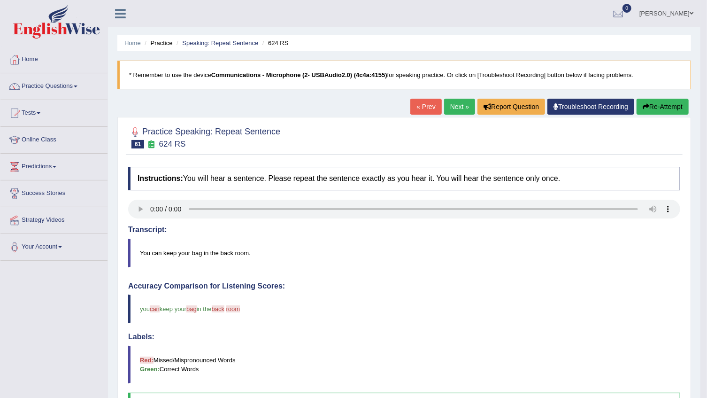
click at [460, 105] on link "Next »" at bounding box center [459, 107] width 31 height 16
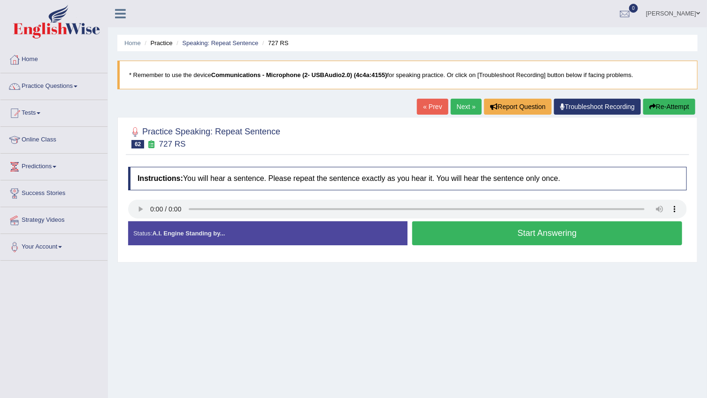
click at [573, 224] on button "Start Answering" at bounding box center [547, 233] width 270 height 24
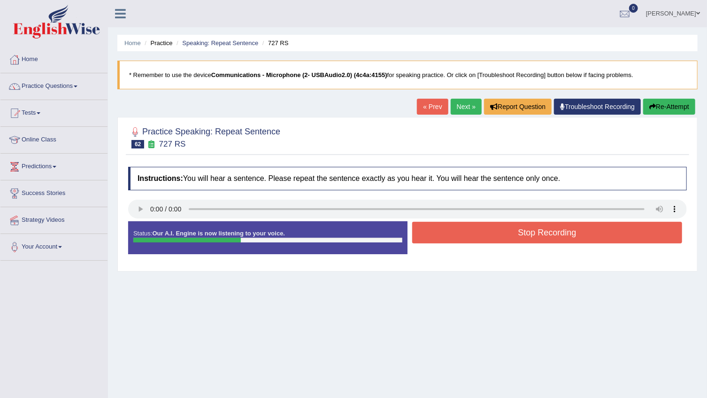
click at [573, 224] on button "Stop Recording" at bounding box center [547, 233] width 270 height 22
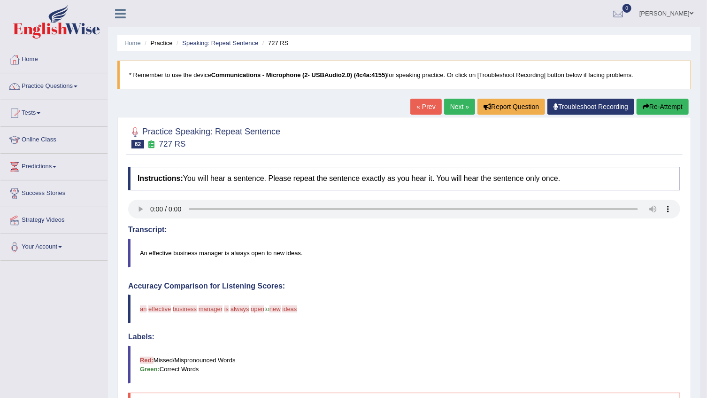
click at [662, 106] on button "Re-Attempt" at bounding box center [663, 107] width 52 height 16
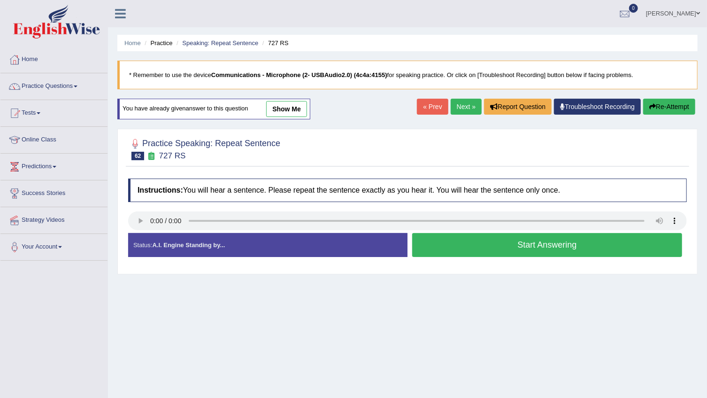
click at [514, 239] on button "Start Answering" at bounding box center [547, 245] width 270 height 24
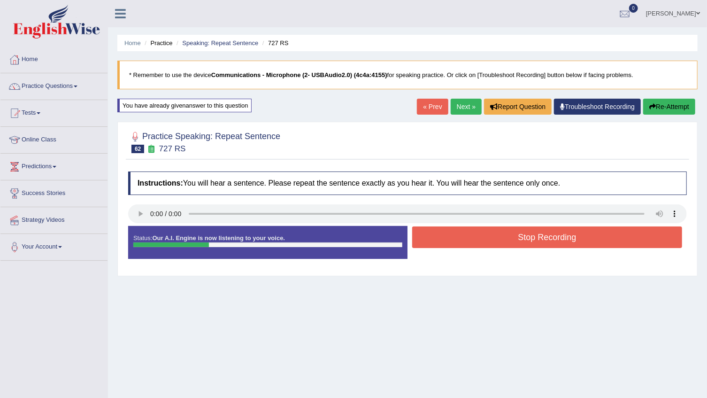
click at [684, 102] on button "Re-Attempt" at bounding box center [669, 107] width 52 height 16
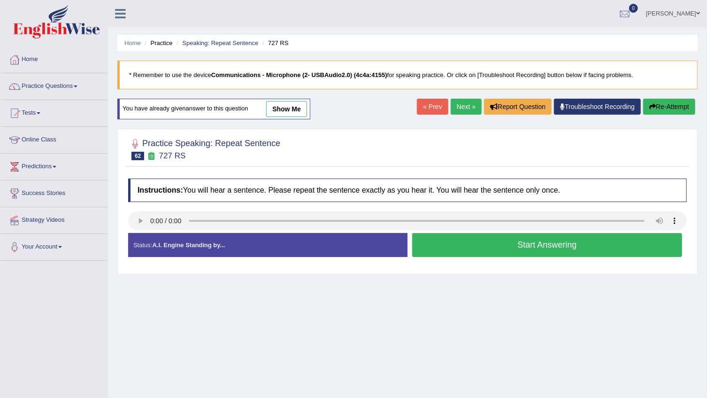
click at [553, 248] on button "Start Answering" at bounding box center [547, 245] width 270 height 24
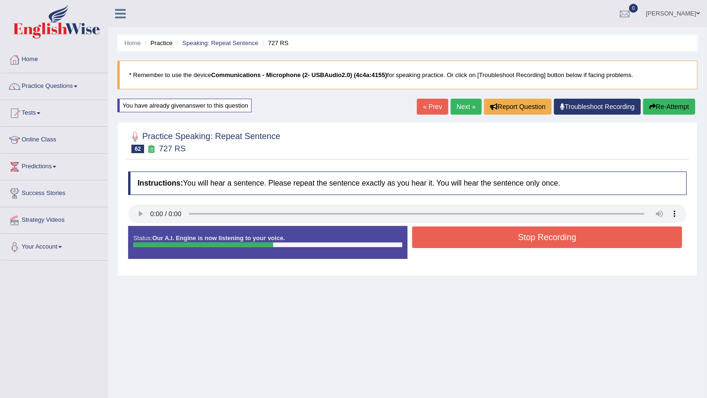
click at [578, 230] on button "Stop Recording" at bounding box center [547, 237] width 270 height 22
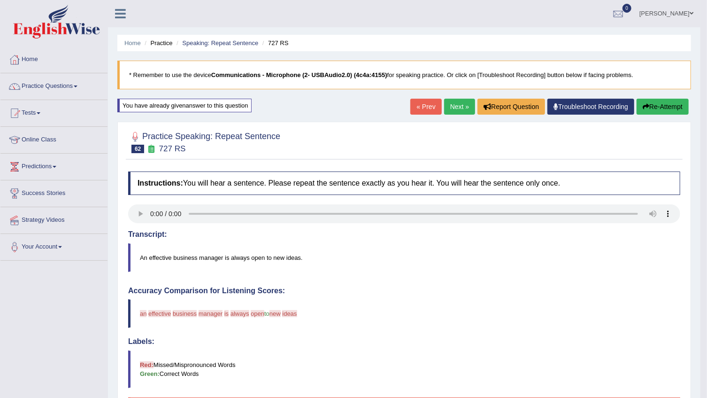
click at [673, 109] on button "Re-Attempt" at bounding box center [663, 107] width 52 height 16
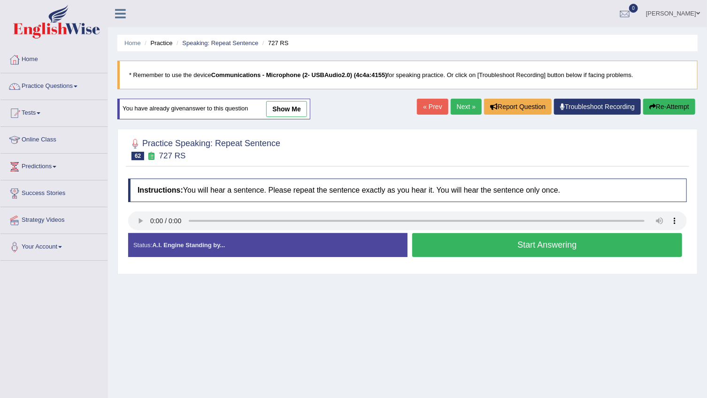
click at [559, 244] on button "Start Answering" at bounding box center [547, 245] width 270 height 24
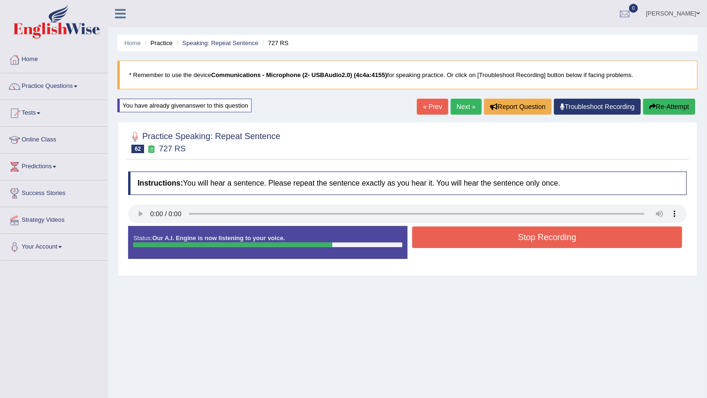
click at [559, 244] on button "Stop Recording" at bounding box center [547, 237] width 270 height 22
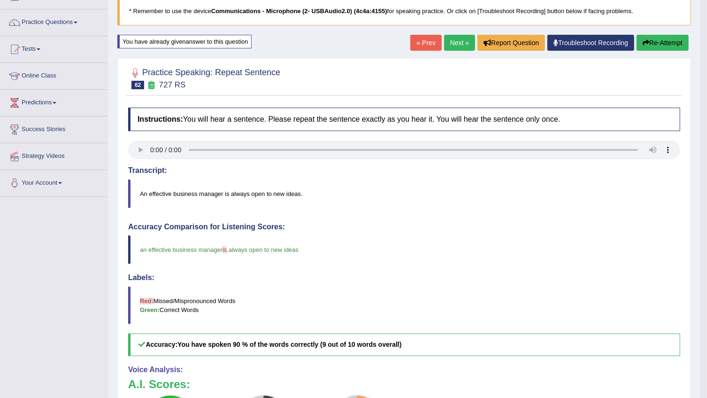
scroll to position [28, 0]
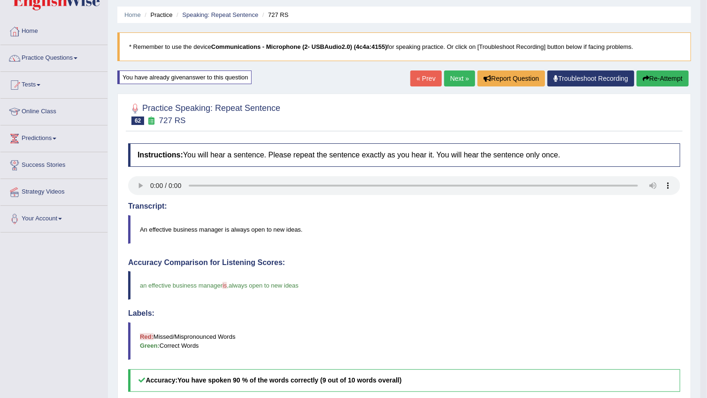
click at [460, 79] on link "Next »" at bounding box center [459, 78] width 31 height 16
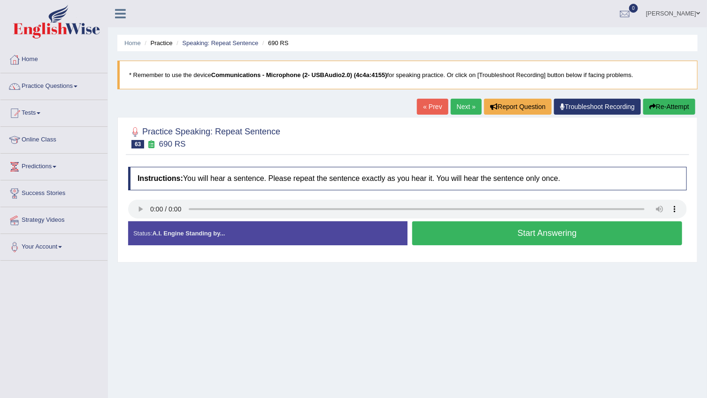
click at [540, 234] on button "Start Answering" at bounding box center [547, 233] width 270 height 24
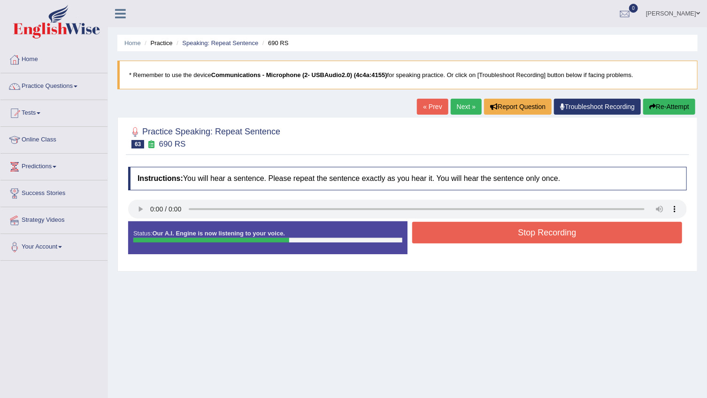
click at [540, 234] on button "Stop Recording" at bounding box center [547, 233] width 270 height 22
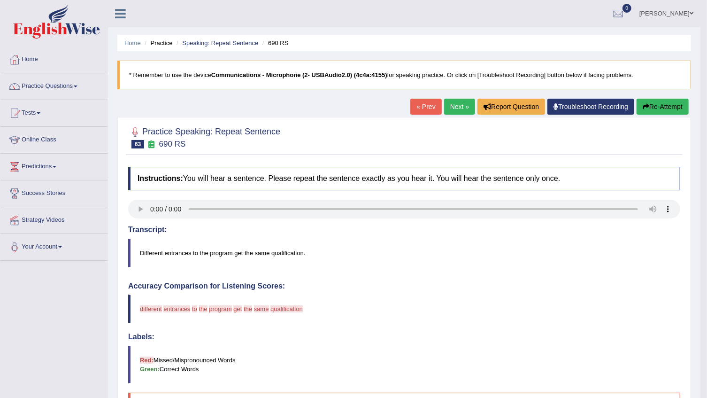
click at [658, 109] on button "Re-Attempt" at bounding box center [663, 107] width 52 height 16
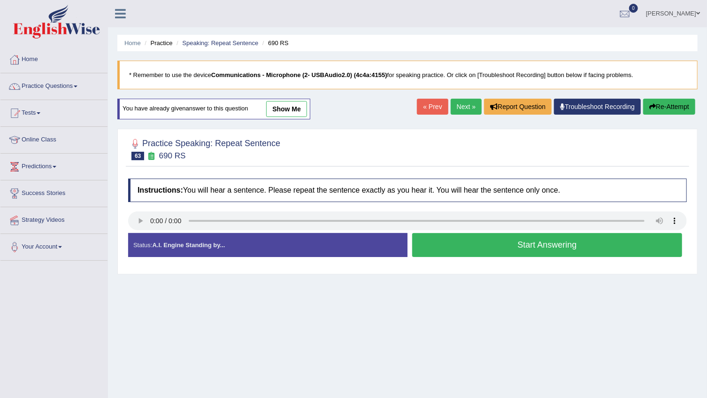
click at [540, 243] on button "Start Answering" at bounding box center [547, 245] width 270 height 24
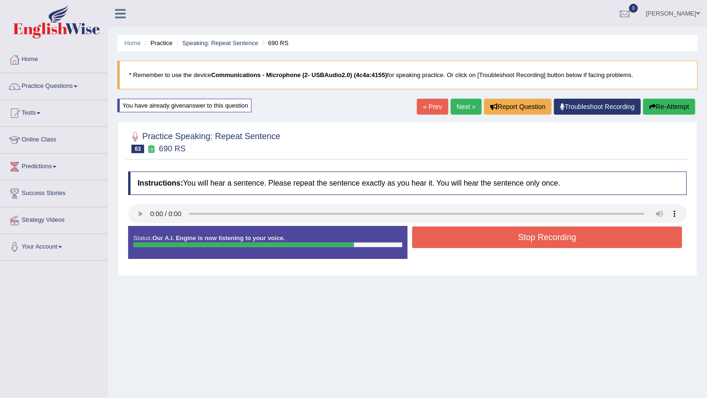
click at [535, 239] on button "Stop Recording" at bounding box center [547, 237] width 270 height 22
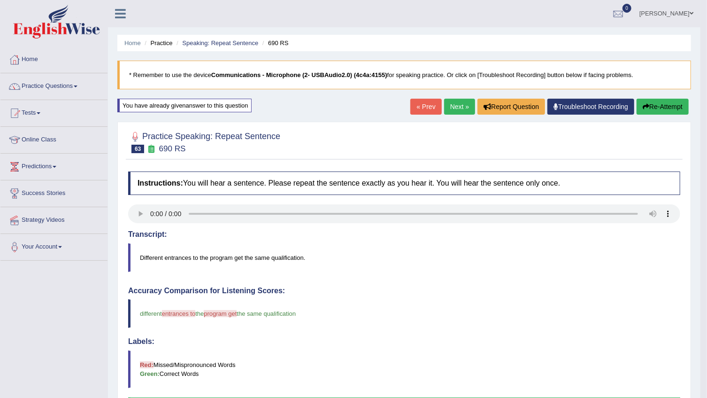
click at [466, 108] on link "Next »" at bounding box center [459, 107] width 31 height 16
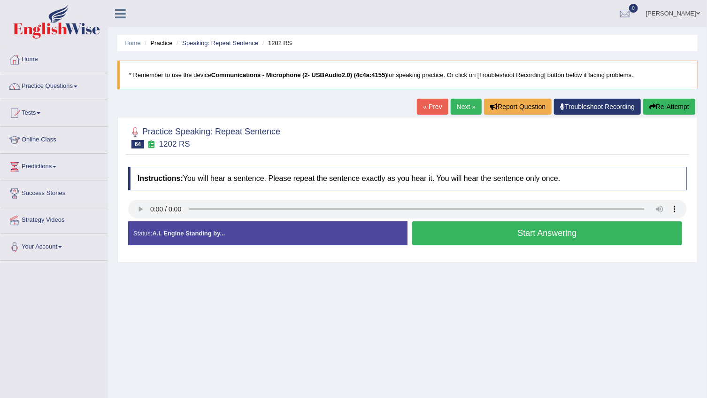
click at [601, 235] on button "Start Answering" at bounding box center [547, 233] width 270 height 24
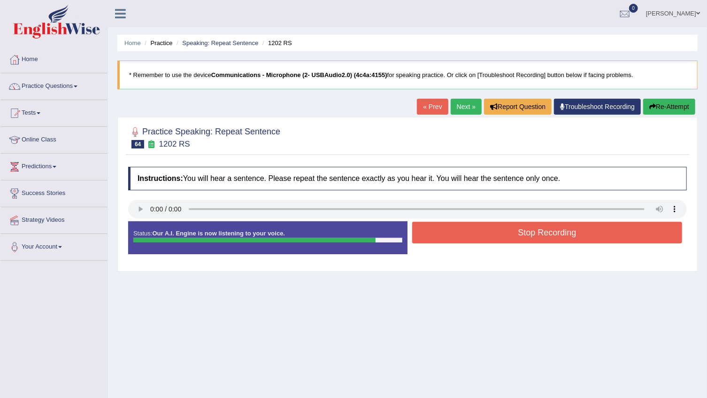
click at [672, 107] on button "Re-Attempt" at bounding box center [669, 107] width 52 height 16
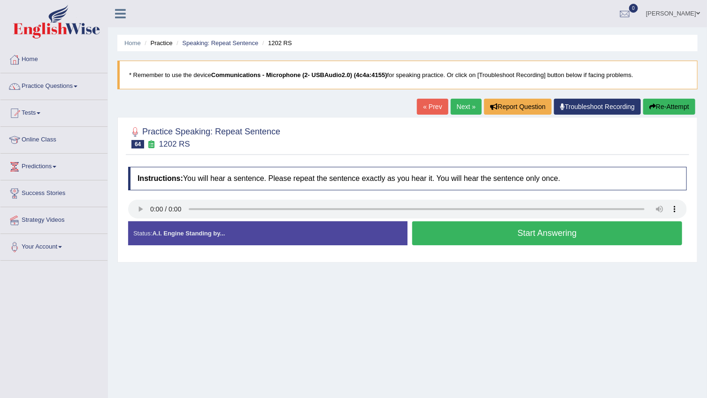
click at [538, 233] on button "Start Answering" at bounding box center [547, 233] width 270 height 24
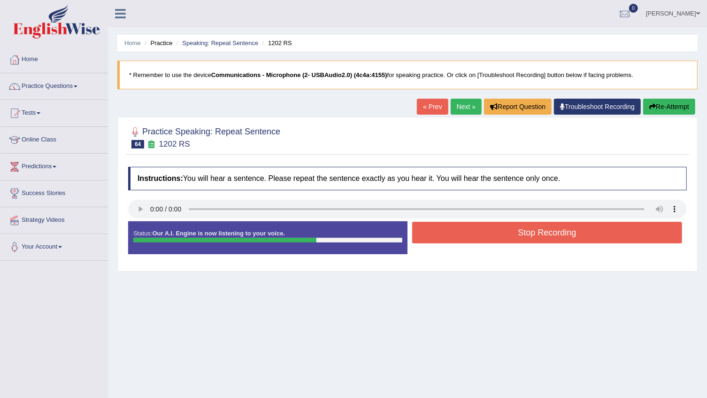
click at [546, 232] on button "Stop Recording" at bounding box center [547, 233] width 270 height 22
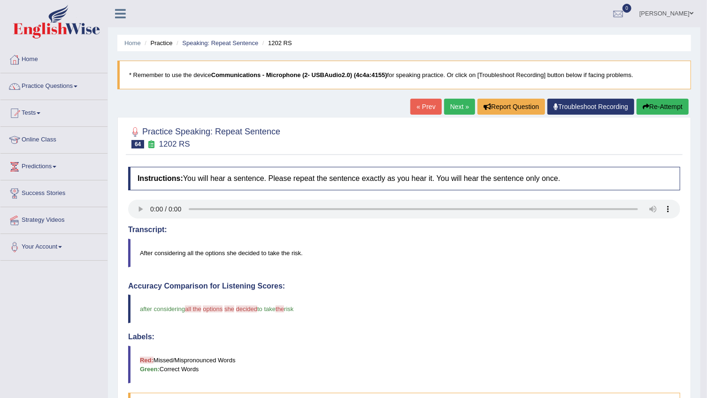
click at [467, 109] on link "Next »" at bounding box center [459, 107] width 31 height 16
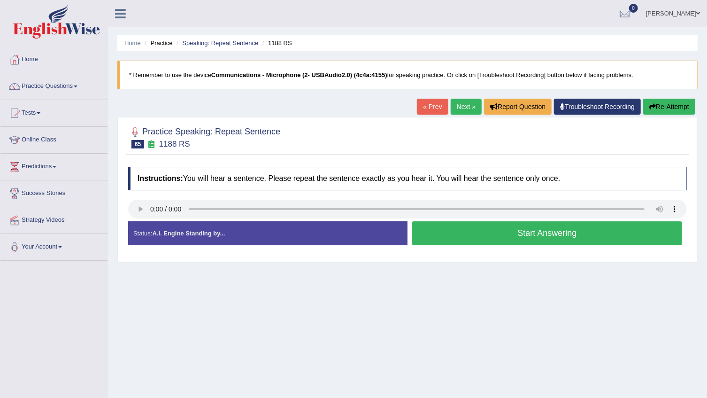
click at [535, 227] on button "Start Answering" at bounding box center [547, 233] width 270 height 24
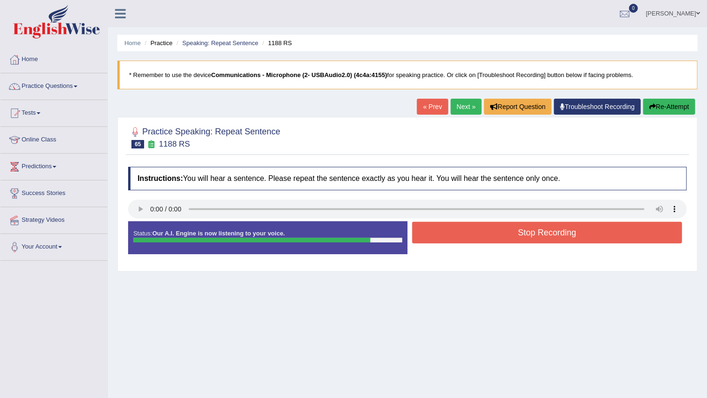
click at [538, 234] on button "Stop Recording" at bounding box center [547, 233] width 270 height 22
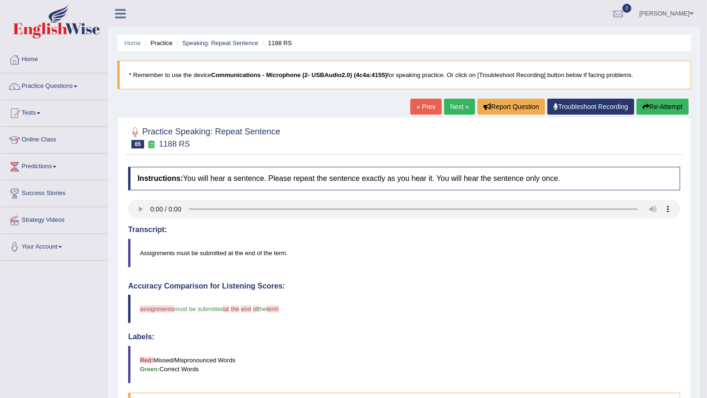
click at [660, 111] on button "Re-Attempt" at bounding box center [663, 107] width 52 height 16
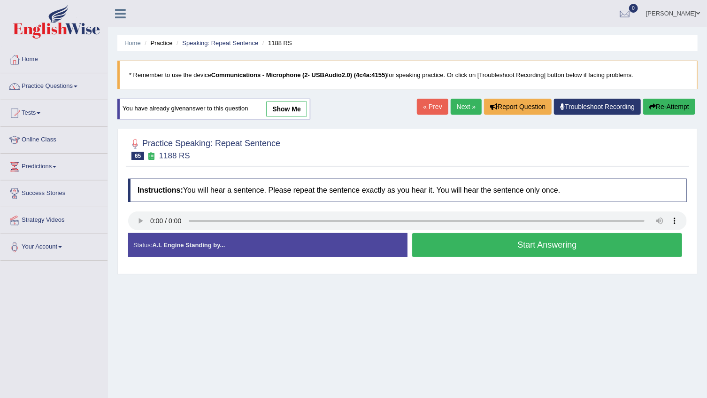
click at [546, 246] on button "Start Answering" at bounding box center [547, 245] width 270 height 24
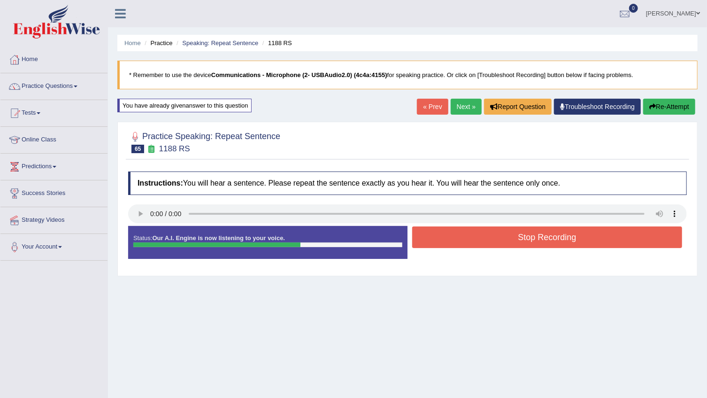
click at [546, 240] on button "Stop Recording" at bounding box center [547, 237] width 270 height 22
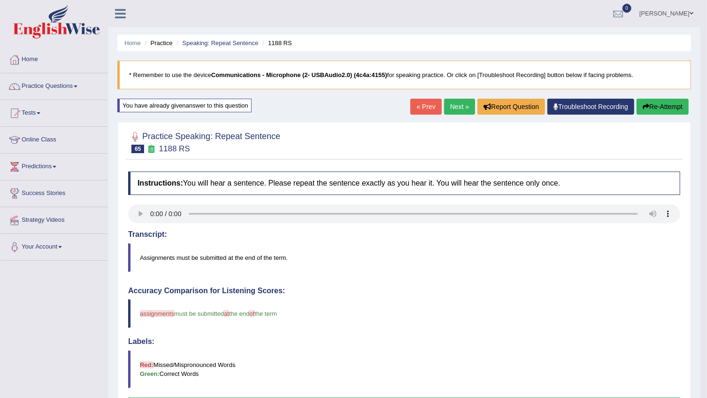
click at [462, 103] on link "Next »" at bounding box center [459, 107] width 31 height 16
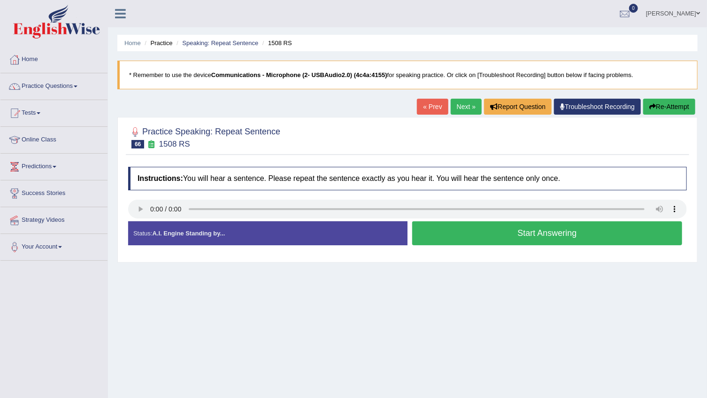
click at [515, 231] on button "Start Answering" at bounding box center [547, 233] width 270 height 24
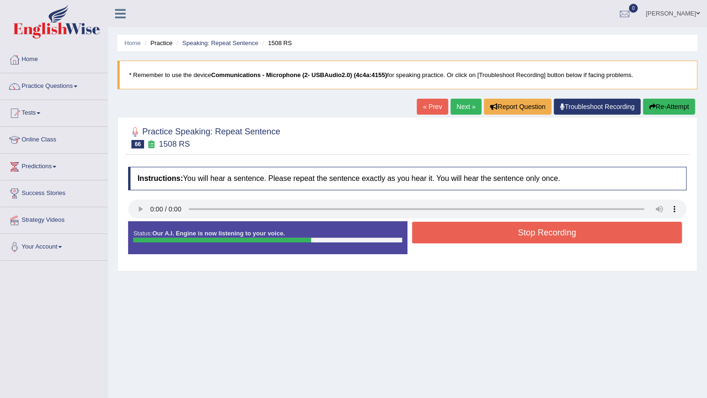
click at [522, 235] on button "Stop Recording" at bounding box center [547, 233] width 270 height 22
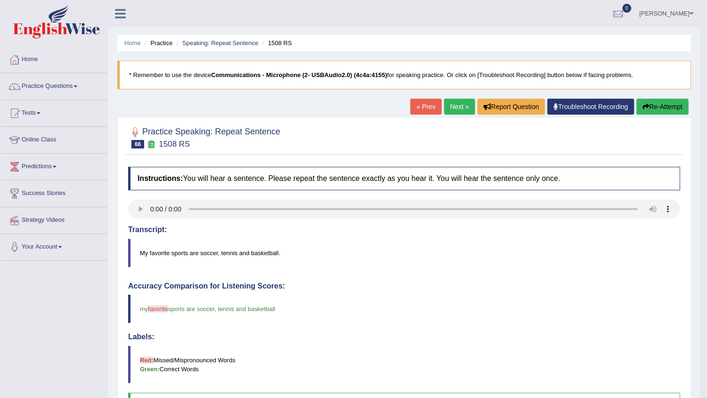
click at [465, 102] on link "Next »" at bounding box center [459, 107] width 31 height 16
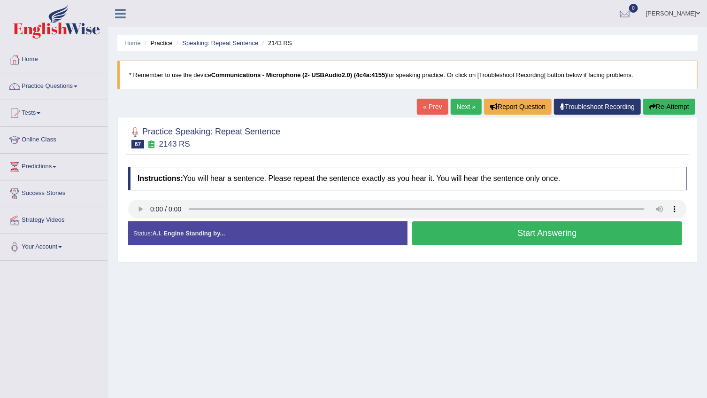
click at [537, 218] on div at bounding box center [407, 210] width 559 height 21
click at [537, 233] on button "Start Answering" at bounding box center [547, 233] width 270 height 24
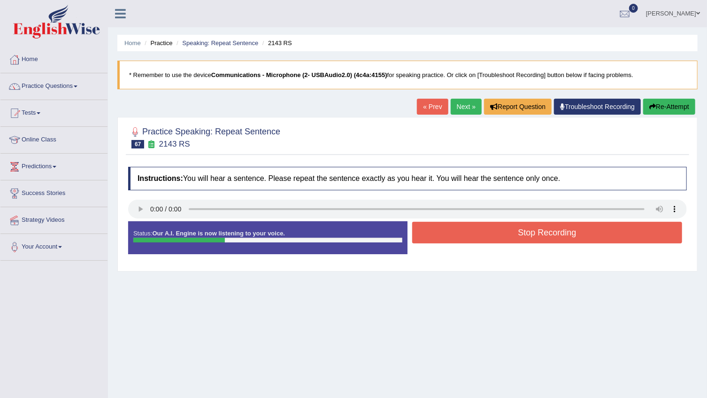
click at [537, 233] on button "Stop Recording" at bounding box center [547, 233] width 270 height 22
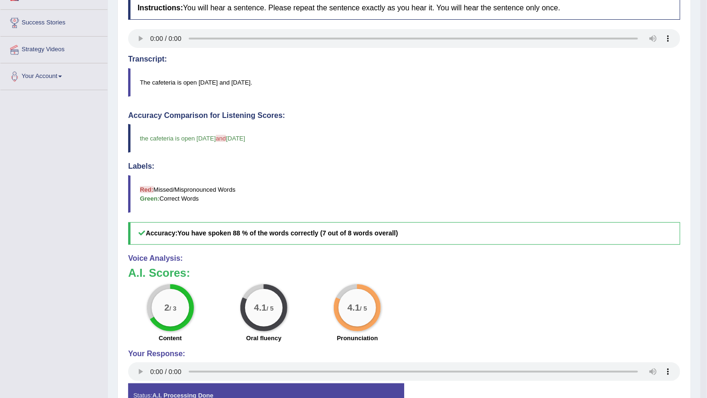
scroll to position [42, 0]
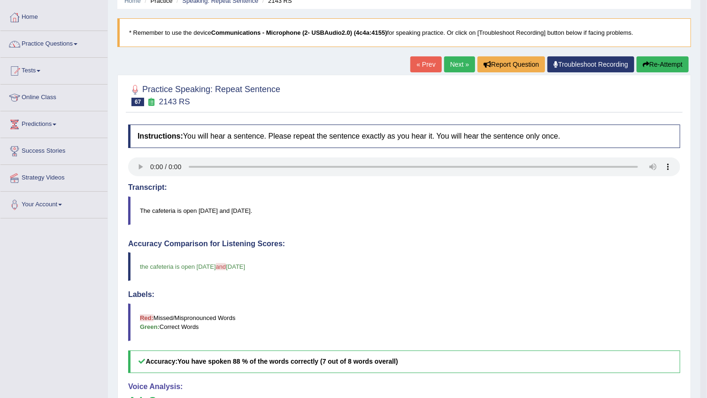
click at [678, 65] on button "Re-Attempt" at bounding box center [663, 64] width 52 height 16
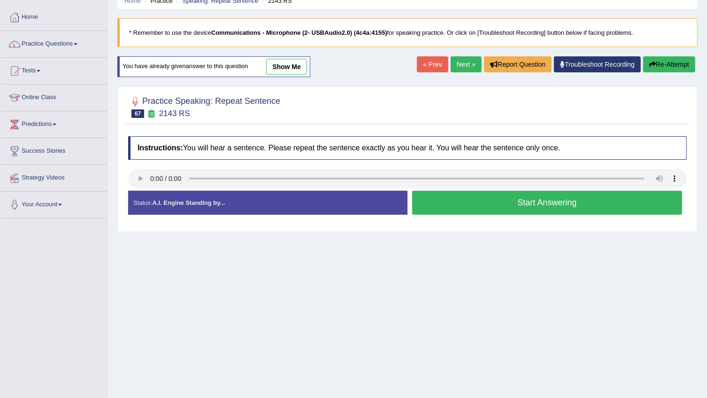
click at [610, 204] on button "Start Answering" at bounding box center [547, 203] width 270 height 24
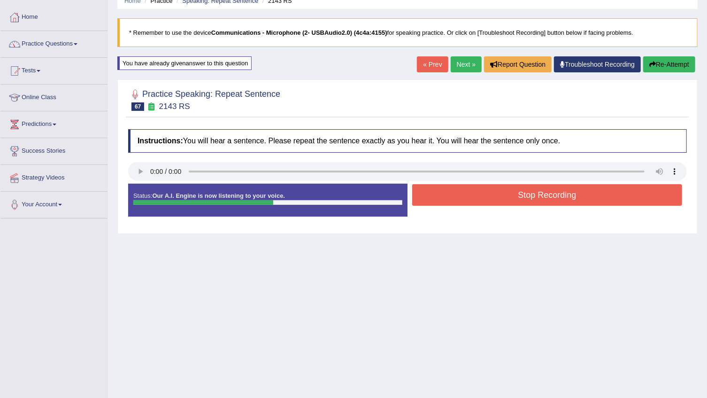
click at [610, 192] on button "Stop Recording" at bounding box center [547, 195] width 270 height 22
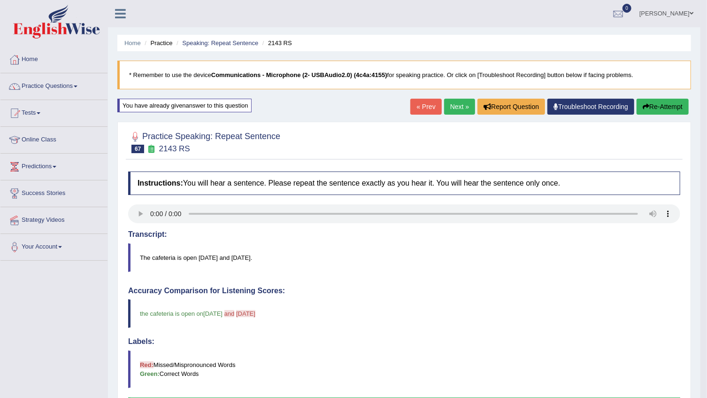
click at [458, 98] on div "Home Practice Speaking: Repeat Sentence 2143 RS * Remember to use the device Co…" at bounding box center [404, 308] width 592 height 616
click at [458, 103] on link "Next »" at bounding box center [459, 107] width 31 height 16
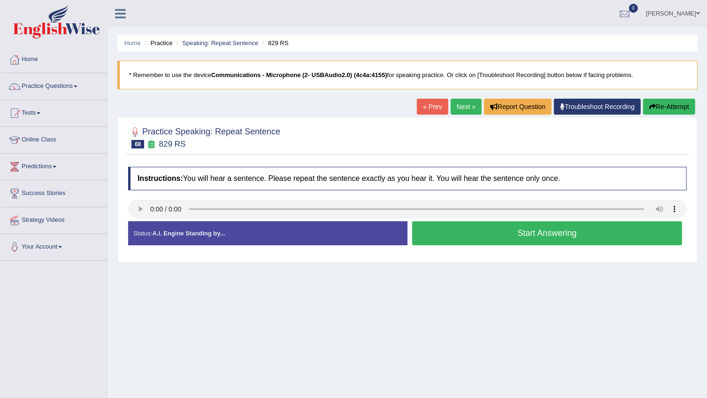
click at [576, 226] on button "Start Answering" at bounding box center [547, 233] width 270 height 24
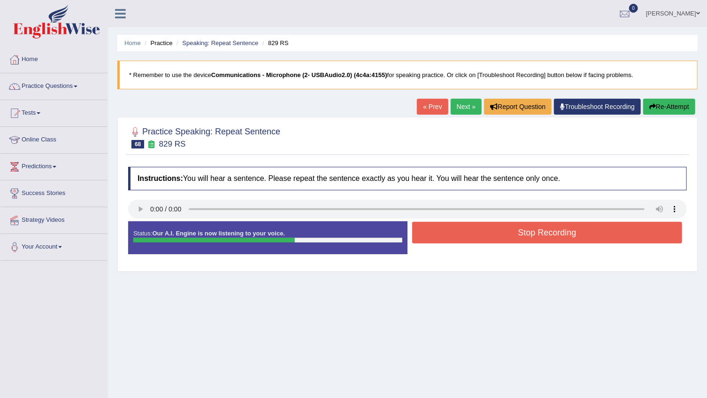
click at [576, 226] on button "Stop Recording" at bounding box center [547, 233] width 270 height 22
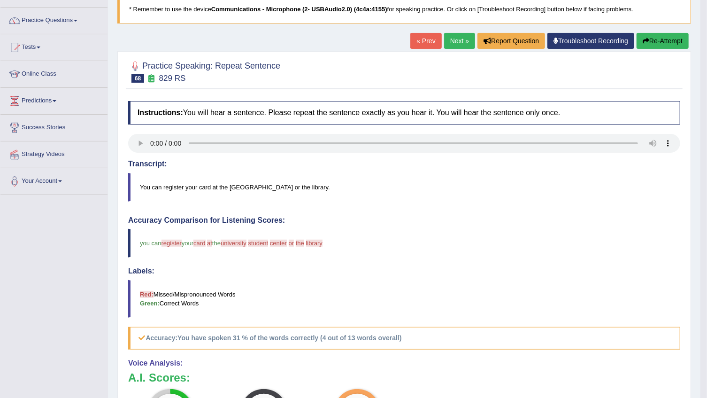
scroll to position [23, 0]
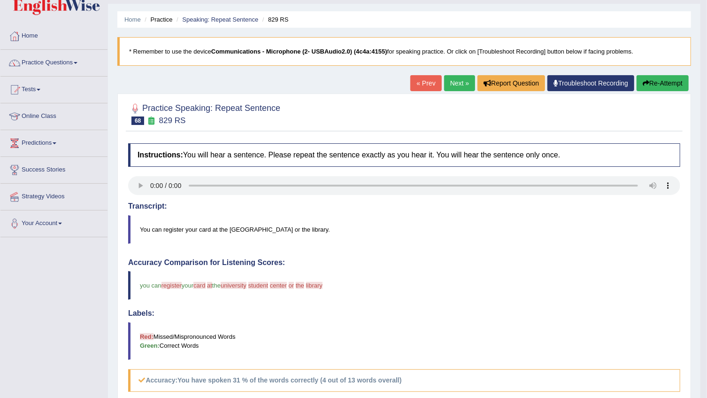
click at [657, 82] on button "Re-Attempt" at bounding box center [663, 83] width 52 height 16
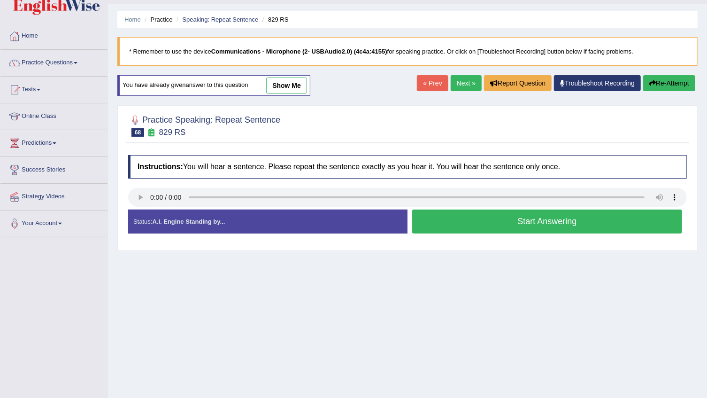
click at [561, 217] on button "Start Answering" at bounding box center [547, 221] width 270 height 24
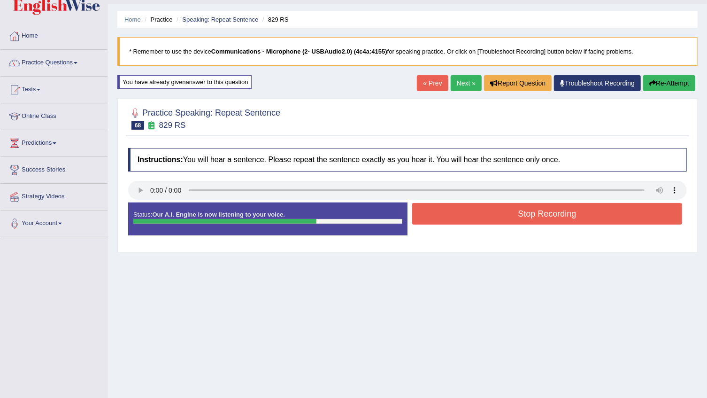
click at [600, 208] on button "Stop Recording" at bounding box center [547, 214] width 270 height 22
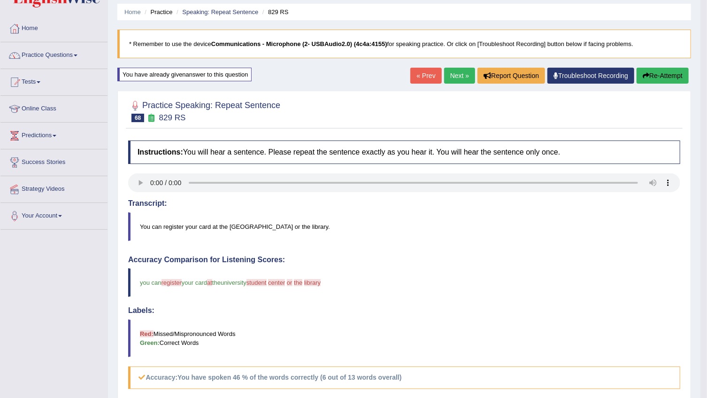
scroll to position [23, 0]
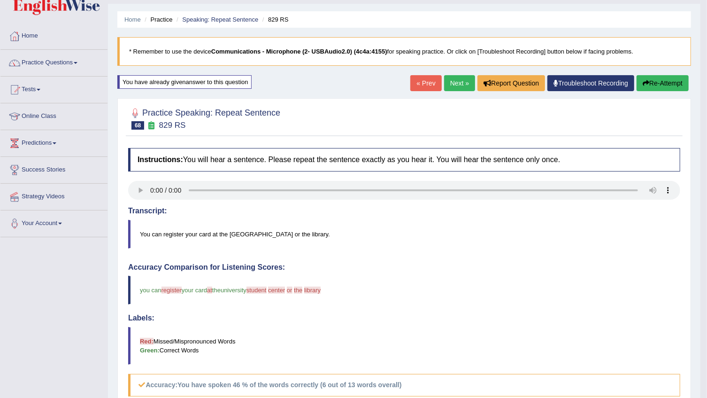
click at [454, 81] on link "Next »" at bounding box center [459, 83] width 31 height 16
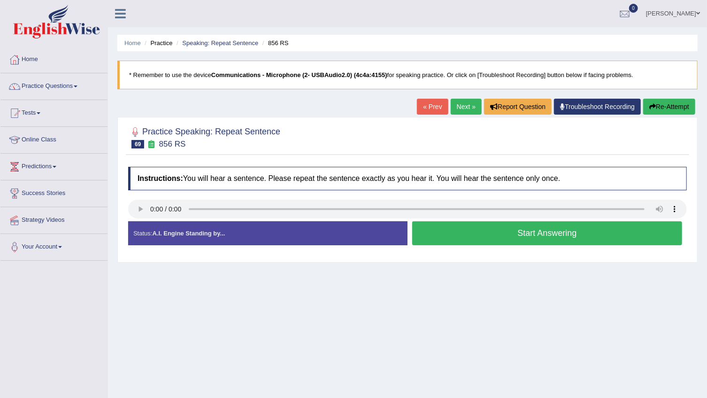
click at [459, 239] on button "Start Answering" at bounding box center [547, 233] width 270 height 24
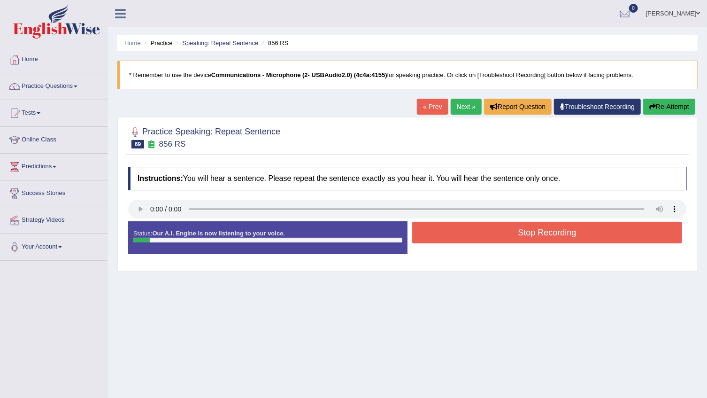
click at [539, 227] on button "Stop Recording" at bounding box center [547, 233] width 270 height 22
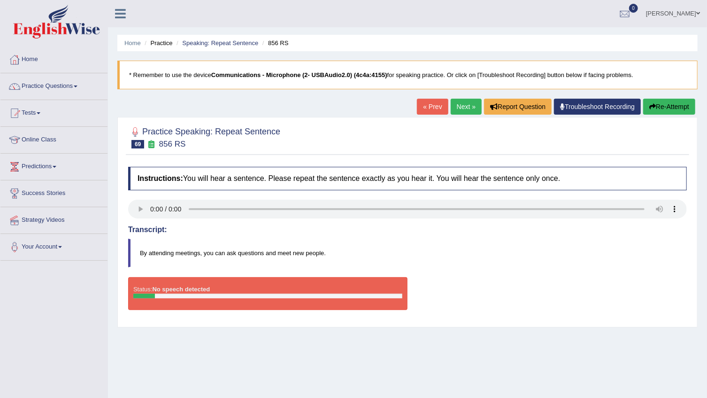
click at [693, 107] on button "Re-Attempt" at bounding box center [669, 107] width 52 height 16
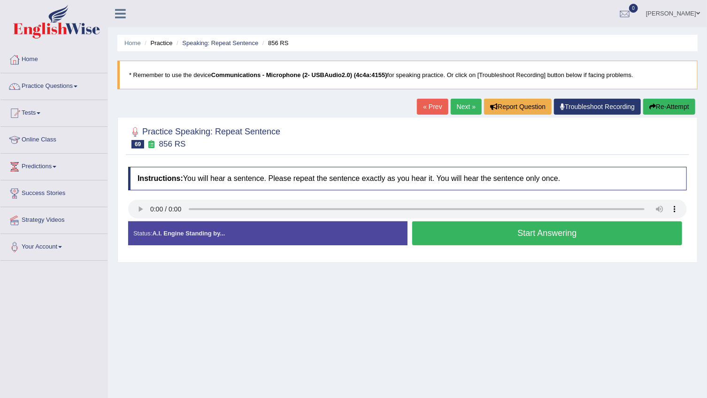
click at [138, 217] on div at bounding box center [407, 210] width 559 height 21
click at [566, 233] on button "Start Answering" at bounding box center [547, 233] width 270 height 24
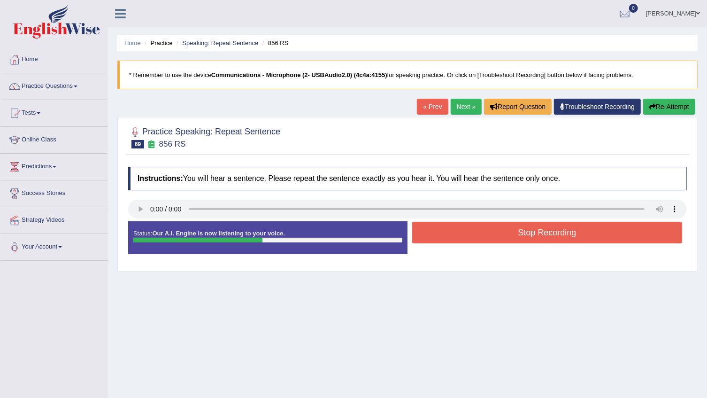
click at [566, 233] on button "Stop Recording" at bounding box center [547, 233] width 270 height 22
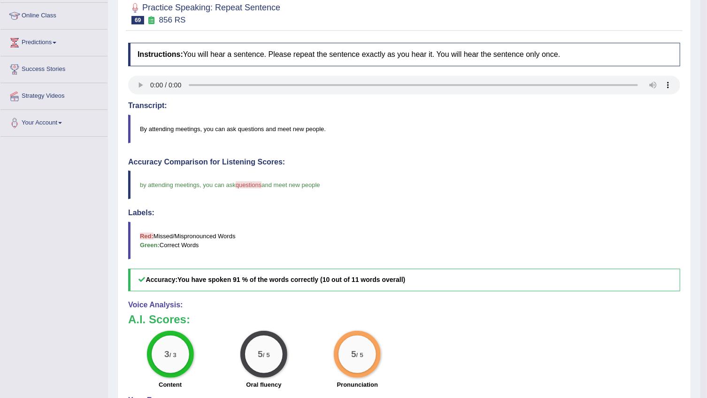
scroll to position [23, 0]
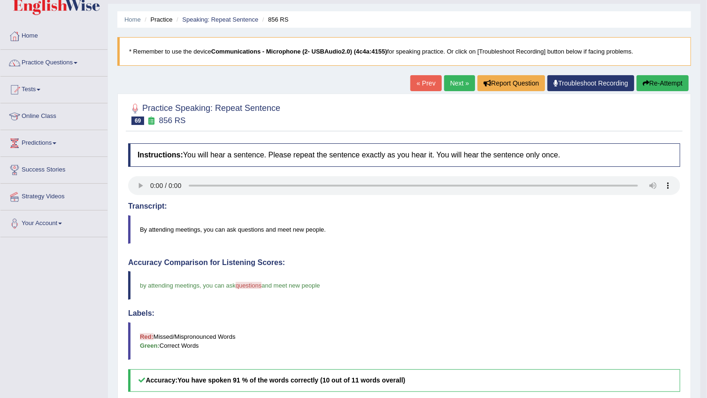
click at [460, 84] on link "Next »" at bounding box center [459, 83] width 31 height 16
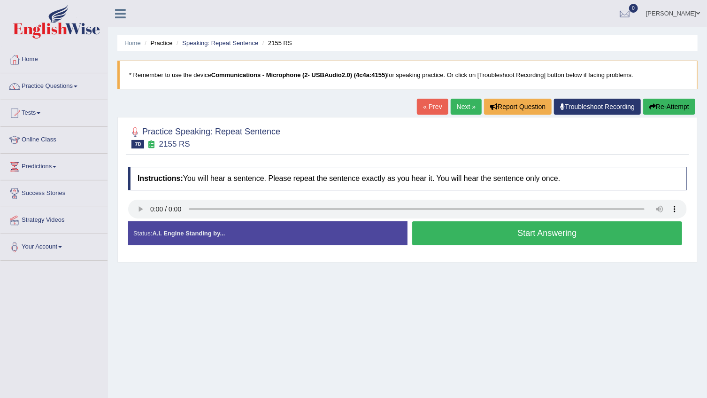
click at [578, 229] on button "Start Answering" at bounding box center [547, 233] width 270 height 24
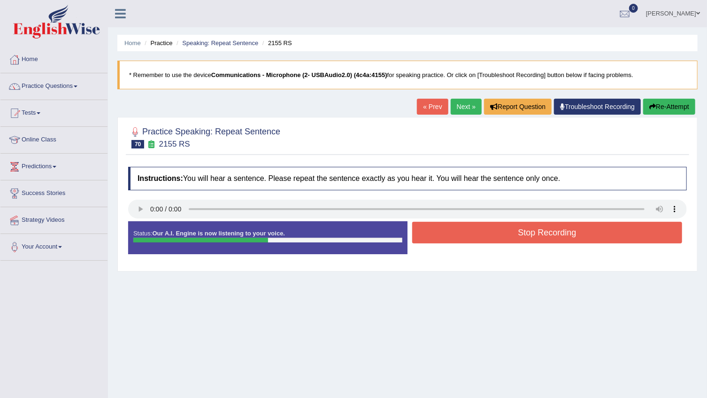
click at [617, 233] on button "Stop Recording" at bounding box center [547, 233] width 270 height 22
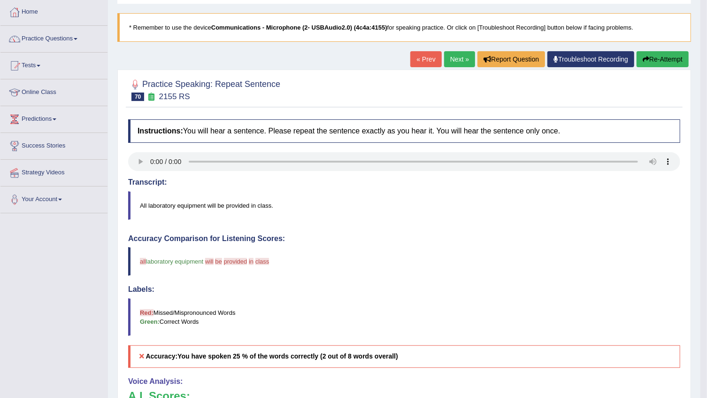
scroll to position [23, 0]
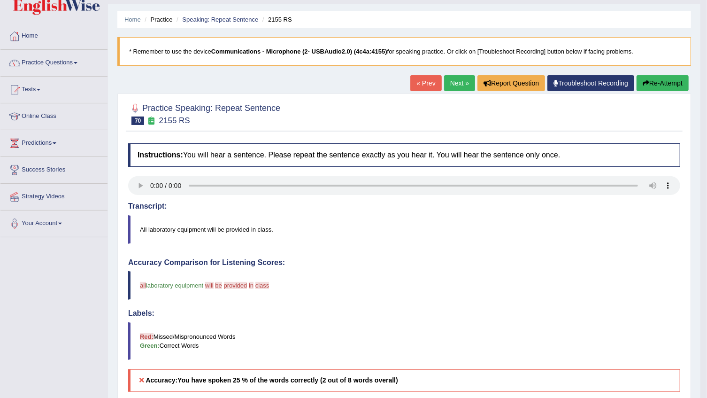
click at [673, 82] on button "Re-Attempt" at bounding box center [663, 83] width 52 height 16
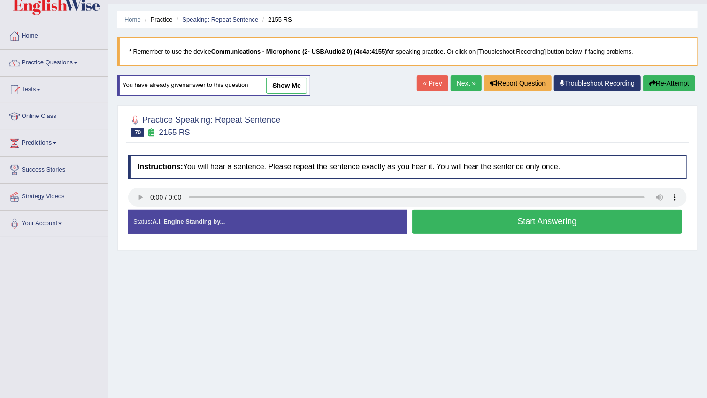
click at [638, 223] on button "Start Answering" at bounding box center [547, 221] width 270 height 24
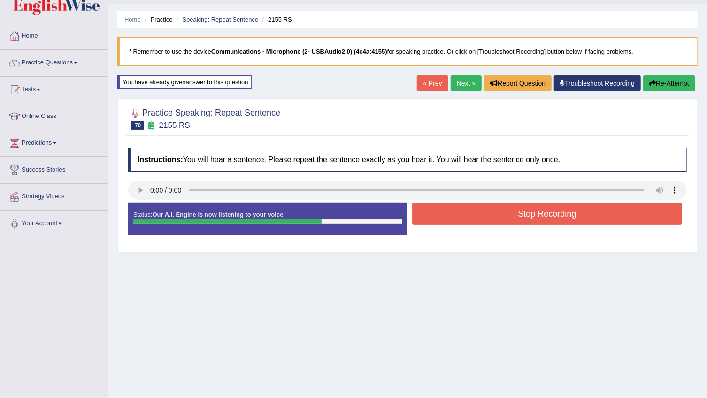
click at [638, 223] on button "Stop Recording" at bounding box center [547, 214] width 270 height 22
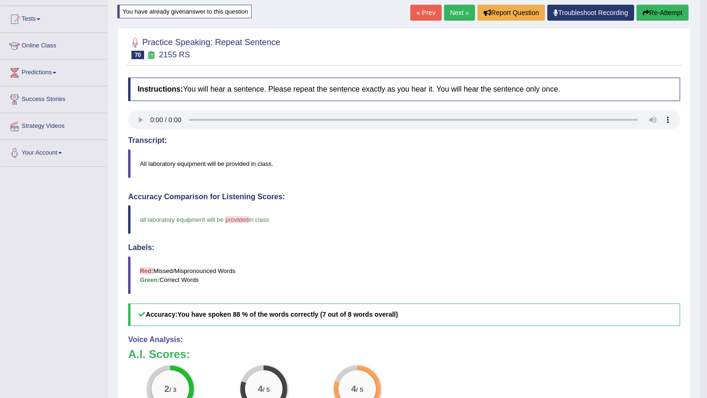
scroll to position [28, 0]
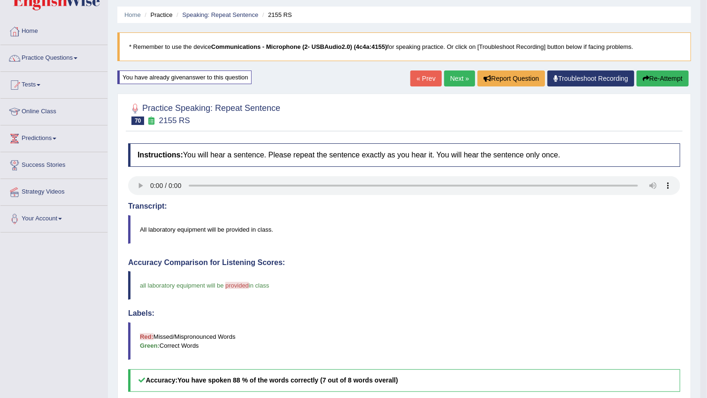
click at [455, 83] on link "Next »" at bounding box center [459, 78] width 31 height 16
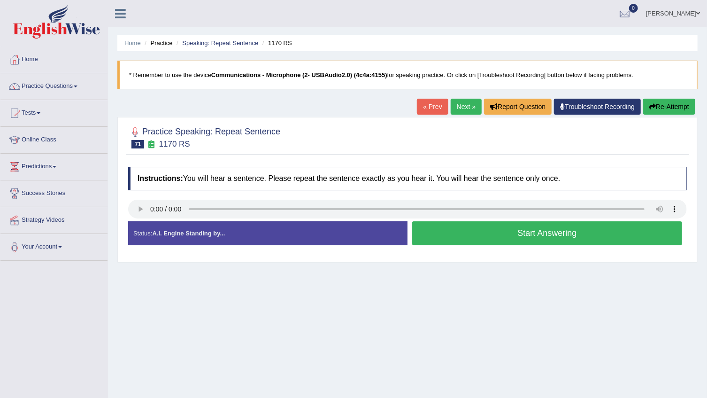
click at [612, 235] on button "Start Answering" at bounding box center [547, 233] width 270 height 24
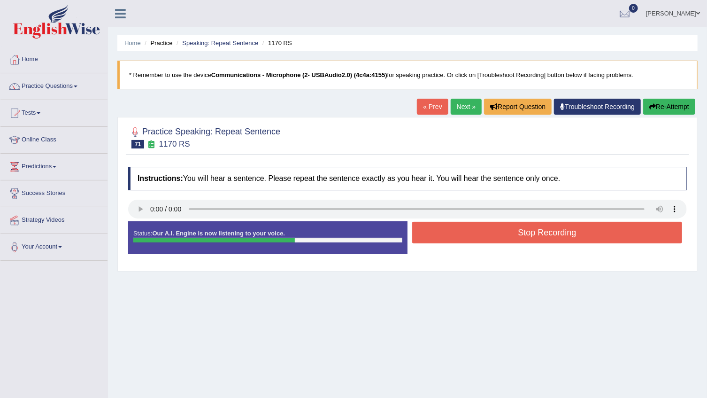
click at [506, 229] on button "Stop Recording" at bounding box center [547, 233] width 270 height 22
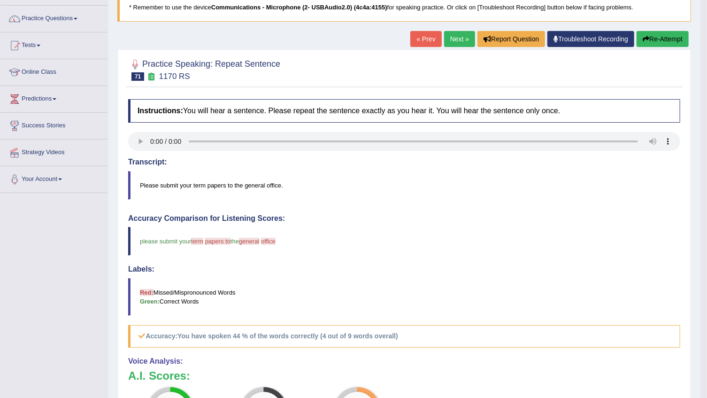
scroll to position [42, 0]
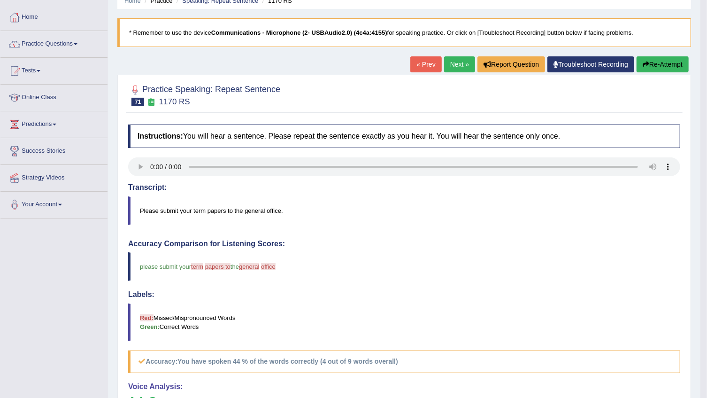
click at [671, 63] on button "Re-Attempt" at bounding box center [663, 64] width 52 height 16
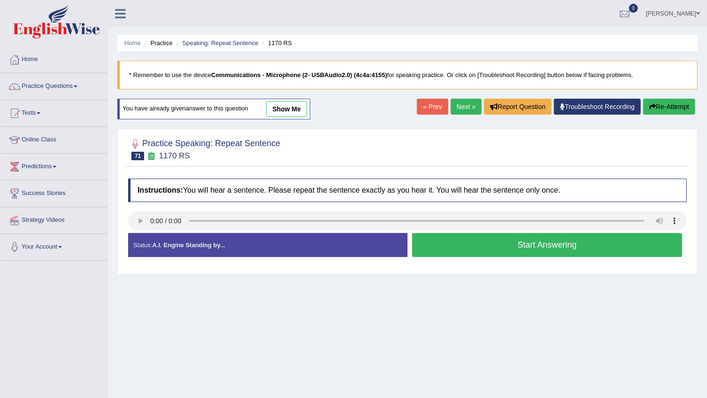
click at [462, 108] on link "Next »" at bounding box center [466, 107] width 31 height 16
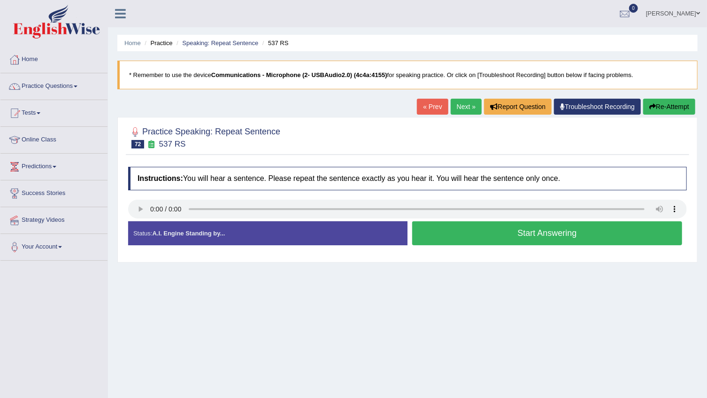
click at [564, 233] on button "Start Answering" at bounding box center [547, 233] width 270 height 24
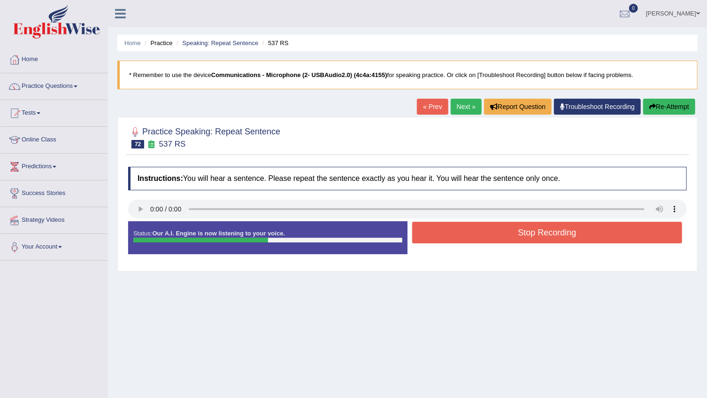
click at [590, 238] on button "Stop Recording" at bounding box center [547, 233] width 270 height 22
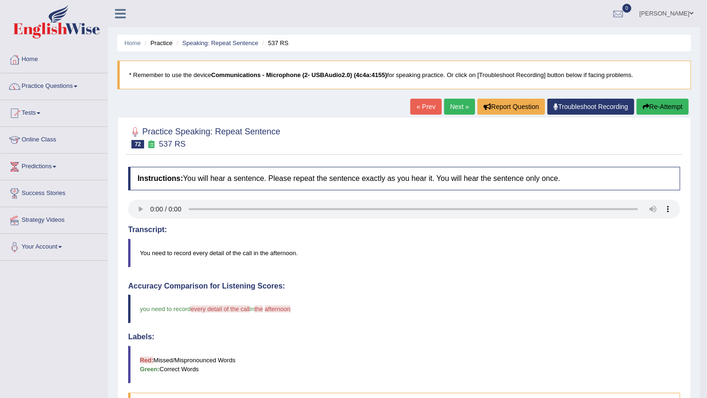
click at [665, 111] on button "Re-Attempt" at bounding box center [663, 107] width 52 height 16
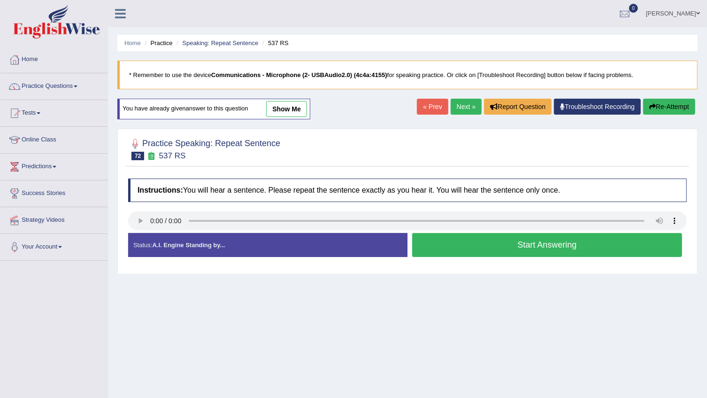
click at [544, 246] on button "Start Answering" at bounding box center [547, 245] width 270 height 24
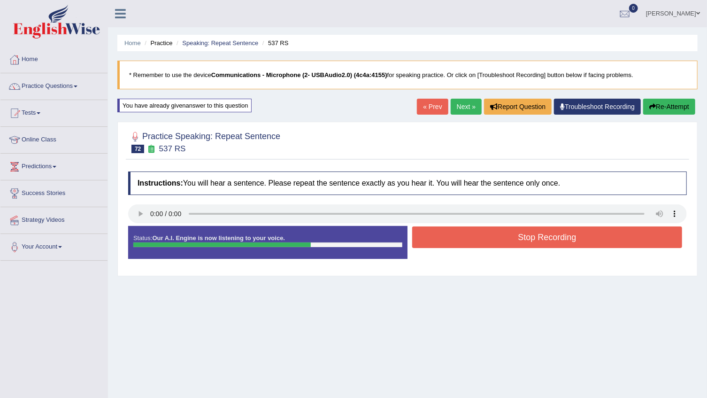
click at [643, 241] on button "Stop Recording" at bounding box center [547, 237] width 270 height 22
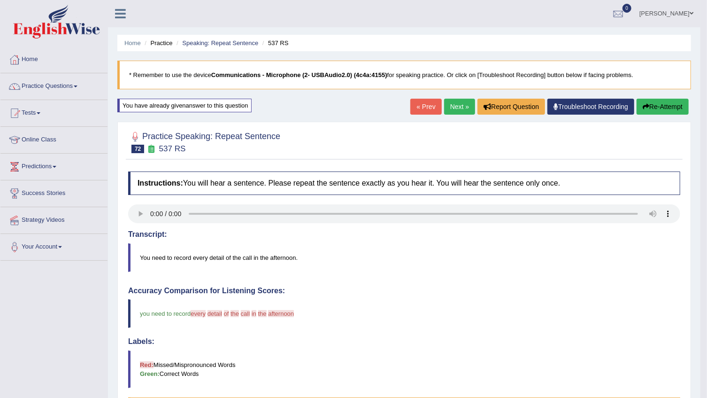
click at [460, 103] on link "Next »" at bounding box center [459, 107] width 31 height 16
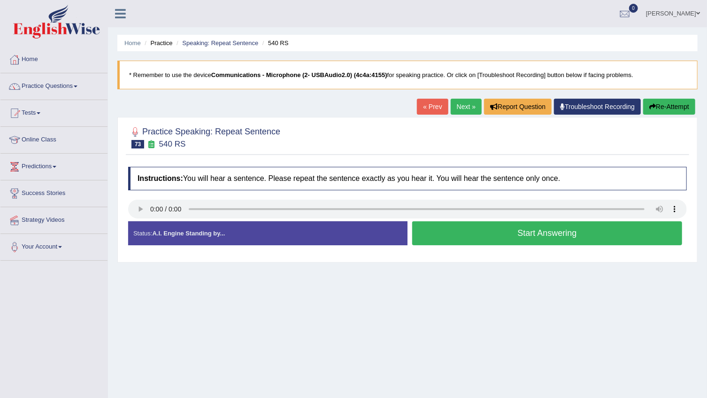
click at [591, 231] on button "Start Answering" at bounding box center [547, 233] width 270 height 24
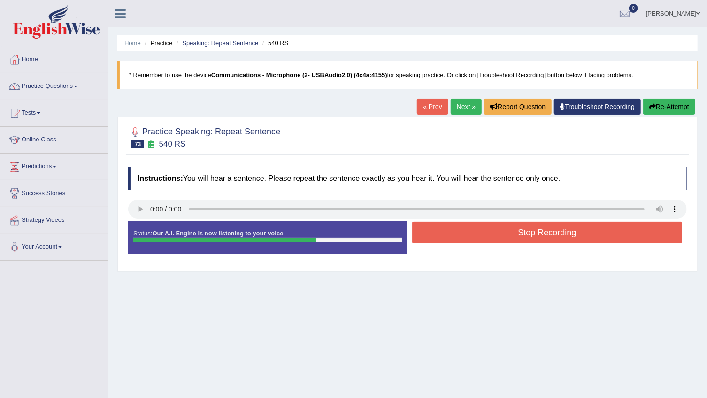
click at [618, 230] on button "Stop Recording" at bounding box center [547, 233] width 270 height 22
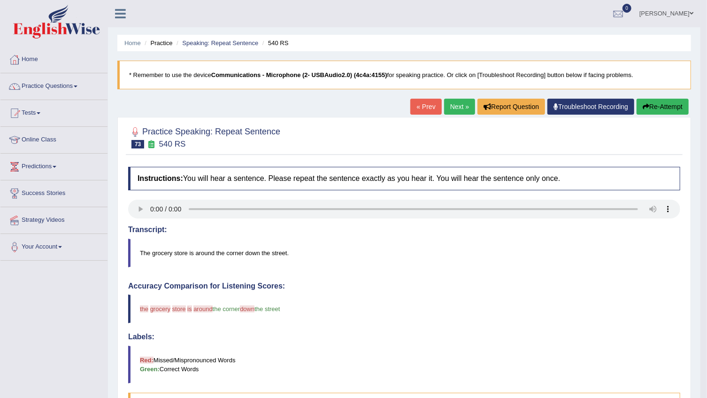
click at [677, 107] on button "Re-Attempt" at bounding box center [663, 107] width 52 height 16
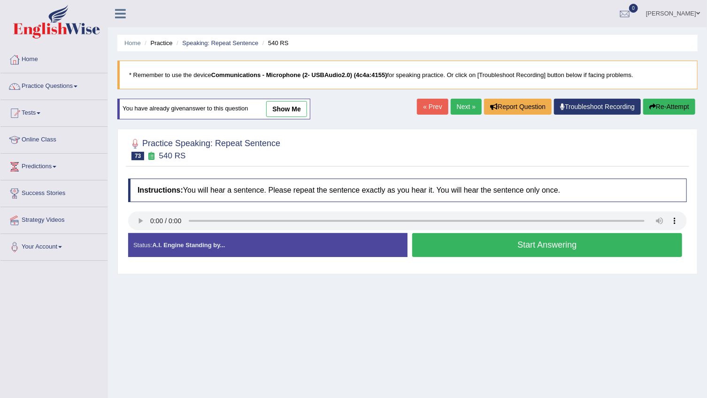
click at [665, 245] on button "Start Answering" at bounding box center [547, 245] width 270 height 24
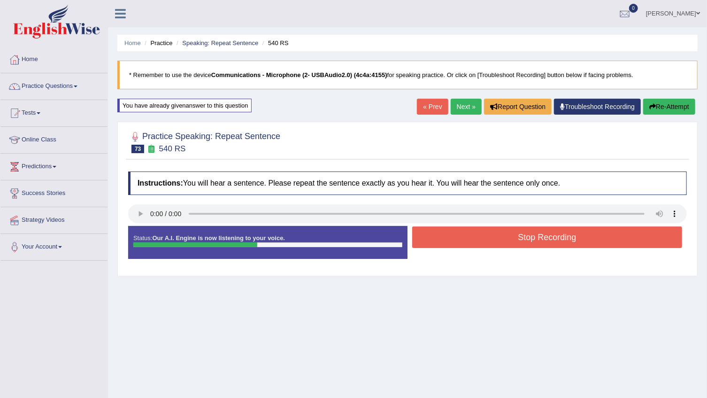
click at [661, 238] on button "Stop Recording" at bounding box center [547, 237] width 270 height 22
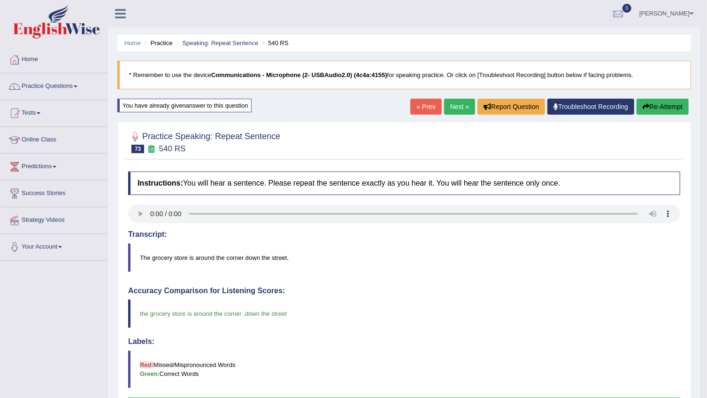
click at [457, 112] on link "Next »" at bounding box center [459, 107] width 31 height 16
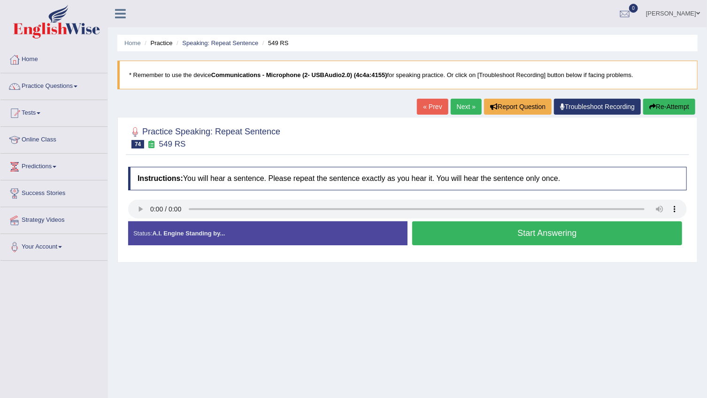
click at [524, 227] on button "Start Answering" at bounding box center [547, 233] width 270 height 24
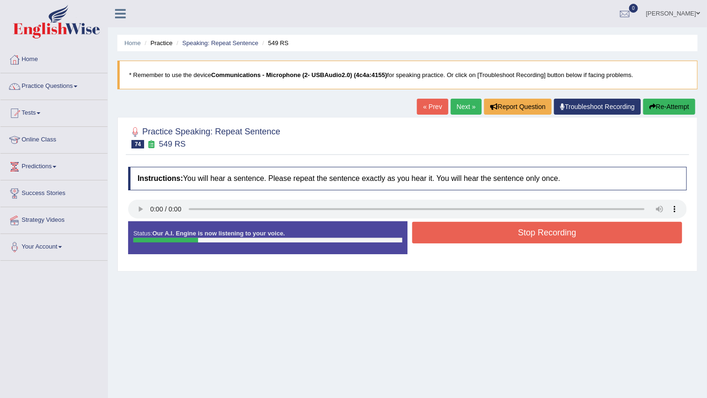
click at [524, 227] on button "Stop Recording" at bounding box center [547, 233] width 270 height 22
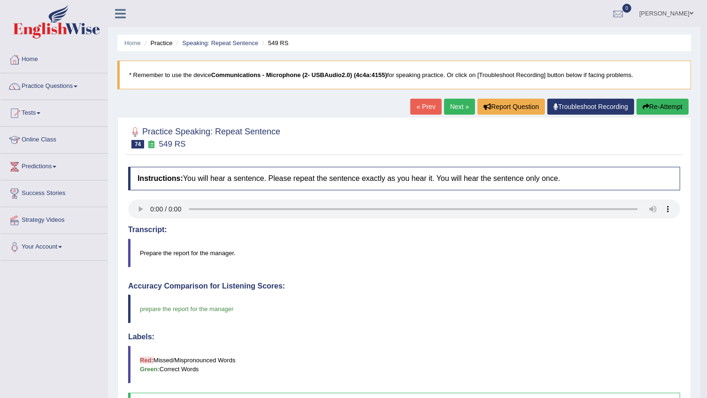
click at [465, 99] on link "Next »" at bounding box center [459, 107] width 31 height 16
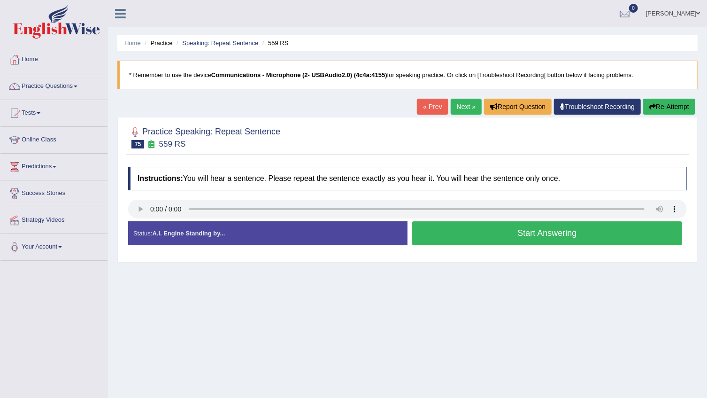
click at [549, 234] on button "Start Answering" at bounding box center [547, 233] width 270 height 24
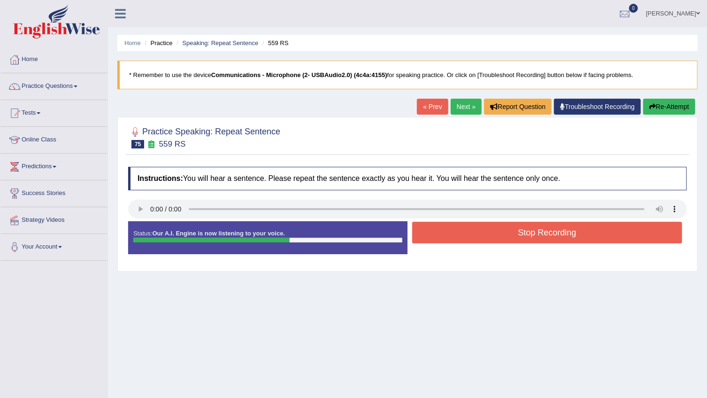
click at [573, 229] on button "Stop Recording" at bounding box center [547, 233] width 270 height 22
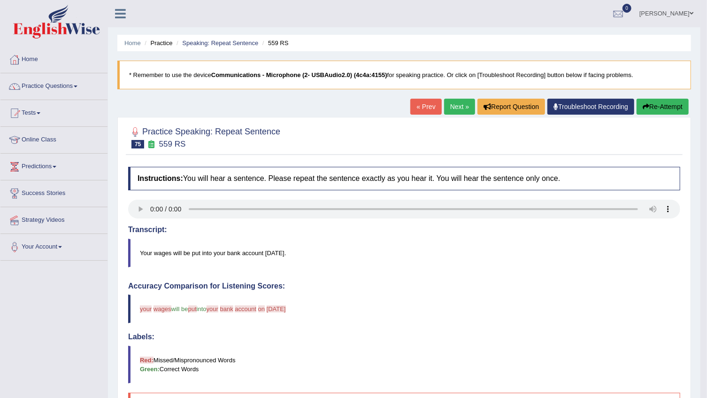
click at [482, 145] on div at bounding box center [404, 137] width 552 height 29
click at [455, 102] on link "Next »" at bounding box center [459, 107] width 31 height 16
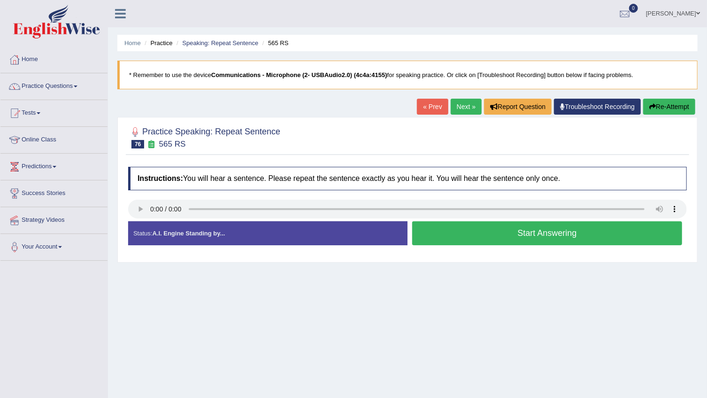
click at [631, 243] on button "Start Answering" at bounding box center [547, 233] width 270 height 24
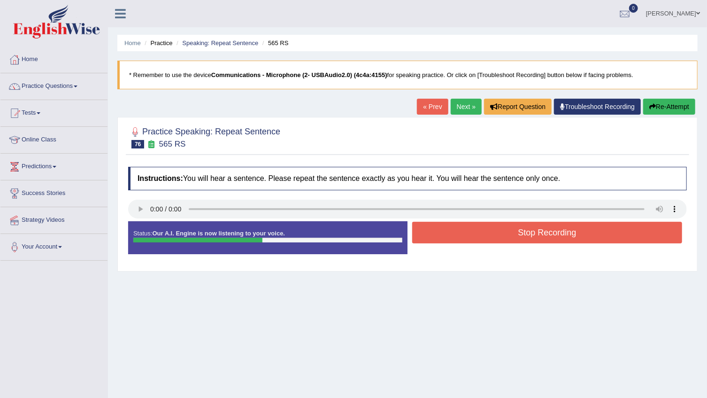
click at [584, 234] on button "Stop Recording" at bounding box center [547, 233] width 270 height 22
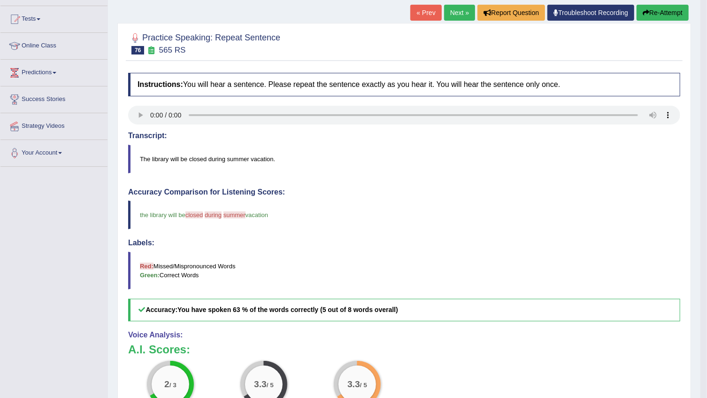
scroll to position [85, 0]
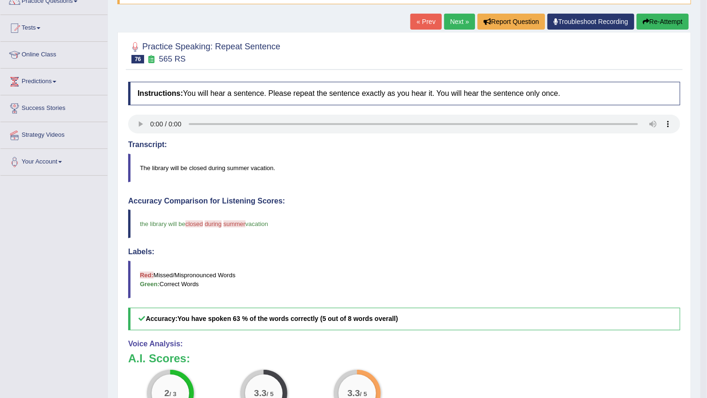
click at [666, 24] on button "Re-Attempt" at bounding box center [663, 22] width 52 height 16
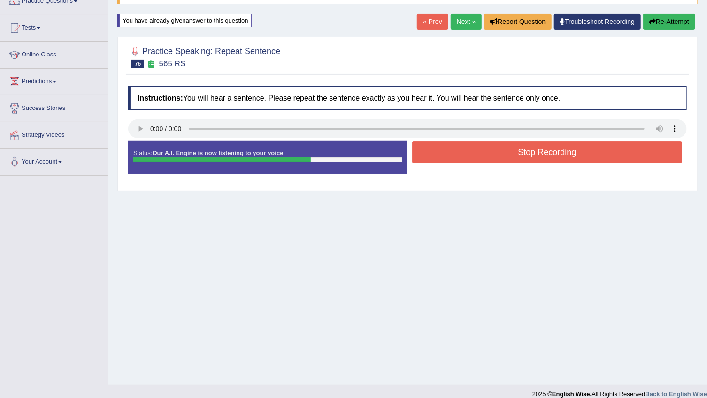
click at [474, 157] on button "Stop Recording" at bounding box center [547, 152] width 270 height 22
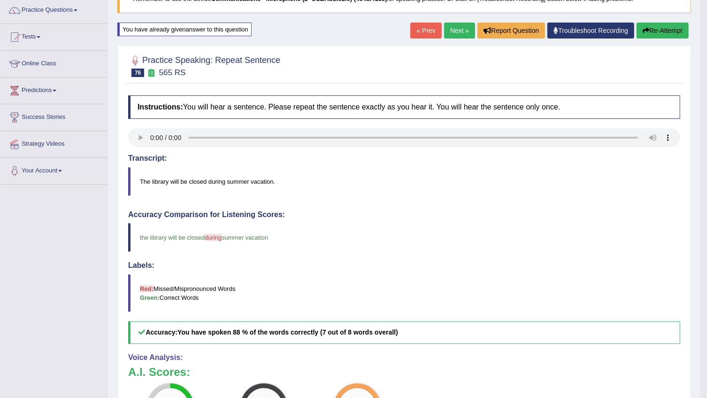
scroll to position [70, 0]
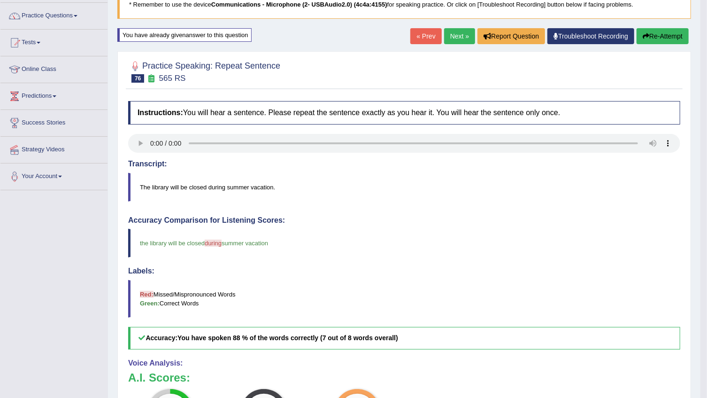
click at [451, 35] on link "Next »" at bounding box center [459, 36] width 31 height 16
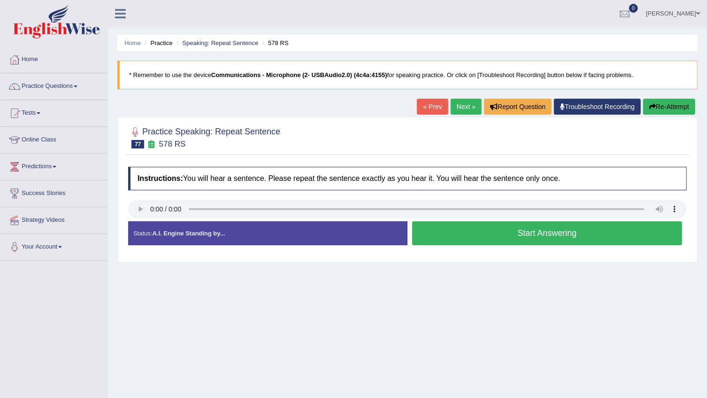
click at [637, 239] on button "Start Answering" at bounding box center [547, 233] width 270 height 24
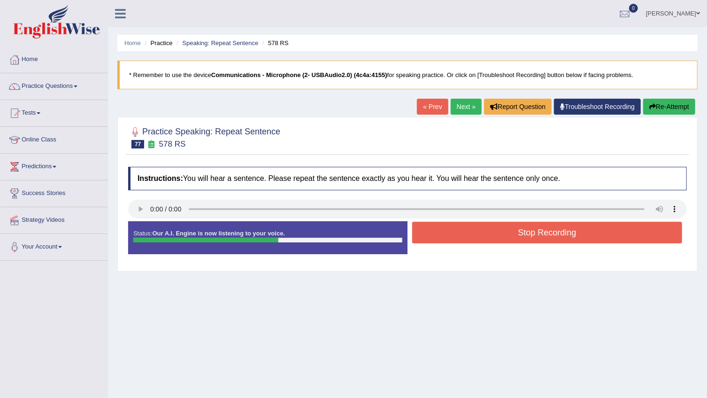
click at [636, 234] on button "Stop Recording" at bounding box center [547, 233] width 270 height 22
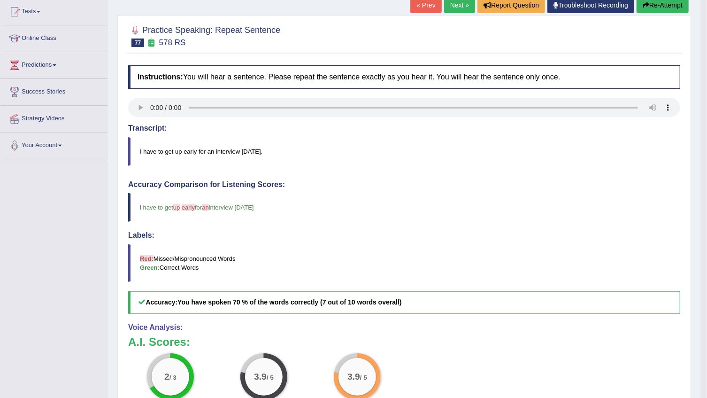
scroll to position [23, 0]
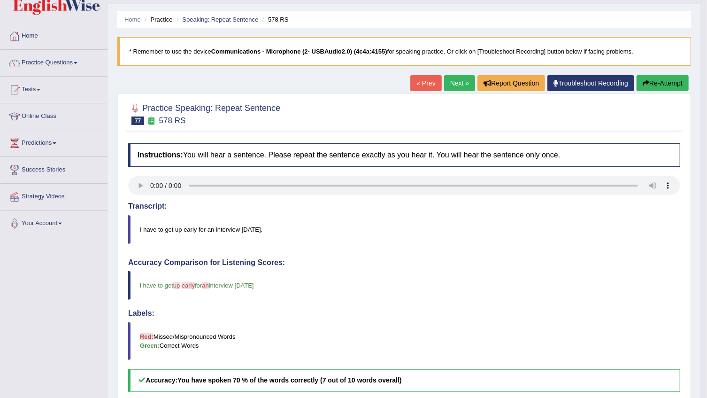
click at [656, 84] on button "Re-Attempt" at bounding box center [663, 83] width 52 height 16
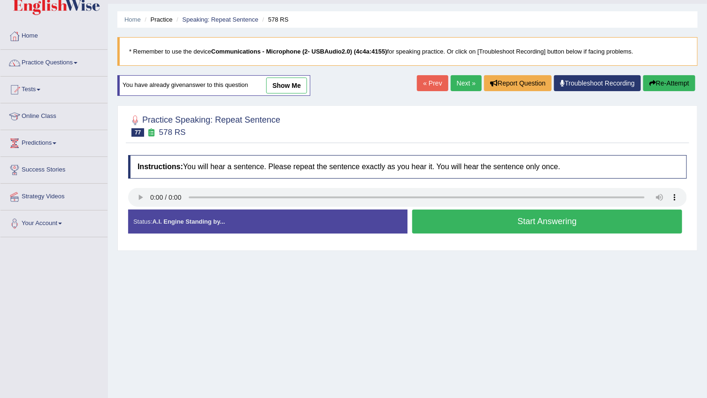
click at [590, 221] on button "Start Answering" at bounding box center [547, 221] width 270 height 24
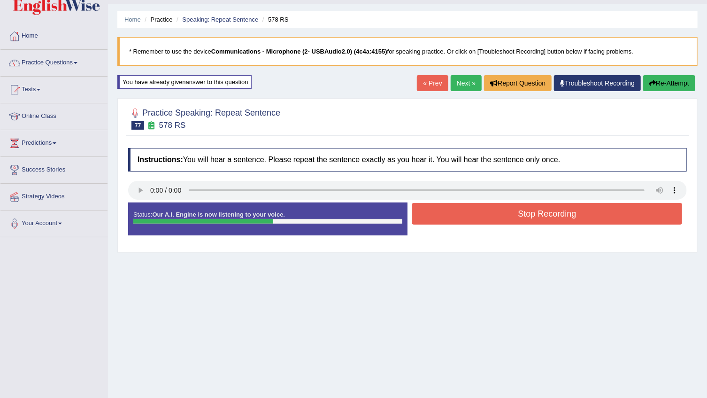
click at [590, 221] on button "Stop Recording" at bounding box center [547, 214] width 270 height 22
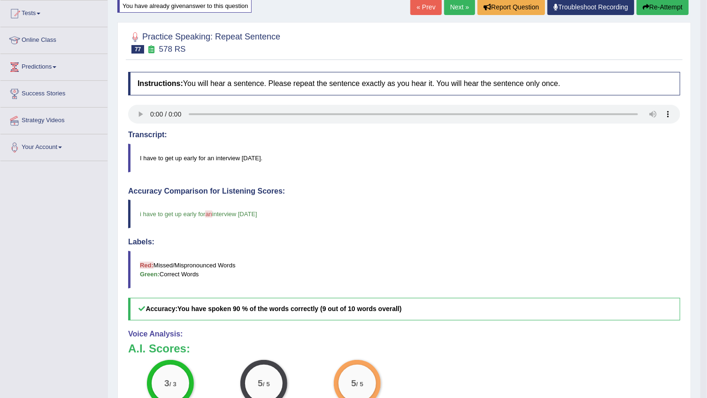
scroll to position [70, 0]
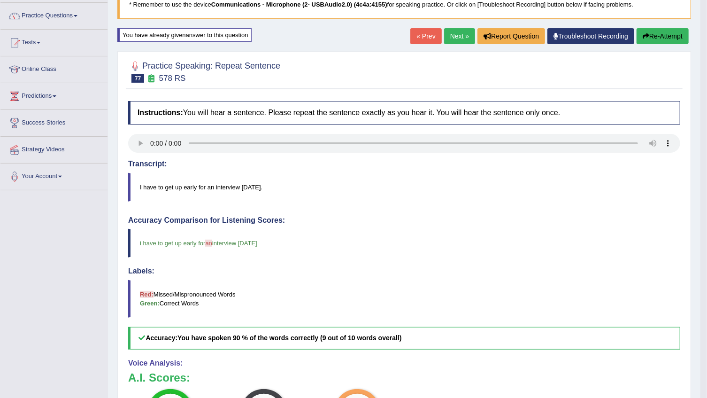
click at [464, 41] on link "Next »" at bounding box center [459, 36] width 31 height 16
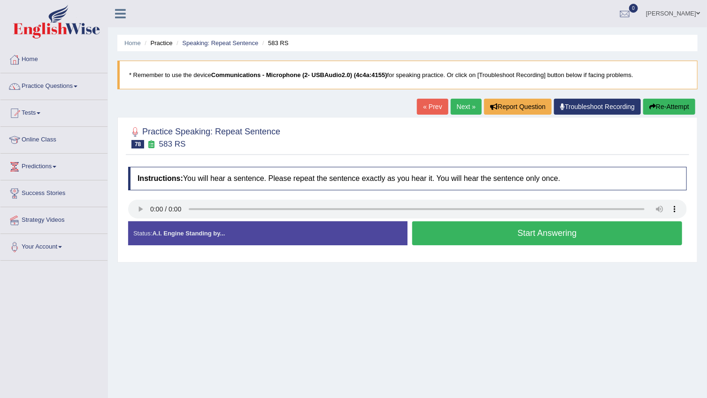
click at [584, 232] on button "Start Answering" at bounding box center [547, 233] width 270 height 24
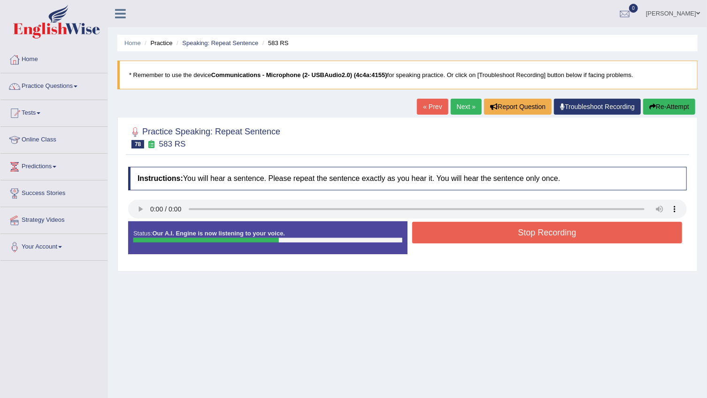
click at [584, 232] on button "Stop Recording" at bounding box center [547, 233] width 270 height 22
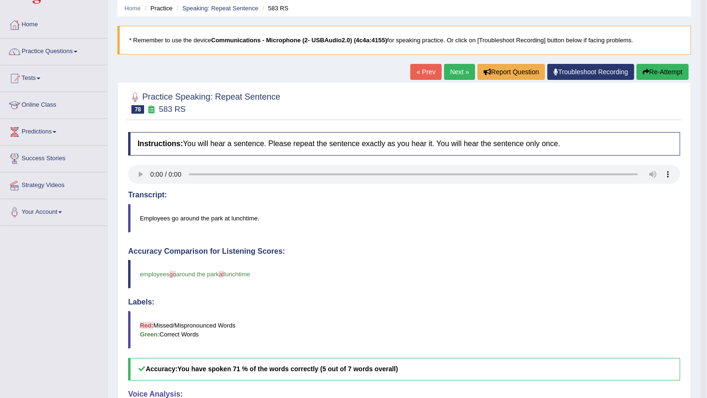
scroll to position [23, 0]
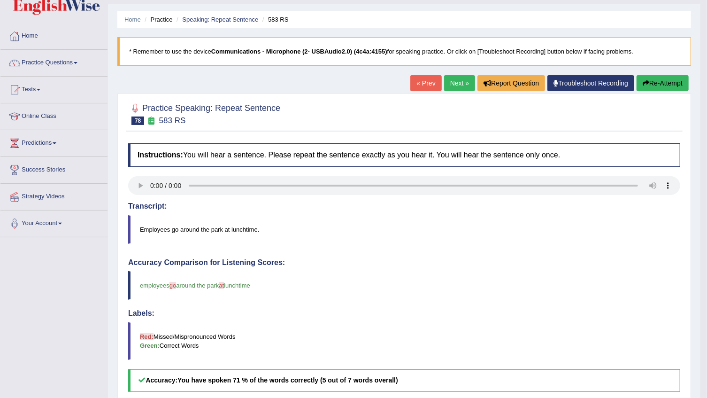
click at [459, 84] on link "Next »" at bounding box center [459, 83] width 31 height 16
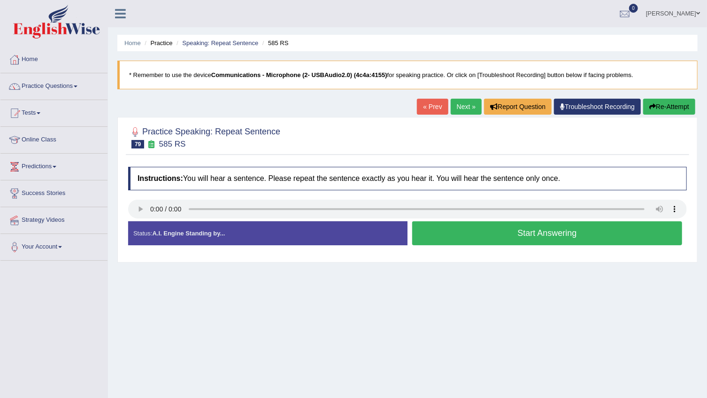
click at [527, 234] on button "Start Answering" at bounding box center [547, 233] width 270 height 24
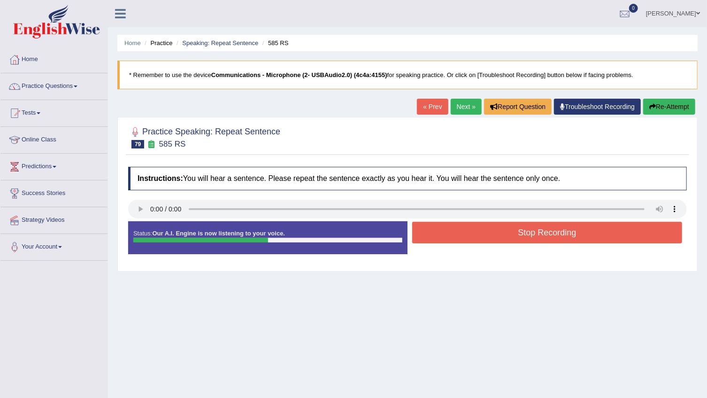
click at [527, 234] on button "Stop Recording" at bounding box center [547, 233] width 270 height 22
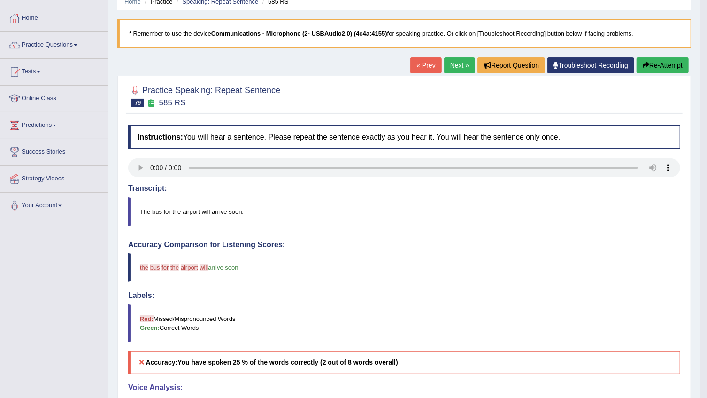
scroll to position [23, 0]
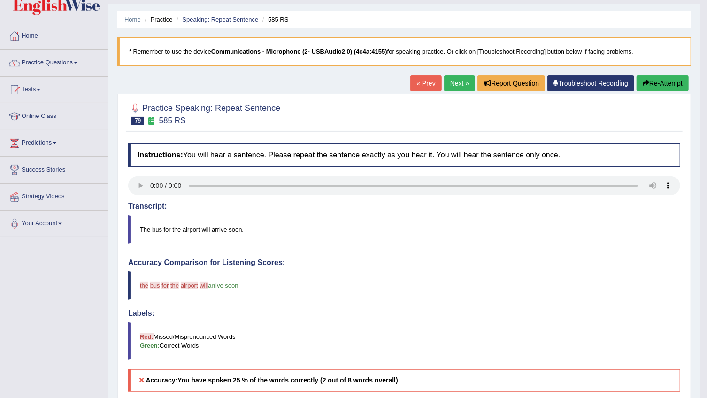
click at [657, 81] on button "Re-Attempt" at bounding box center [663, 83] width 52 height 16
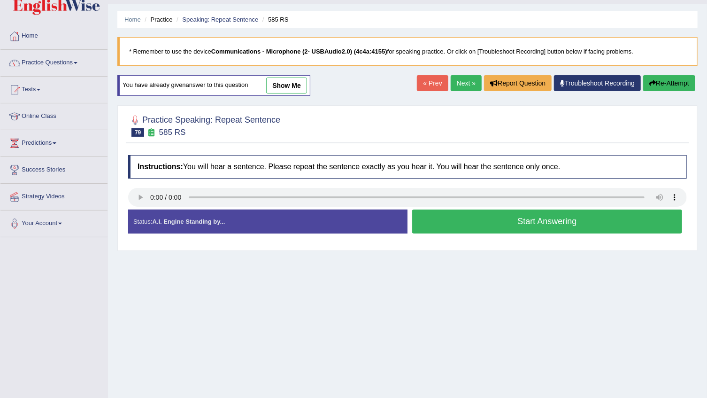
click at [583, 215] on button "Start Answering" at bounding box center [547, 221] width 270 height 24
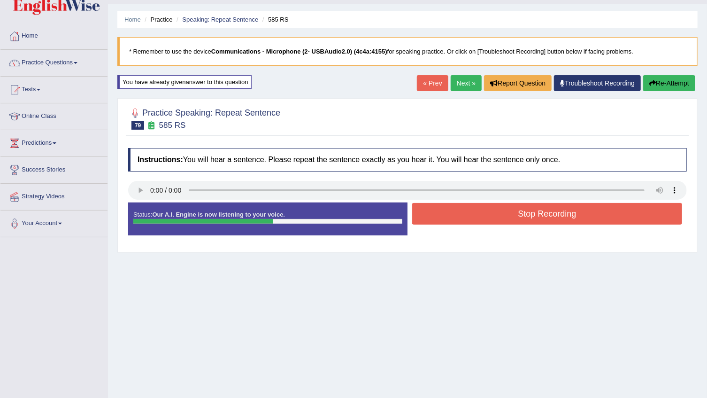
click at [578, 218] on button "Stop Recording" at bounding box center [547, 214] width 270 height 22
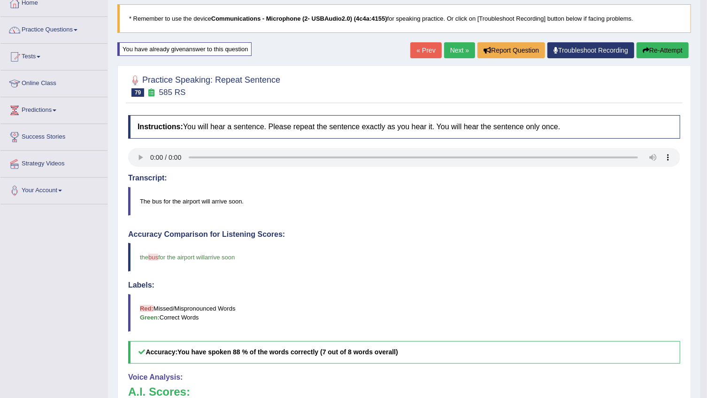
scroll to position [23, 0]
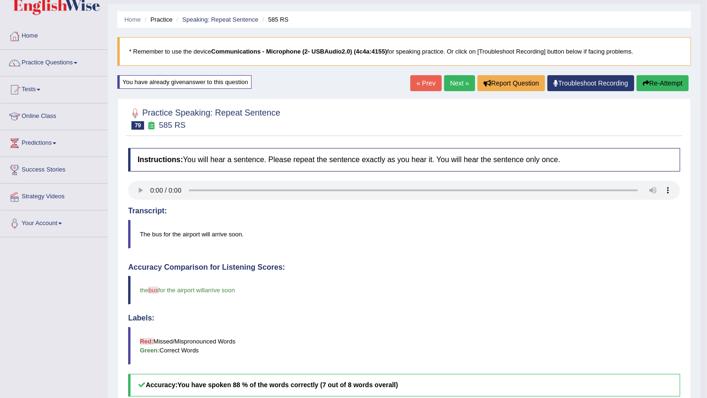
click at [455, 81] on link "Next »" at bounding box center [459, 83] width 31 height 16
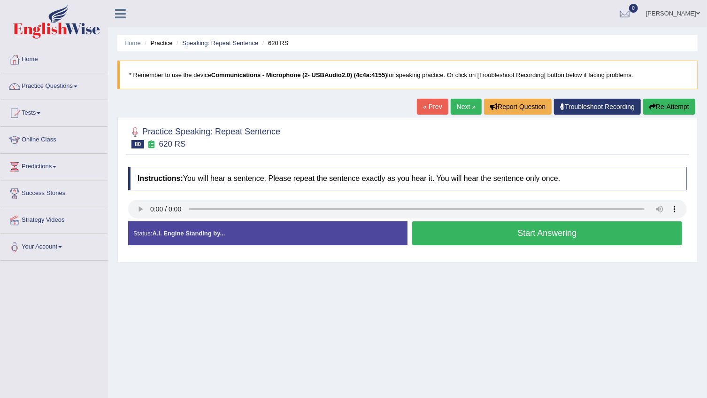
click at [581, 235] on button "Start Answering" at bounding box center [547, 233] width 270 height 24
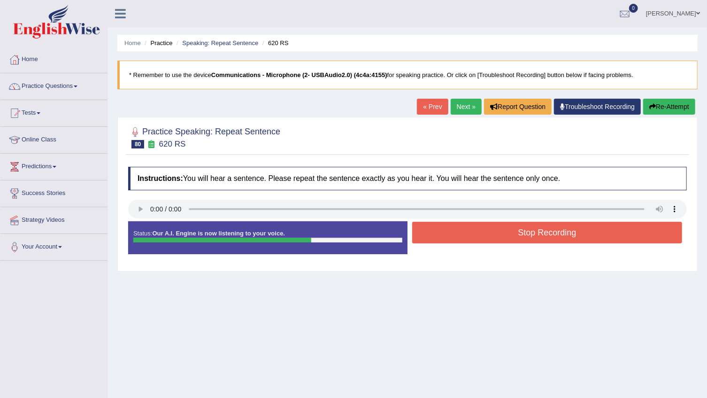
click at [584, 238] on button "Stop Recording" at bounding box center [547, 233] width 270 height 22
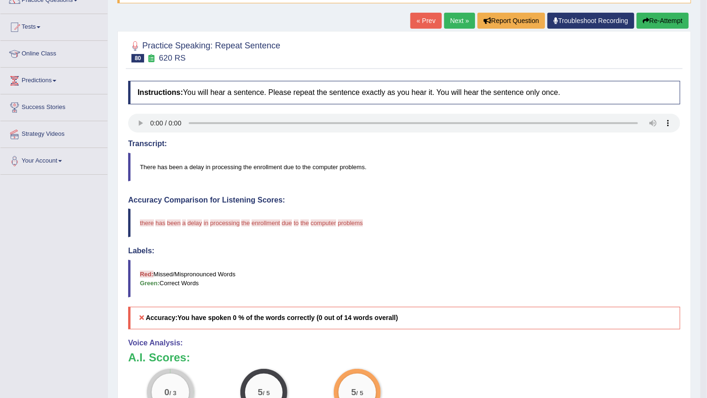
scroll to position [85, 0]
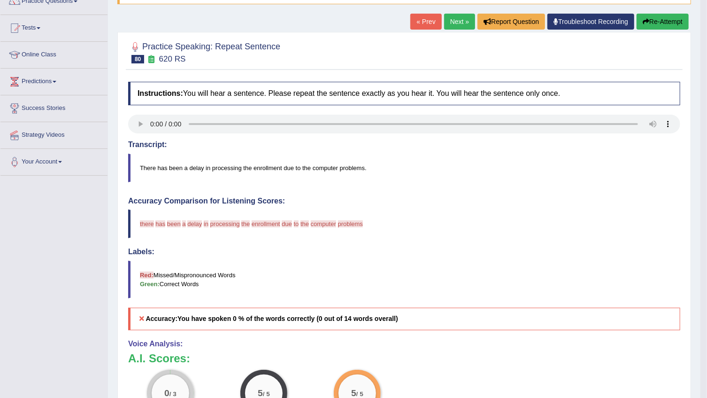
click at [671, 24] on button "Re-Attempt" at bounding box center [663, 22] width 52 height 16
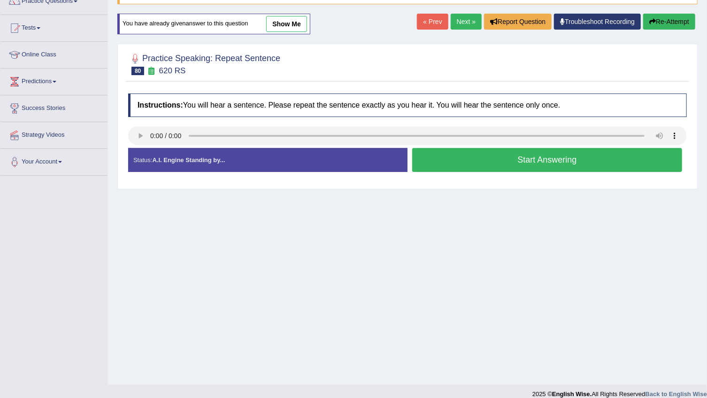
click at [644, 161] on button "Start Answering" at bounding box center [547, 160] width 270 height 24
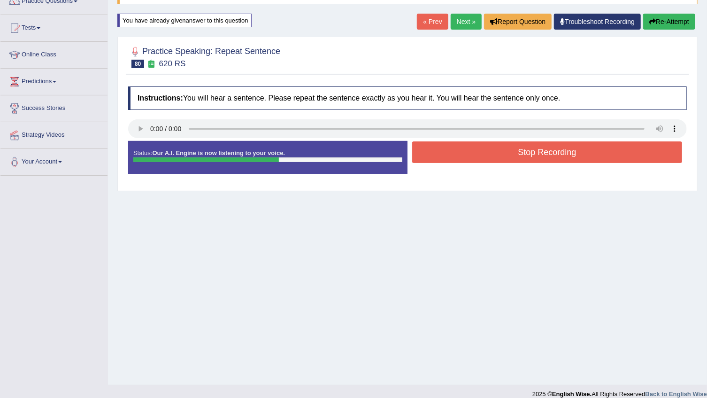
click at [644, 161] on button "Stop Recording" at bounding box center [547, 152] width 270 height 22
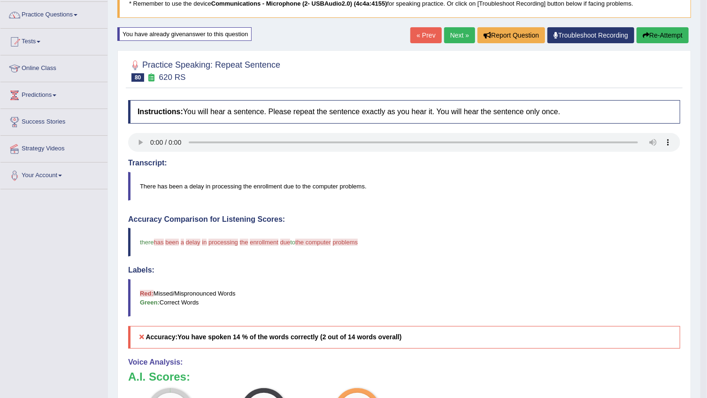
scroll to position [28, 0]
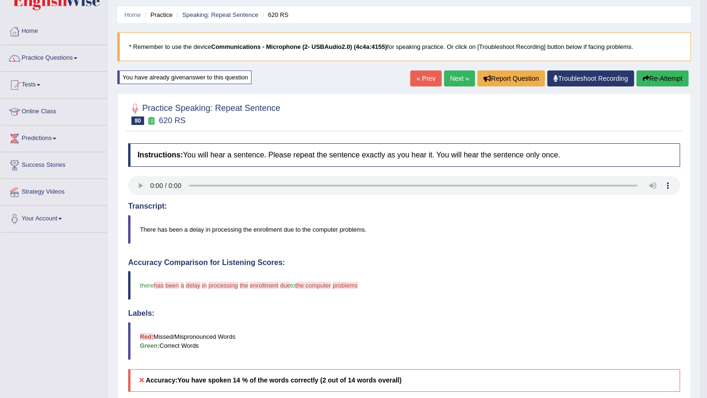
click at [466, 80] on link "Next »" at bounding box center [459, 78] width 31 height 16
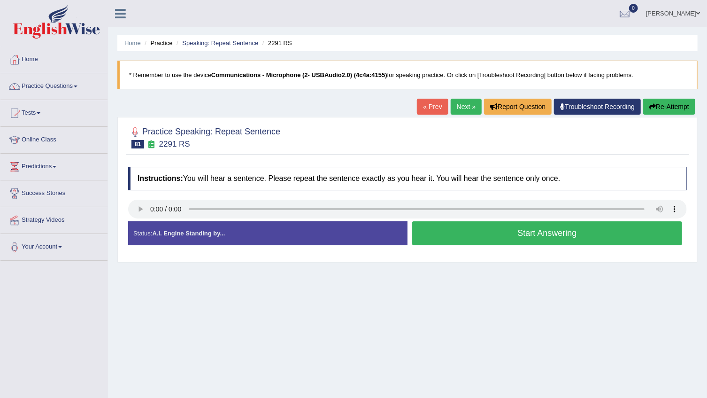
click at [624, 236] on button "Start Answering" at bounding box center [547, 233] width 270 height 24
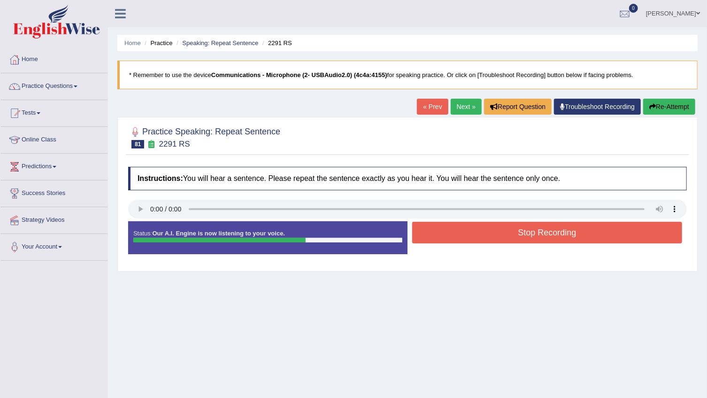
click at [624, 236] on button "Stop Recording" at bounding box center [547, 233] width 270 height 22
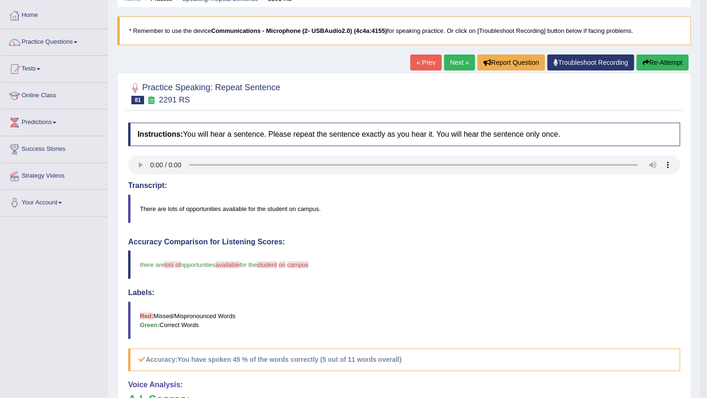
scroll to position [42, 0]
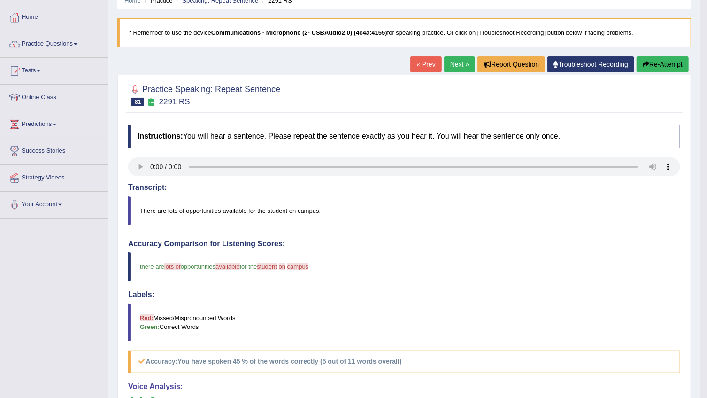
click at [640, 61] on button "Re-Attempt" at bounding box center [663, 64] width 52 height 16
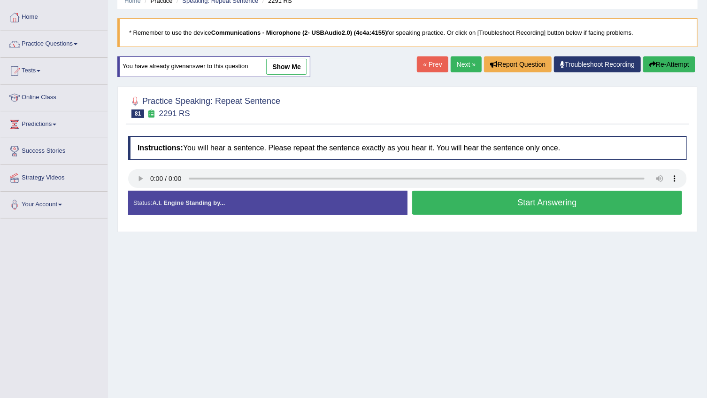
click at [509, 205] on button "Start Answering" at bounding box center [547, 203] width 270 height 24
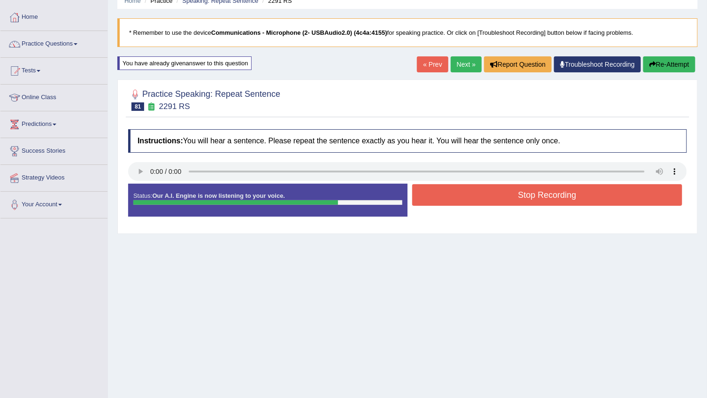
click at [514, 203] on button "Stop Recording" at bounding box center [547, 195] width 270 height 22
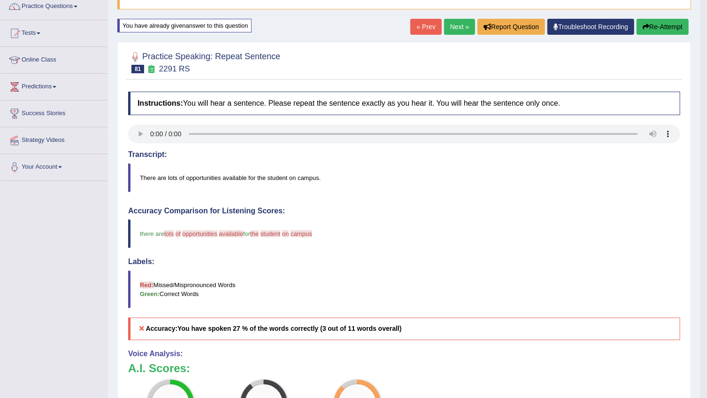
scroll to position [70, 0]
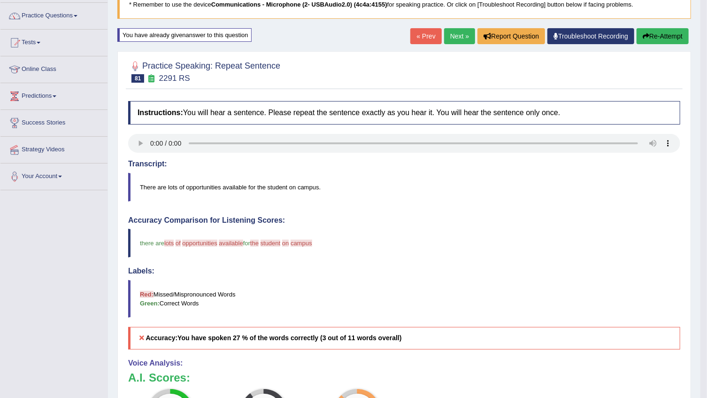
click at [463, 36] on link "Next »" at bounding box center [459, 36] width 31 height 16
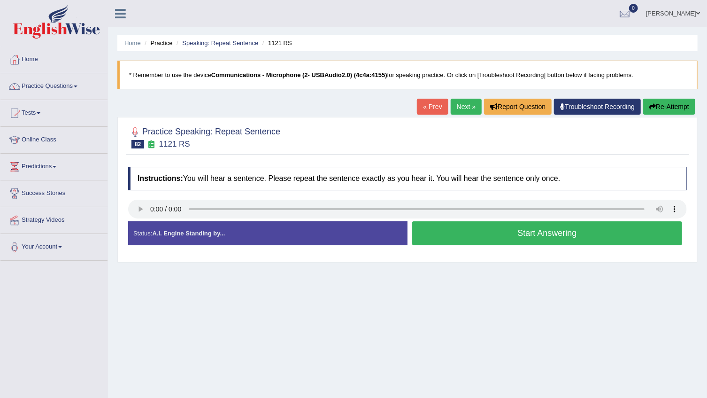
click at [486, 228] on button "Start Answering" at bounding box center [547, 233] width 270 height 24
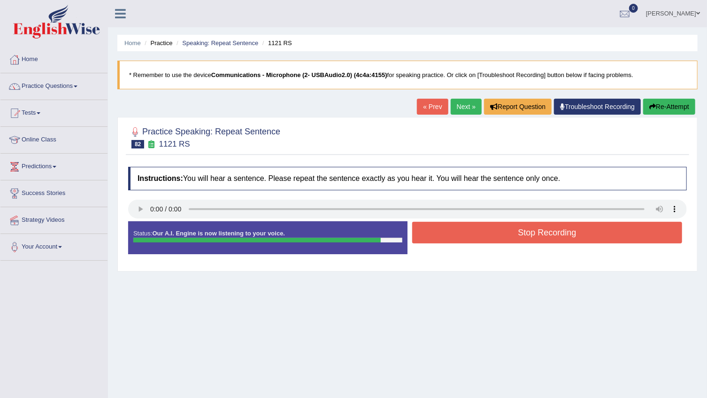
click at [565, 238] on button "Stop Recording" at bounding box center [547, 233] width 270 height 22
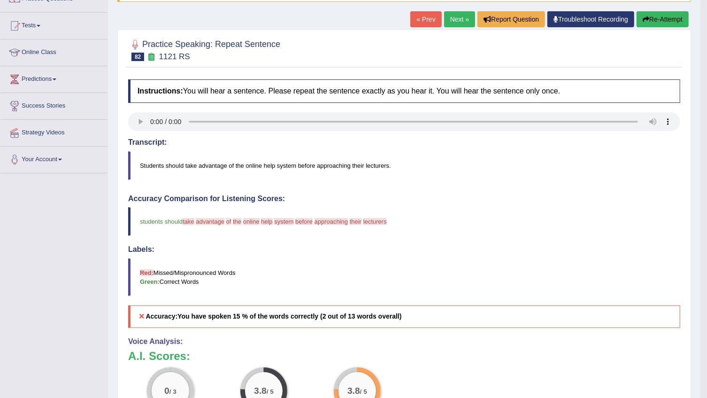
scroll to position [23, 0]
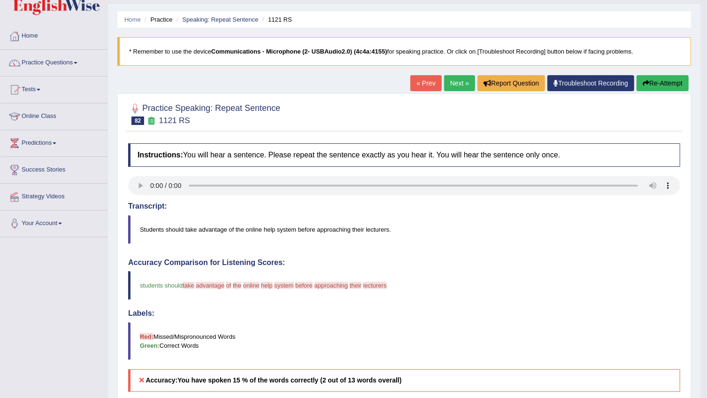
click at [661, 82] on button "Re-Attempt" at bounding box center [663, 83] width 52 height 16
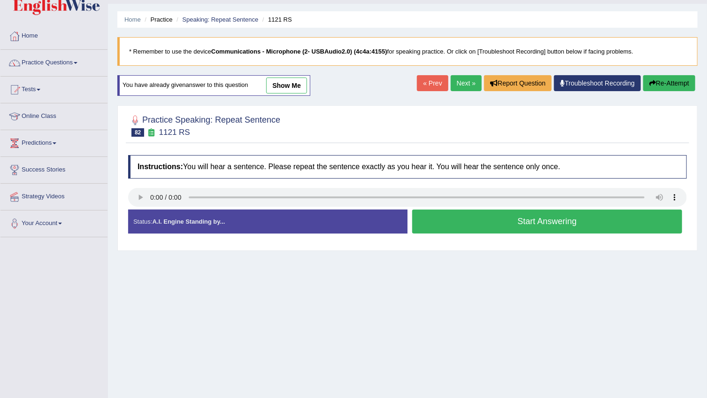
click at [55, 66] on link "Practice Questions" at bounding box center [53, 61] width 107 height 23
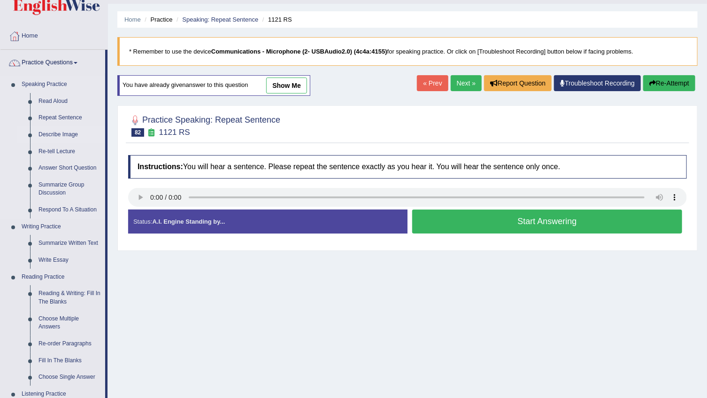
click at [69, 136] on link "Describe Image" at bounding box center [69, 134] width 71 height 17
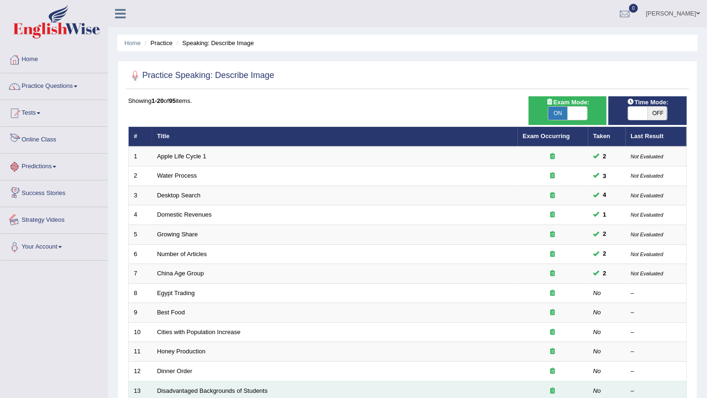
scroll to position [42, 0]
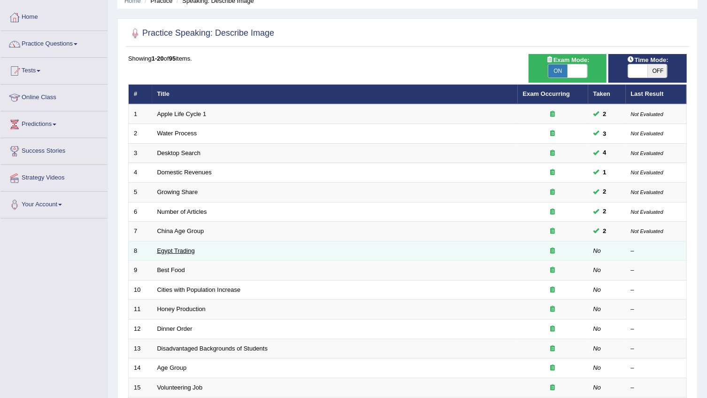
click at [161, 250] on link "Egypt Trading" at bounding box center [176, 250] width 38 height 7
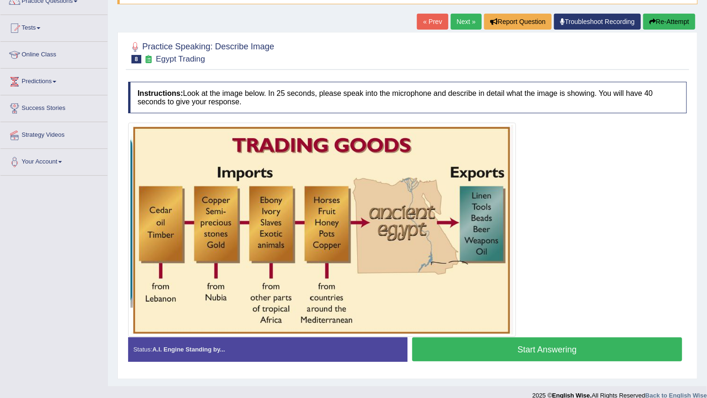
click at [579, 348] on button "Start Answering" at bounding box center [547, 349] width 270 height 24
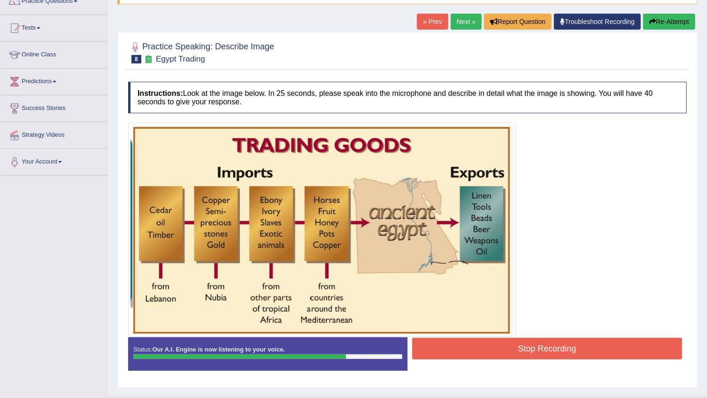
click at [557, 353] on button "Stop Recording" at bounding box center [547, 349] width 270 height 22
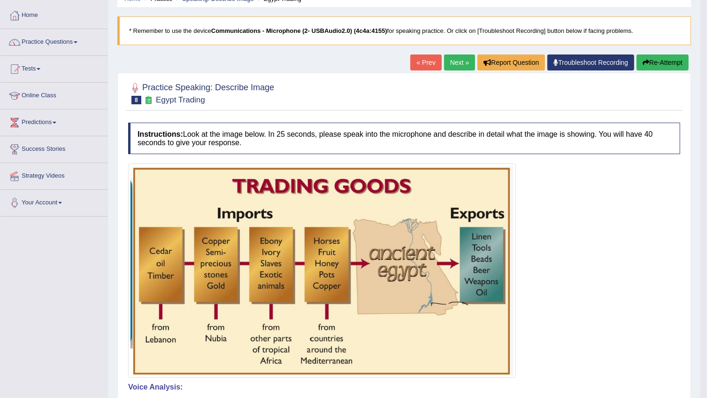
scroll to position [39, 0]
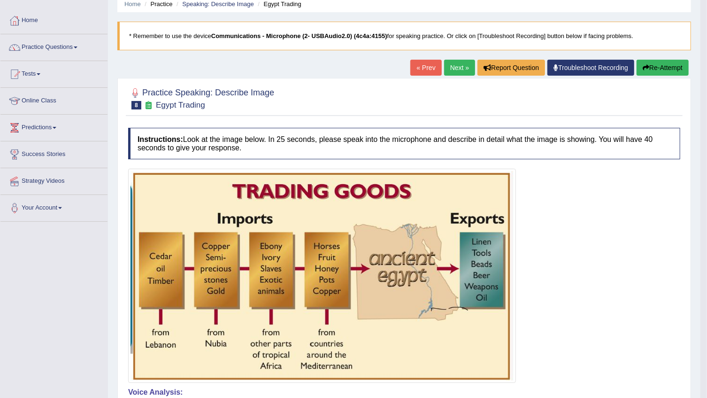
click at [662, 67] on button "Re-Attempt" at bounding box center [663, 68] width 52 height 16
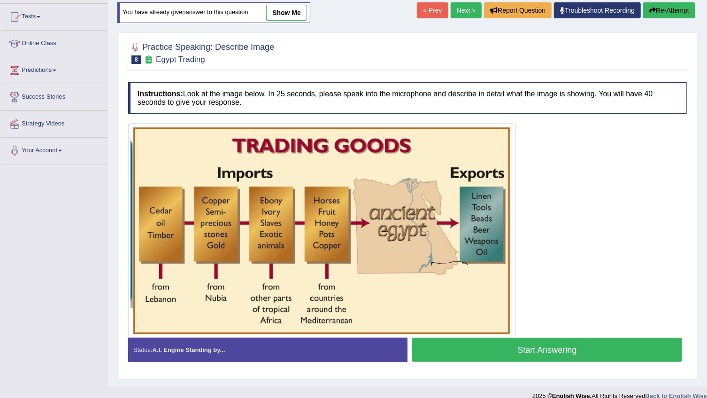
scroll to position [108, 0]
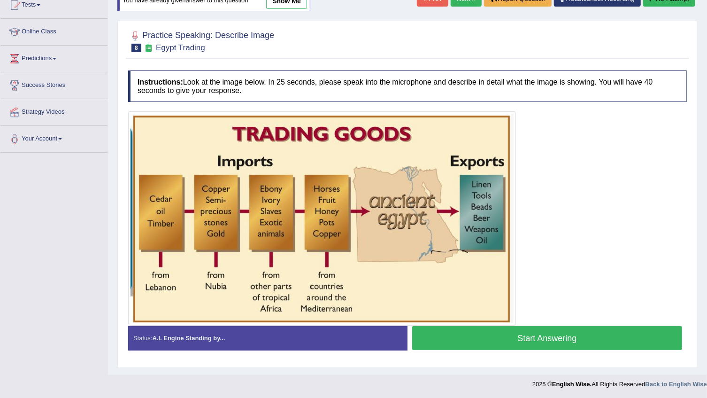
click at [588, 338] on button "Start Answering" at bounding box center [547, 338] width 270 height 24
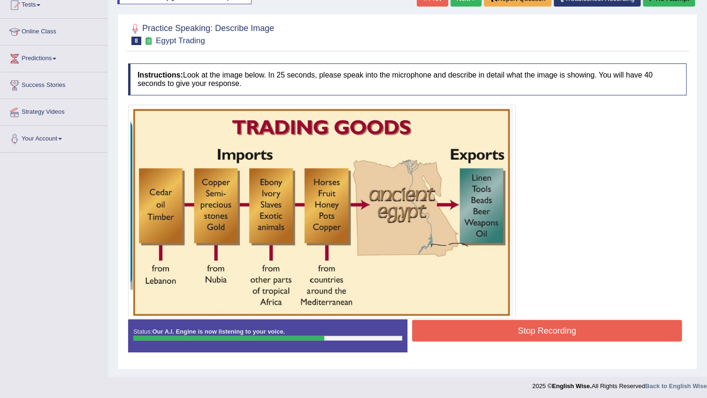
click at [587, 327] on button "Stop Recording" at bounding box center [547, 331] width 270 height 22
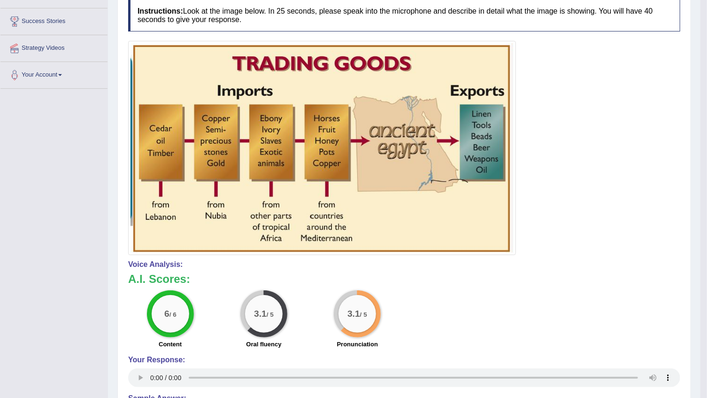
scroll to position [86, 0]
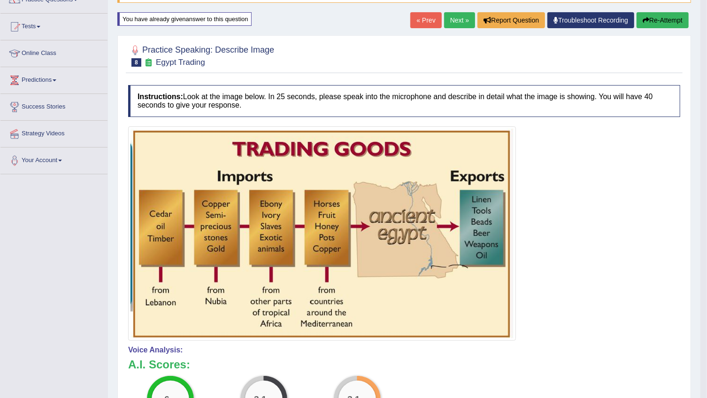
click at [676, 19] on button "Re-Attempt" at bounding box center [663, 20] width 52 height 16
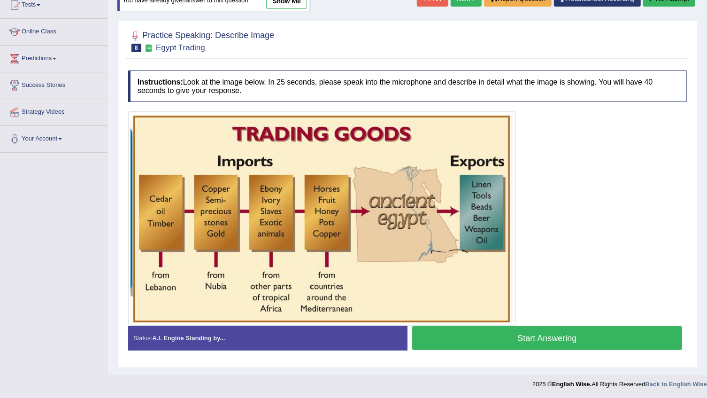
click at [530, 337] on button "Start Answering" at bounding box center [547, 338] width 270 height 24
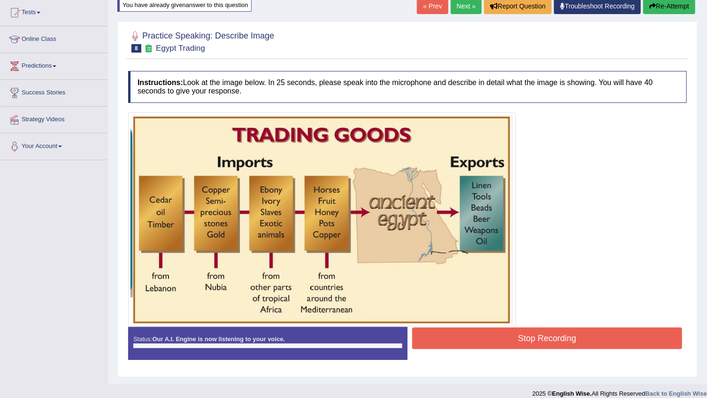
scroll to position [108, 0]
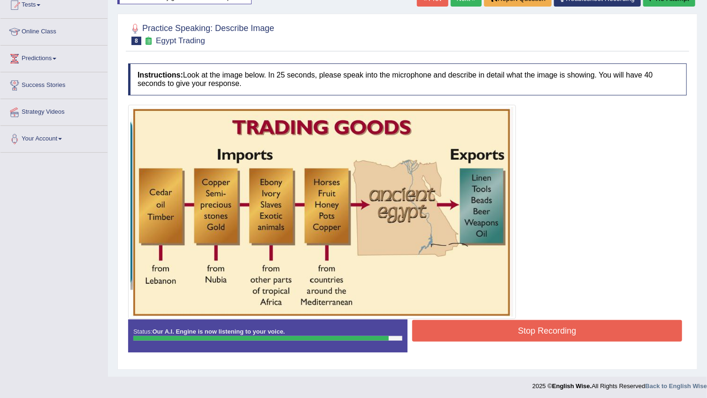
click at [530, 337] on button "Stop Recording" at bounding box center [547, 331] width 270 height 22
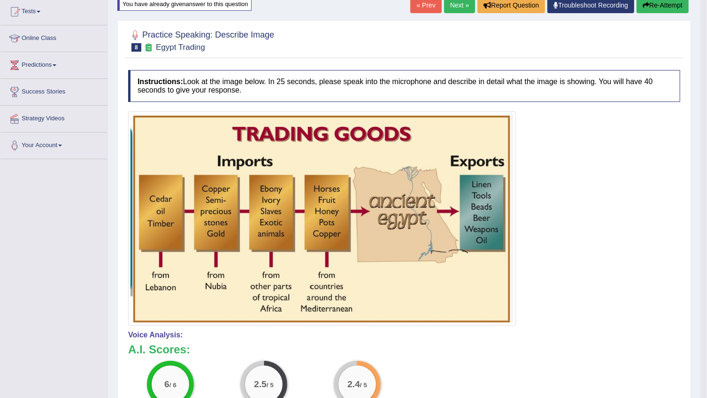
scroll to position [80, 0]
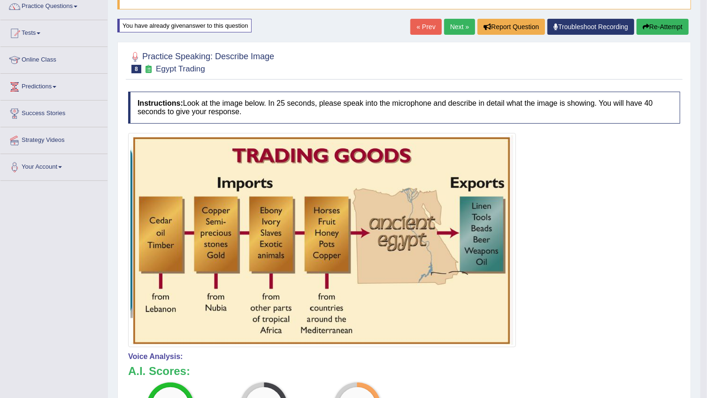
click at [452, 23] on link "Next »" at bounding box center [459, 27] width 31 height 16
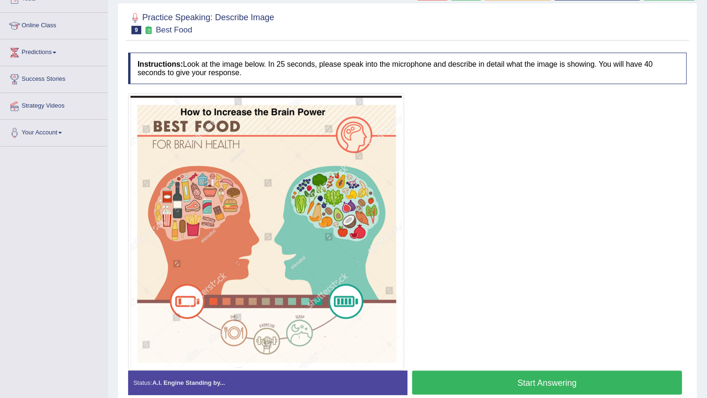
scroll to position [128, 0]
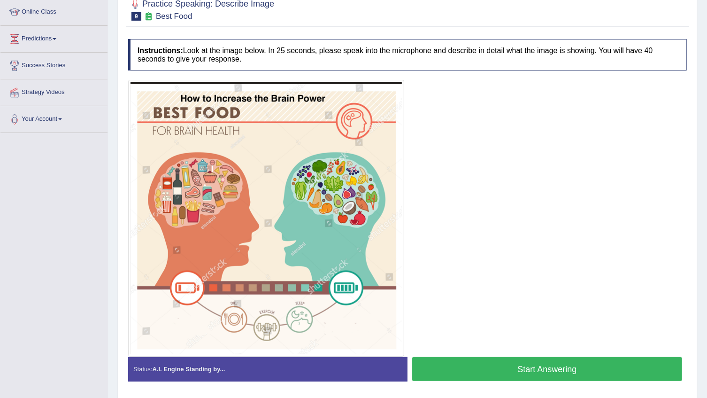
click at [523, 370] on button "Start Answering" at bounding box center [547, 369] width 270 height 24
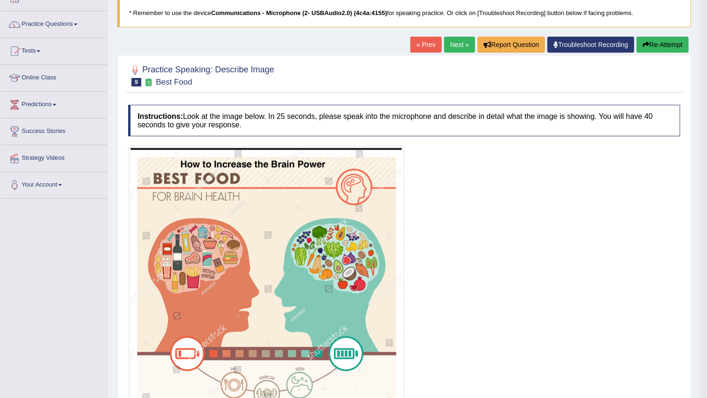
scroll to position [59, 0]
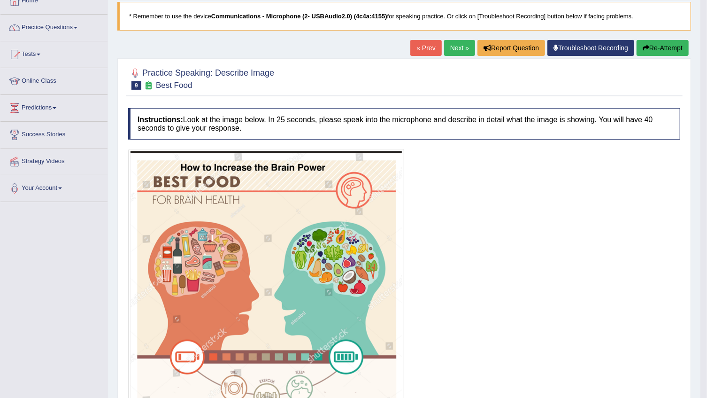
click at [675, 46] on button "Re-Attempt" at bounding box center [663, 48] width 52 height 16
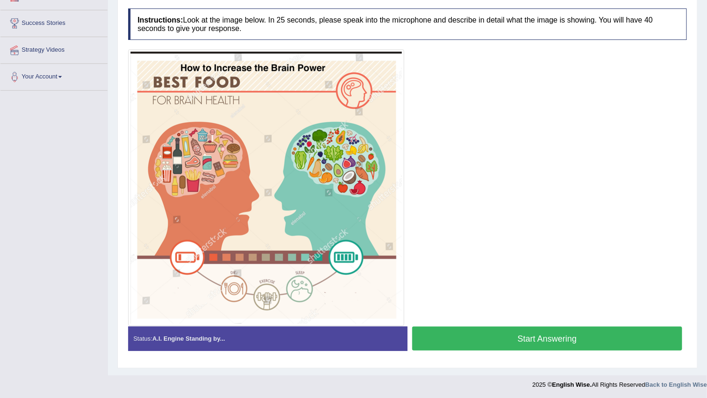
click at [549, 332] on button "Start Answering" at bounding box center [547, 338] width 270 height 24
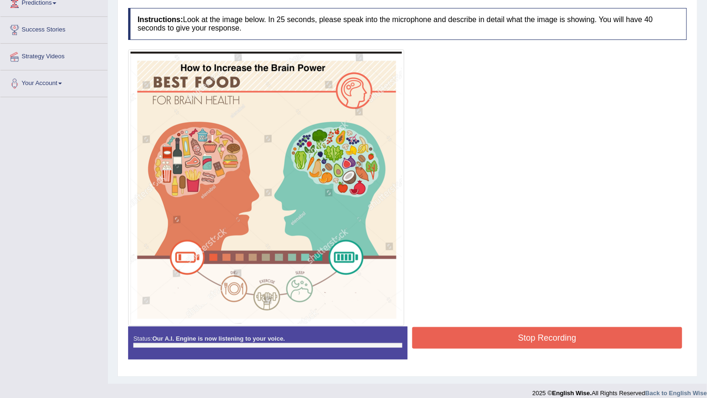
scroll to position [170, 0]
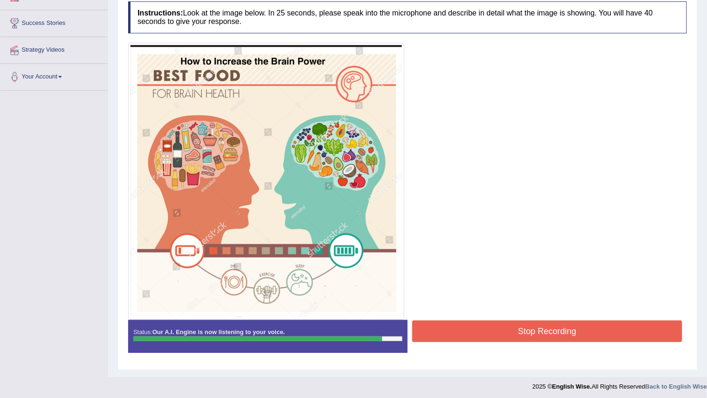
click at [549, 332] on button "Stop Recording" at bounding box center [547, 331] width 270 height 22
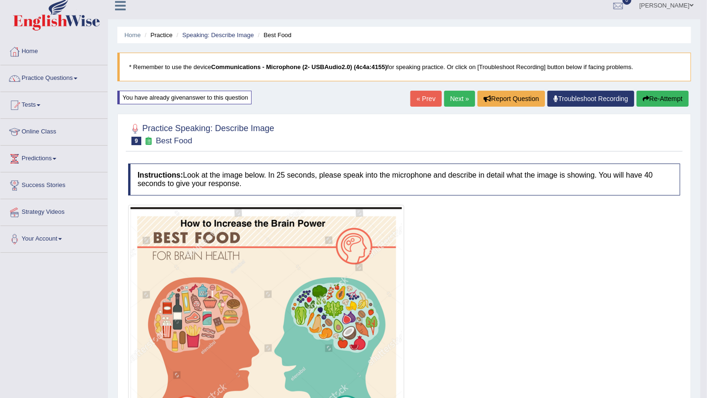
scroll to position [0, 0]
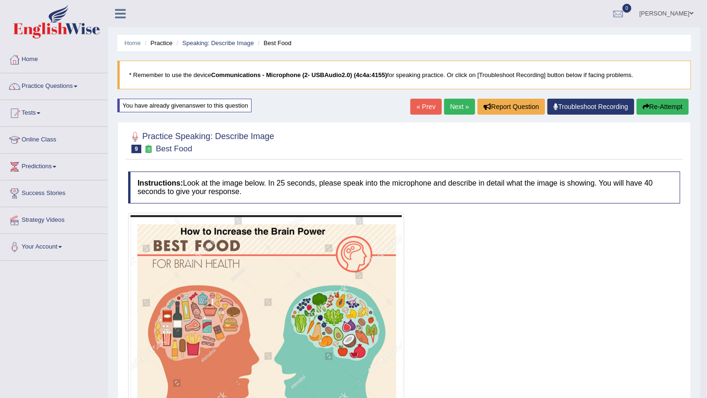
click at [453, 102] on link "Next »" at bounding box center [459, 107] width 31 height 16
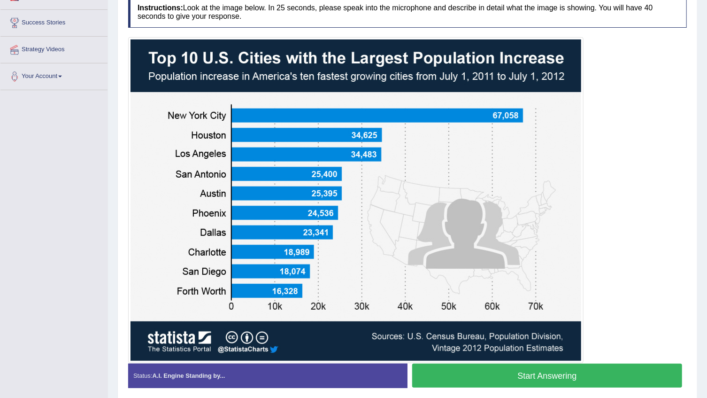
click at [563, 381] on button "Start Answering" at bounding box center [547, 375] width 270 height 24
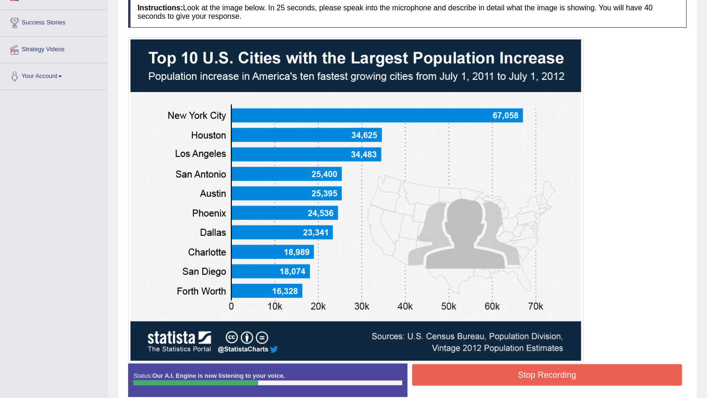
click at [507, 376] on button "Stop Recording" at bounding box center [547, 375] width 270 height 22
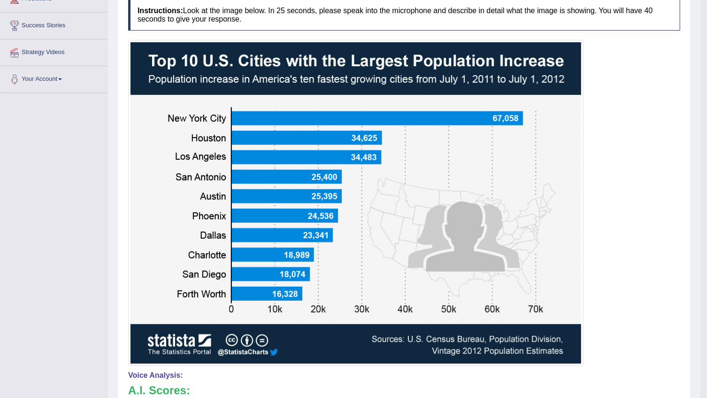
scroll to position [85, 0]
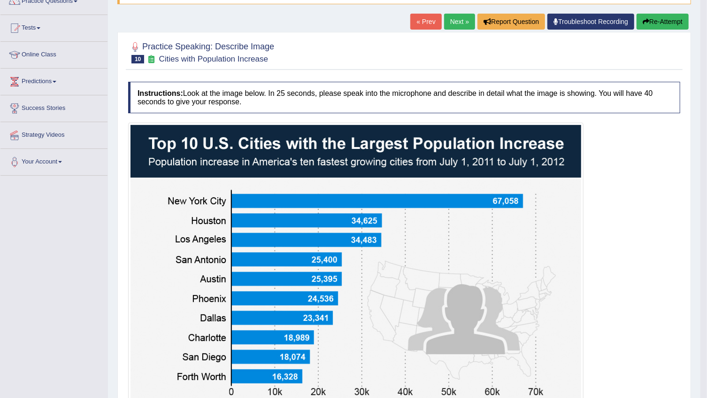
click at [649, 14] on button "Re-Attempt" at bounding box center [663, 22] width 52 height 16
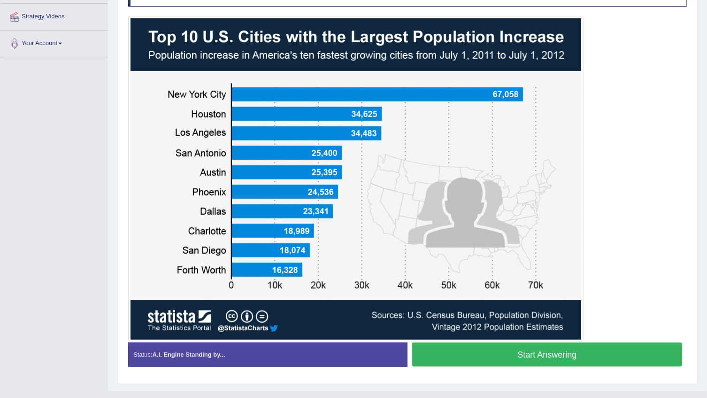
scroll to position [219, 0]
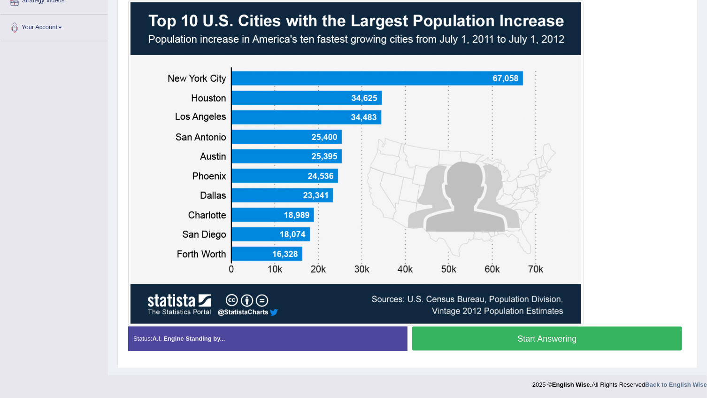
click at [491, 333] on button "Start Answering" at bounding box center [547, 338] width 270 height 24
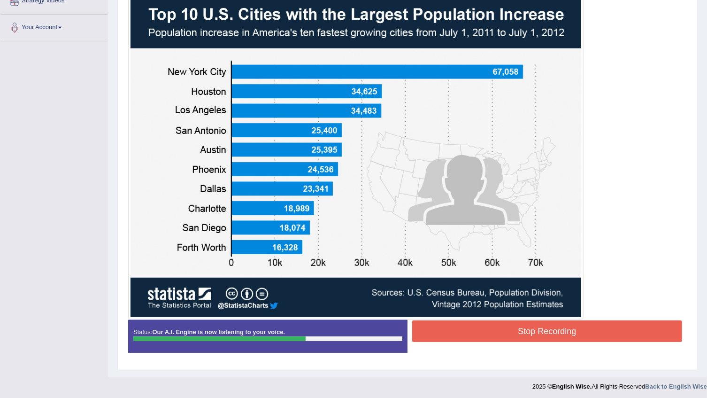
click at [491, 333] on button "Stop Recording" at bounding box center [547, 331] width 270 height 22
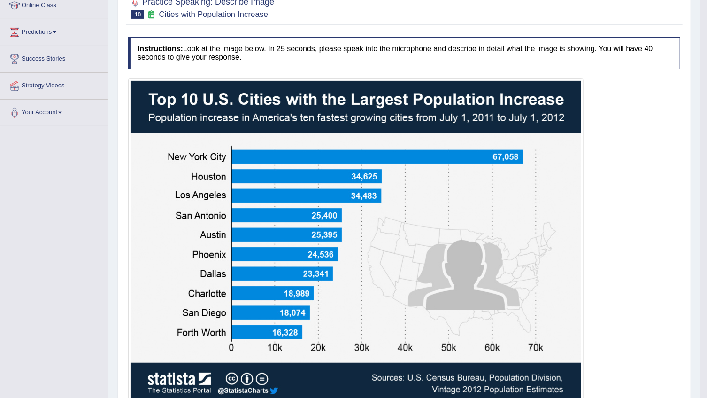
scroll to position [0, 0]
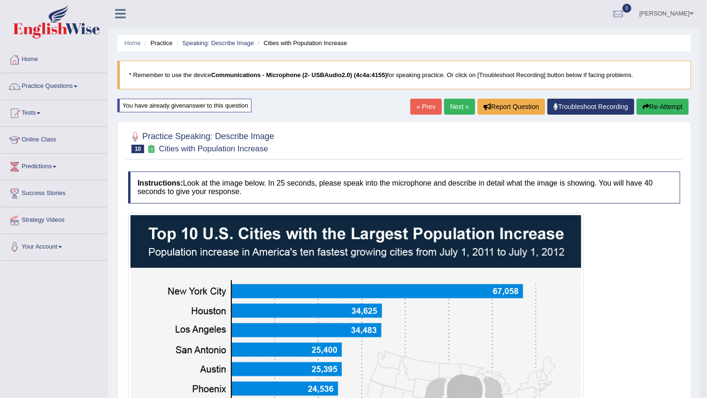
click at [455, 108] on link "Next »" at bounding box center [459, 107] width 31 height 16
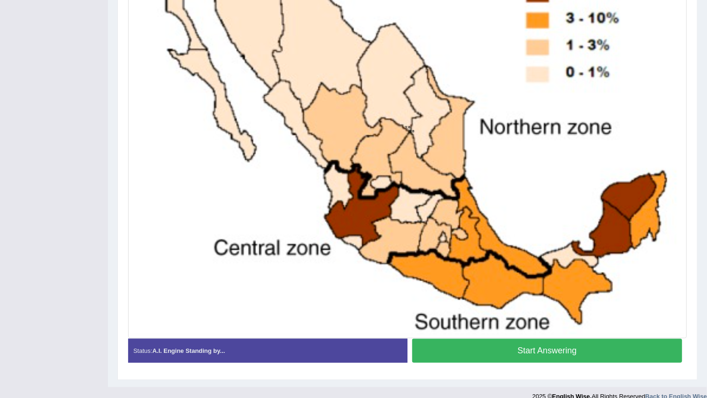
scroll to position [304, 0]
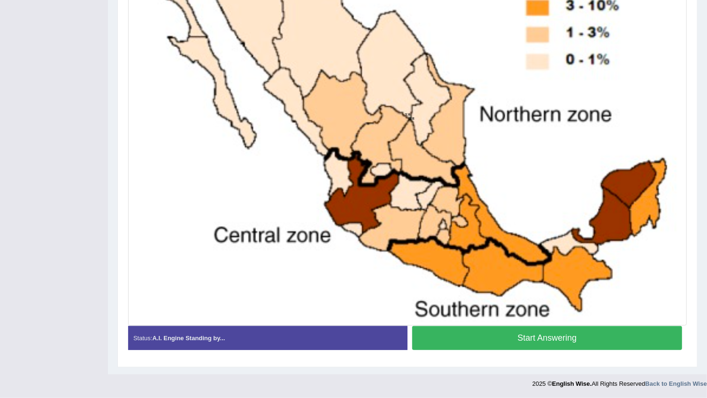
click at [508, 333] on button "Start Answering" at bounding box center [547, 338] width 270 height 24
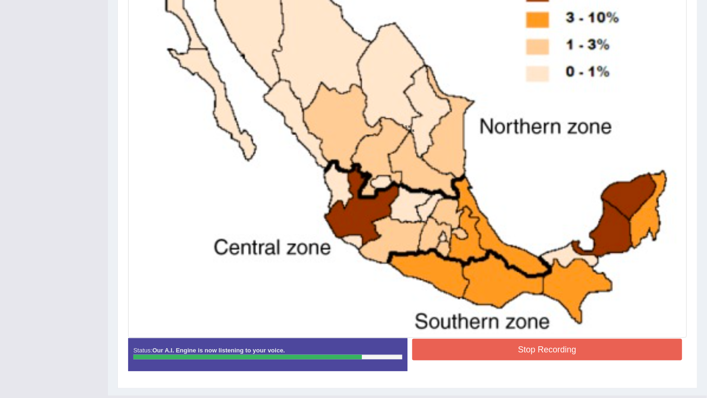
scroll to position [313, 0]
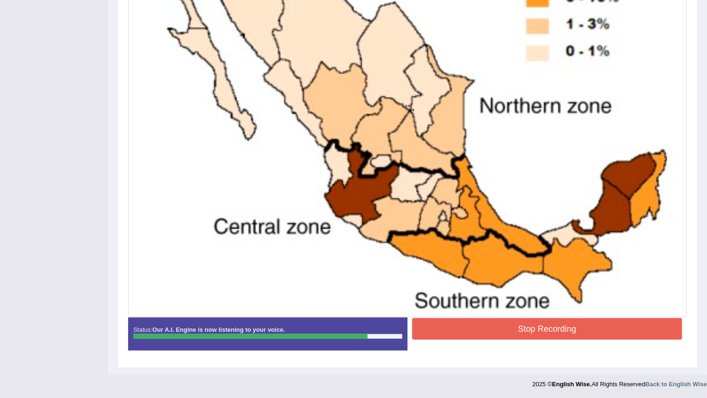
click at [591, 315] on div at bounding box center [407, 106] width 559 height 422
click at [590, 320] on button "Stop Recording" at bounding box center [547, 329] width 270 height 22
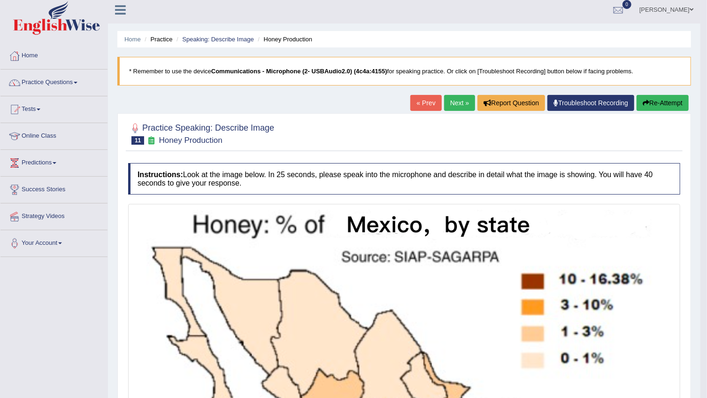
scroll to position [0, 0]
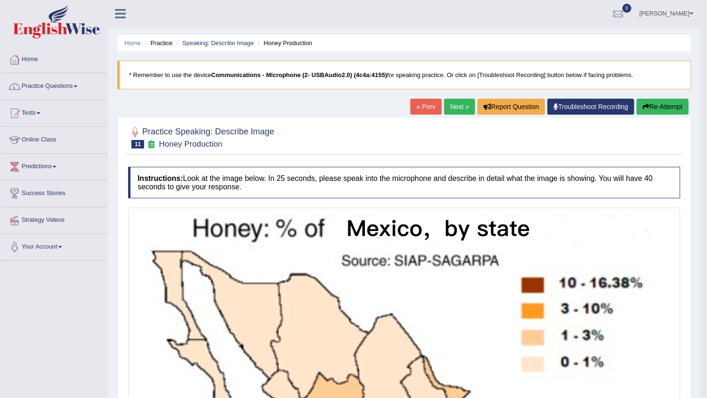
click at [460, 106] on link "Next »" at bounding box center [459, 107] width 31 height 16
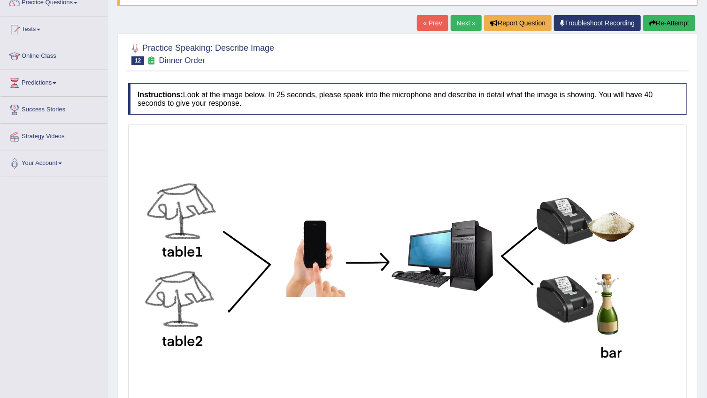
scroll to position [126, 0]
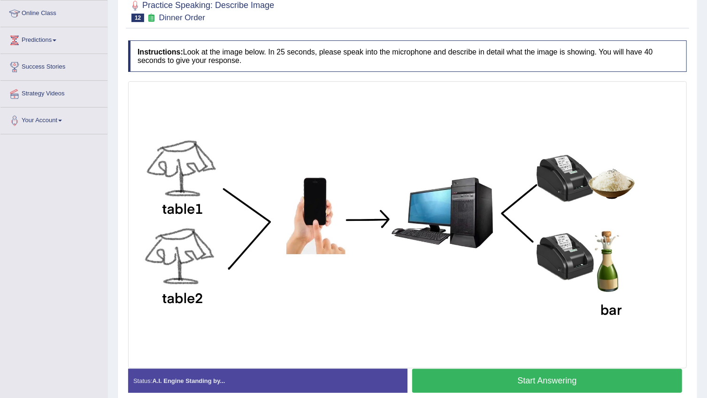
click at [582, 385] on button "Start Answering" at bounding box center [547, 381] width 270 height 24
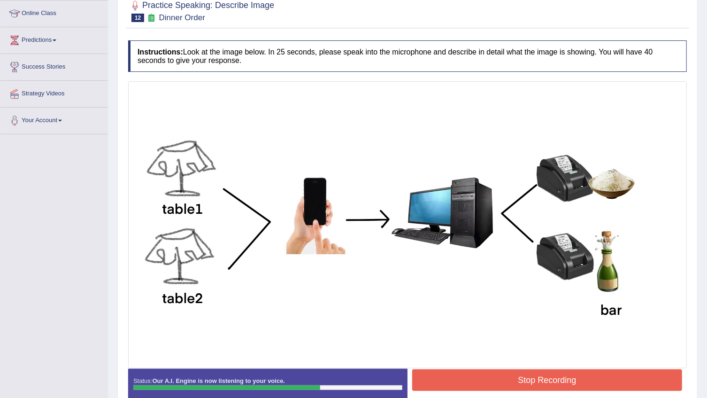
click at [620, 380] on button "Stop Recording" at bounding box center [547, 380] width 270 height 22
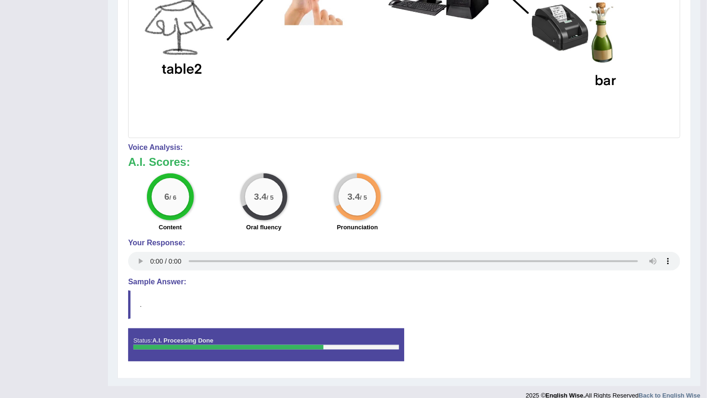
scroll to position [364, 0]
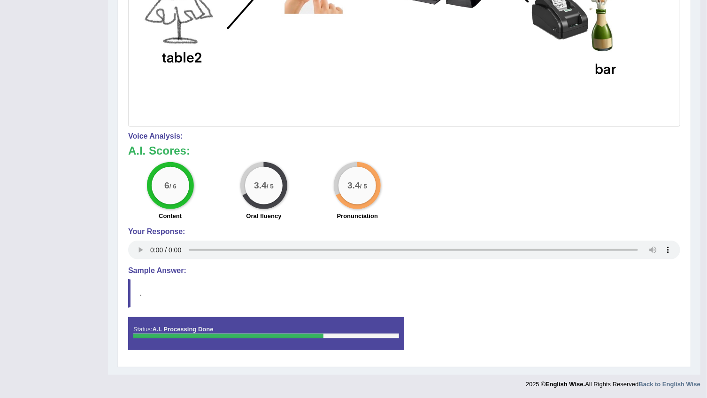
click at [185, 333] on div at bounding box center [228, 335] width 190 height 5
click at [152, 340] on div "Status: A.I. Processing Done" at bounding box center [266, 333] width 276 height 33
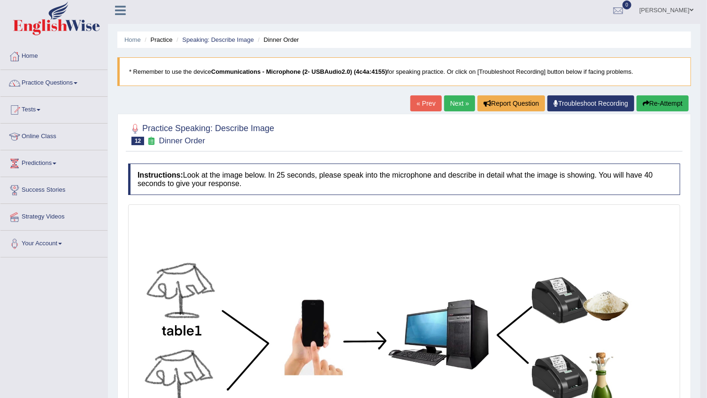
scroll to position [0, 0]
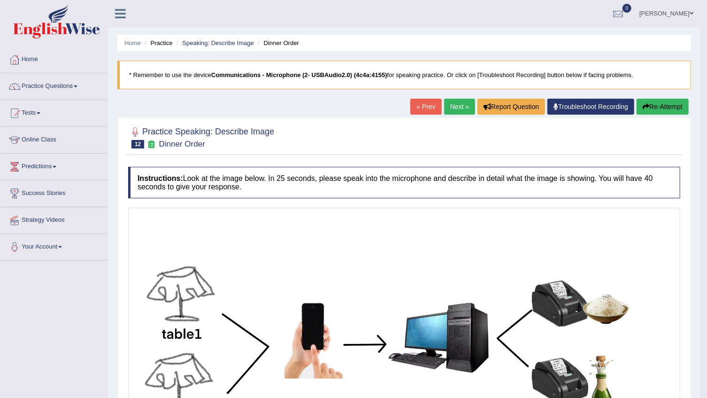
click at [464, 111] on link "Next »" at bounding box center [459, 107] width 31 height 16
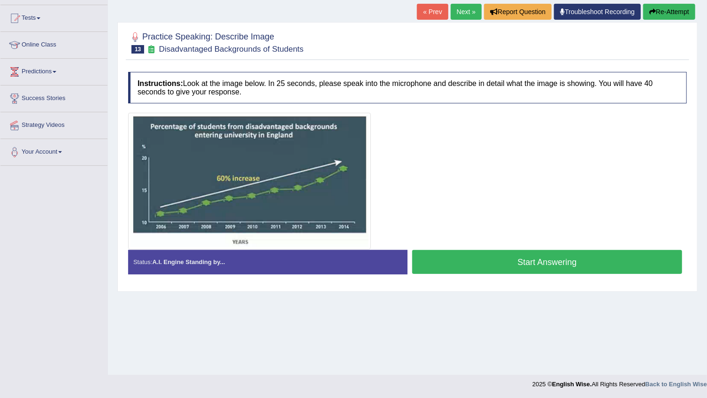
click at [554, 253] on button "Start Answering" at bounding box center [547, 262] width 270 height 24
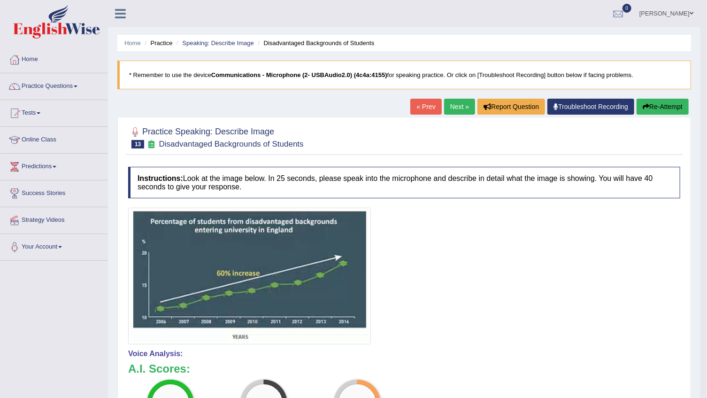
click at [682, 1] on link "viviana vega gaviria" at bounding box center [666, 12] width 68 height 24
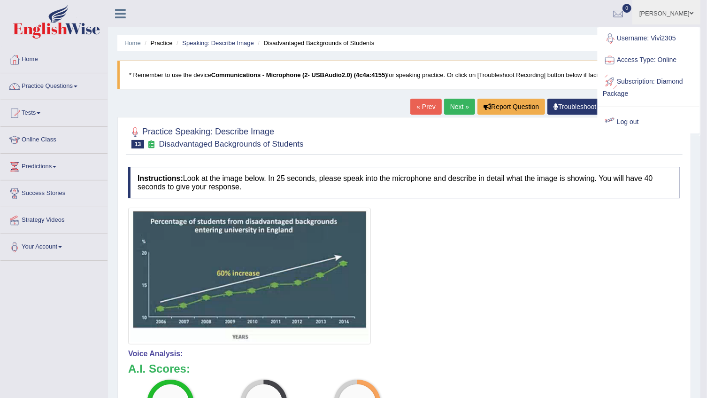
click at [643, 123] on link "Log out" at bounding box center [648, 122] width 101 height 22
